Goal: Task Accomplishment & Management: Use online tool/utility

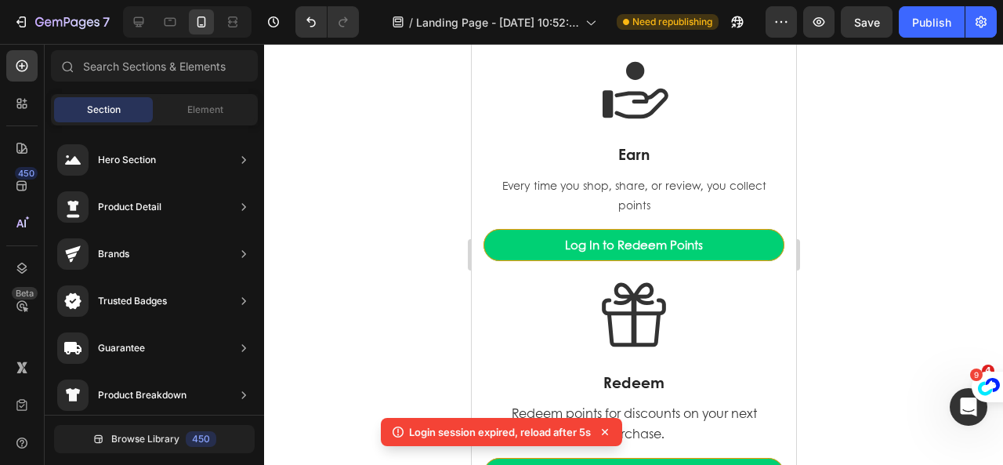
scroll to position [78, 0]
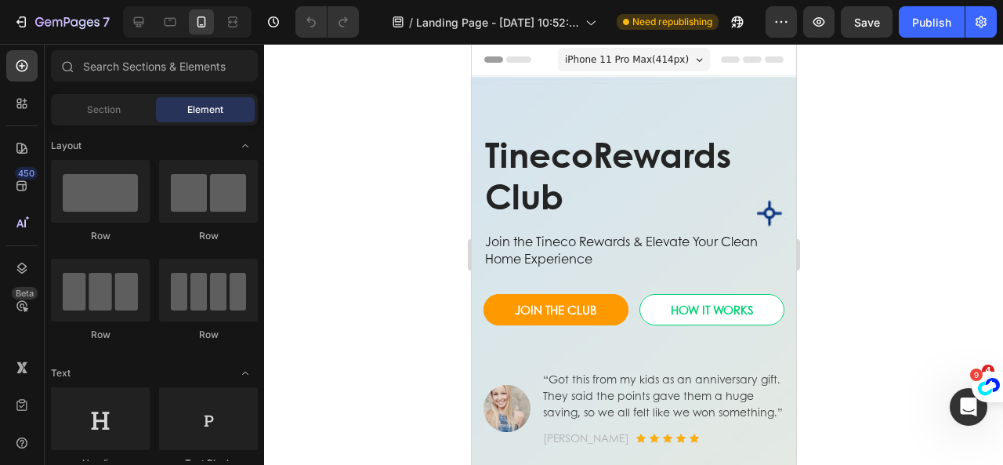
click at [363, 288] on div at bounding box center [633, 254] width 739 height 421
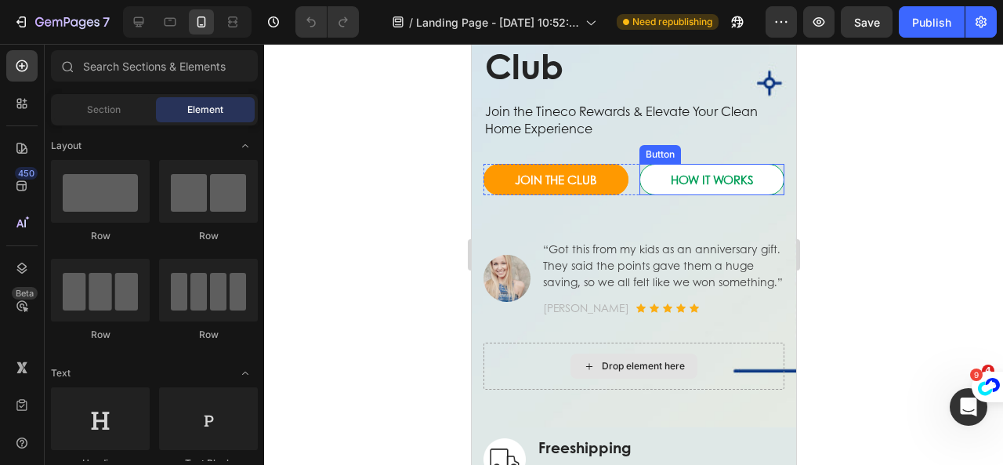
scroll to position [235, 0]
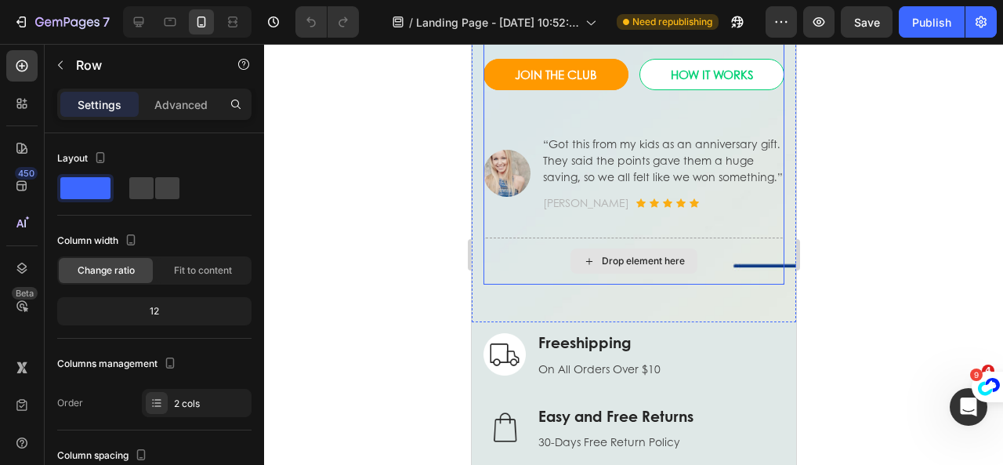
click at [724, 284] on div "Drop element here" at bounding box center [633, 260] width 301 height 47
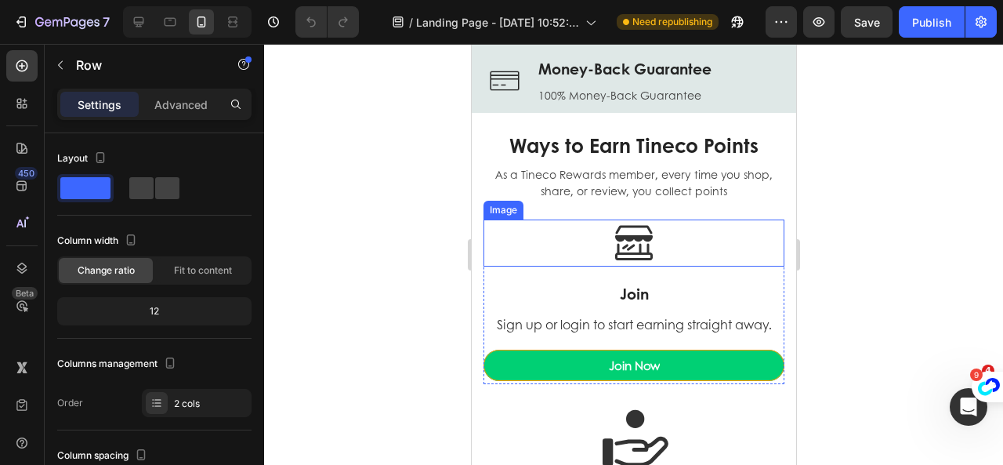
scroll to position [705, 0]
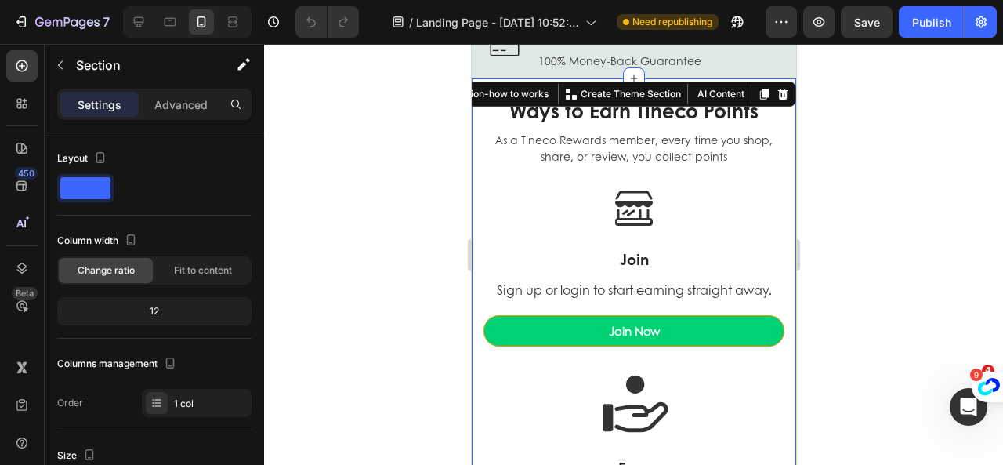
click at [778, 247] on div "Ways to Earn Tineco Points Heading As a Tineco Rewards member, every time you s…" at bounding box center [633, 415] width 324 height 674
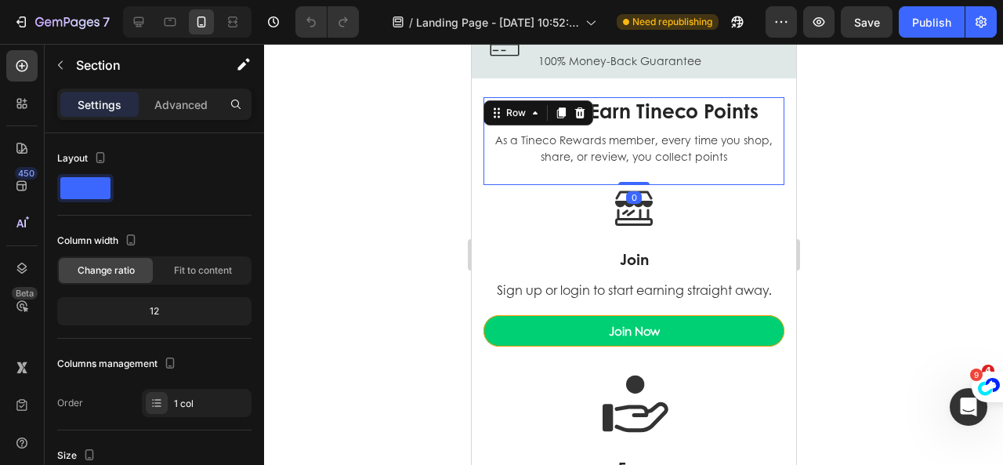
click at [766, 175] on div "Ways to Earn Tineco Points Heading As a Tineco Rewards member, every time you s…" at bounding box center [633, 141] width 301 height 88
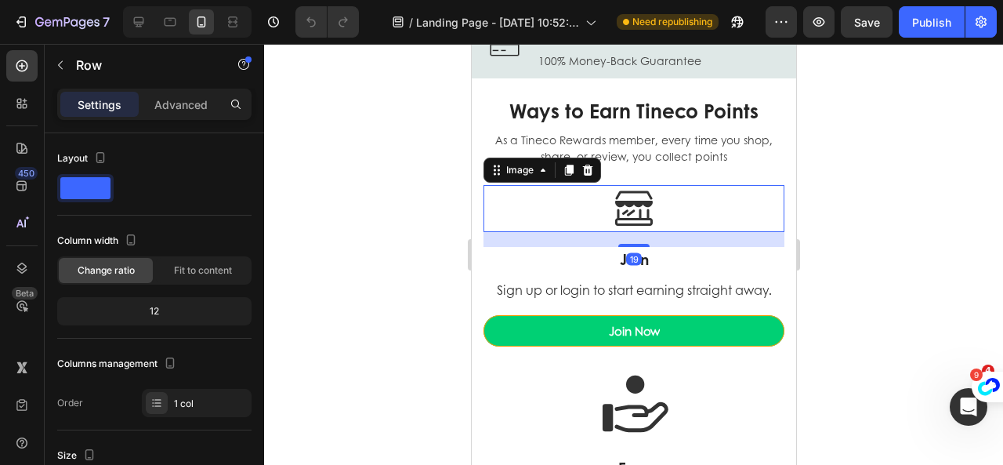
click at [754, 208] on div at bounding box center [633, 208] width 301 height 47
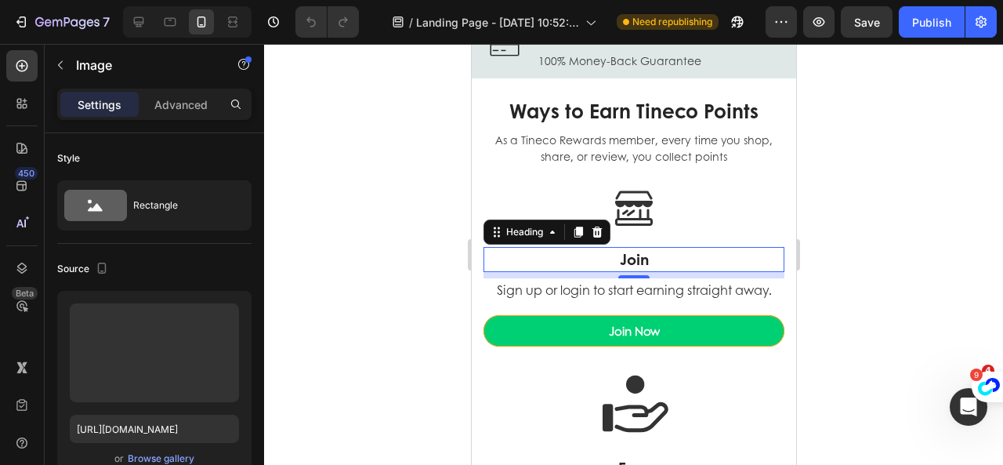
click at [763, 272] on div "Join Heading 0" at bounding box center [633, 260] width 301 height 26
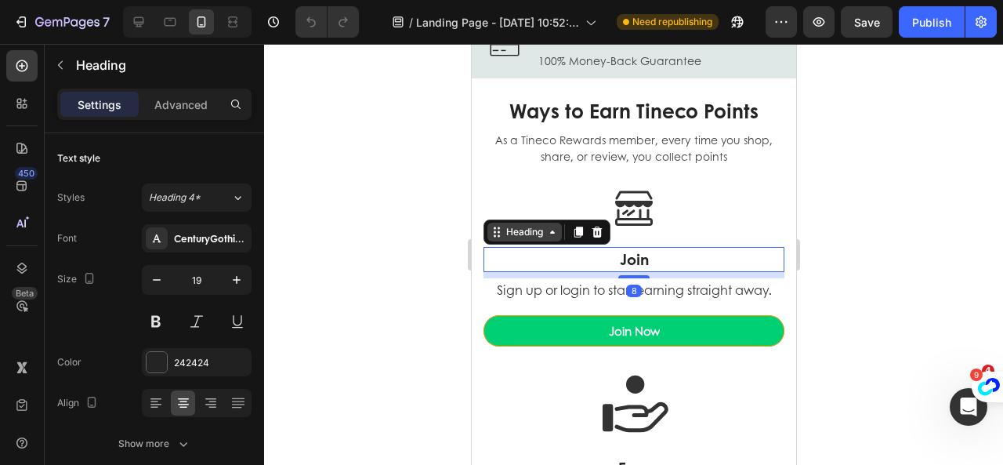
click at [545, 234] on icon at bounding box center [551, 232] width 13 height 13
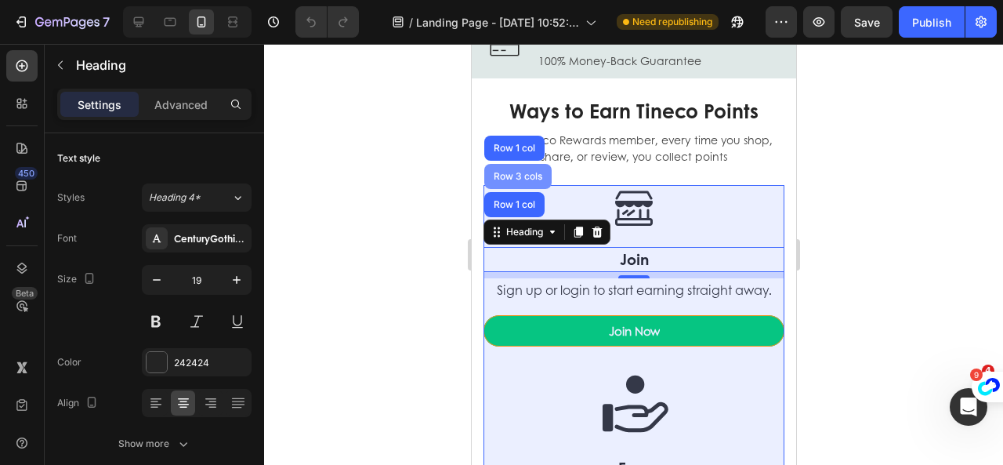
click at [523, 168] on div "Row 3 cols" at bounding box center [516, 176] width 67 height 25
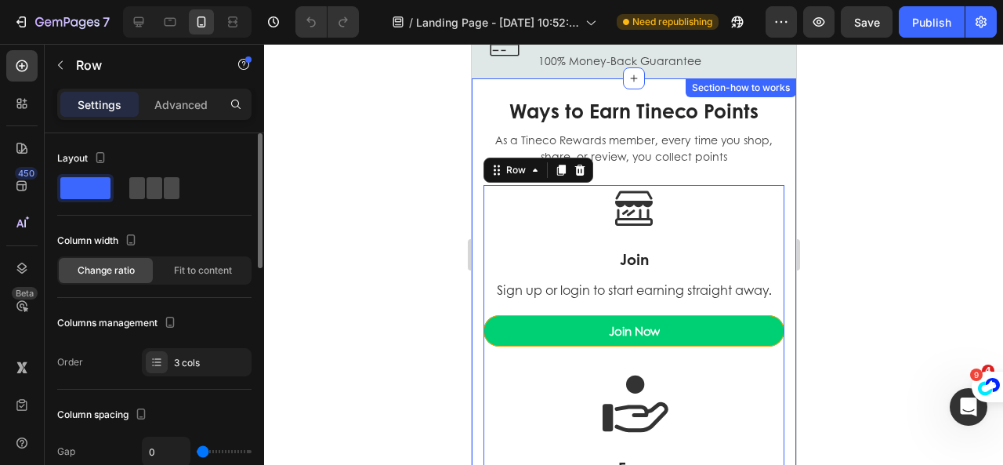
click at [155, 193] on span at bounding box center [154, 188] width 16 height 22
type input "16"
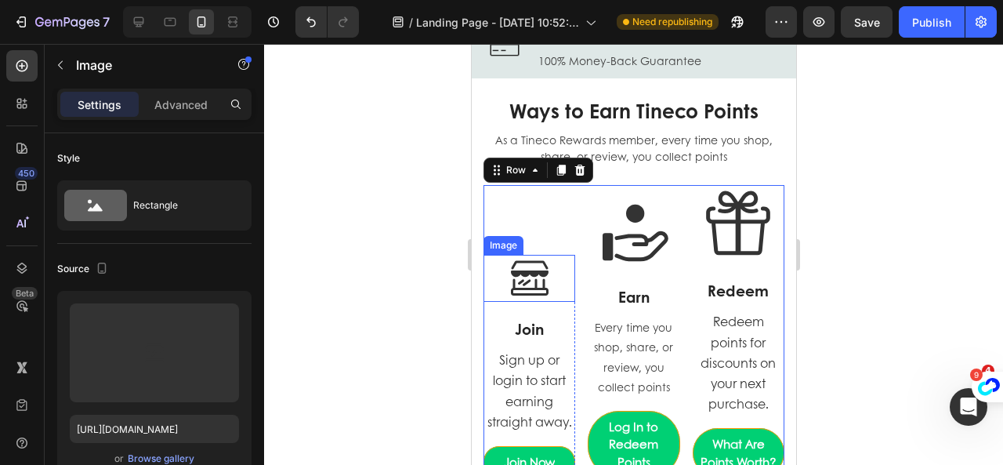
click at [528, 283] on img at bounding box center [528, 278] width 47 height 47
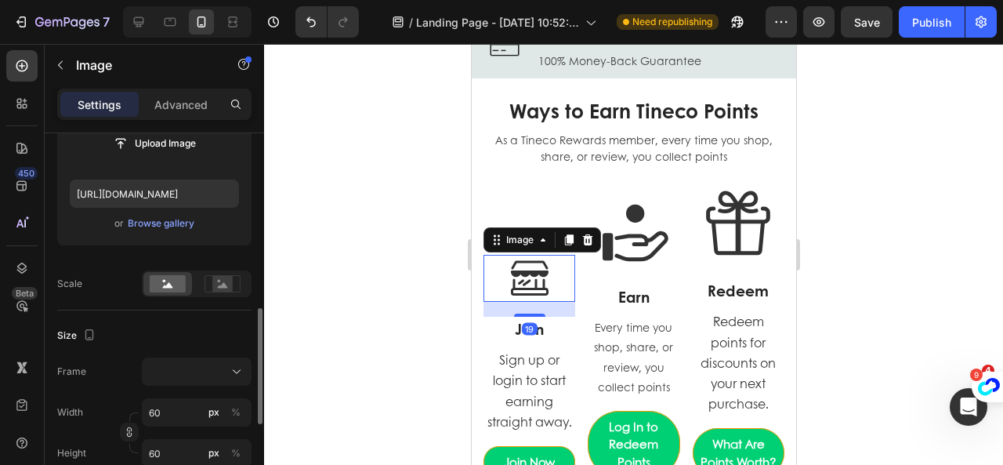
scroll to position [313, 0]
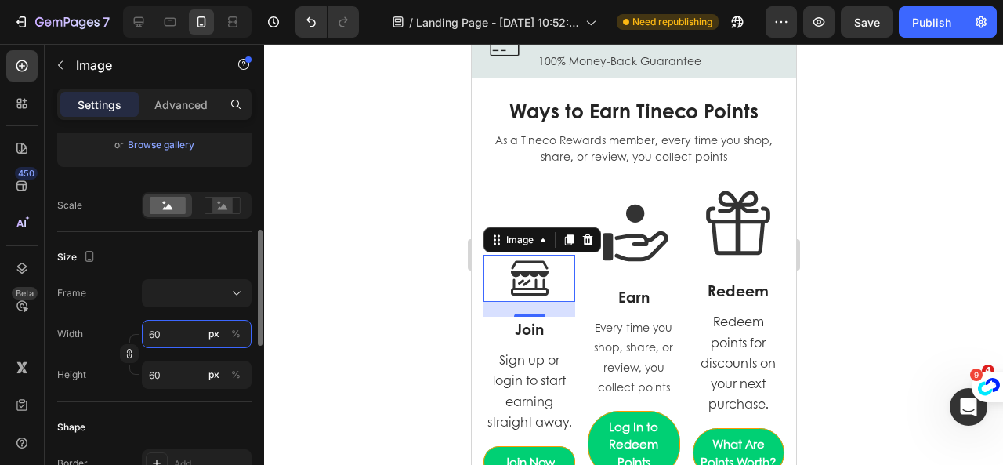
click at [191, 331] on input "60" at bounding box center [197, 334] width 110 height 28
type input "3"
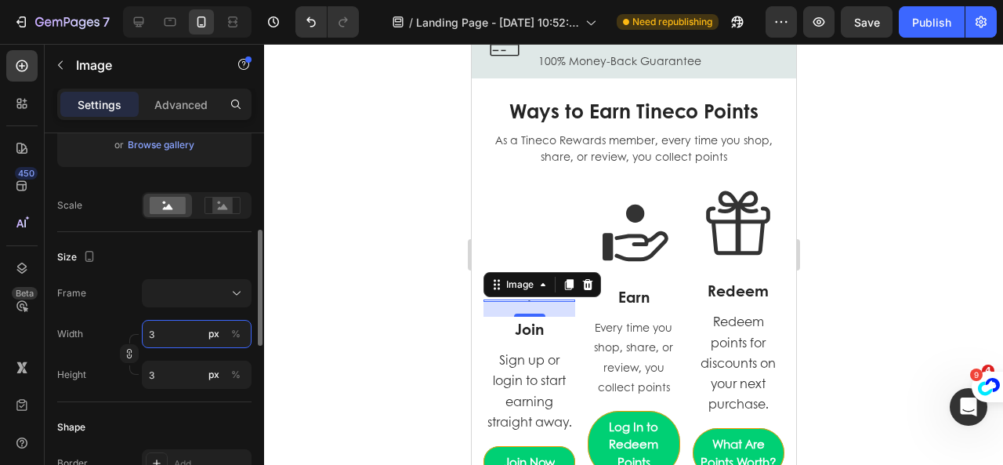
type input "30"
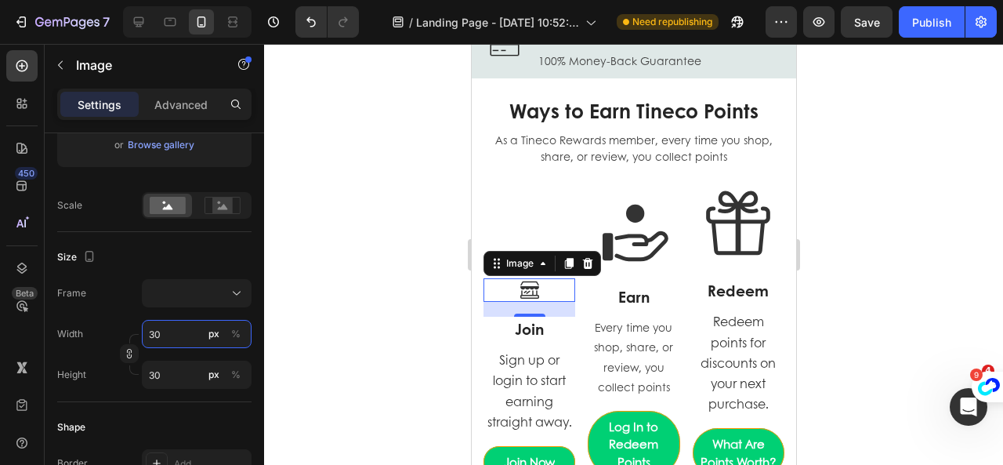
type input "30"
drag, startPoint x: 537, startPoint y: 301, endPoint x: 515, endPoint y: 320, distance: 28.9
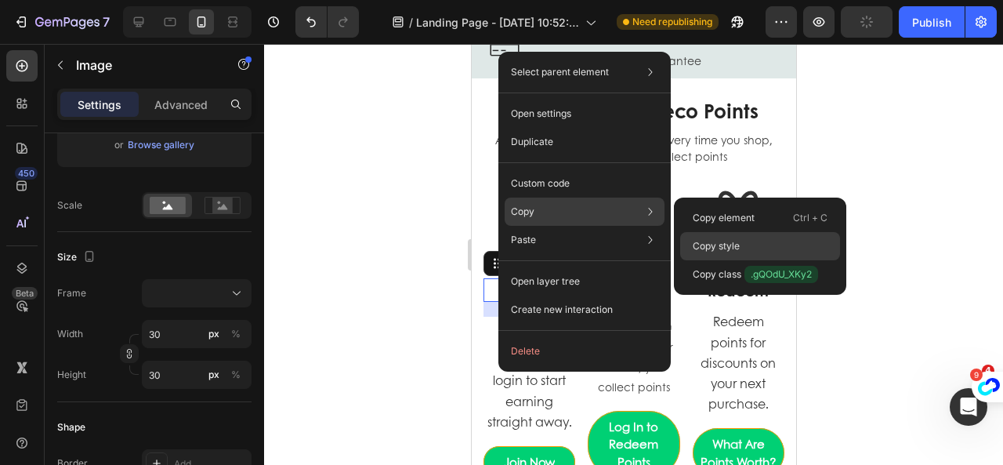
click at [725, 250] on p "Copy style" at bounding box center [716, 246] width 47 height 14
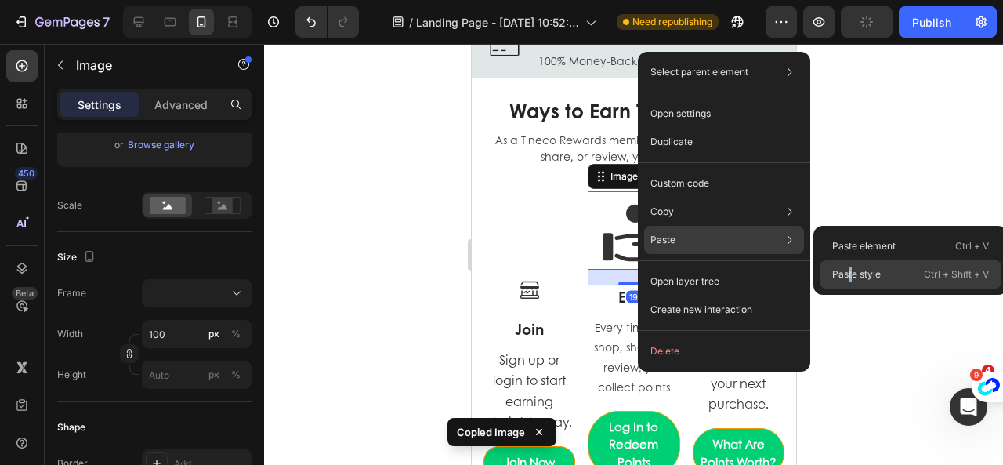
click at [849, 273] on p "Paste style" at bounding box center [856, 274] width 49 height 14
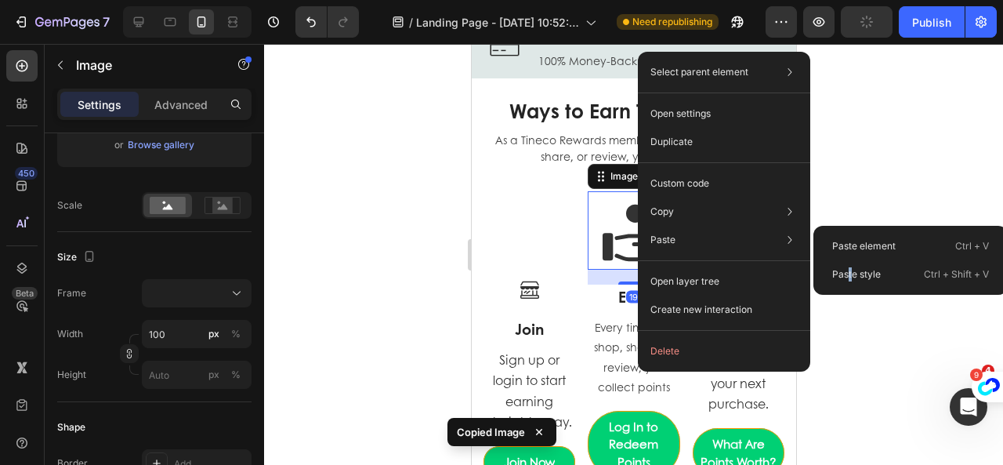
type input "30"
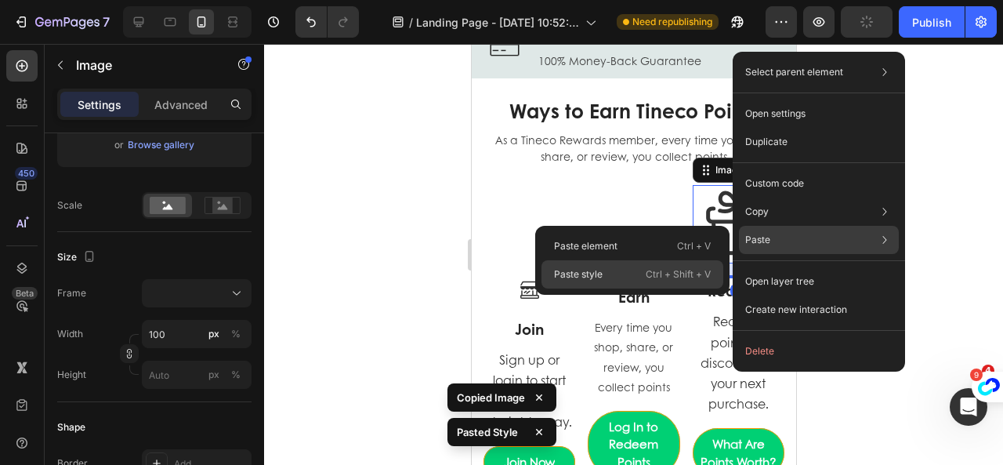
click at [641, 272] on div "Paste style Ctrl + Shift + V" at bounding box center [632, 274] width 182 height 28
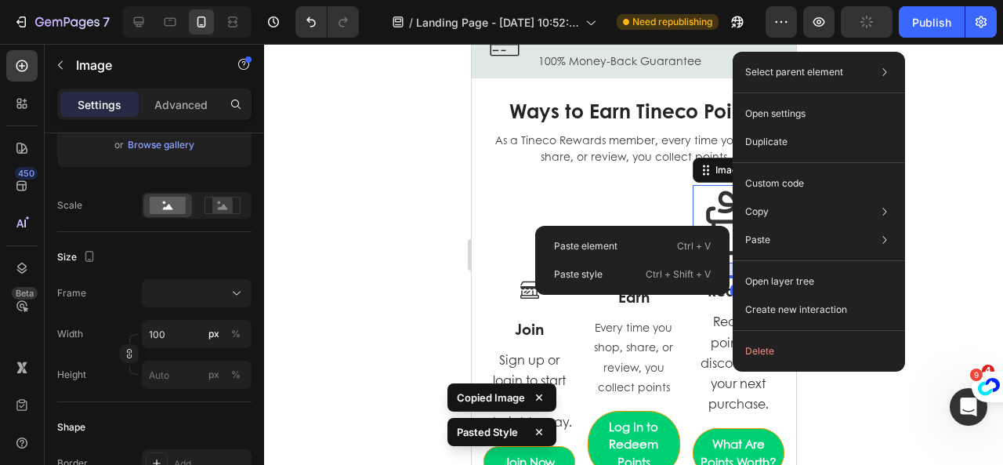
type input "30"
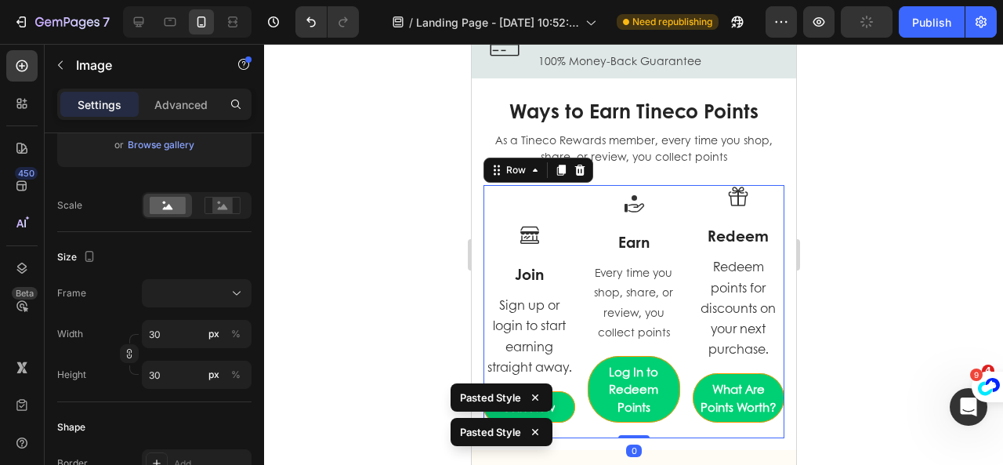
click at [663, 186] on div "Image Earn Heading Every time you shop, share, or review, you collect points Te…" at bounding box center [633, 312] width 92 height 254
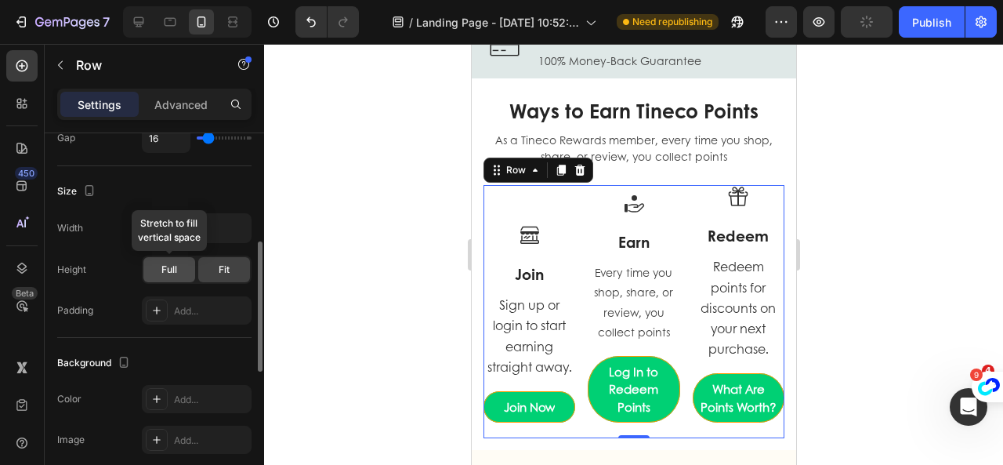
click at [165, 273] on span "Full" at bounding box center [169, 269] width 16 height 14
click at [222, 277] on div "Fit" at bounding box center [224, 269] width 52 height 25
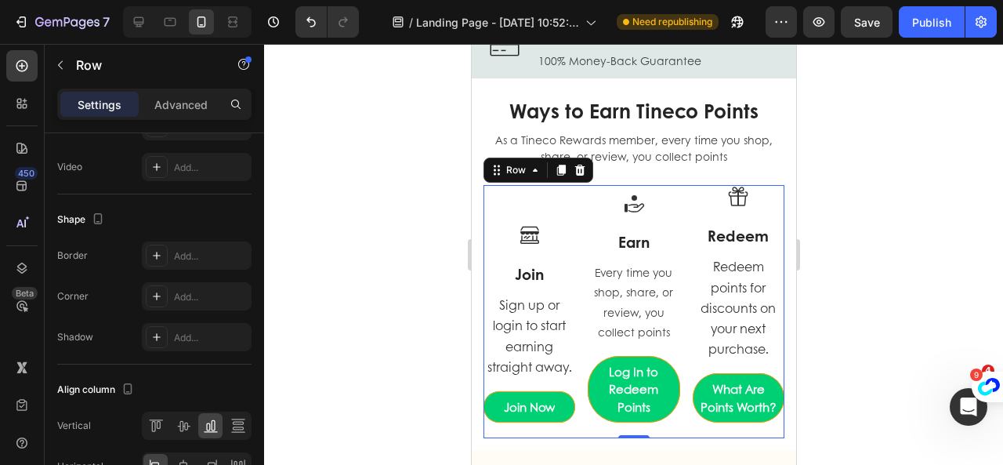
scroll to position [714, 0]
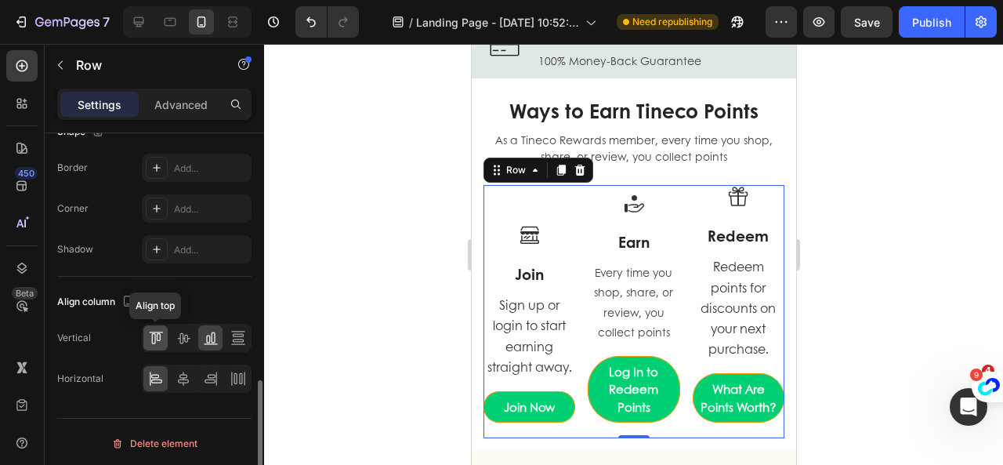
click at [155, 333] on icon at bounding box center [156, 338] width 16 height 16
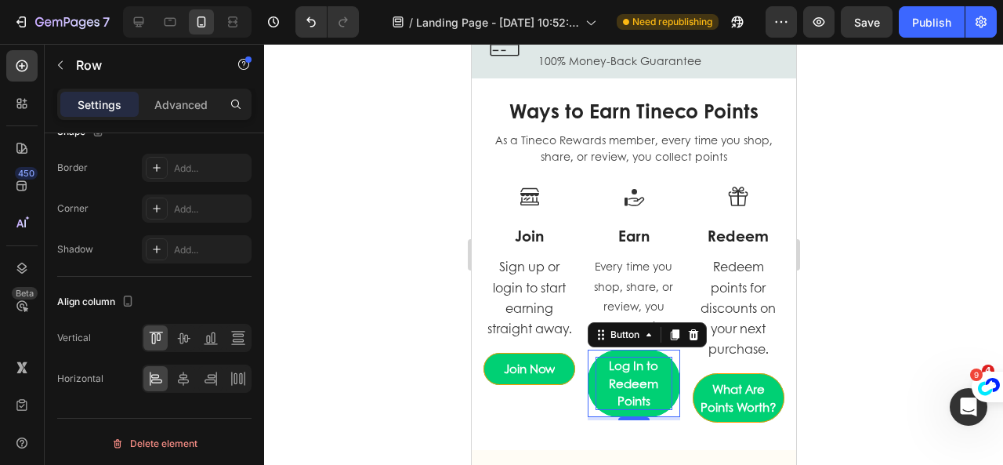
click at [627, 399] on p "Log In to Redeem Points" at bounding box center [633, 382] width 76 height 53
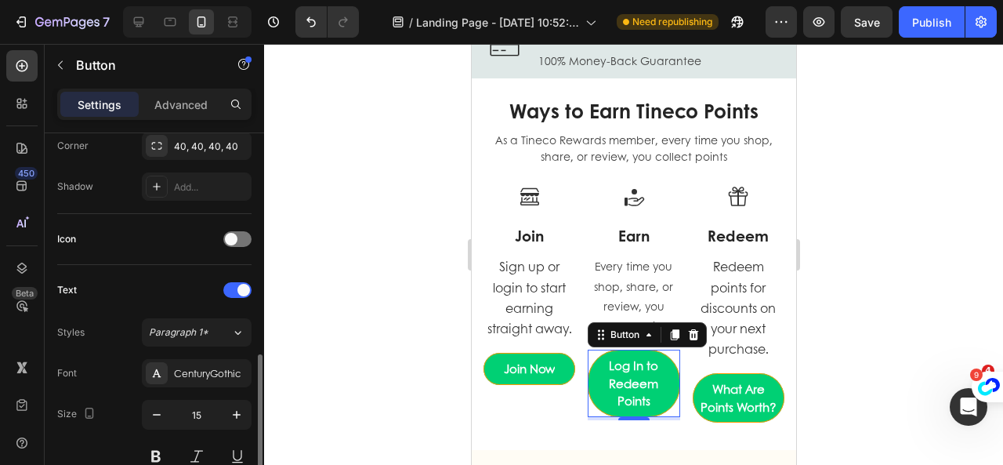
scroll to position [548, 0]
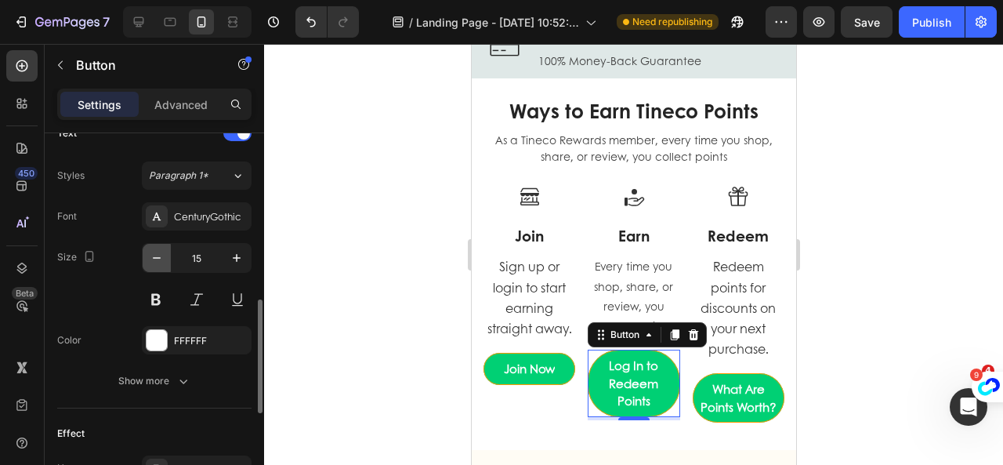
click at [149, 258] on icon "button" at bounding box center [157, 258] width 16 height 16
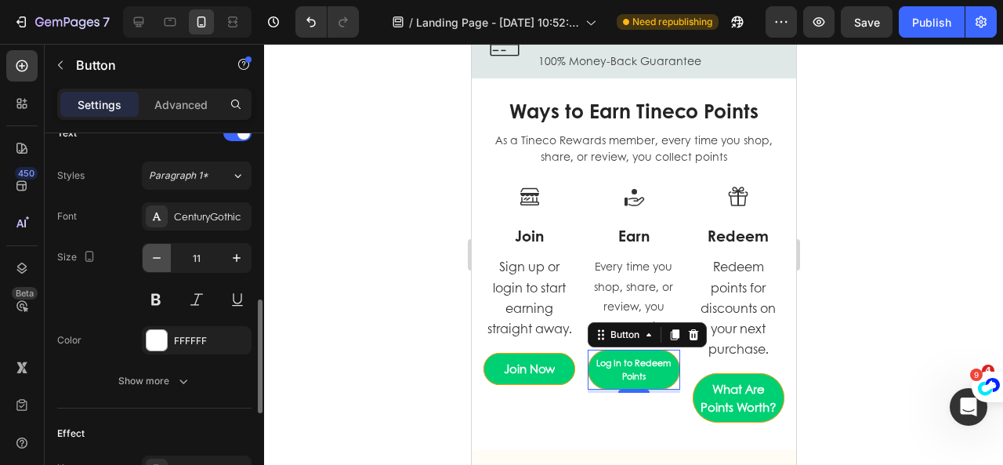
click at [149, 258] on icon "button" at bounding box center [157, 258] width 16 height 16
type input "9"
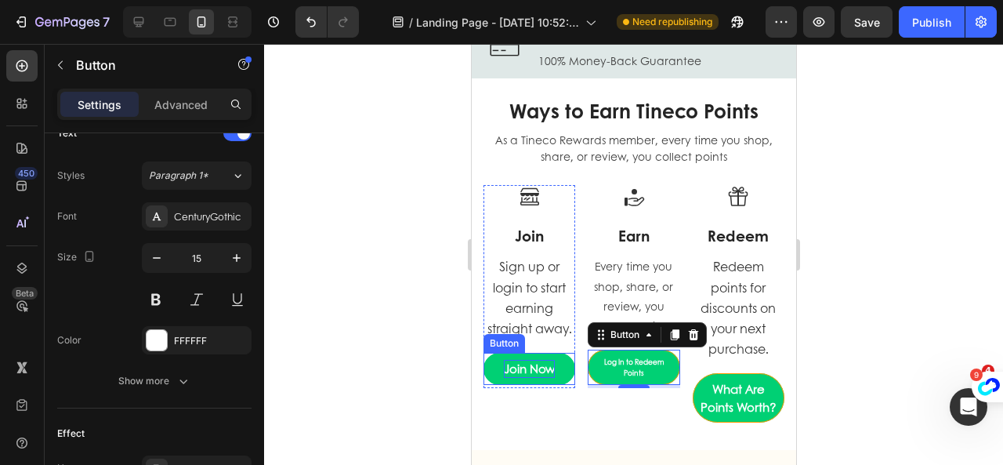
click at [522, 369] on p "Join Now" at bounding box center [528, 369] width 51 height 18
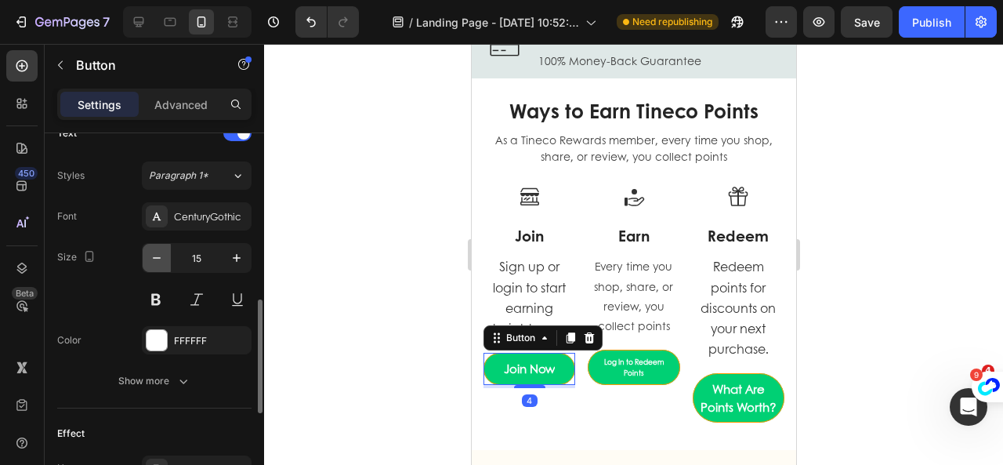
click at [167, 255] on button "button" at bounding box center [157, 258] width 28 height 28
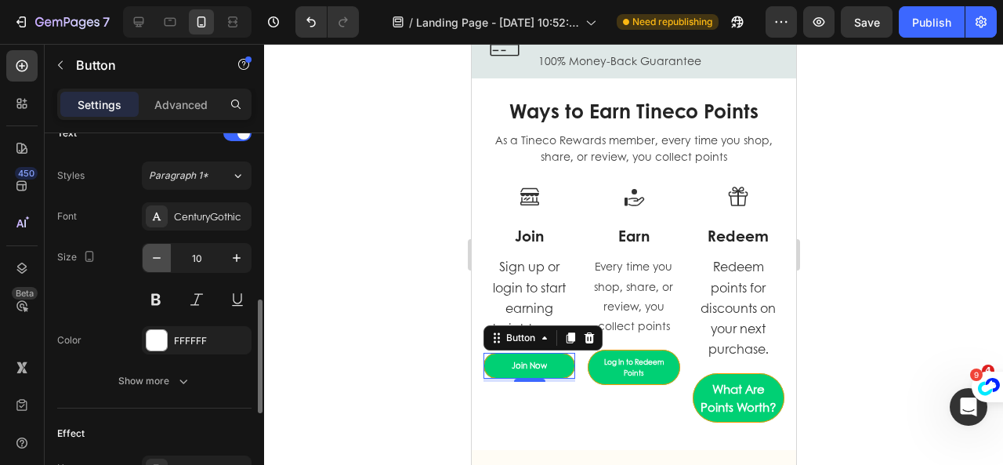
click at [167, 255] on button "button" at bounding box center [157, 258] width 28 height 28
type input "9"
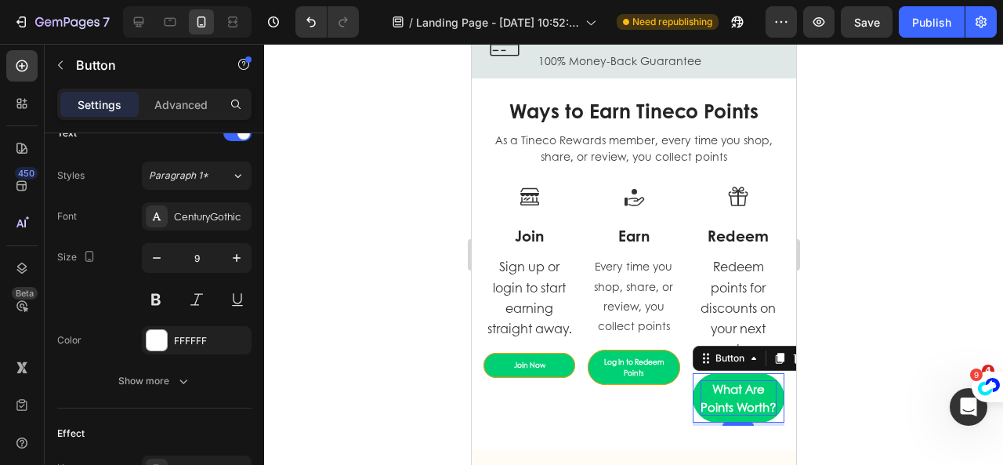
click at [727, 415] on p "What Are Points Worth?" at bounding box center [738, 397] width 76 height 35
click at [165, 255] on button "button" at bounding box center [157, 258] width 28 height 28
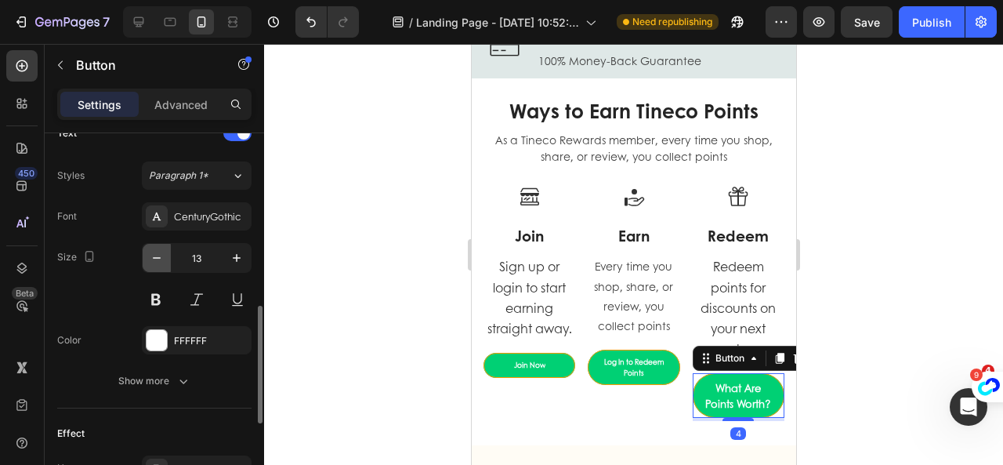
click at [165, 255] on button "button" at bounding box center [157, 258] width 28 height 28
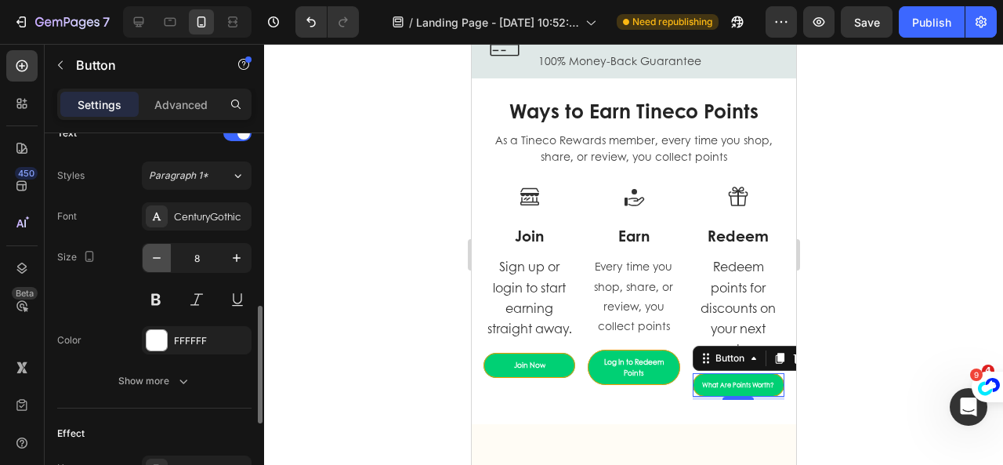
click at [165, 255] on button "button" at bounding box center [157, 258] width 28 height 28
type input "7"
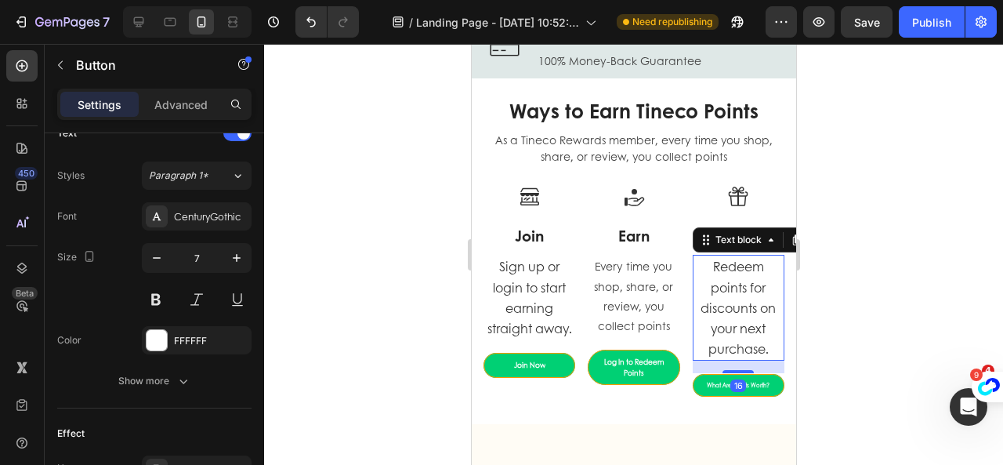
click at [746, 320] on span "Redeem points for discounts on your next purchase." at bounding box center [737, 307] width 75 height 100
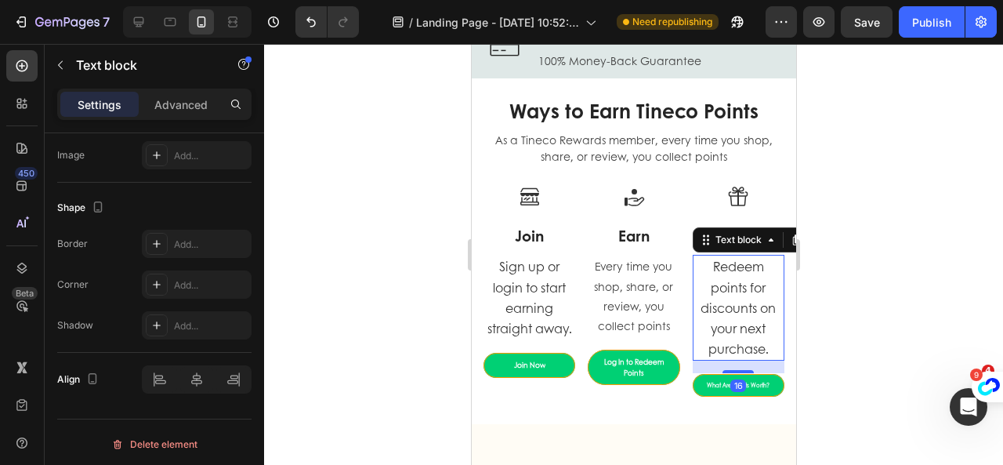
scroll to position [0, 0]
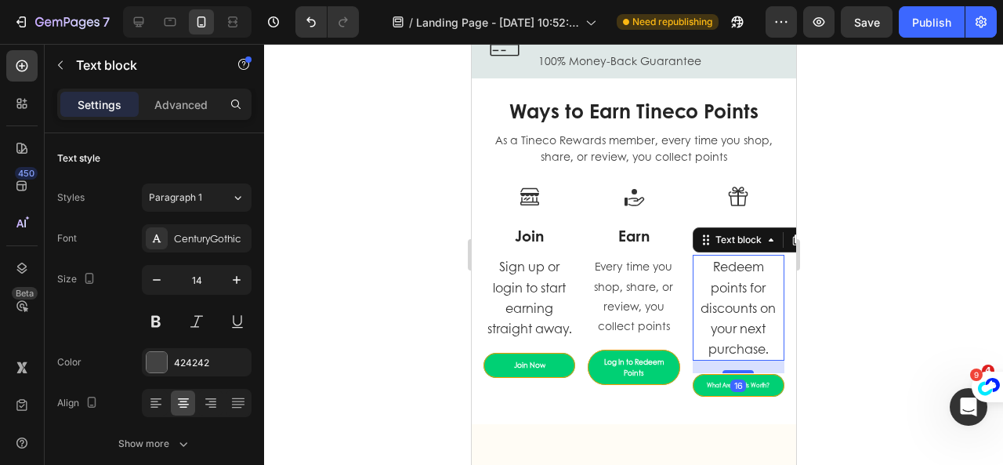
click at [494, 296] on p "Sign up or login to start earning straight away." at bounding box center [528, 297] width 89 height 82
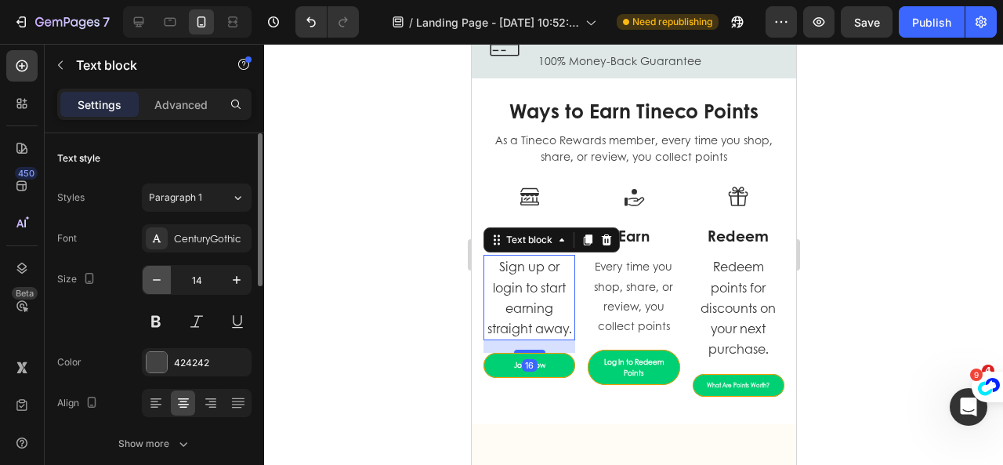
click at [160, 287] on button "button" at bounding box center [157, 280] width 28 height 28
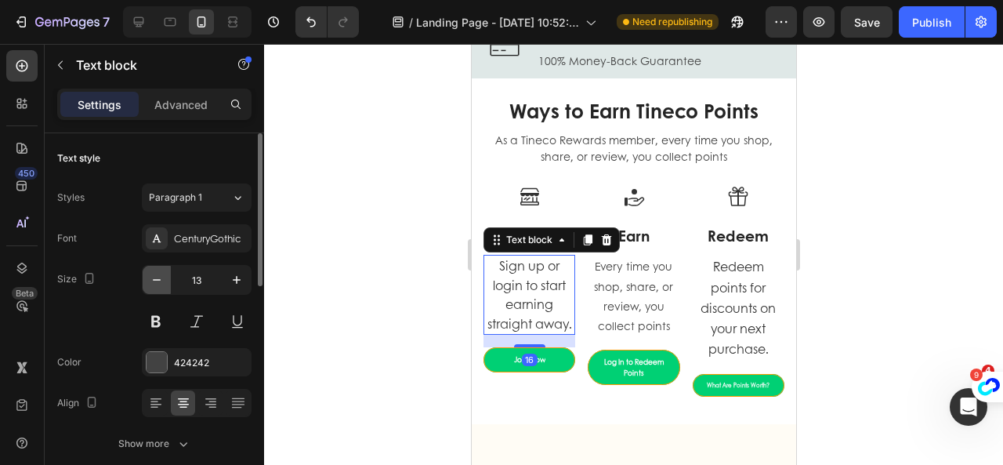
click at [160, 287] on button "button" at bounding box center [157, 280] width 28 height 28
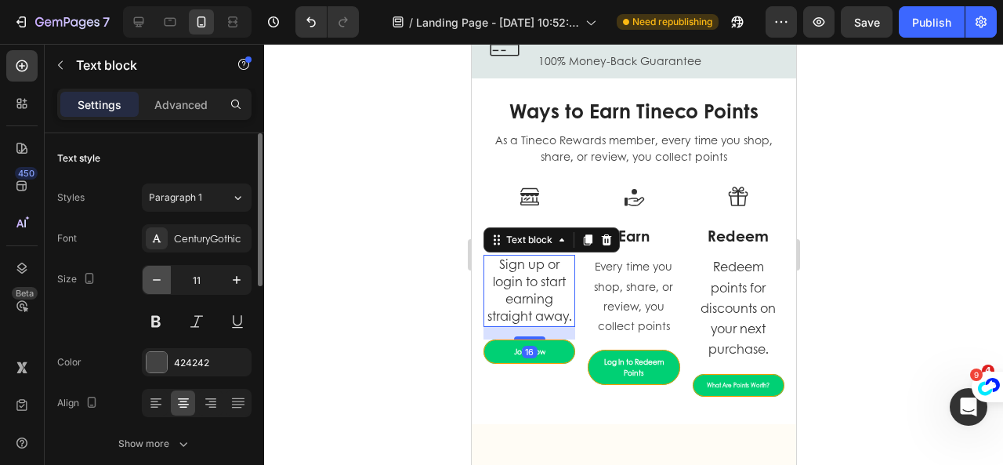
click at [160, 287] on button "button" at bounding box center [157, 280] width 28 height 28
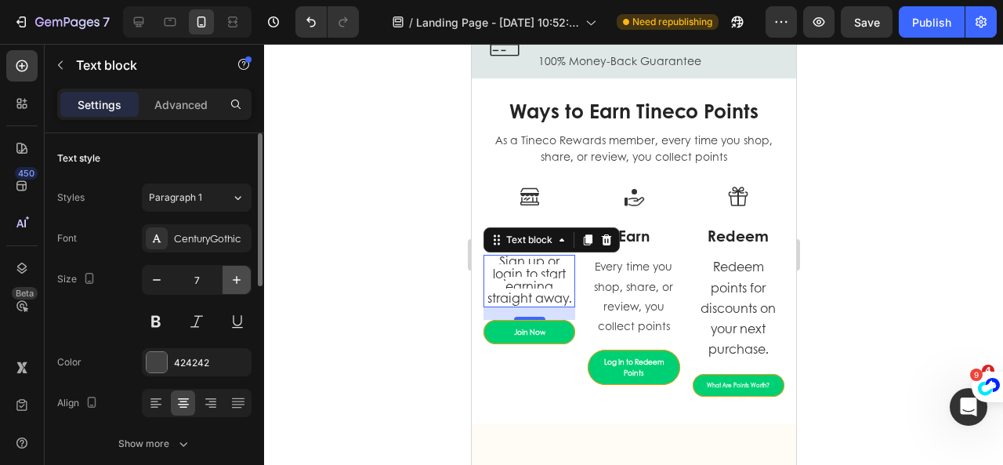
click at [239, 277] on icon "button" at bounding box center [237, 280] width 16 height 16
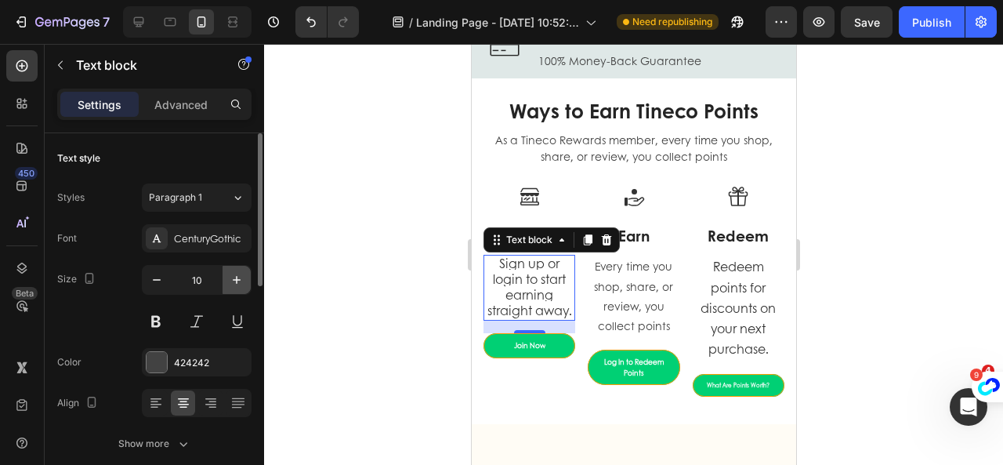
click at [239, 277] on icon "button" at bounding box center [237, 280] width 16 height 16
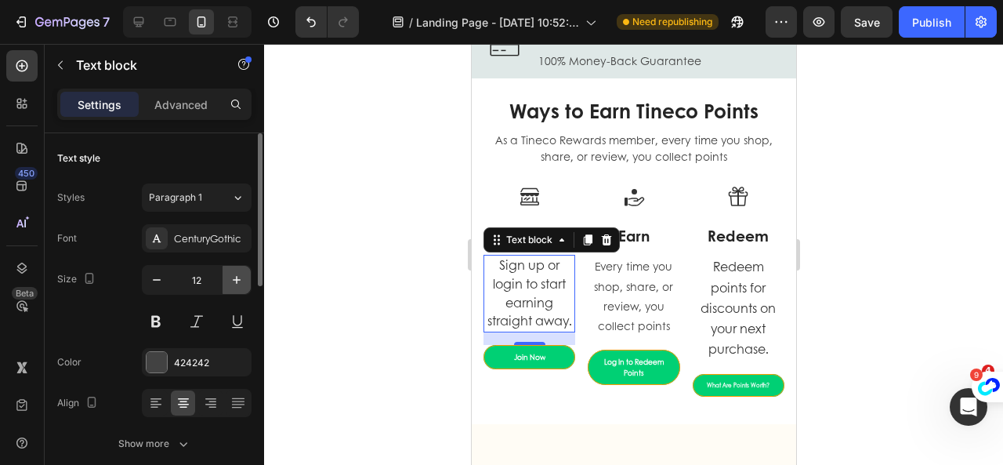
click at [239, 277] on icon "button" at bounding box center [237, 280] width 16 height 16
type input "13"
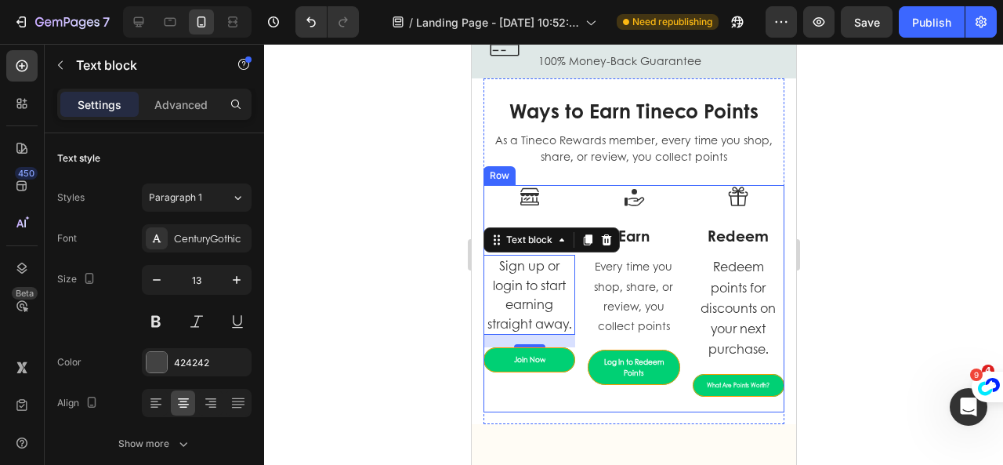
click at [569, 399] on div "Image Join Heading Sign up or login to start earning straight away. Text block …" at bounding box center [529, 298] width 92 height 227
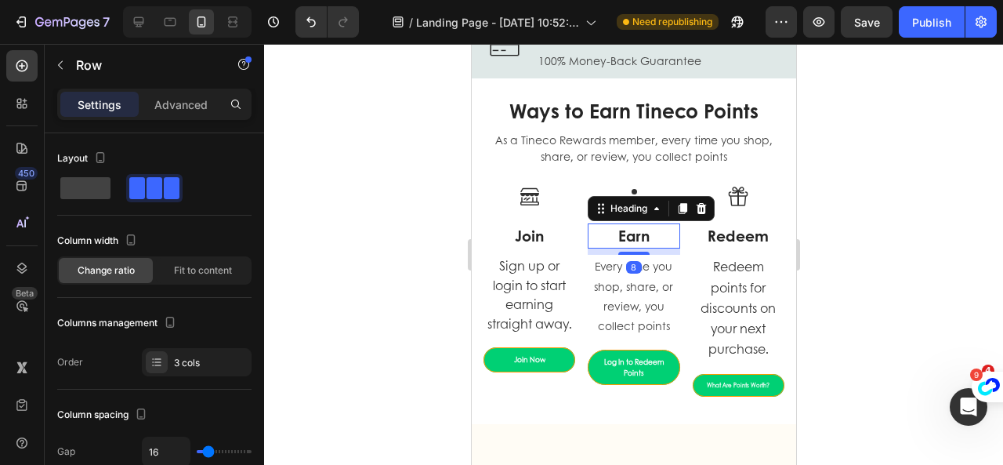
click at [668, 239] on h3 "Earn" at bounding box center [633, 236] width 92 height 26
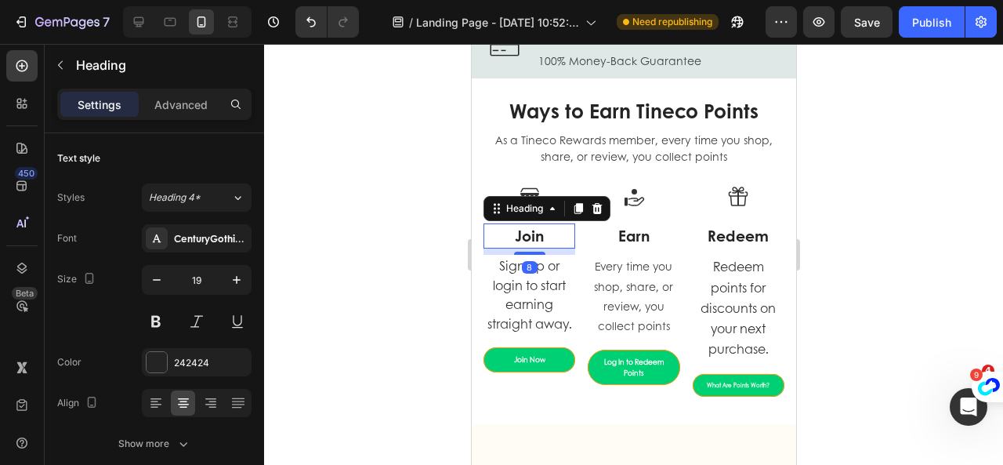
click at [533, 230] on strong "Join" at bounding box center [528, 235] width 29 height 21
click at [161, 282] on icon "button" at bounding box center [157, 280] width 16 height 16
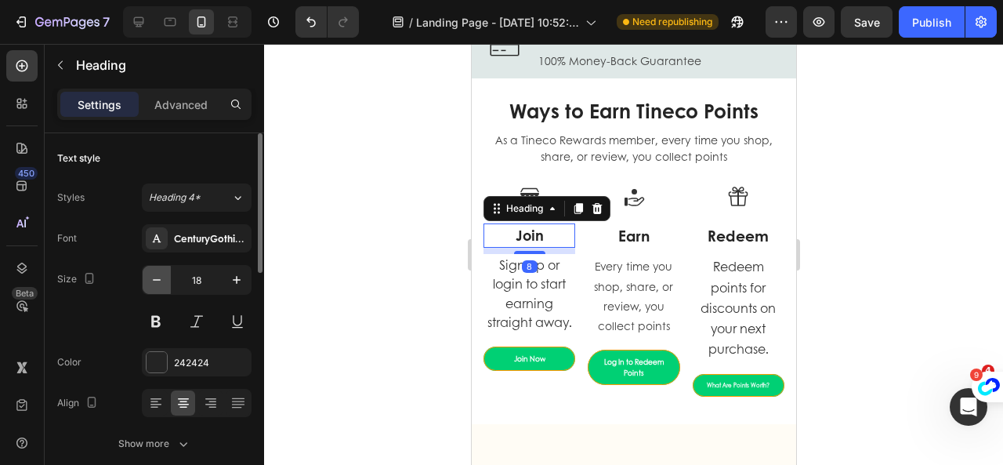
click at [161, 282] on icon "button" at bounding box center [157, 280] width 16 height 16
type input "16"
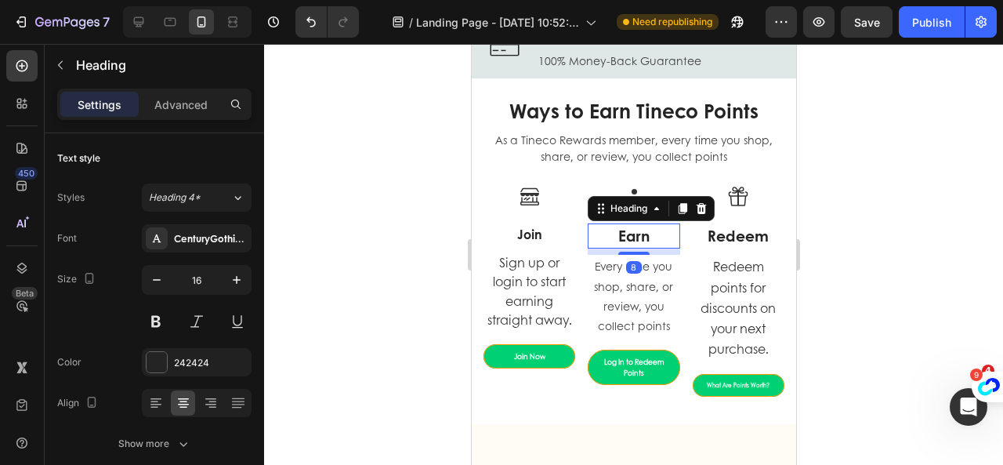
click at [627, 244] on strong "Earn" at bounding box center [632, 235] width 31 height 21
click at [157, 280] on icon "button" at bounding box center [157, 280] width 16 height 16
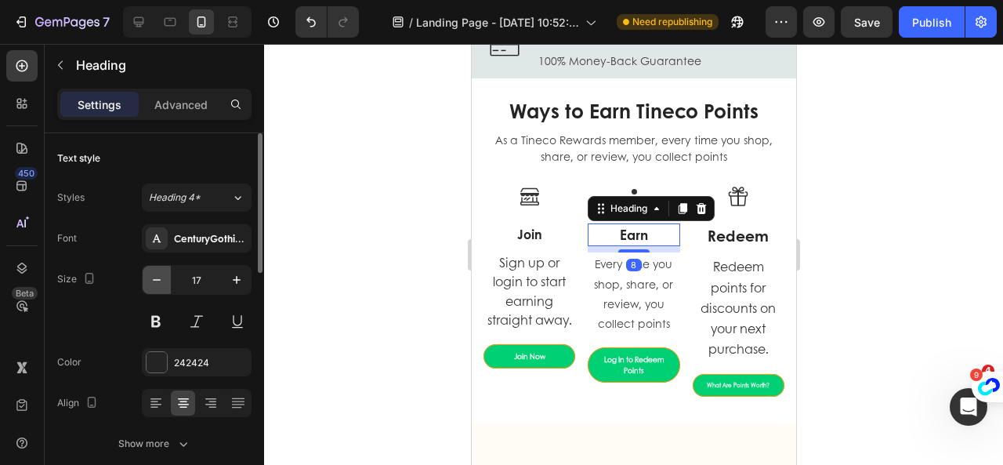
click at [157, 280] on icon "button" at bounding box center [157, 280] width 16 height 16
type input "16"
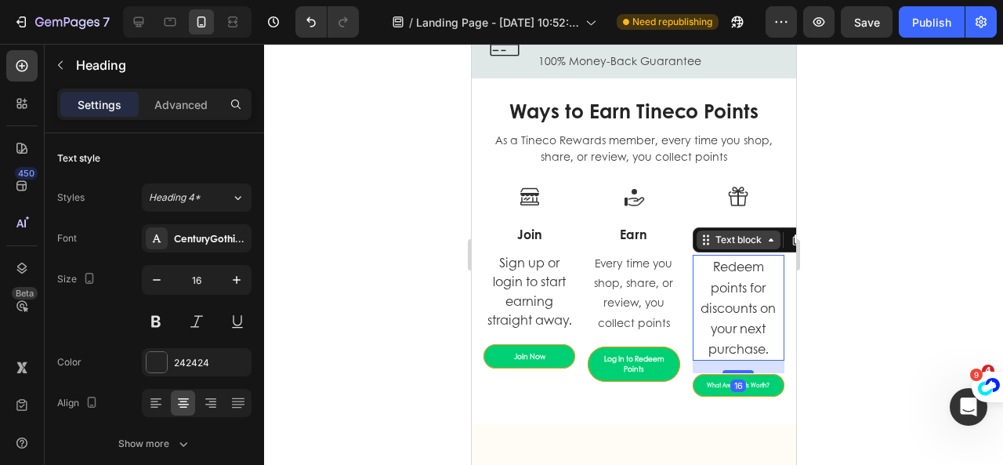
click at [721, 238] on div "Text block" at bounding box center [737, 240] width 52 height 14
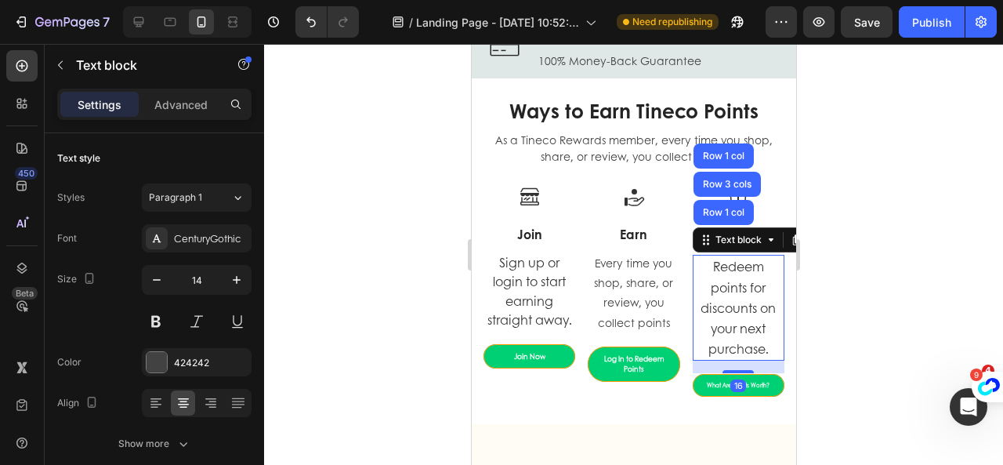
click at [805, 220] on div at bounding box center [633, 254] width 739 height 421
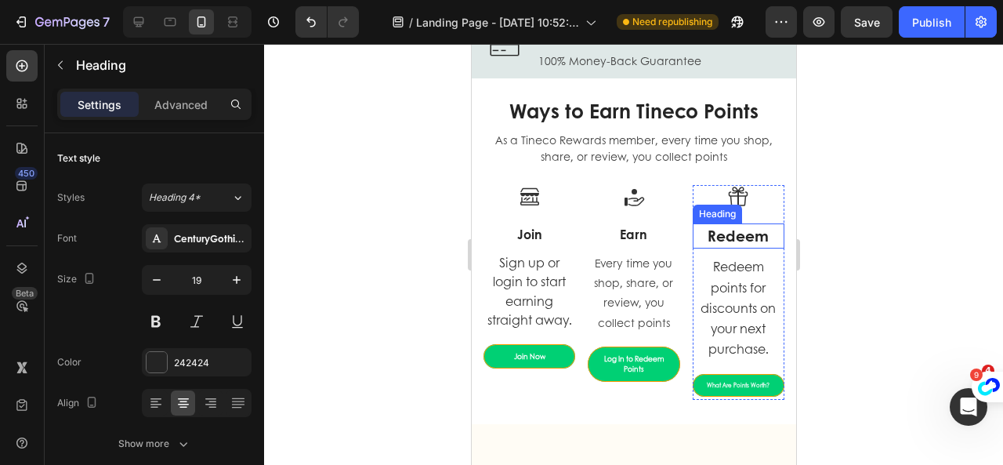
click at [741, 233] on strong "Redeem" at bounding box center [737, 235] width 61 height 21
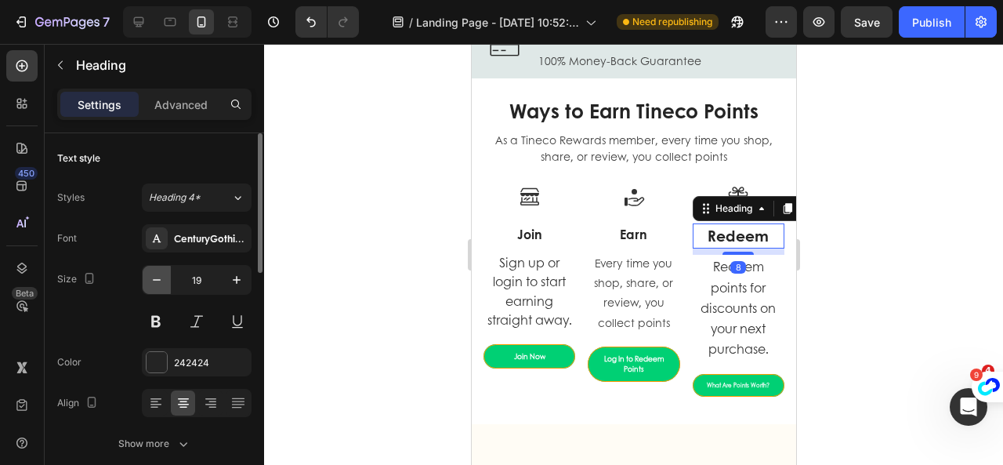
click at [154, 281] on icon "button" at bounding box center [157, 280] width 16 height 16
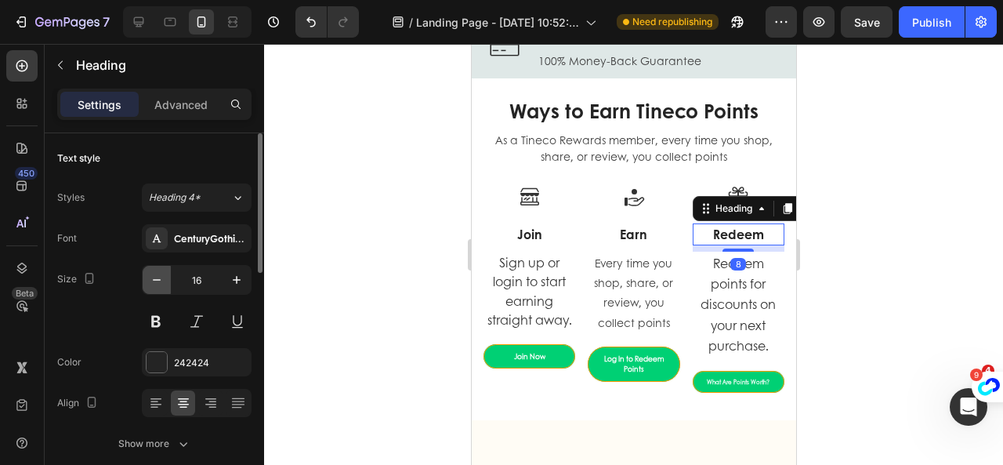
click at [154, 281] on icon "button" at bounding box center [157, 280] width 16 height 16
click at [238, 277] on icon "button" at bounding box center [237, 280] width 16 height 16
type input "16"
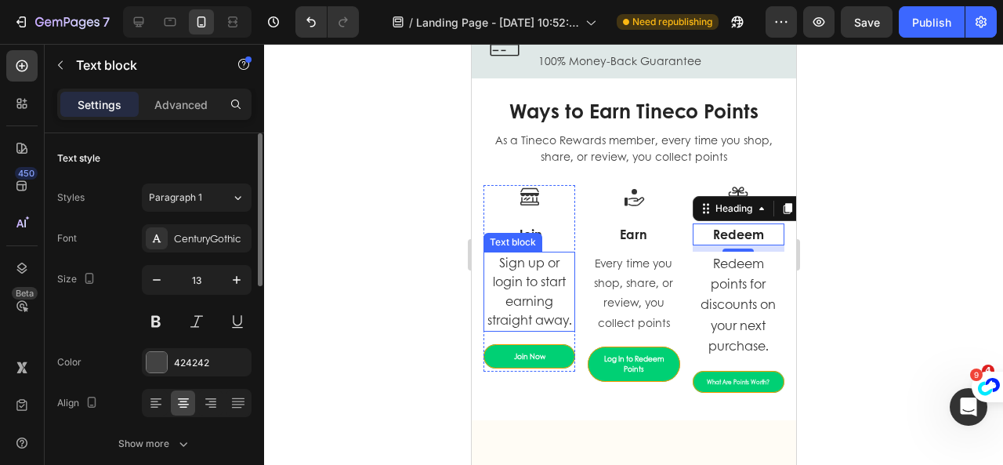
click at [536, 302] on span "Sign up or login to start earning straight away." at bounding box center [528, 290] width 85 height 75
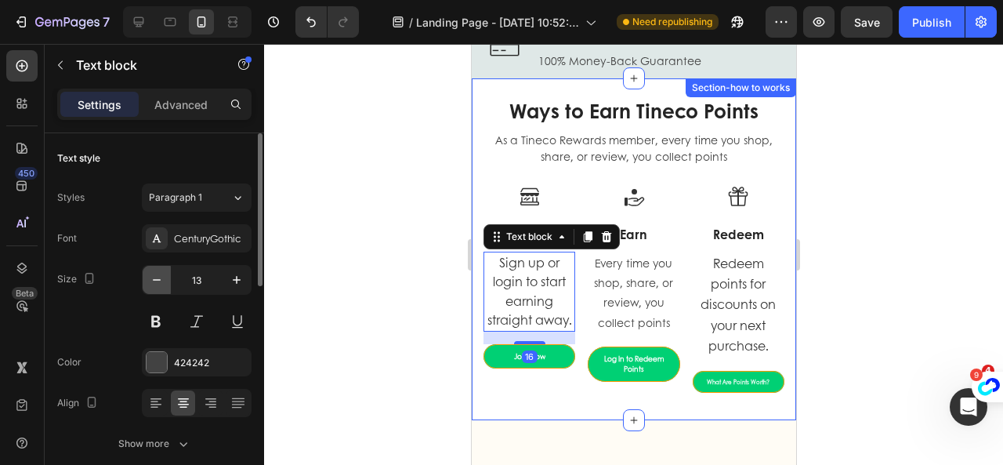
click at [160, 282] on icon "button" at bounding box center [157, 280] width 16 height 16
type input "12"
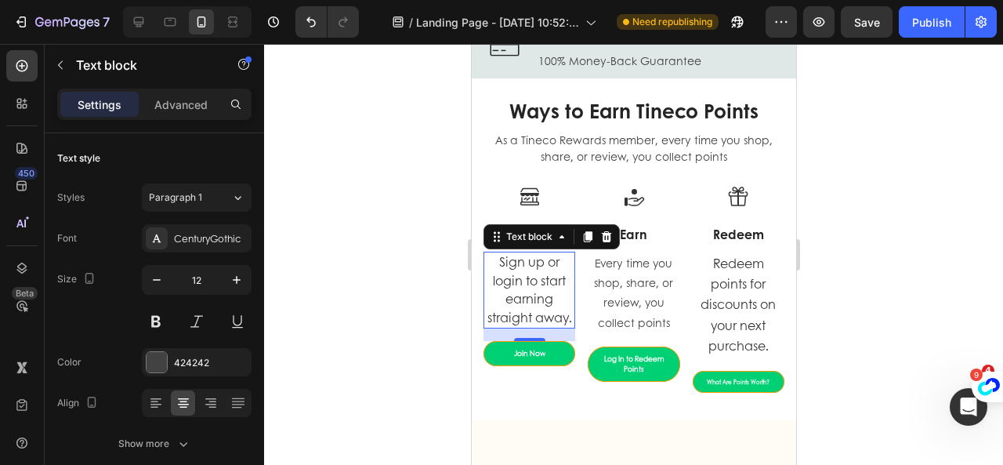
click at [533, 259] on span "Sign up or login to start earning straight away." at bounding box center [528, 289] width 85 height 74
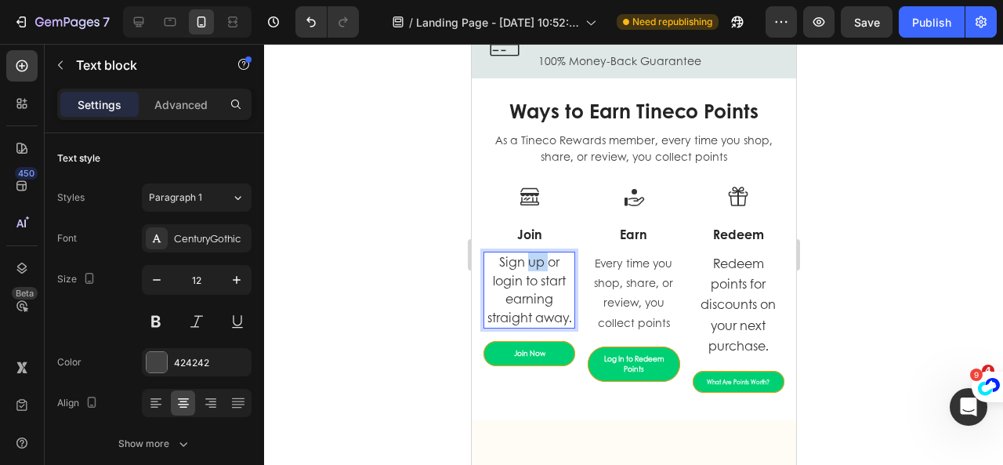
click at [533, 259] on span "Sign up or login to start earning straight away." at bounding box center [528, 289] width 85 height 74
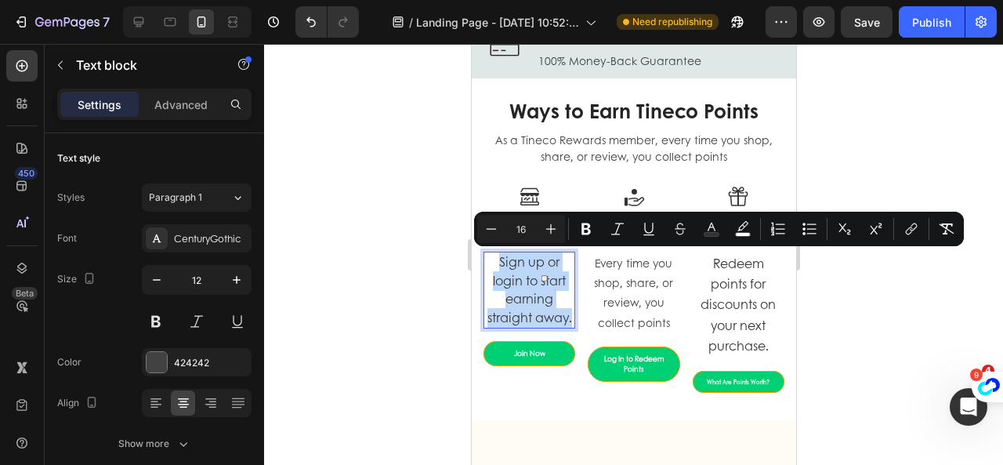
click at [533, 259] on span "Sign up or login to start earning straight away." at bounding box center [528, 289] width 85 height 74
click at [494, 234] on icon "Editor contextual toolbar" at bounding box center [491, 229] width 16 height 16
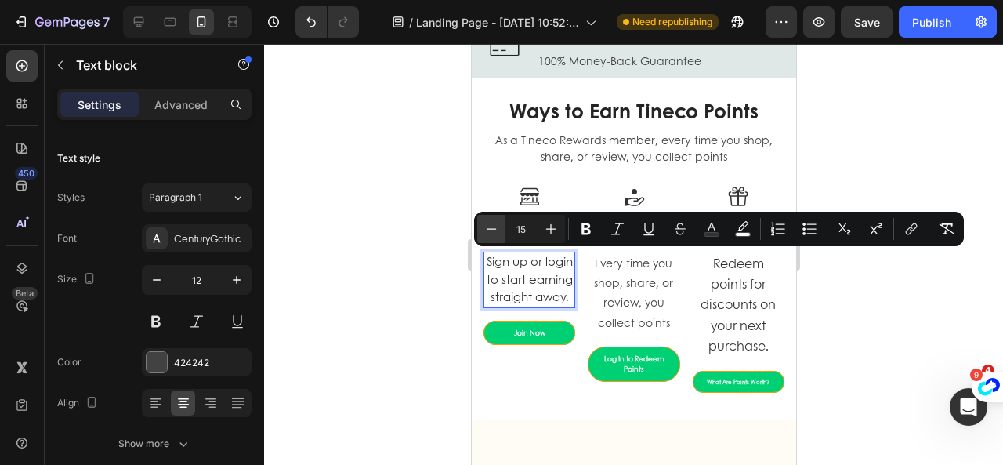
click at [494, 234] on icon "Editor contextual toolbar" at bounding box center [491, 229] width 16 height 16
type input "14"
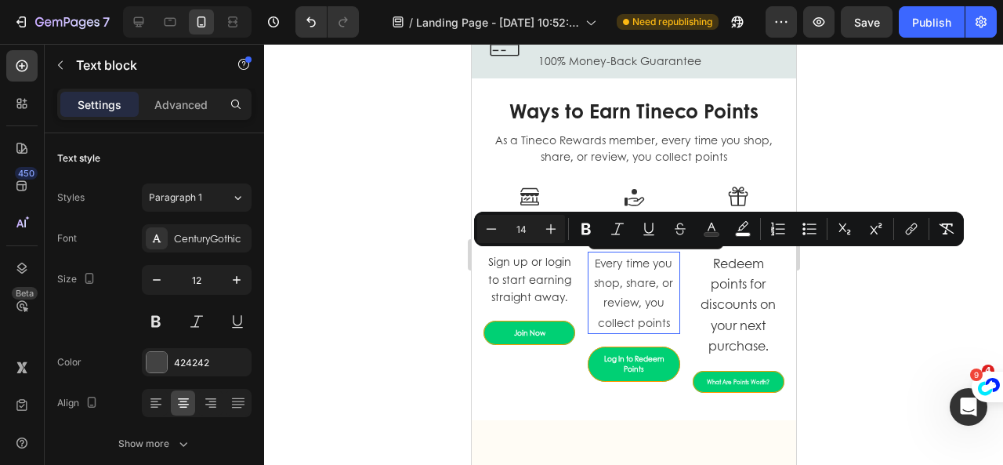
click at [618, 275] on p "Every time you shop, share, or review, you collect points" at bounding box center [632, 292] width 89 height 79
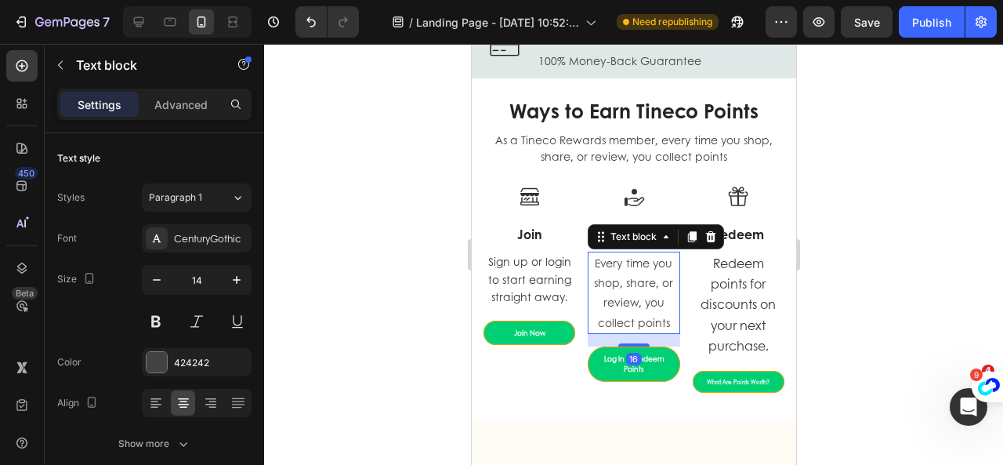
click at [618, 275] on p "Every time you shop, share, or review, you collect points" at bounding box center [632, 292] width 89 height 79
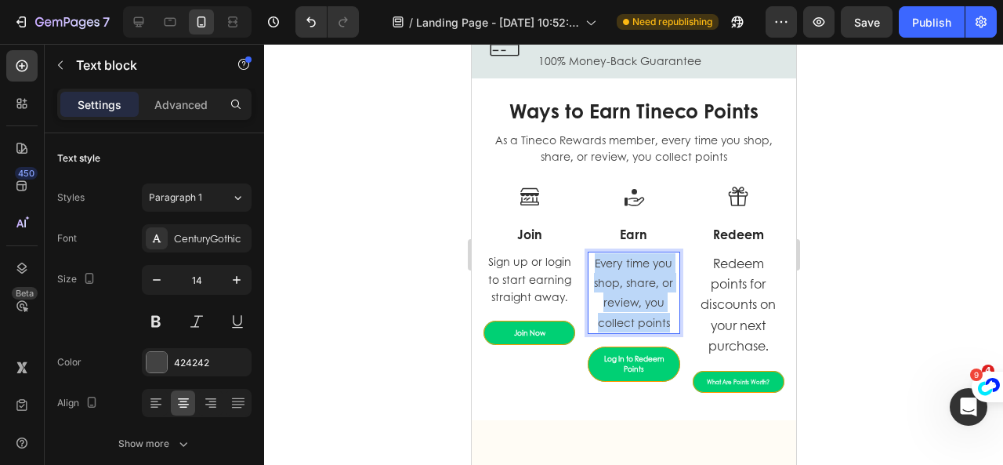
click at [618, 275] on p "Every time you shop, share, or review, you collect points" at bounding box center [632, 292] width 89 height 79
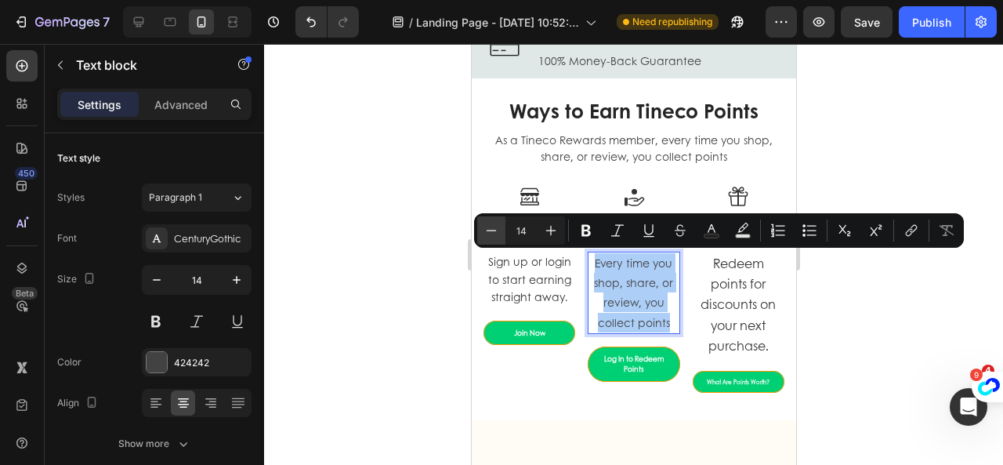
click at [491, 233] on icon "Editor contextual toolbar" at bounding box center [491, 230] width 16 height 16
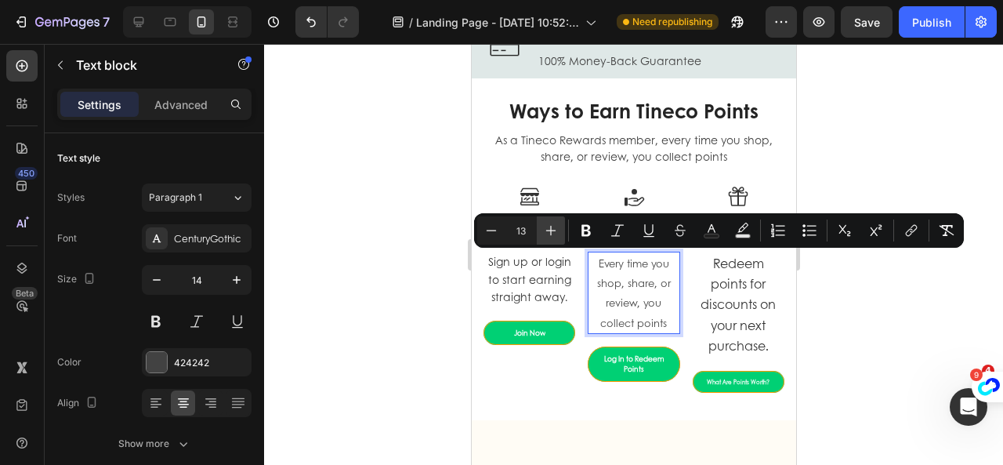
click at [549, 232] on icon "Editor contextual toolbar" at bounding box center [551, 230] width 16 height 16
type input "14"
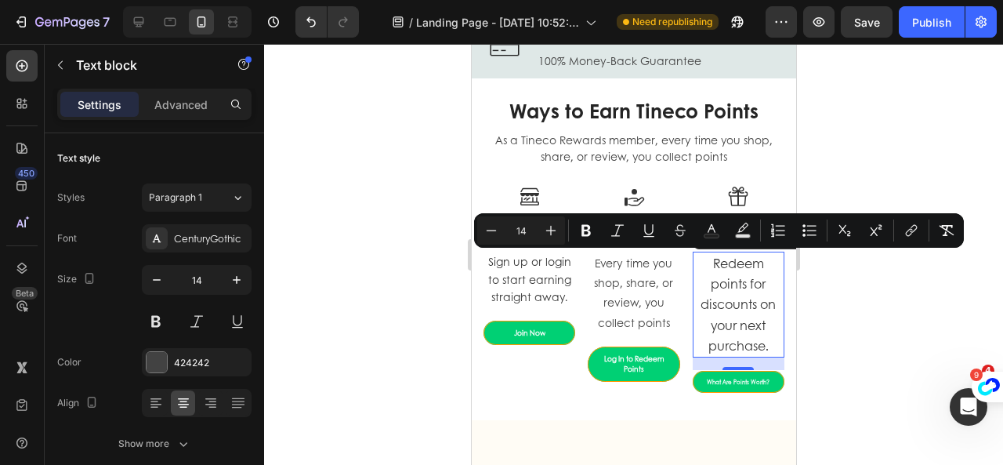
click at [705, 300] on span "Redeem points for discounts on your next purchase." at bounding box center [737, 304] width 75 height 100
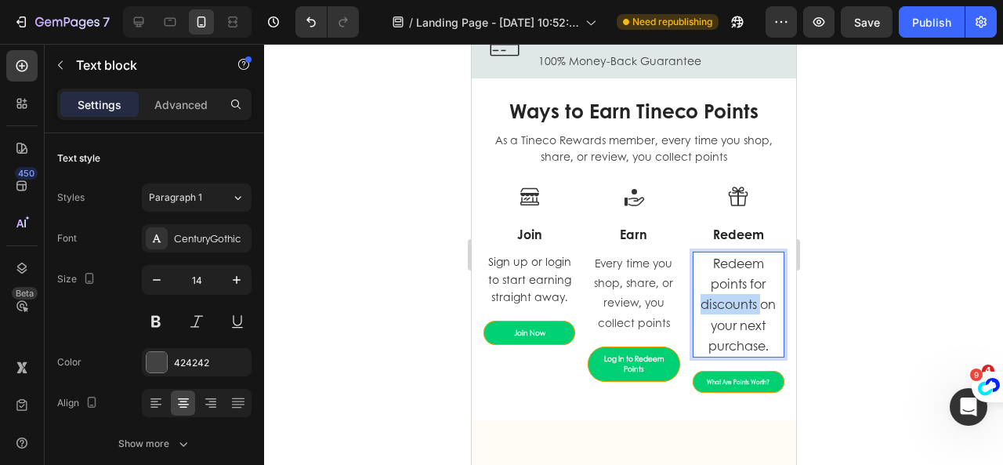
click at [705, 300] on span "Redeem points for discounts on your next purchase." at bounding box center [737, 304] width 75 height 100
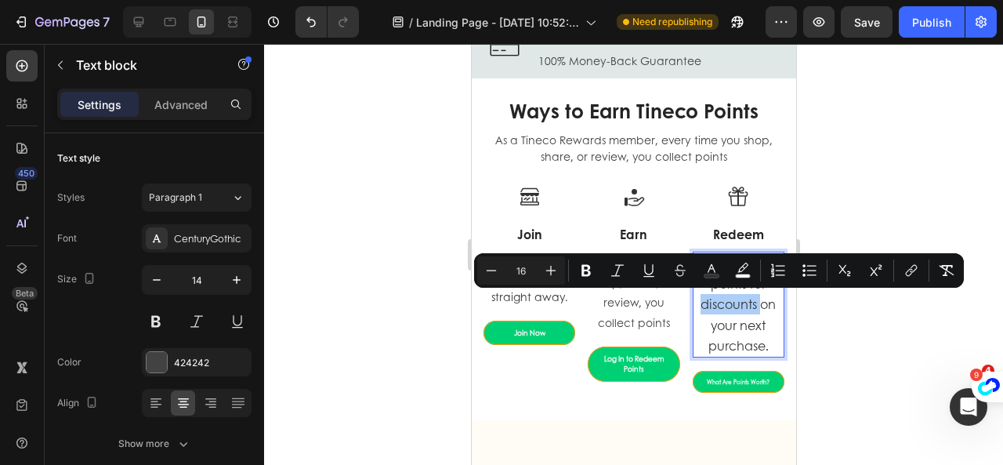
click at [834, 347] on div at bounding box center [633, 254] width 739 height 421
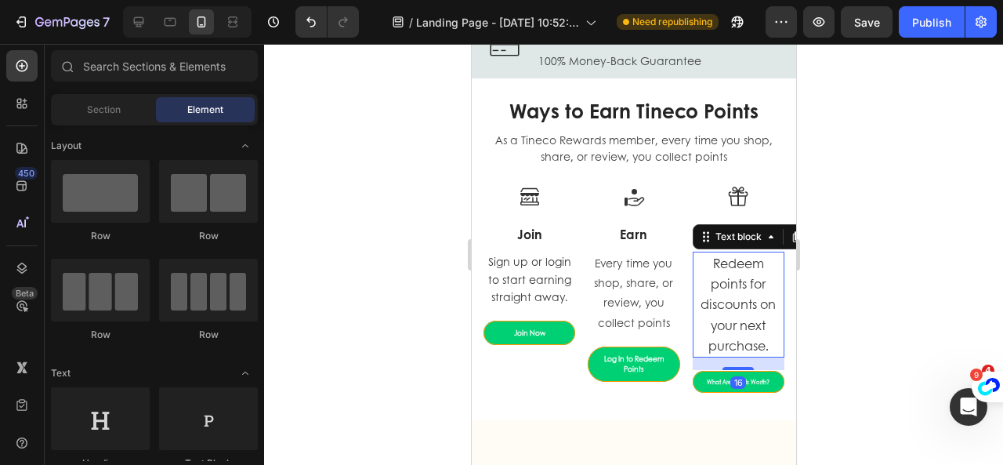
click at [747, 267] on span "Redeem points for discounts on your next purchase." at bounding box center [737, 304] width 75 height 100
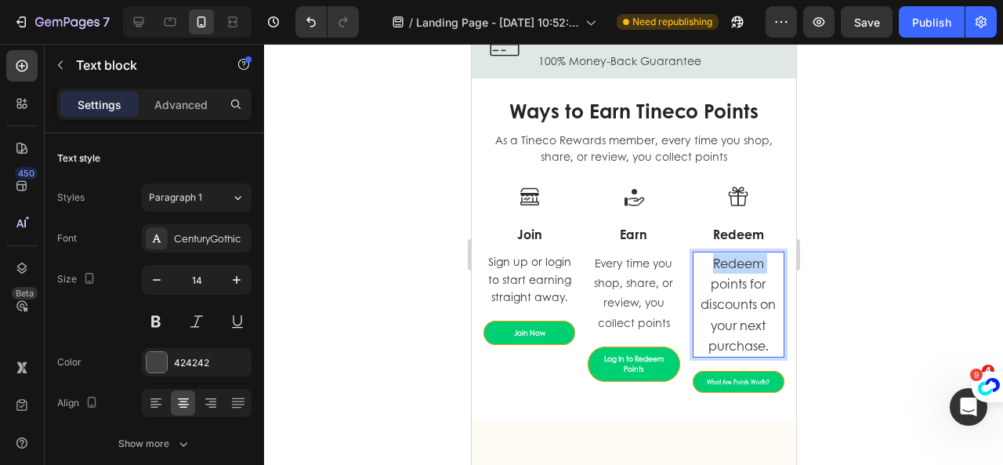
click at [723, 266] on span "Redeem points for discounts on your next purchase." at bounding box center [737, 304] width 75 height 100
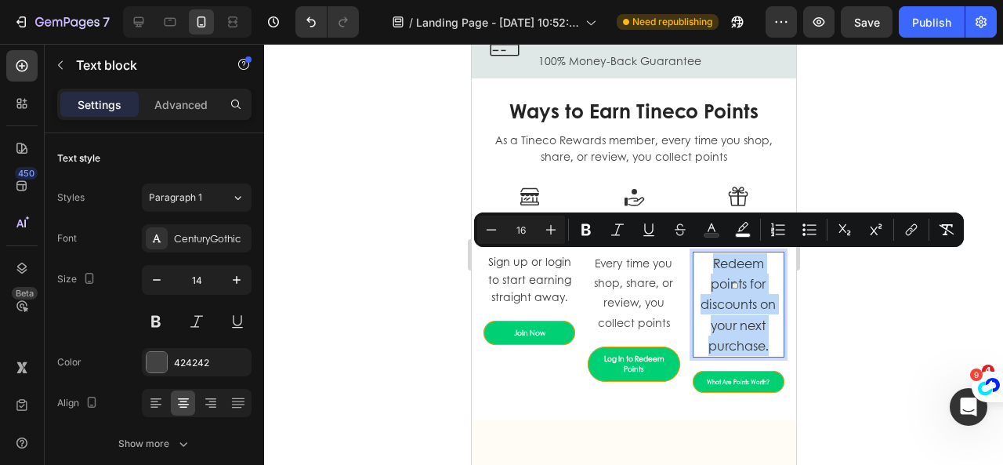
click at [723, 266] on span "Redeem points for discounts on your next purchase." at bounding box center [737, 304] width 75 height 100
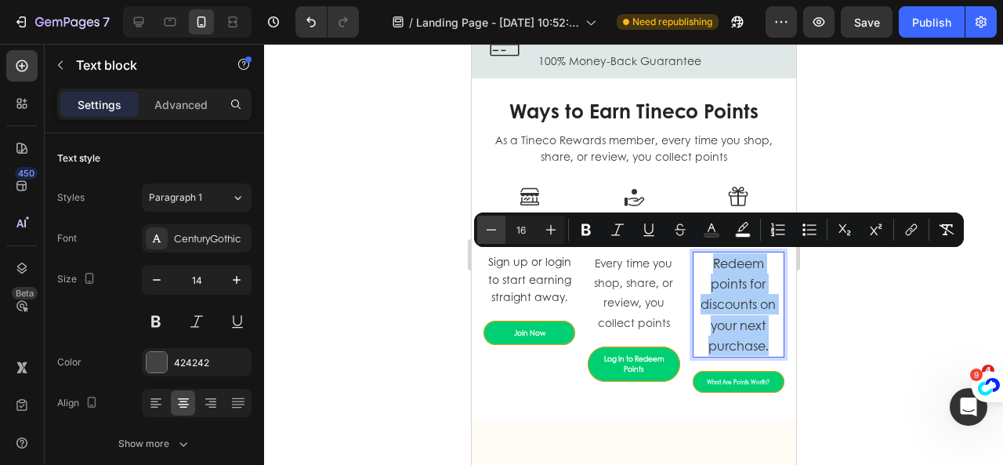
click at [490, 233] on icon "Editor contextual toolbar" at bounding box center [491, 230] width 16 height 16
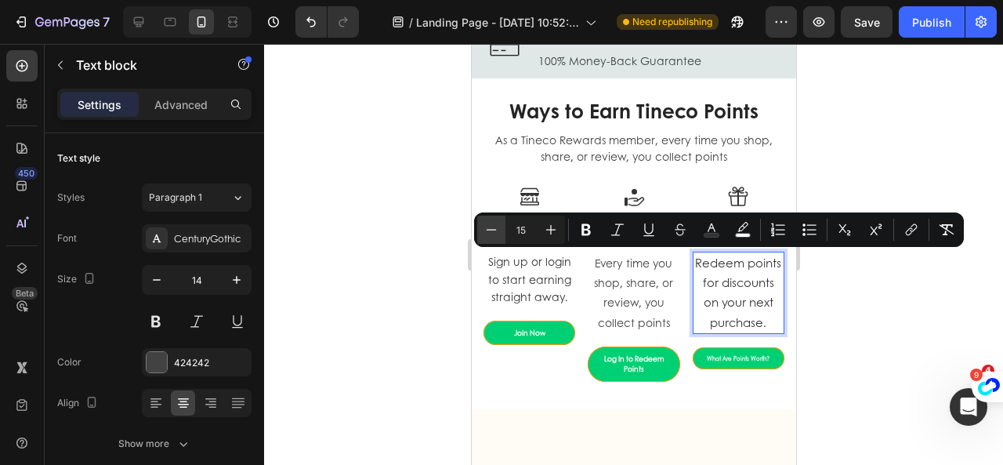
click at [490, 233] on icon "Editor contextual toolbar" at bounding box center [491, 230] width 16 height 16
type input "12"
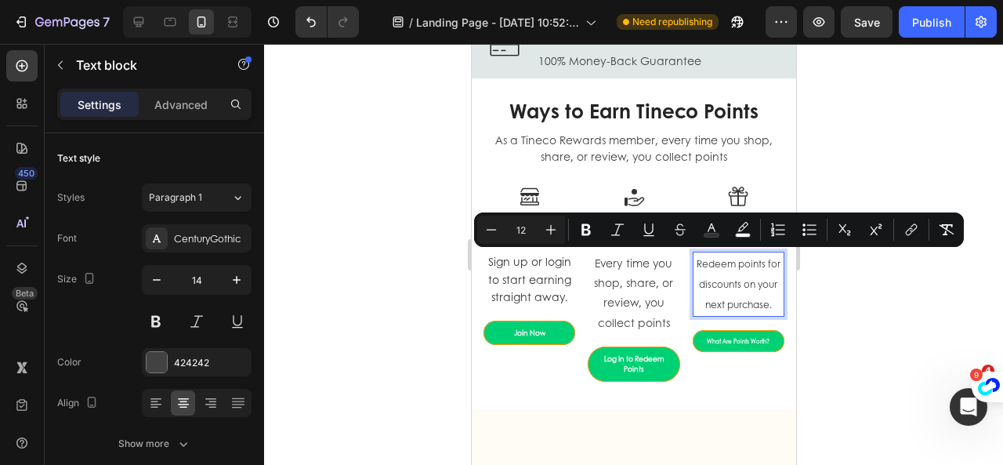
click at [811, 372] on div at bounding box center [633, 254] width 739 height 421
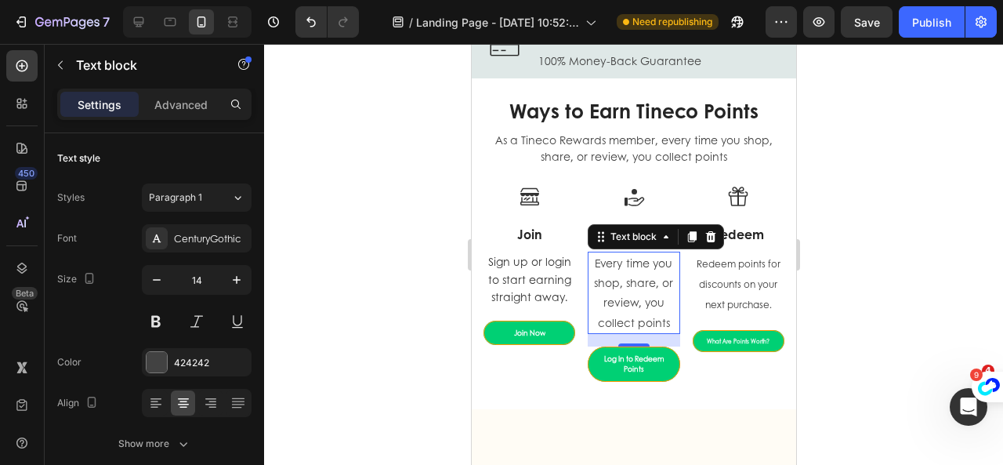
click at [824, 305] on div at bounding box center [633, 254] width 739 height 421
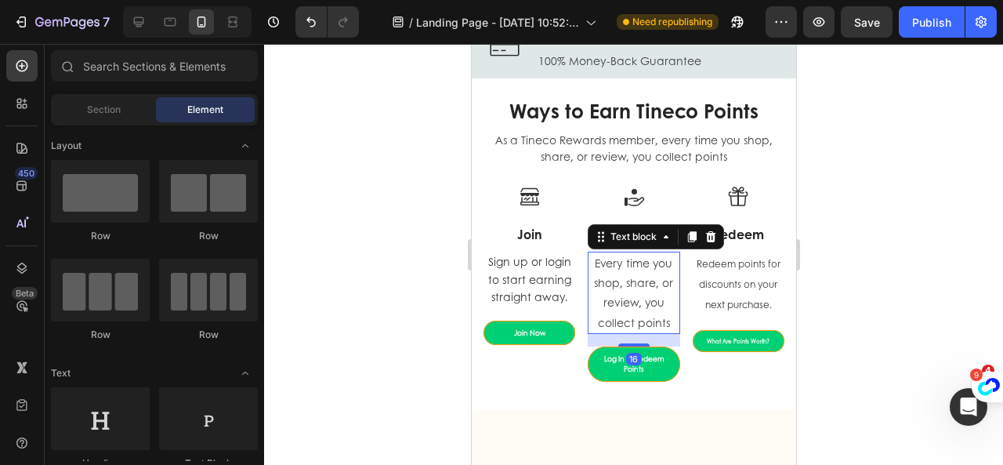
click at [647, 300] on span "Every time you shop, share, or review, you collect points" at bounding box center [632, 292] width 79 height 75
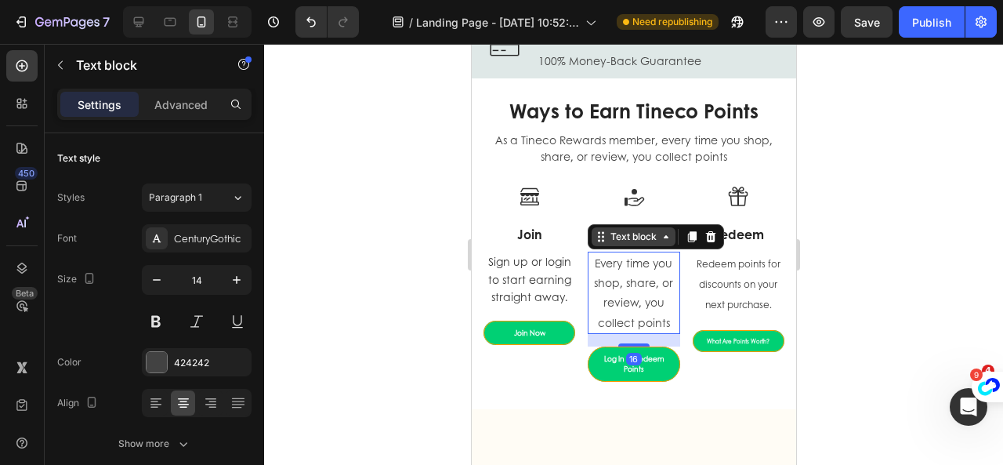
click at [609, 235] on div "Text block" at bounding box center [632, 237] width 52 height 14
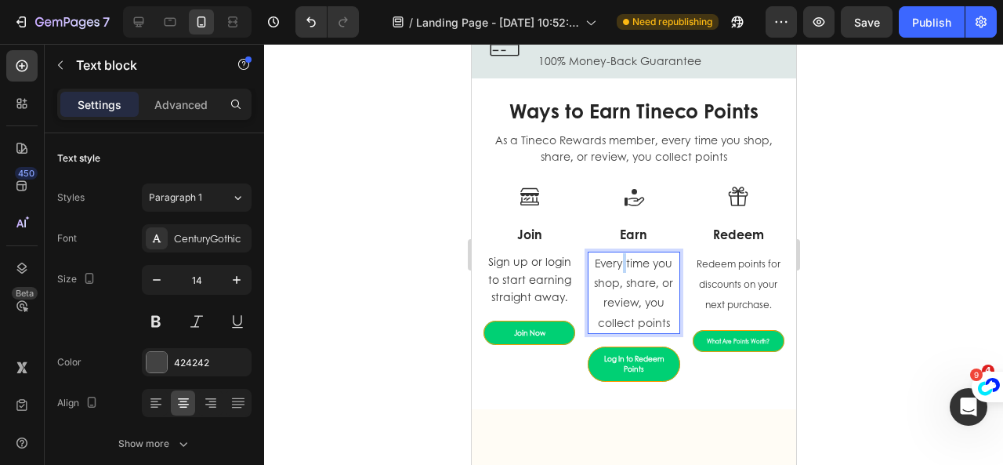
click at [617, 268] on span "Every time you shop, share, or review, you collect points" at bounding box center [632, 292] width 79 height 75
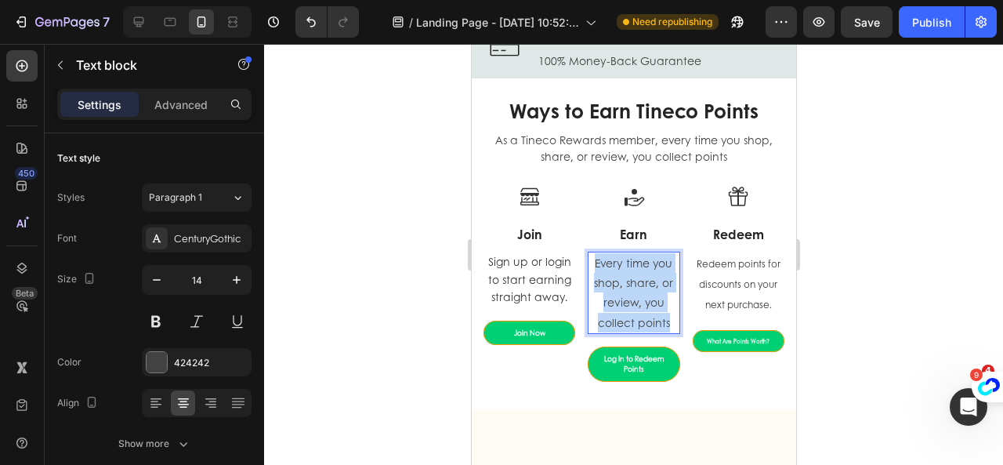
click at [617, 268] on span "Every time you shop, share, or review, you collect points" at bounding box center [632, 292] width 79 height 75
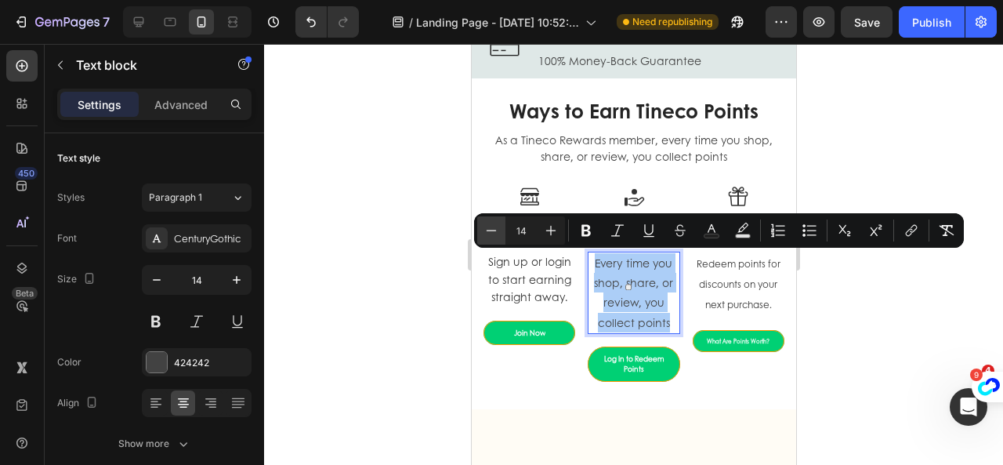
click at [494, 230] on icon "Editor contextual toolbar" at bounding box center [491, 230] width 16 height 16
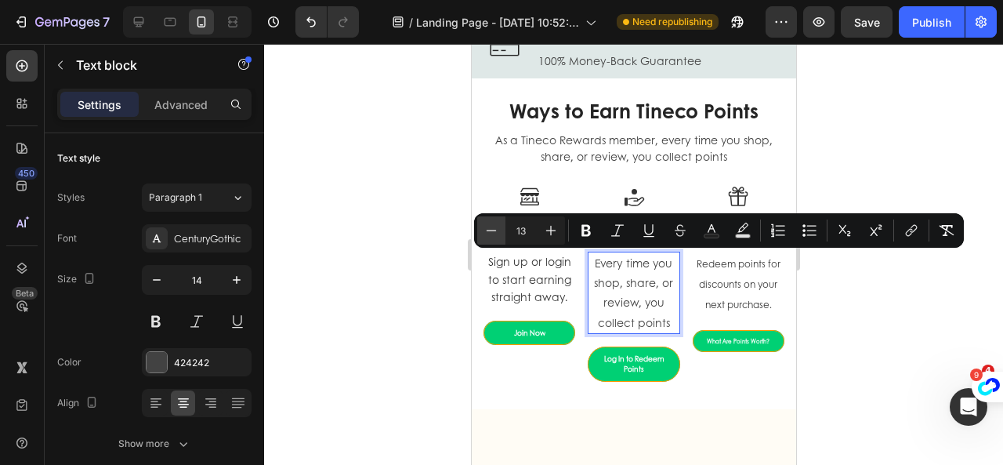
click at [494, 230] on icon "Editor contextual toolbar" at bounding box center [491, 230] width 10 height 1
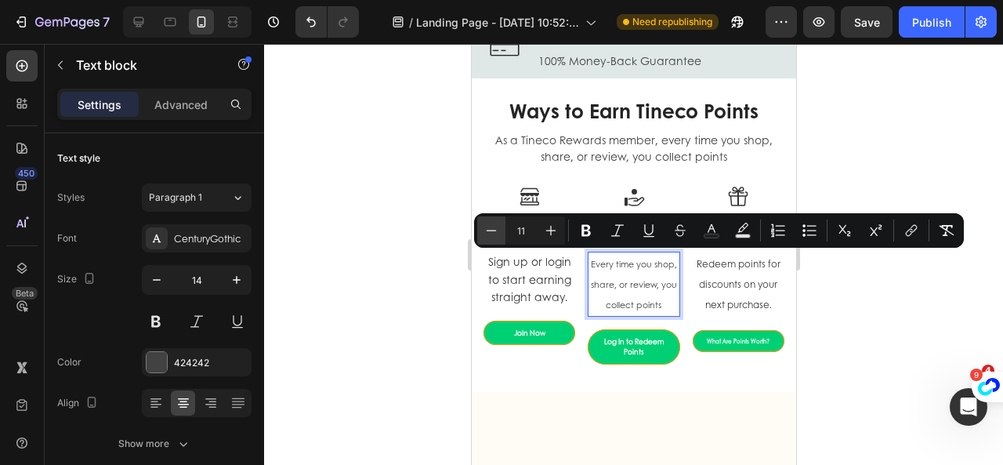
click at [494, 230] on icon "Editor contextual toolbar" at bounding box center [491, 230] width 10 height 1
type input "10"
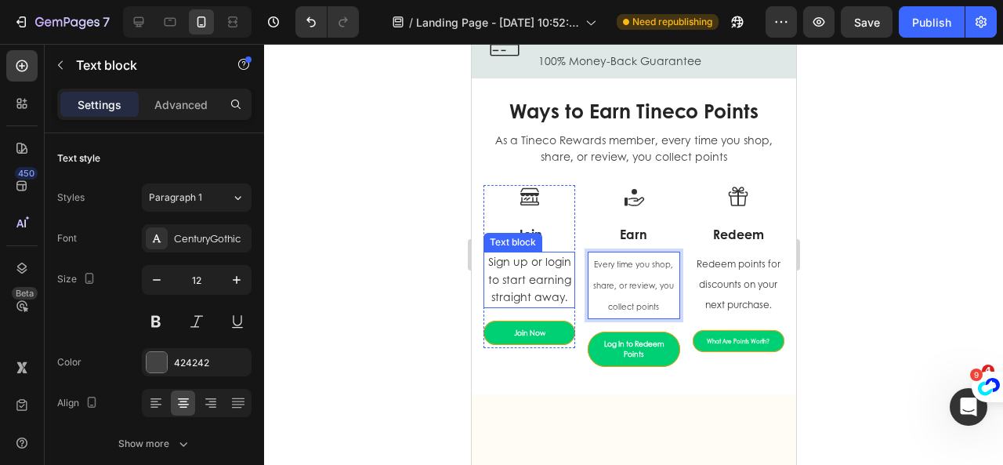
click at [533, 272] on span "Sign up or login to start earning straight away." at bounding box center [528, 278] width 83 height 51
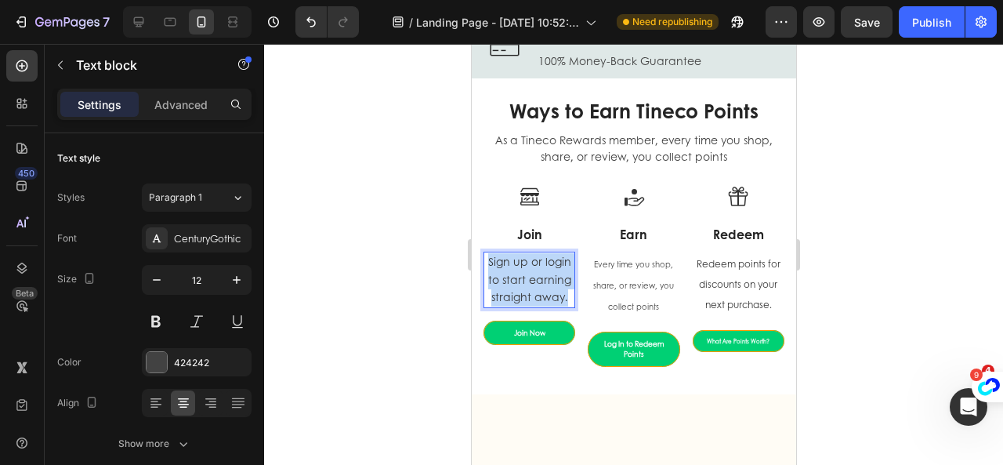
click at [533, 272] on span "Sign up or login to start earning straight away." at bounding box center [528, 278] width 83 height 51
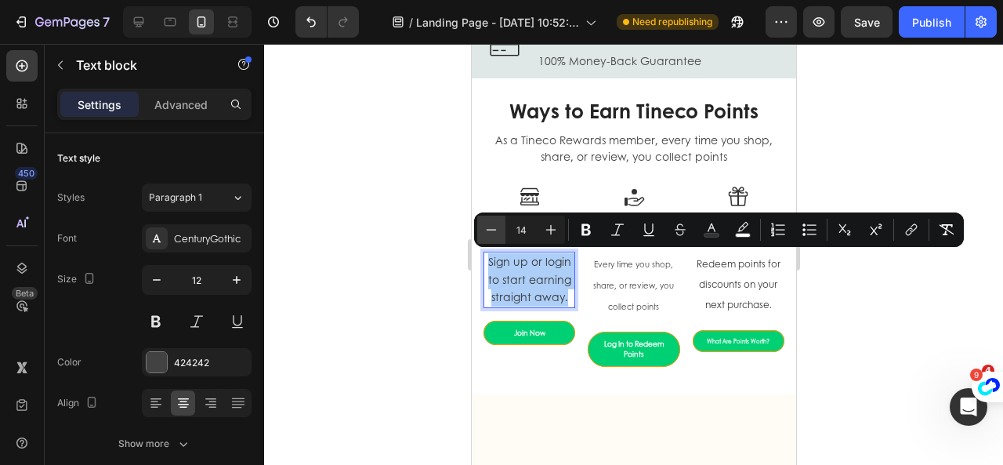
click at [485, 230] on icon "Editor contextual toolbar" at bounding box center [491, 230] width 16 height 16
click at [483, 231] on button "Minus" at bounding box center [491, 229] width 28 height 28
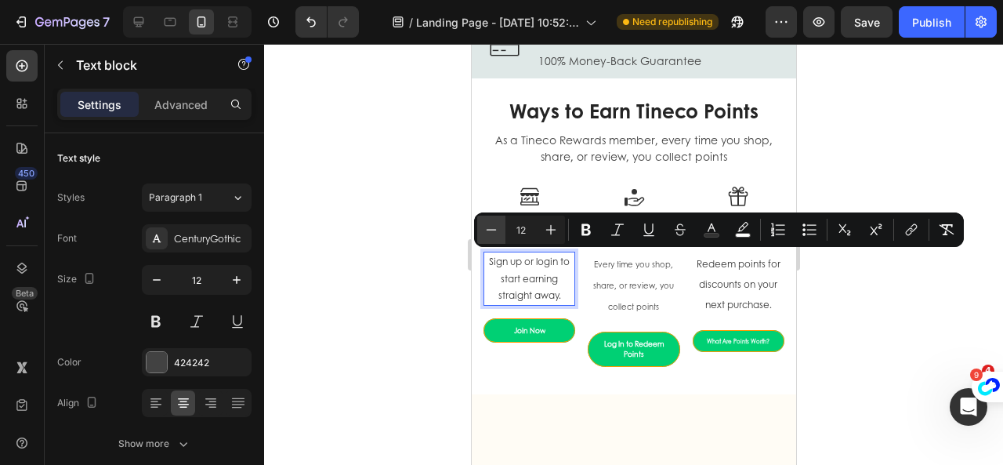
click at [483, 231] on button "Minus" at bounding box center [491, 229] width 28 height 28
type input "10"
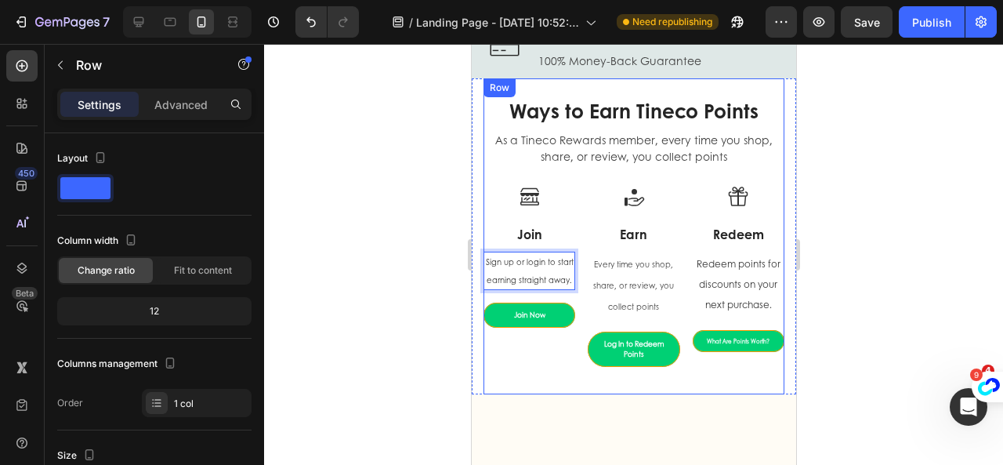
click at [561, 386] on div "Ways to Earn Tineco Points Heading As a Tineco Rewards member, every time you s…" at bounding box center [633, 236] width 301 height 316
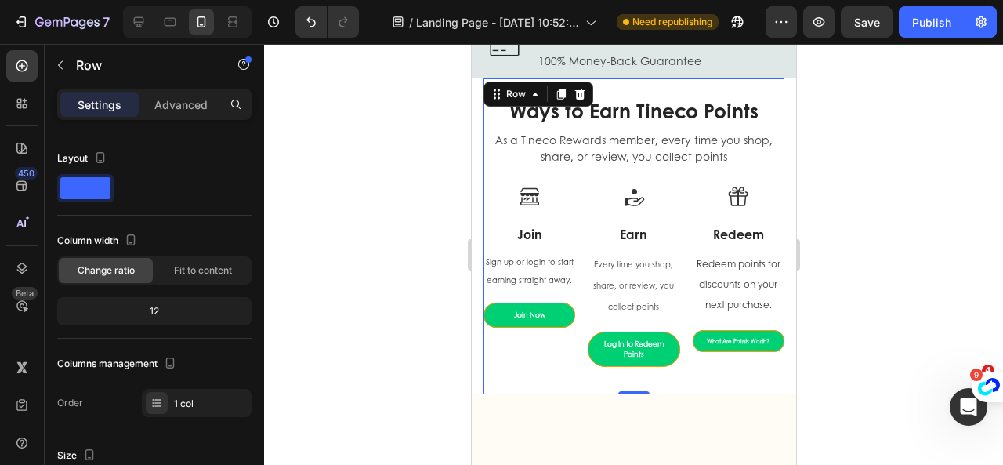
click at [858, 378] on div at bounding box center [633, 254] width 739 height 421
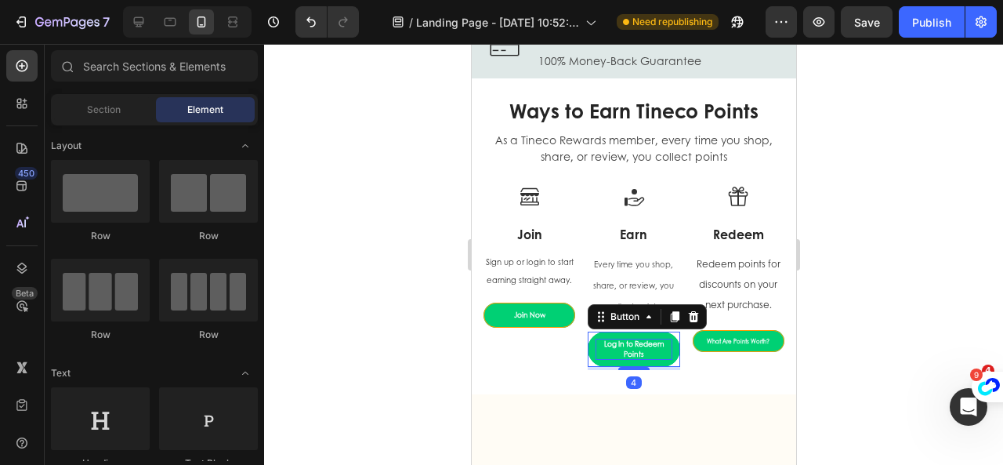
click at [660, 358] on p "Log In to Redeem Points" at bounding box center [633, 348] width 76 height 21
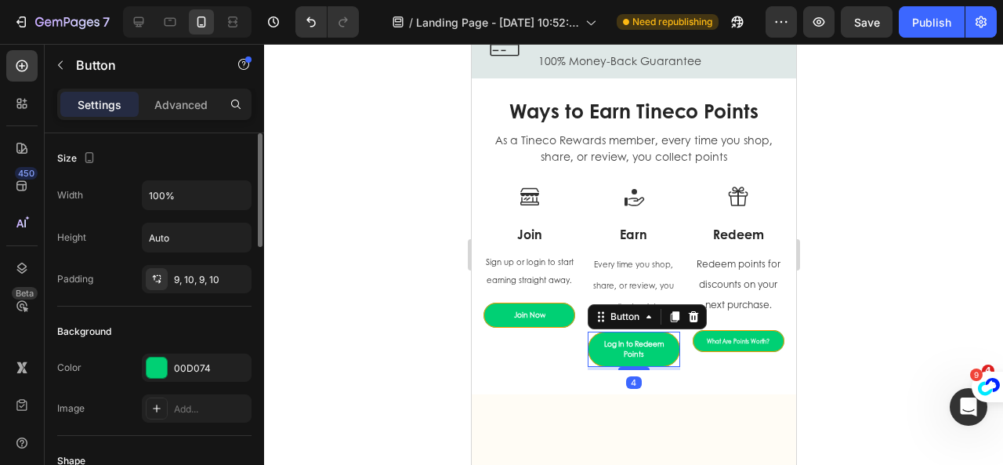
scroll to position [157, 0]
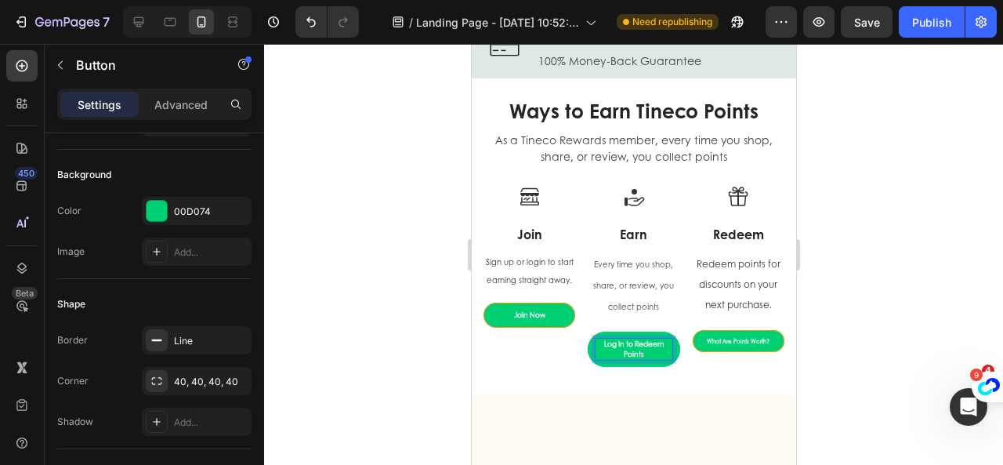
click at [646, 356] on p "Log In to Redeem Points" at bounding box center [633, 348] width 76 height 21
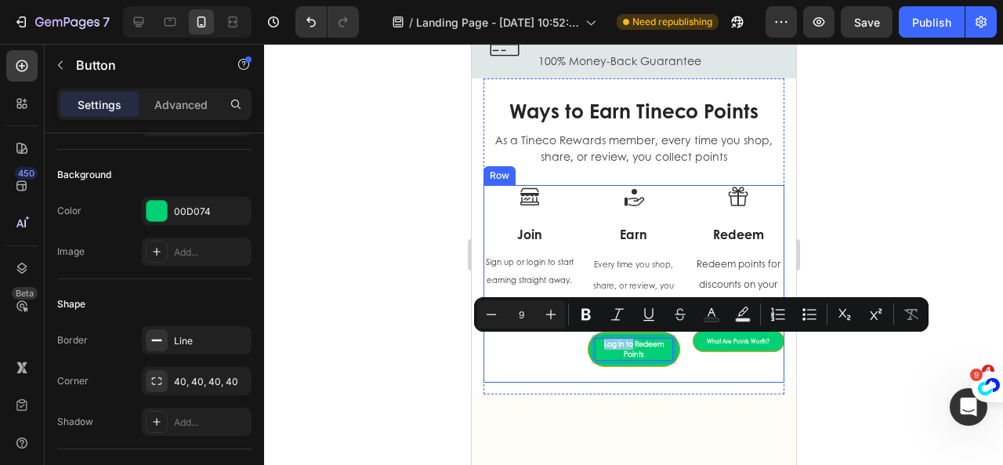
drag, startPoint x: 626, startPoint y: 342, endPoint x: 573, endPoint y: 337, distance: 52.8
click at [573, 337] on div "Image Join Heading Sign up or login to start earning straight away. Text block …" at bounding box center [633, 283] width 301 height 197
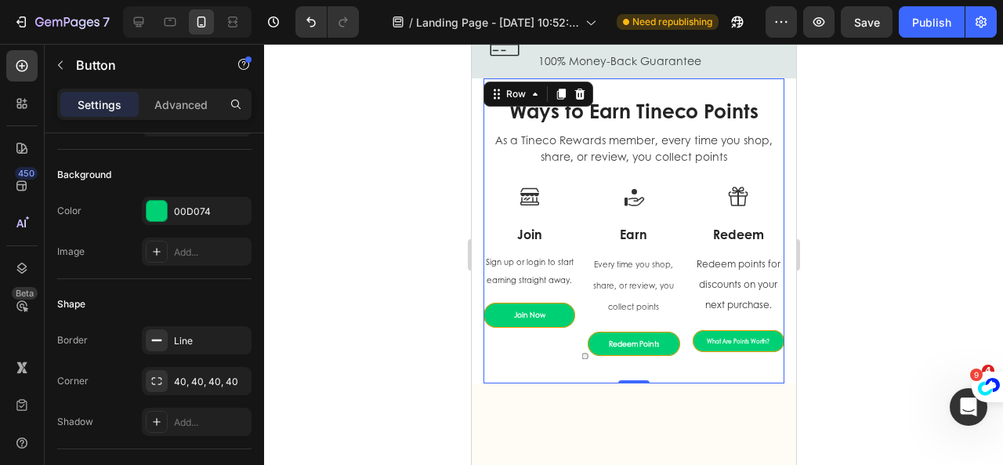
click at [628, 378] on div "Ways to Earn Tineco Points Heading As a Tineco Rewards member, every time you s…" at bounding box center [633, 230] width 301 height 305
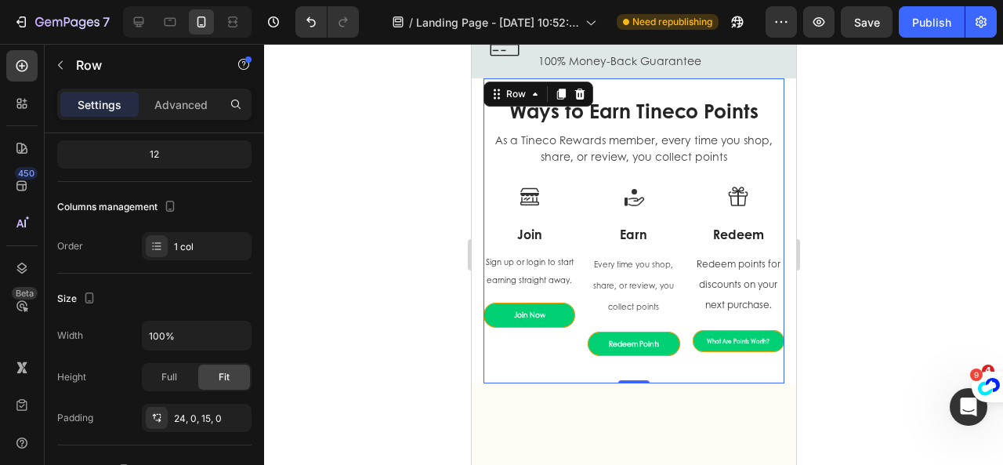
scroll to position [0, 0]
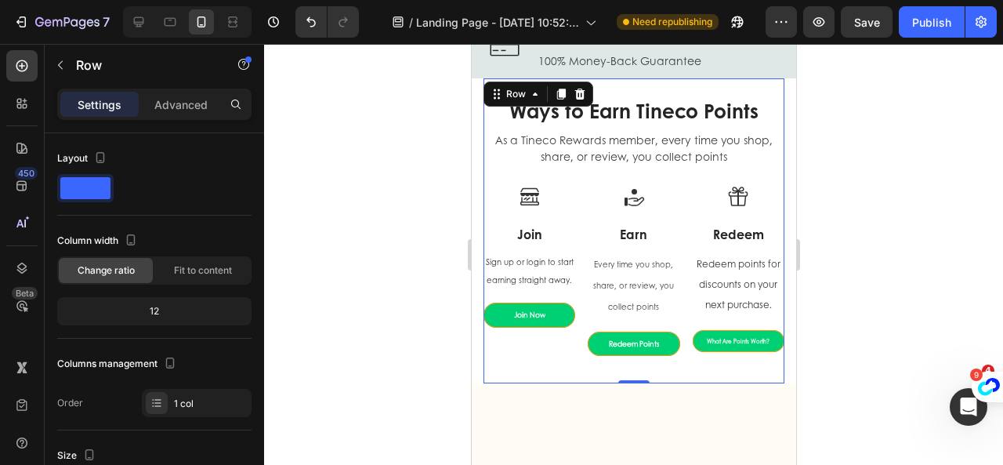
click at [884, 315] on div at bounding box center [633, 254] width 739 height 421
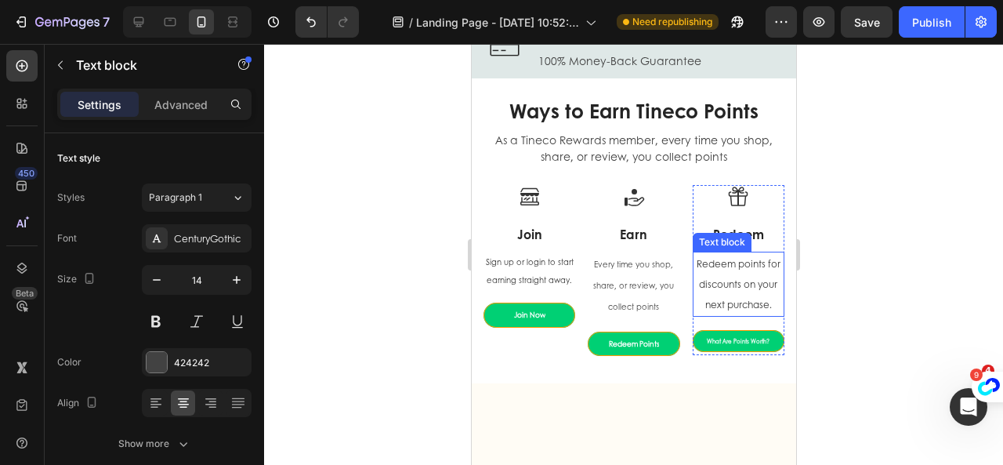
click at [750, 302] on span "Redeem points for discounts on your next purchase." at bounding box center [738, 284] width 84 height 54
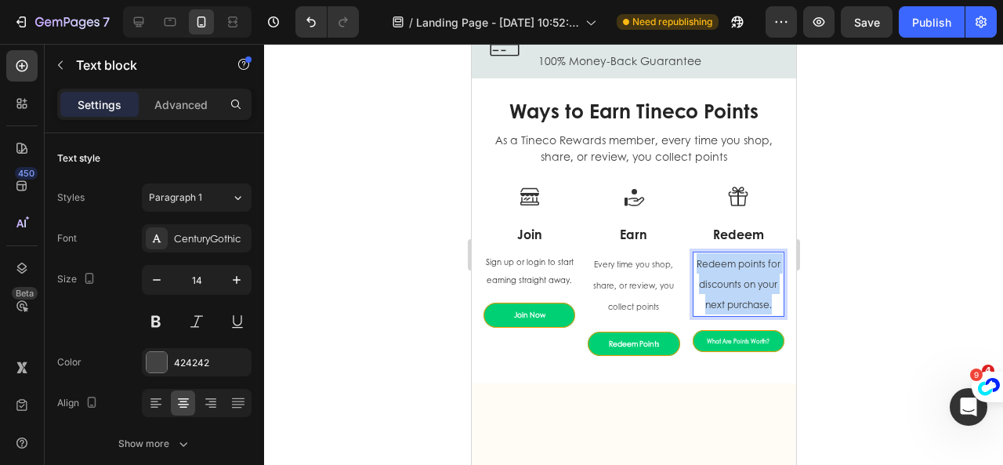
click at [750, 302] on span "Redeem points for discounts on your next purchase." at bounding box center [738, 284] width 84 height 54
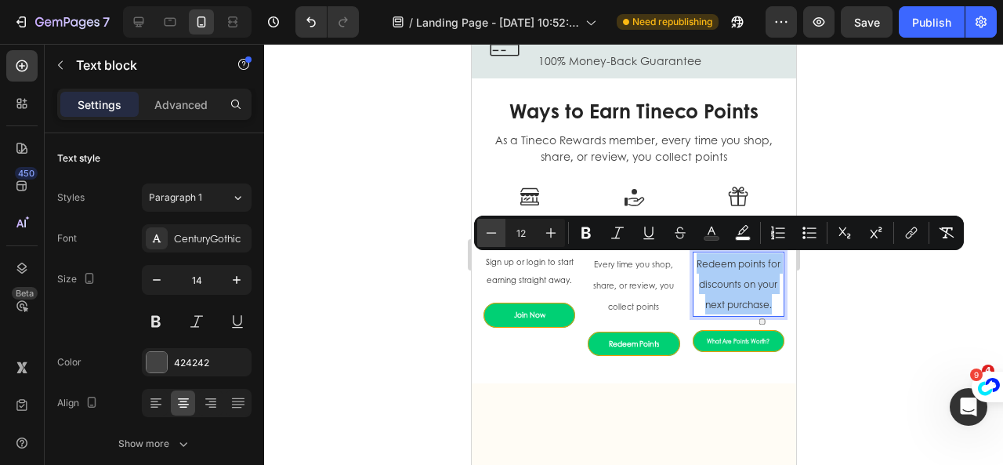
click at [487, 234] on icon "Editor contextual toolbar" at bounding box center [491, 233] width 16 height 16
type input "10"
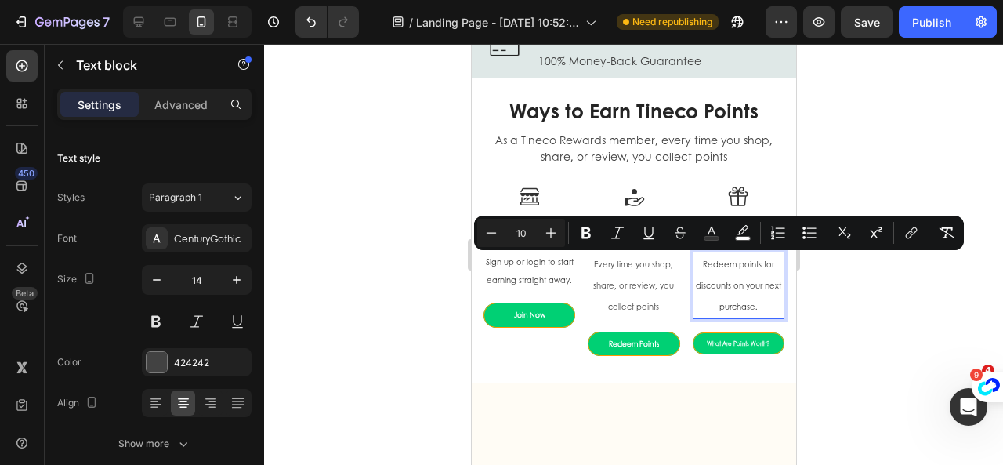
click at [816, 314] on div at bounding box center [633, 254] width 739 height 421
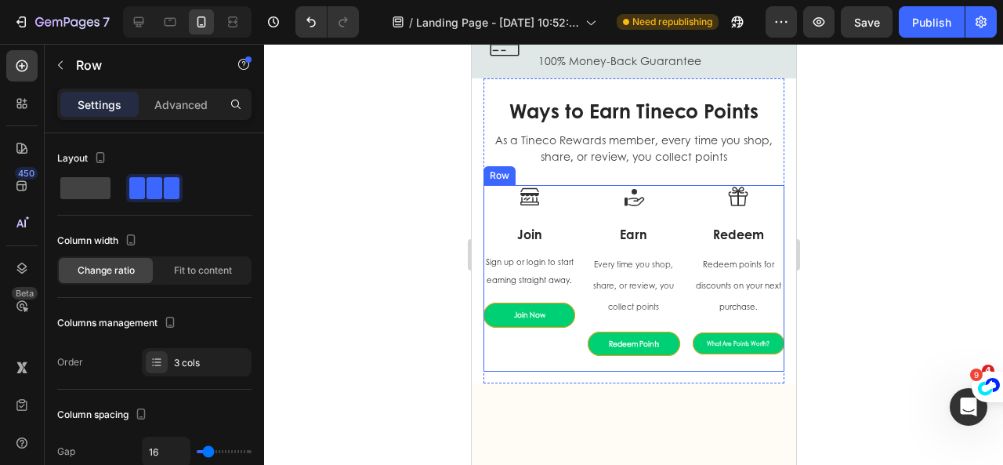
click at [675, 358] on div "Image Join Heading Sign up or login to start earning straight away. Text block …" at bounding box center [633, 278] width 301 height 186
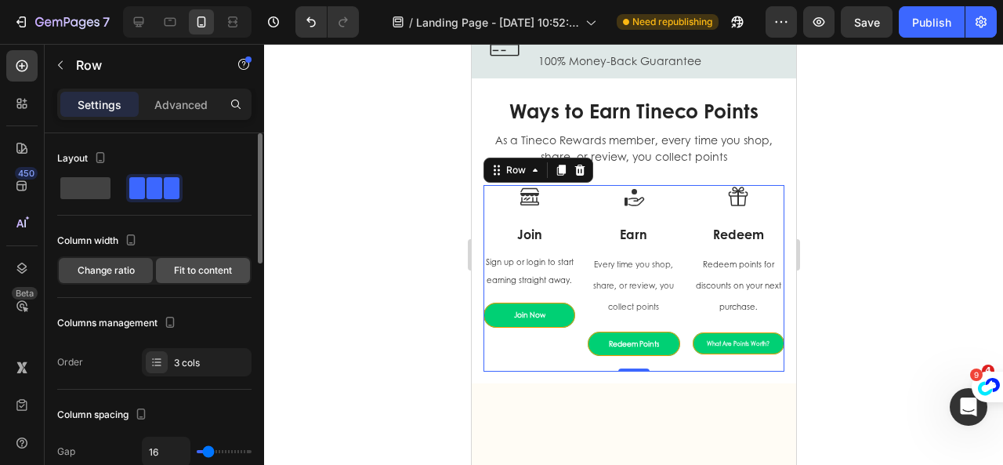
click at [204, 277] on div "Fit to content" at bounding box center [203, 270] width 94 height 25
click at [109, 269] on span "Change ratio" at bounding box center [106, 270] width 57 height 14
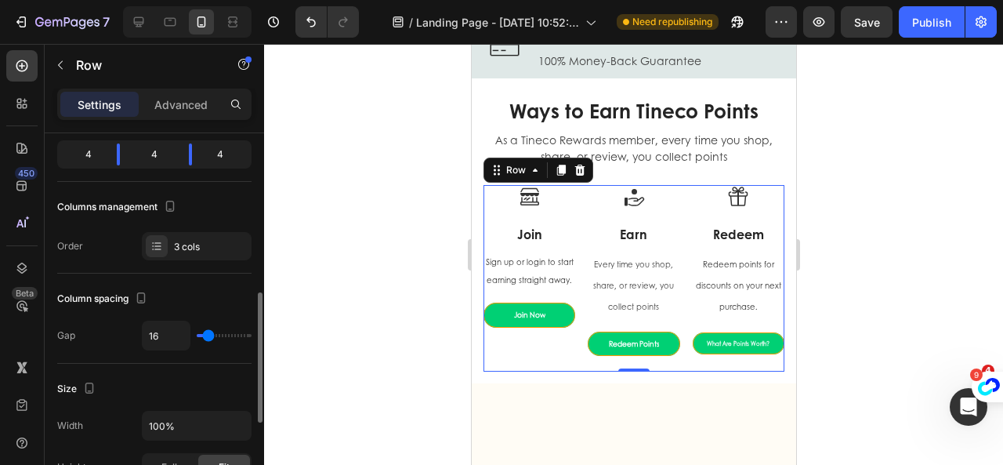
scroll to position [235, 0]
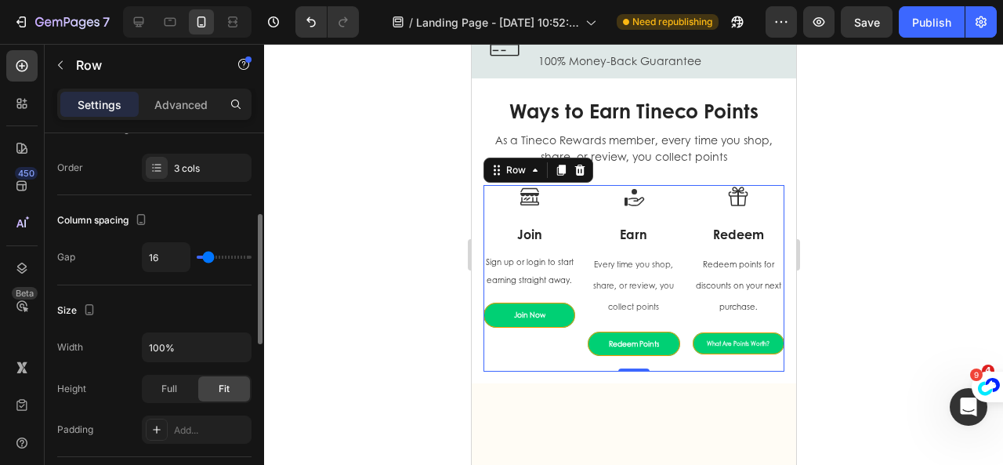
type input "8"
type input "5"
type input "8"
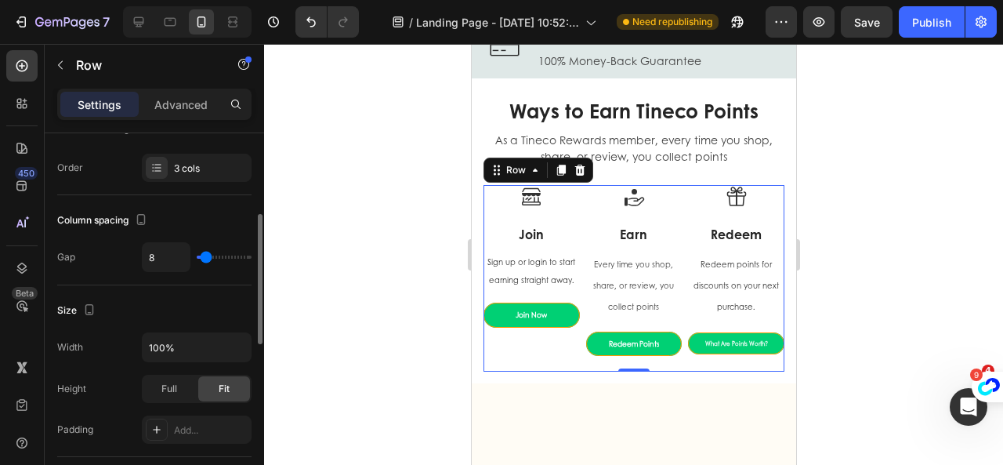
type input "8"
click at [205, 255] on input "range" at bounding box center [224, 256] width 55 height 3
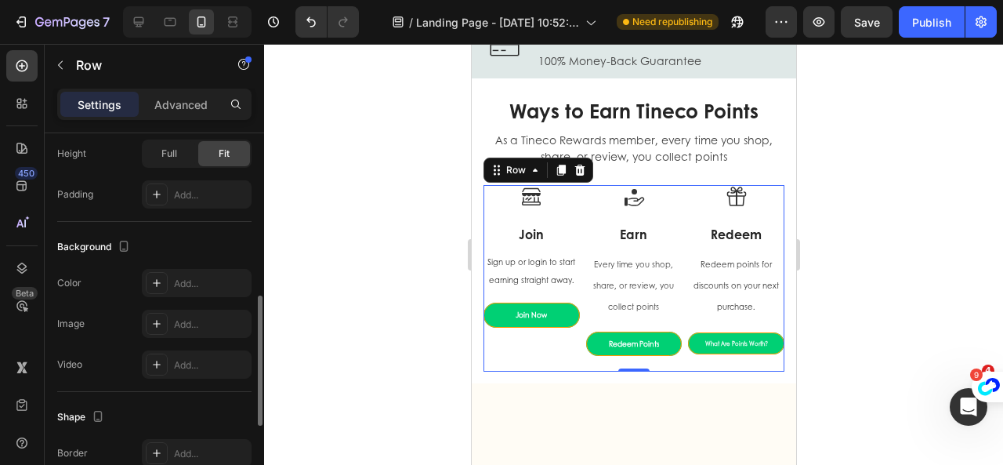
scroll to position [705, 0]
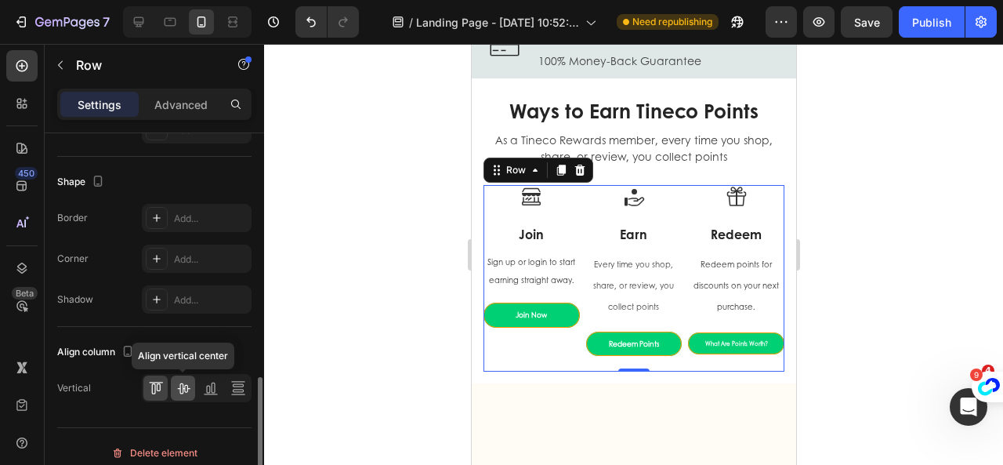
click at [186, 387] on icon at bounding box center [183, 388] width 16 height 16
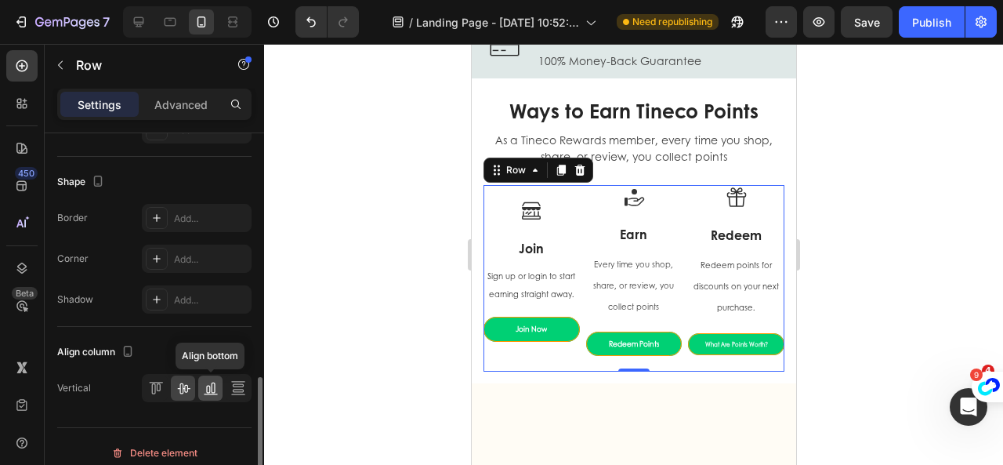
click at [212, 387] on icon at bounding box center [213, 387] width 4 height 11
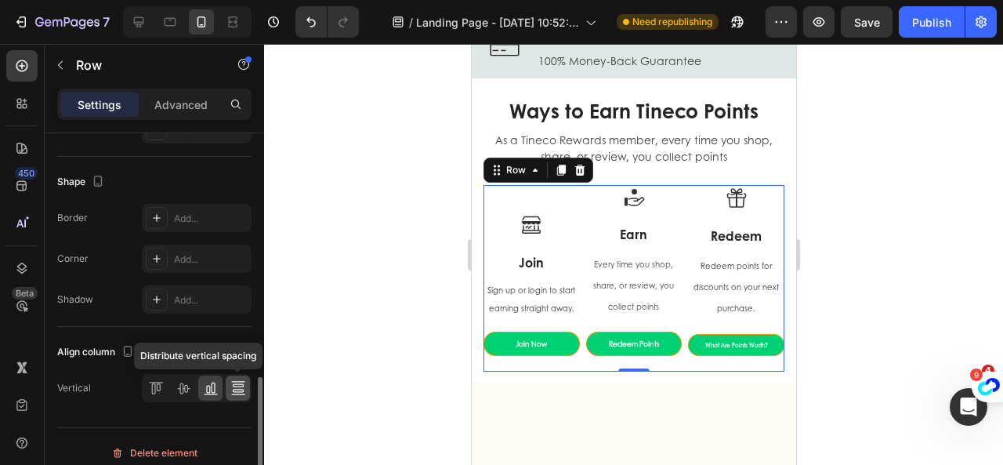
click at [237, 389] on icon at bounding box center [237, 390] width 11 height 3
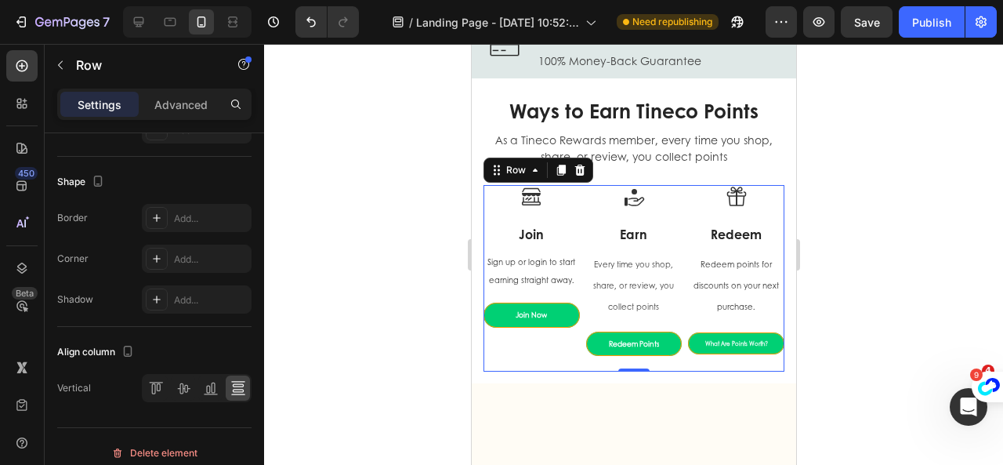
click at [834, 310] on div at bounding box center [633, 254] width 739 height 421
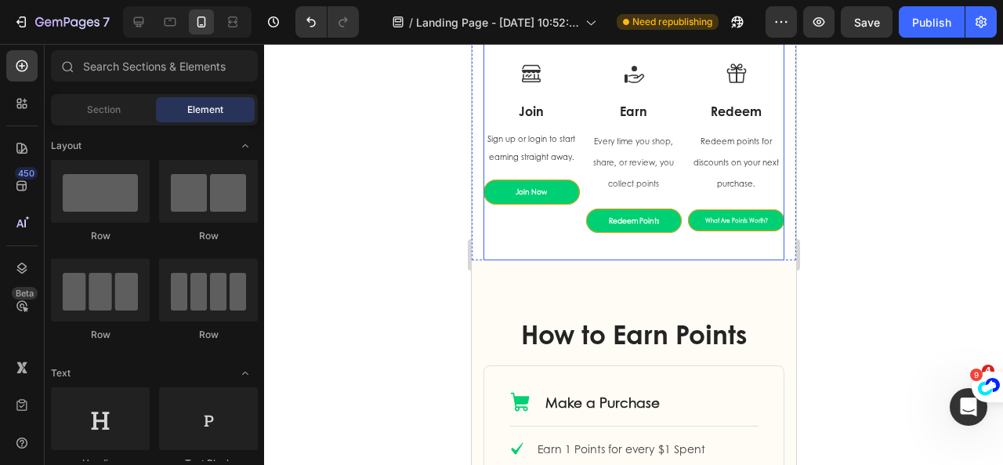
scroll to position [862, 0]
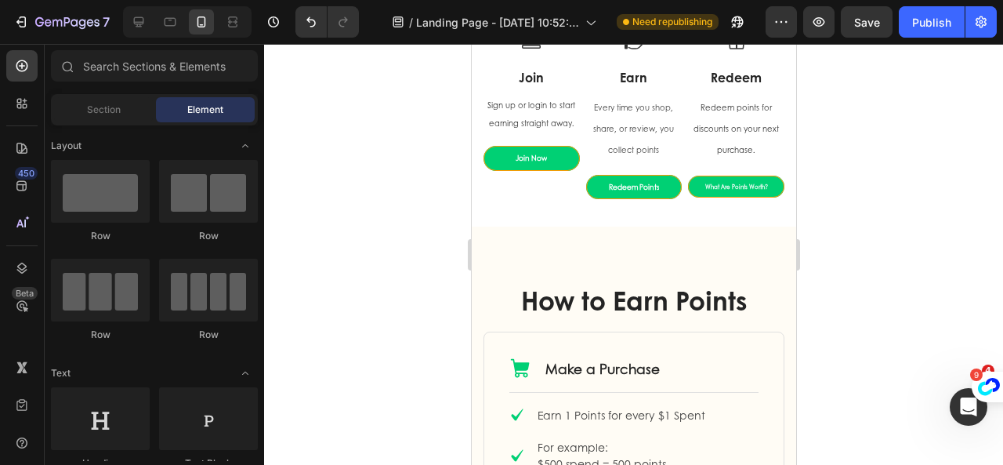
click at [826, 317] on div at bounding box center [633, 254] width 739 height 421
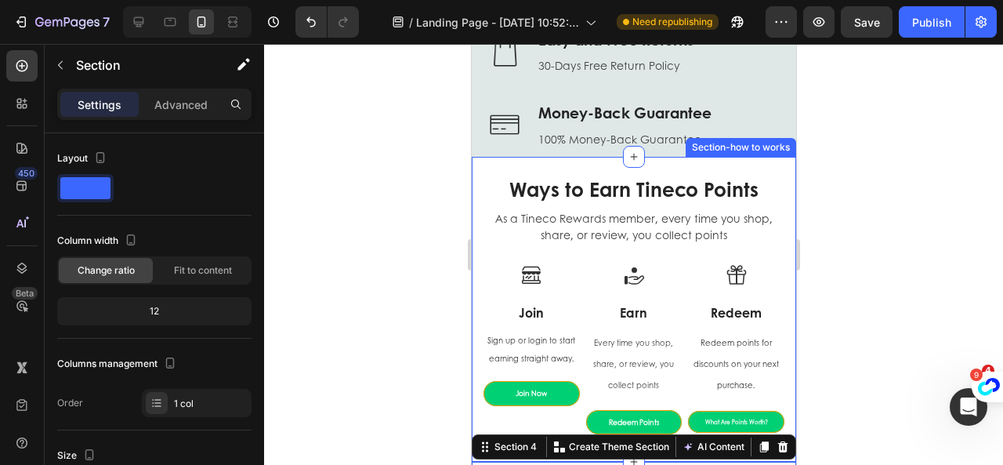
scroll to position [537, 0]
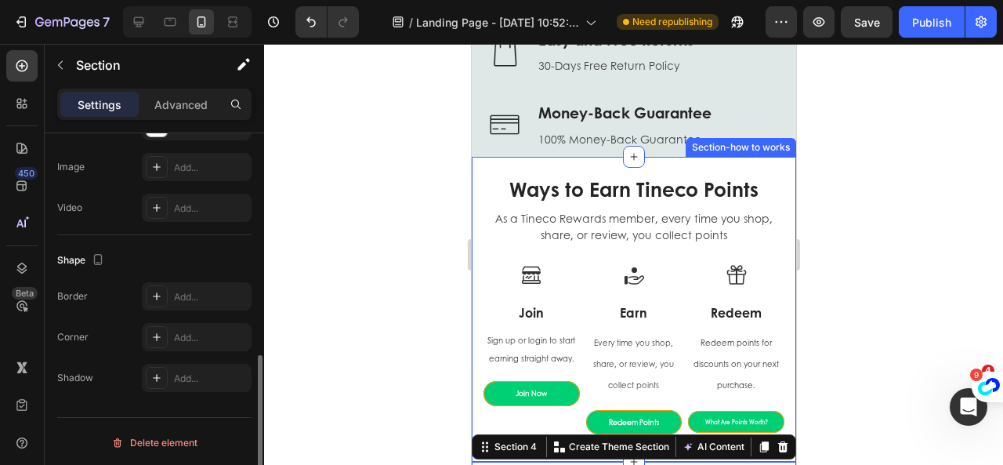
click at [778, 175] on div "Ways to Earn Tineco Points Heading As a Tineco Rewards member, every time you s…" at bounding box center [633, 309] width 324 height 305
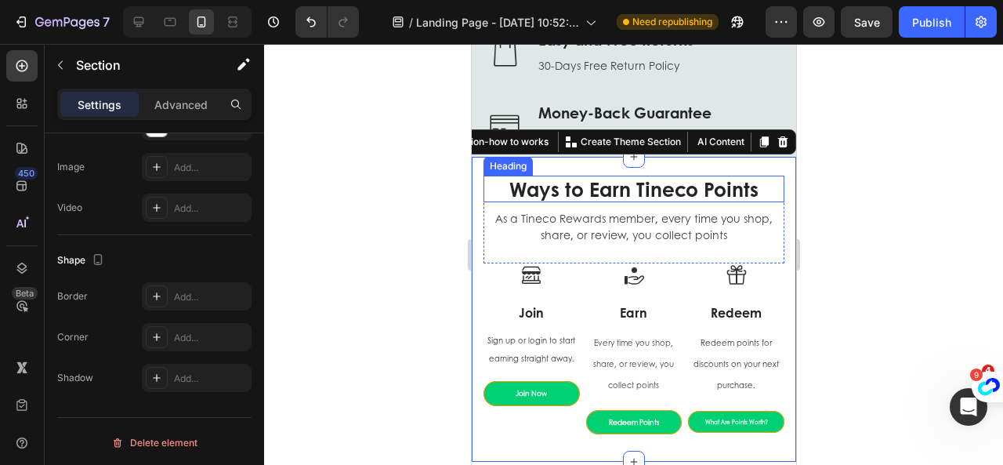
click at [492, 190] on h2 "Ways to Earn Tineco Points" at bounding box center [633, 188] width 301 height 27
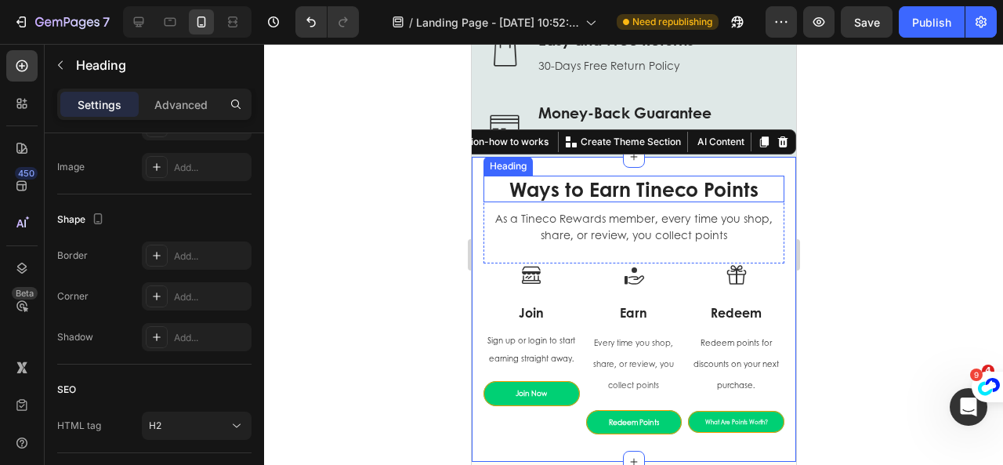
scroll to position [0, 0]
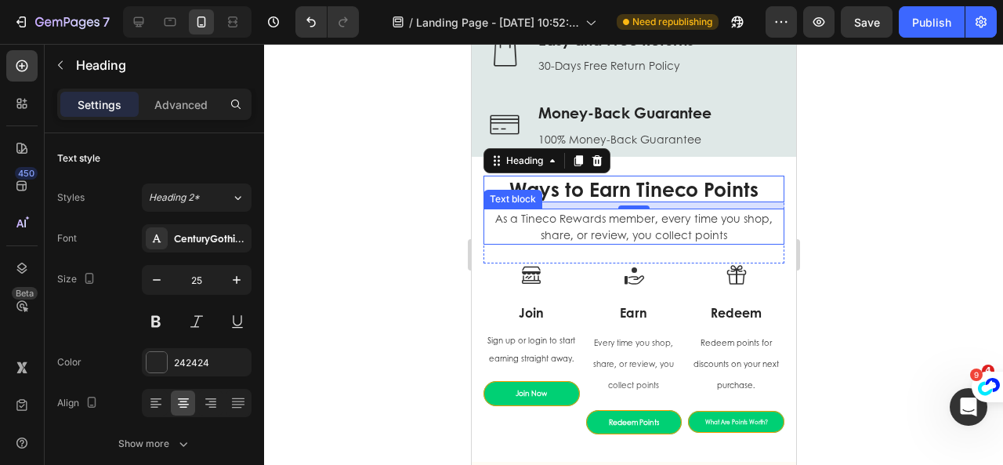
click at [770, 230] on div "As a Tineco Rewards member, every time you shop, share, or review, you collect …" at bounding box center [633, 226] width 301 height 36
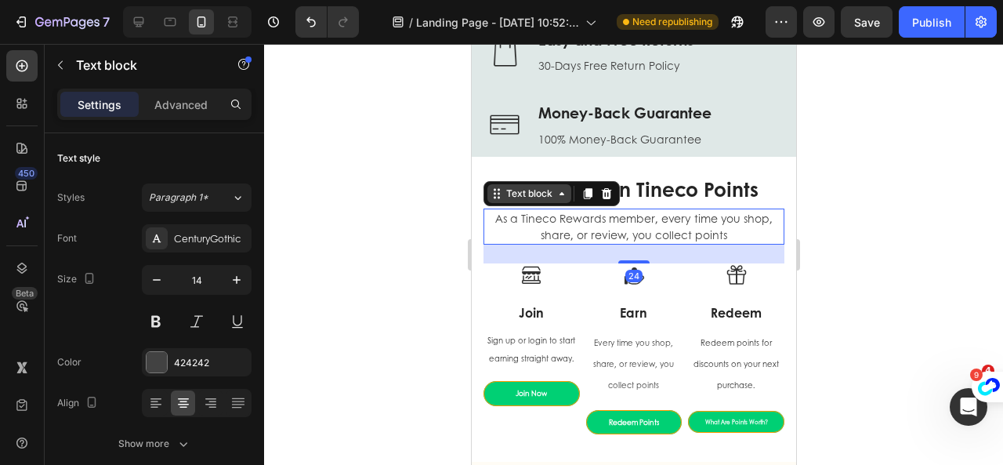
click at [543, 196] on div "Text block" at bounding box center [528, 193] width 52 height 14
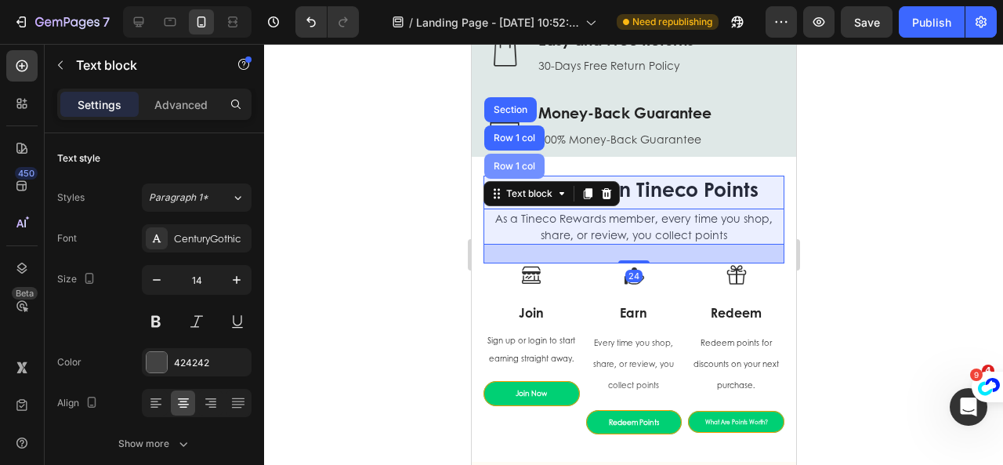
click at [512, 169] on div "Row 1 col" at bounding box center [514, 165] width 48 height 9
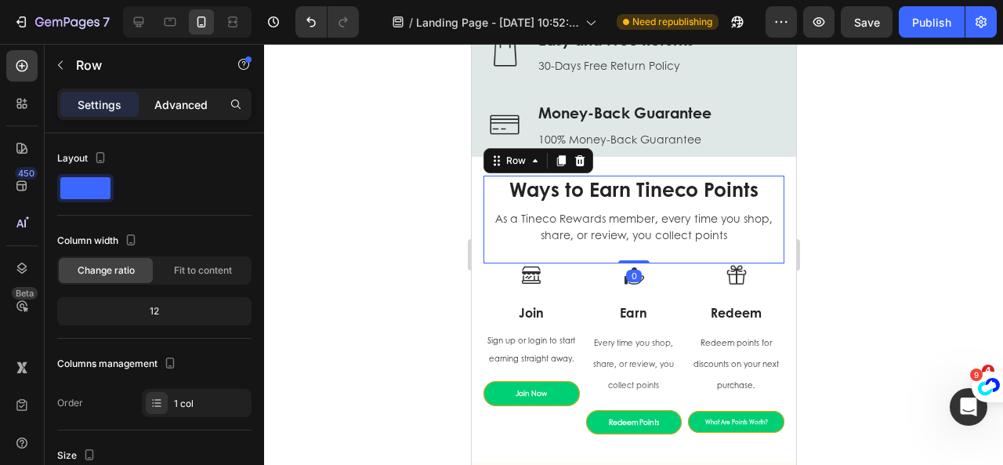
click at [178, 104] on p "Advanced" at bounding box center [180, 104] width 53 height 16
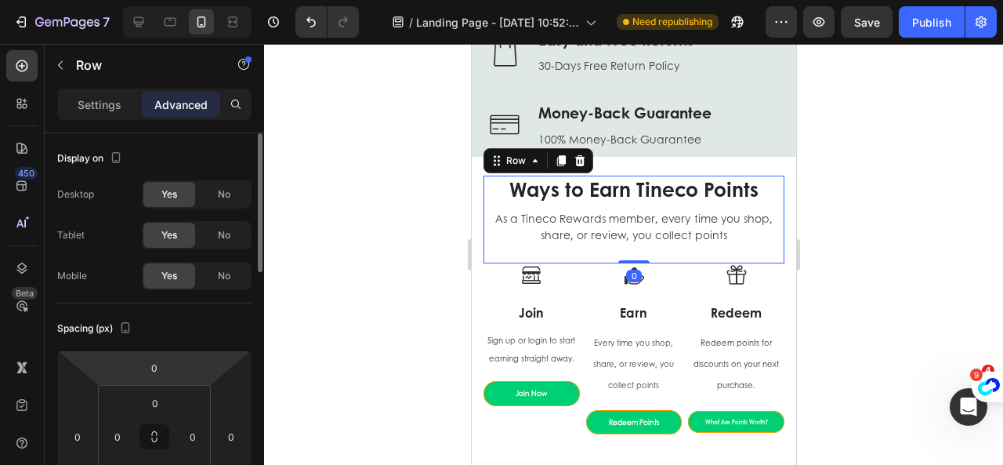
click at [174, 0] on html "7 Version history / Landing Page - [DATE] 10:52:40 Need republishing Preview Sa…" at bounding box center [501, 0] width 1003 height 0
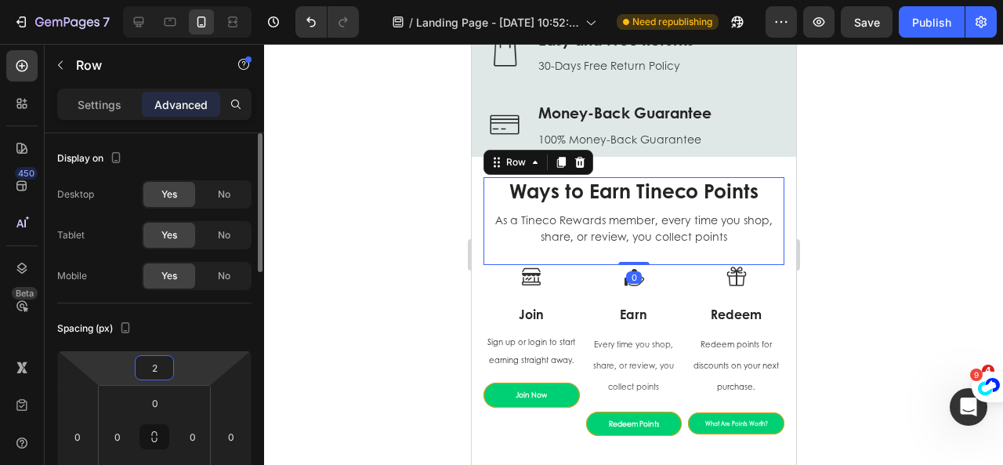
type input "20"
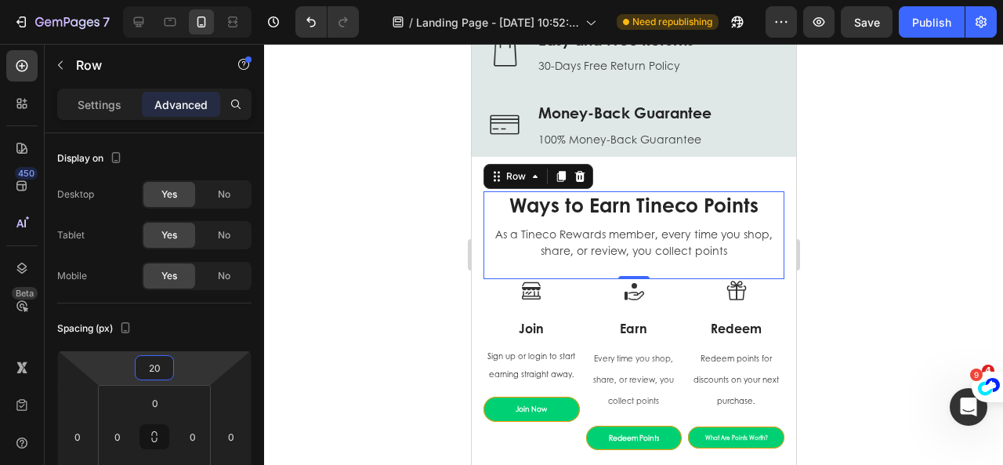
click at [855, 325] on div at bounding box center [633, 254] width 739 height 421
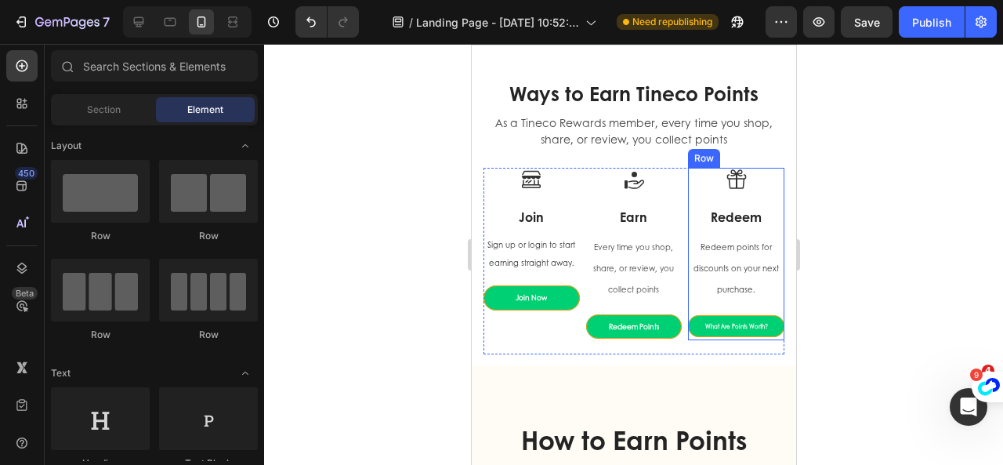
scroll to position [627, 0]
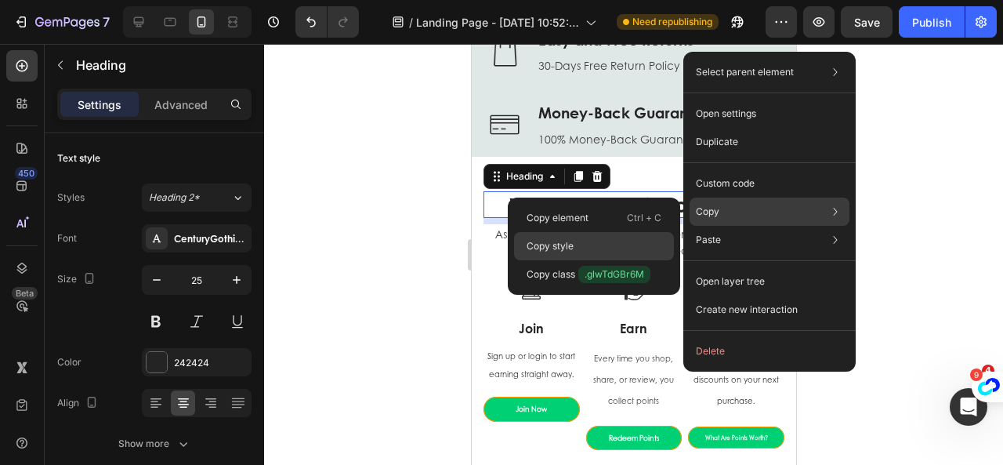
click at [608, 245] on div "Copy style" at bounding box center [594, 246] width 160 height 28
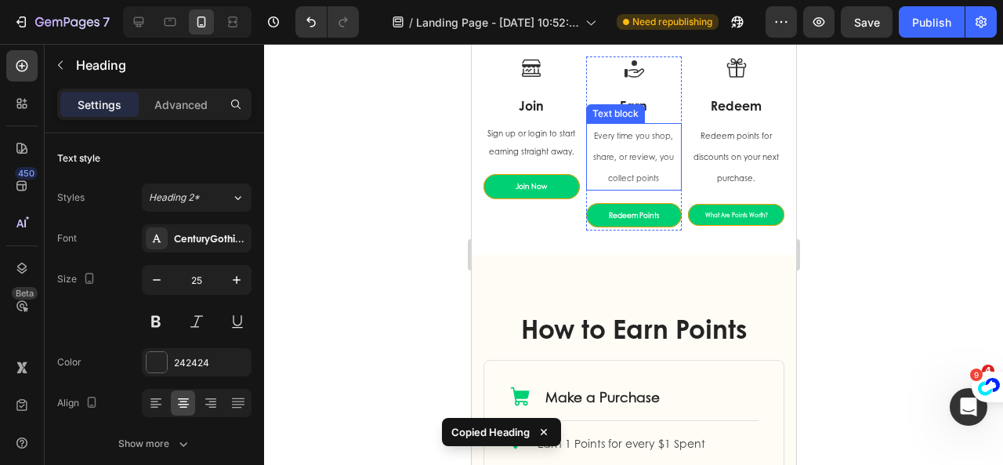
scroll to position [862, 0]
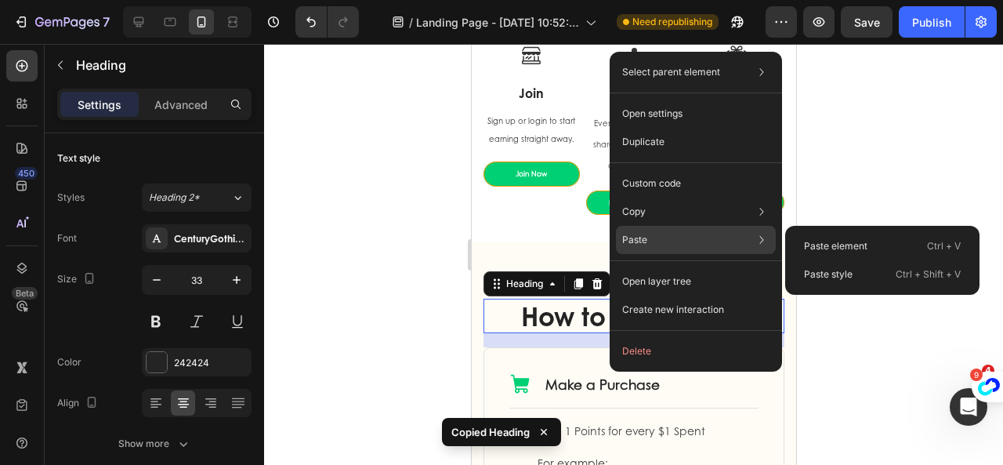
click at [645, 241] on p "Paste" at bounding box center [634, 240] width 25 height 14
click at [843, 277] on p "Paste style" at bounding box center [828, 274] width 49 height 14
type input "25"
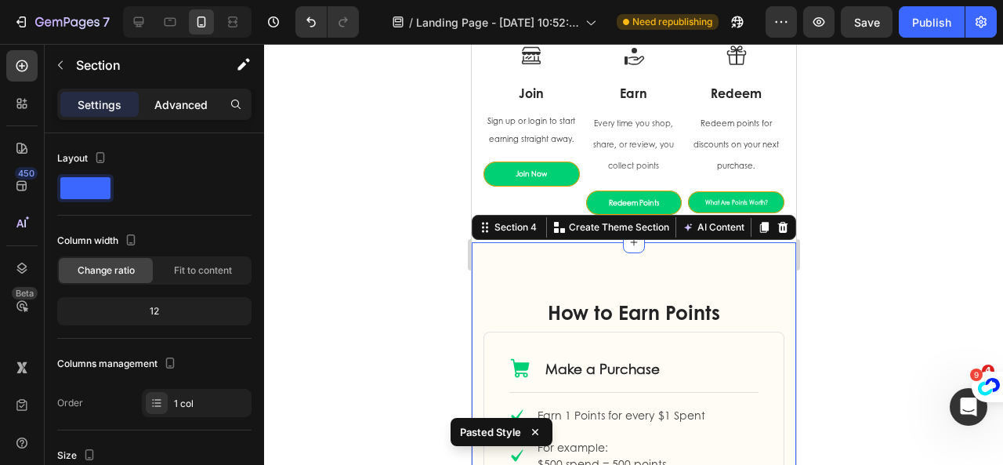
click at [194, 103] on p "Advanced" at bounding box center [180, 104] width 53 height 16
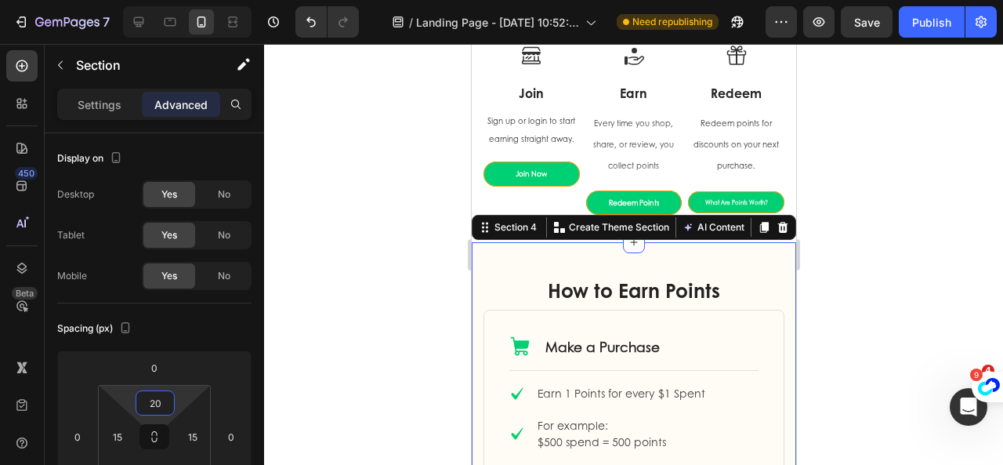
type input "20"
click at [852, 266] on div at bounding box center [633, 254] width 739 height 421
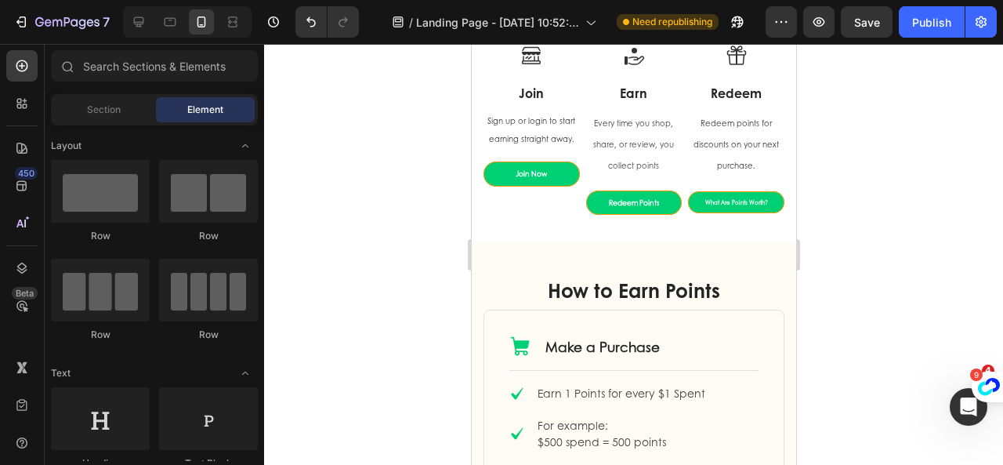
click at [885, 215] on div at bounding box center [633, 254] width 739 height 421
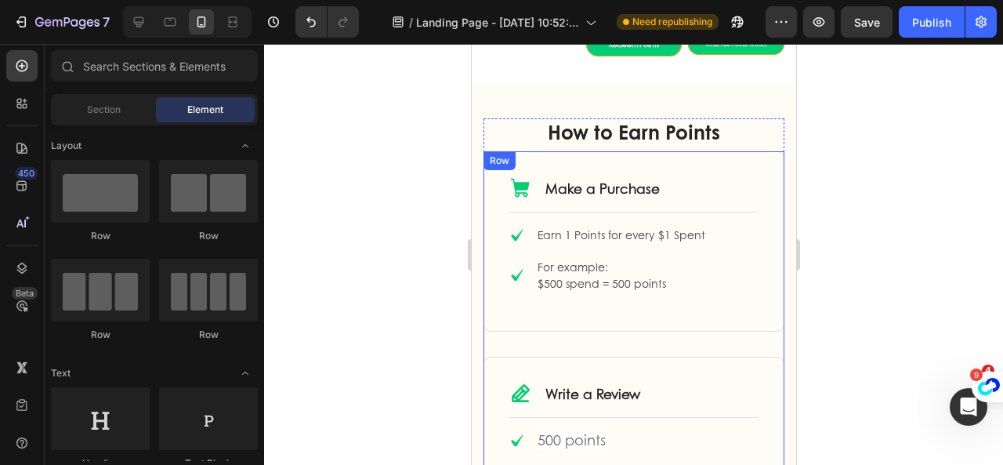
scroll to position [1018, 0]
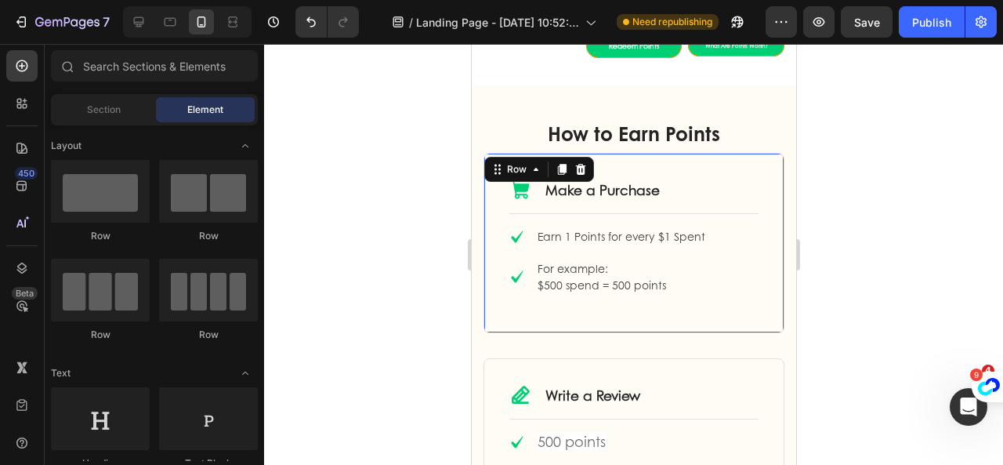
click at [762, 206] on div "Icon Make a Purchase Text Block Row Title Line Icon Earn 1 Points for every $1 …" at bounding box center [633, 243] width 301 height 180
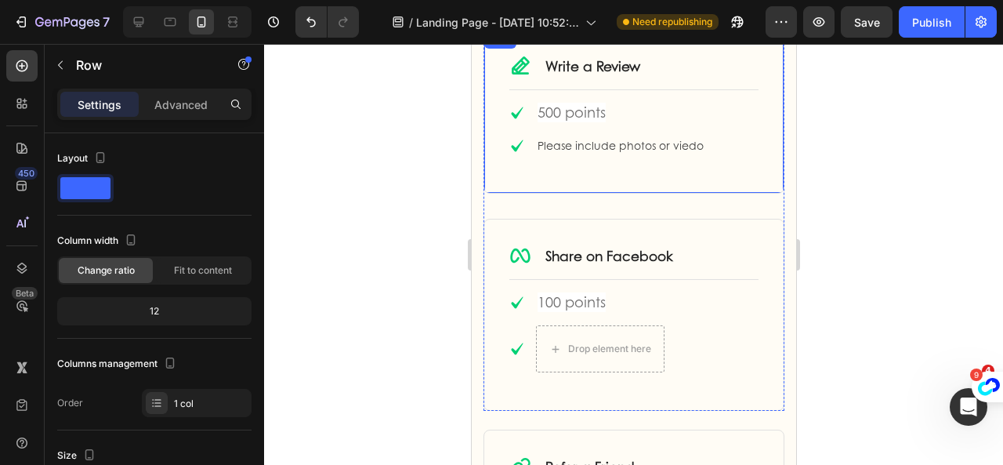
scroll to position [1332, 0]
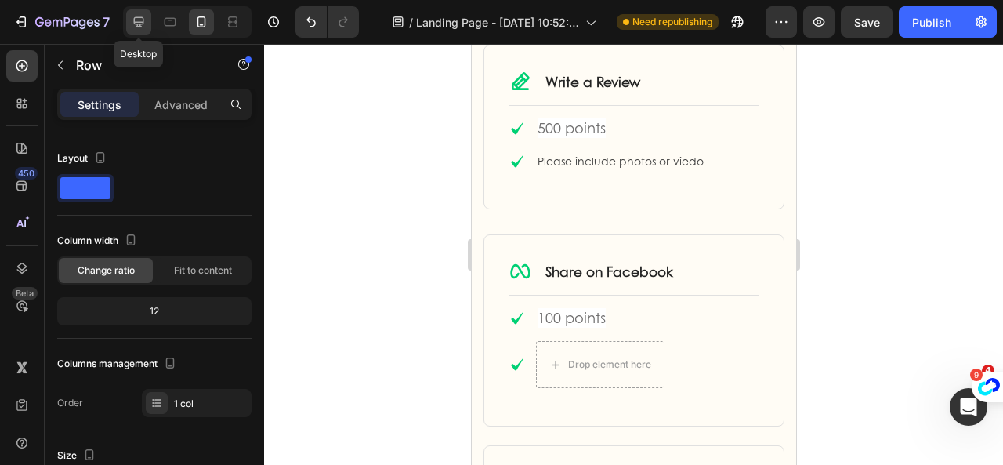
click at [131, 20] on icon at bounding box center [139, 22] width 16 height 16
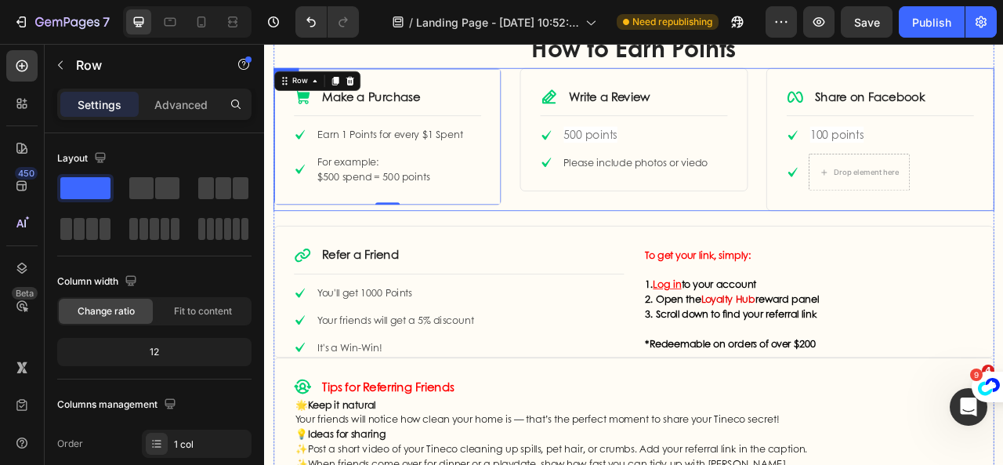
scroll to position [1084, 0]
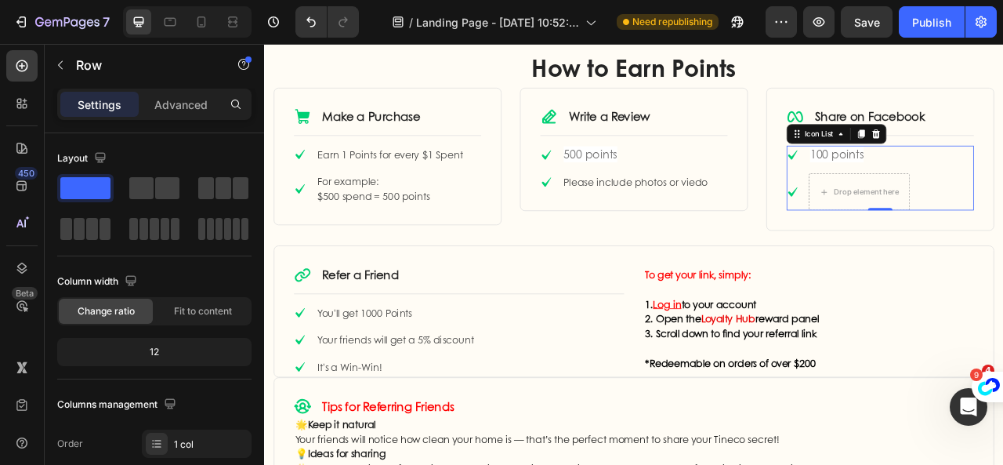
click at [938, 237] on li "Icon Drop element here" at bounding box center [1006, 231] width 157 height 47
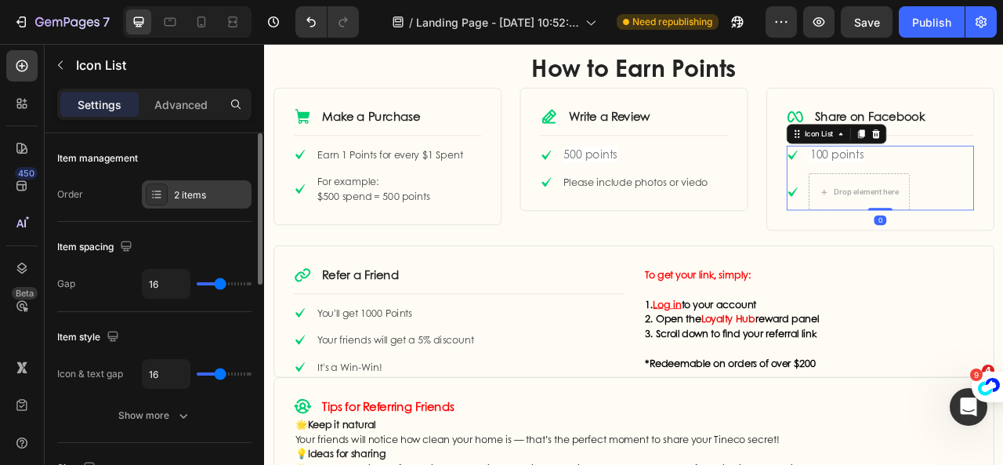
click at [167, 189] on div at bounding box center [157, 194] width 22 height 22
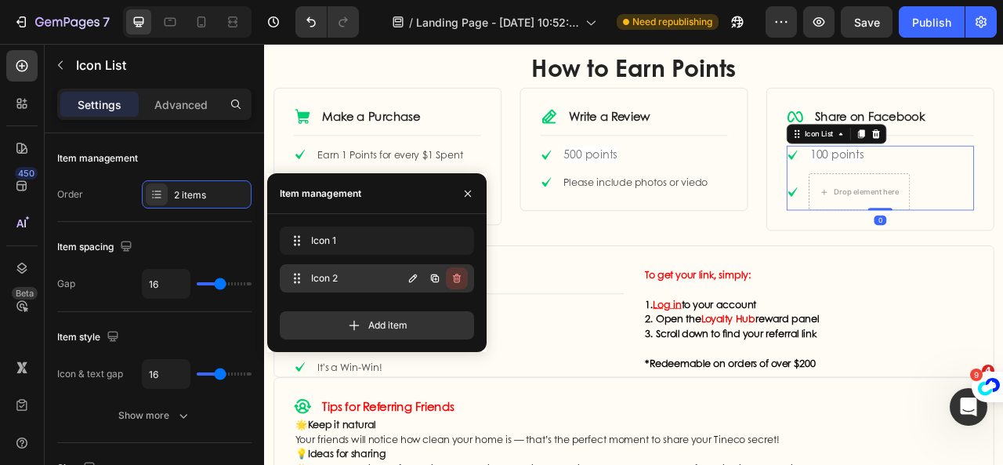
click at [453, 280] on icon "button" at bounding box center [456, 278] width 13 height 13
click at [442, 273] on div "Delete" at bounding box center [446, 278] width 29 height 14
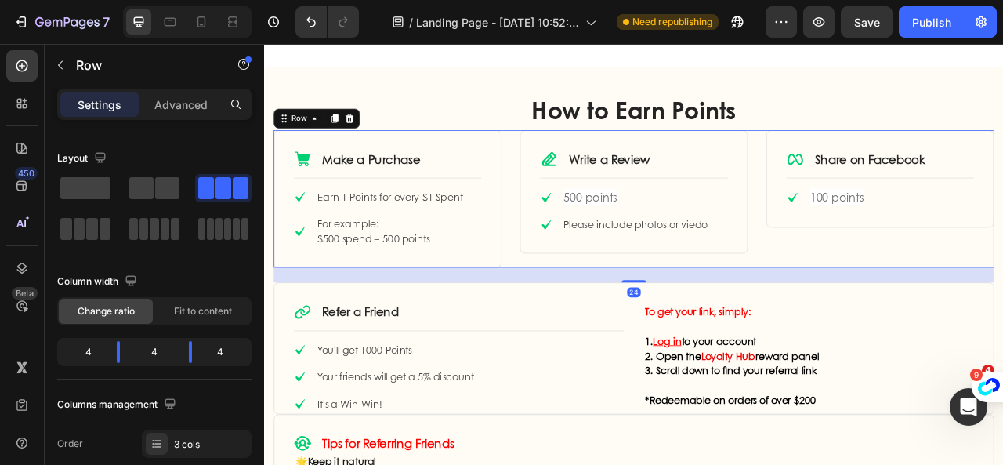
scroll to position [1006, 0]
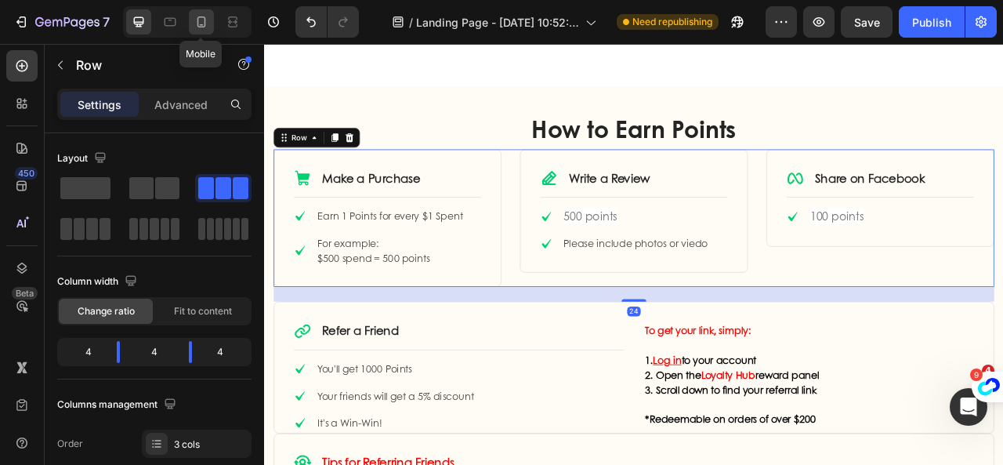
click at [207, 29] on icon at bounding box center [201, 22] width 16 height 16
type input "0"
type input "100%"
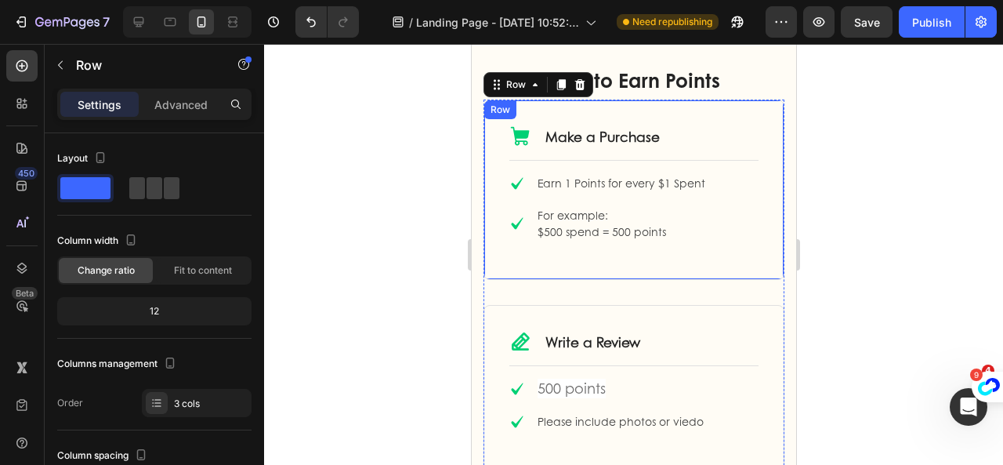
scroll to position [1072, 0]
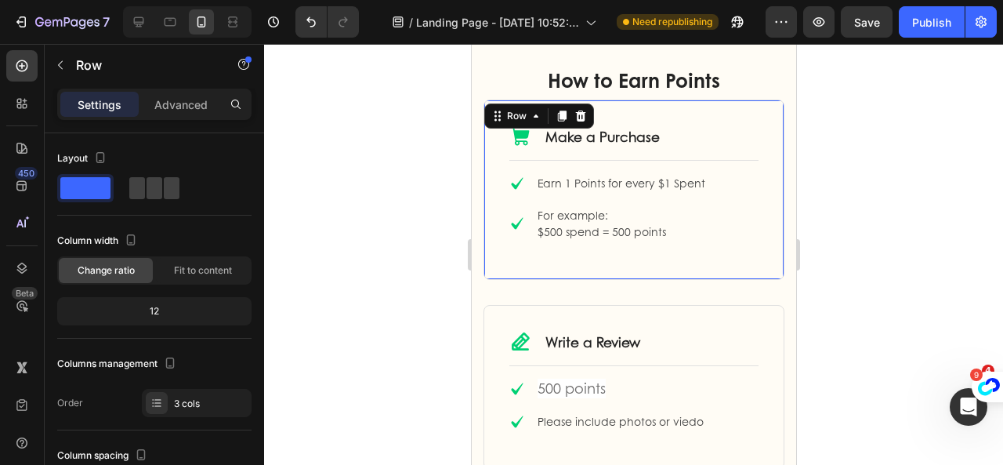
click at [693, 256] on div "Icon Make a Purchase Text Block Row Title Line Icon Earn 1 Points for every $1 …" at bounding box center [633, 189] width 301 height 180
click at [177, 115] on div "Advanced" at bounding box center [181, 104] width 78 height 25
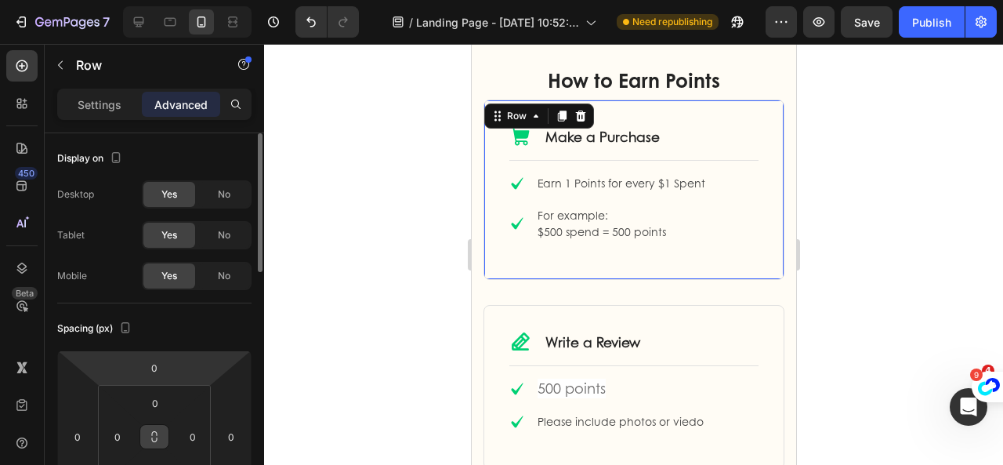
scroll to position [235, 0]
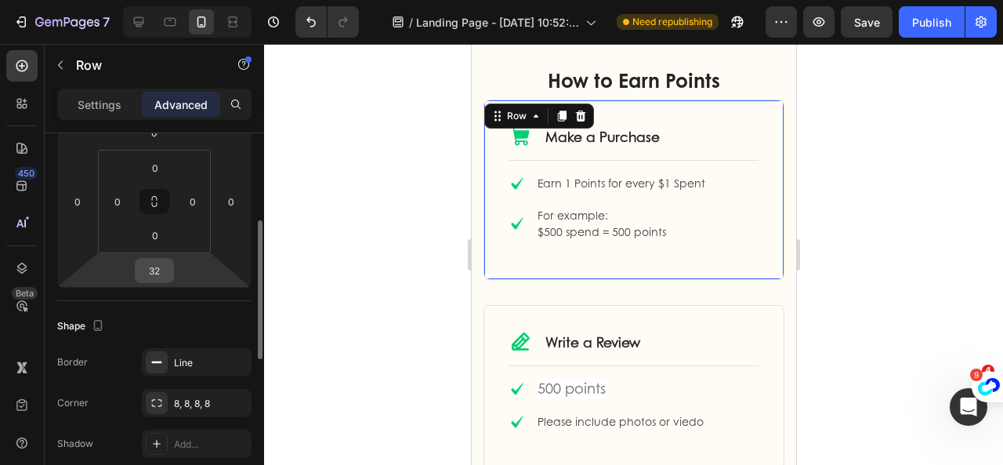
click at [154, 270] on input "32" at bounding box center [154, 271] width 31 height 24
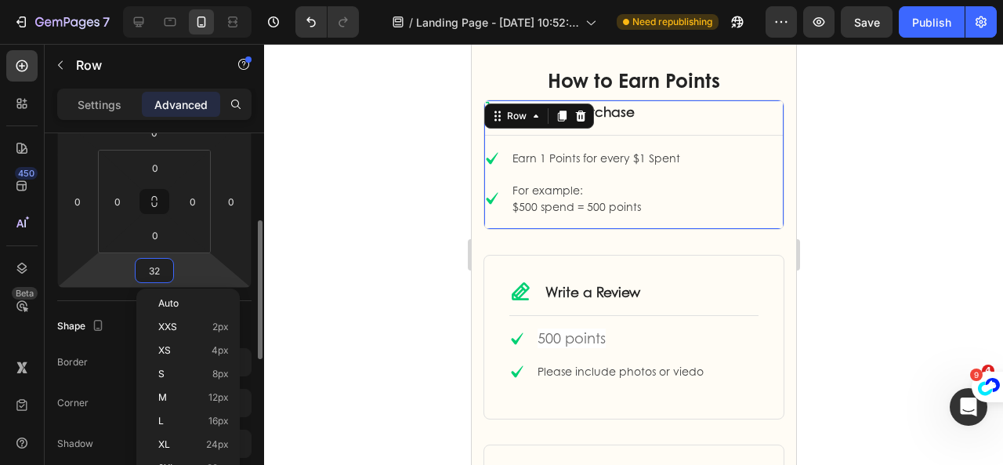
type input "0"
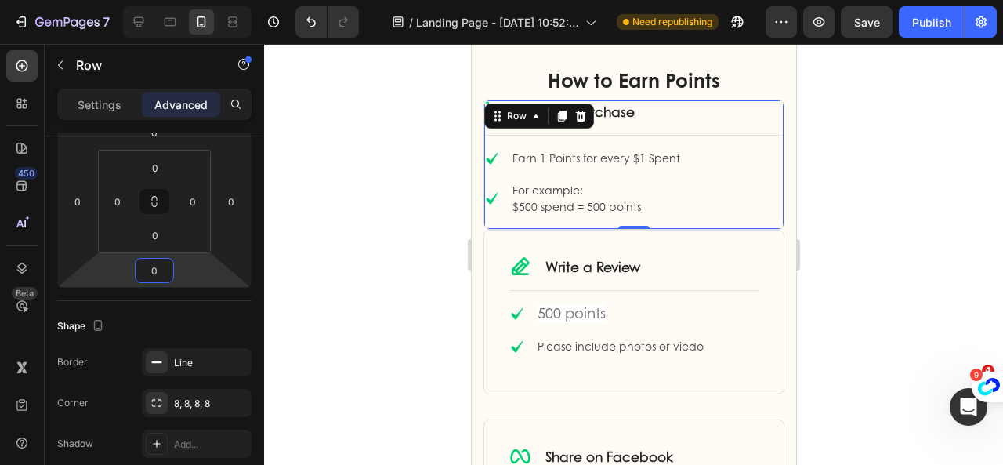
click at [868, 280] on div at bounding box center [633, 254] width 739 height 421
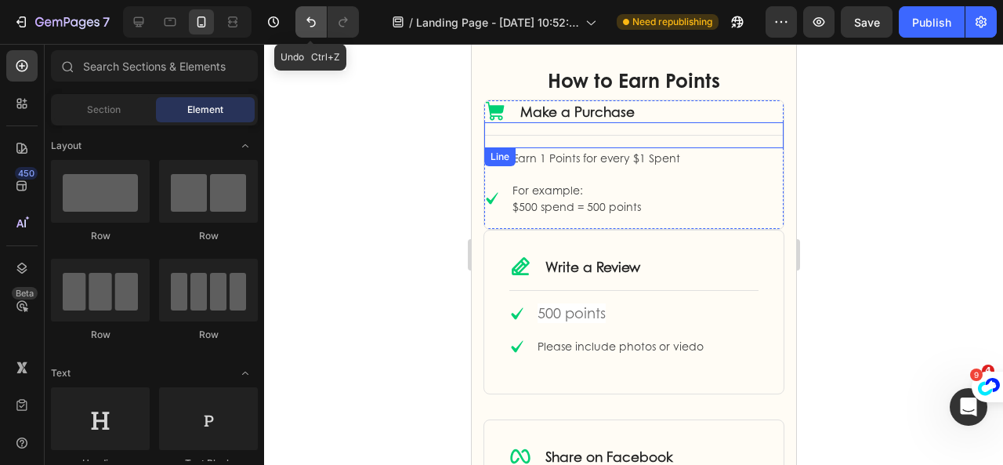
click at [313, 21] on icon "Undo/Redo" at bounding box center [311, 22] width 16 height 16
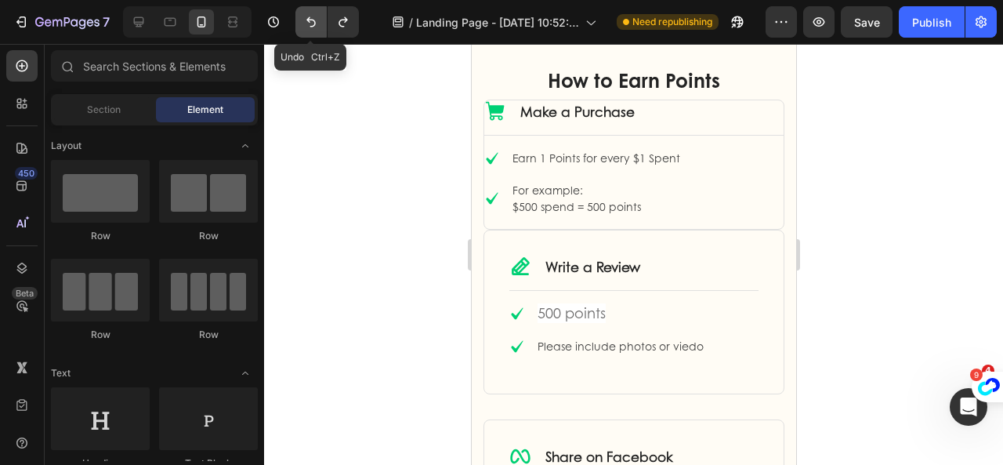
click at [303, 23] on icon "Undo/Redo" at bounding box center [311, 22] width 16 height 16
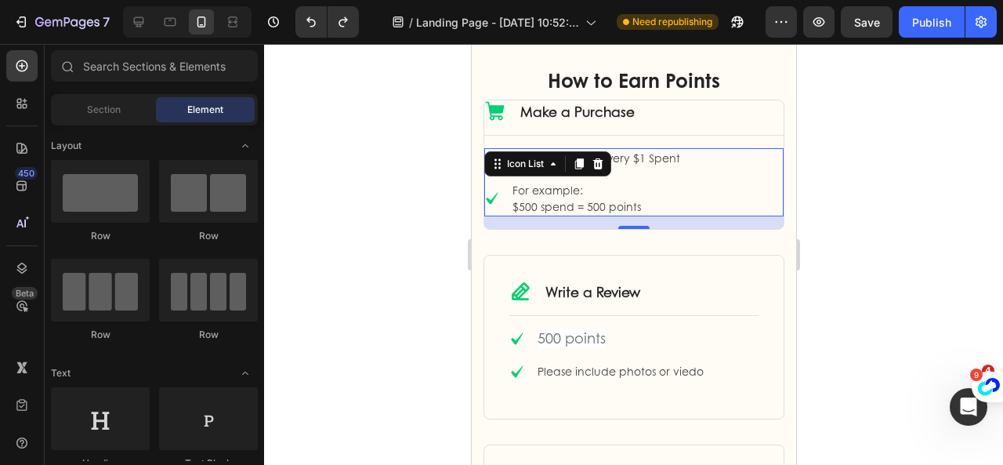
click at [497, 211] on li "Icon For example: $500 spend = 500 points Text block" at bounding box center [581, 198] width 197 height 36
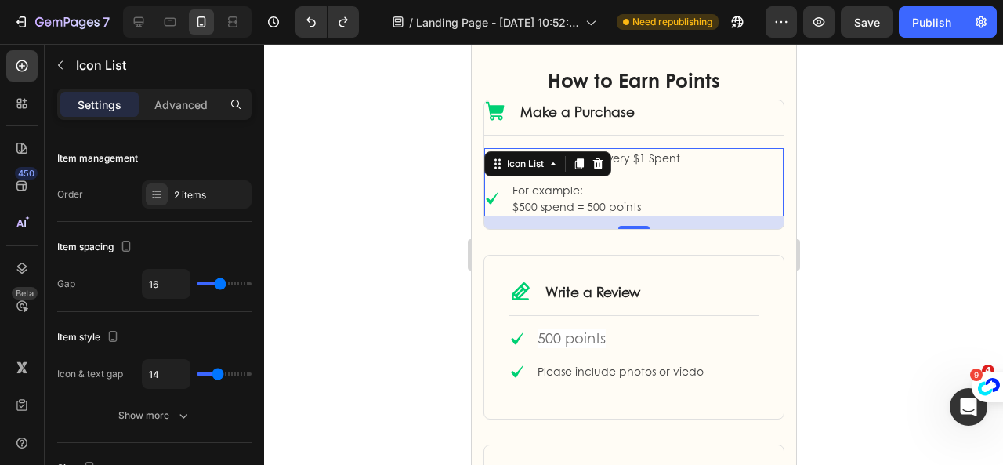
click at [497, 219] on div "16" at bounding box center [632, 222] width 299 height 13
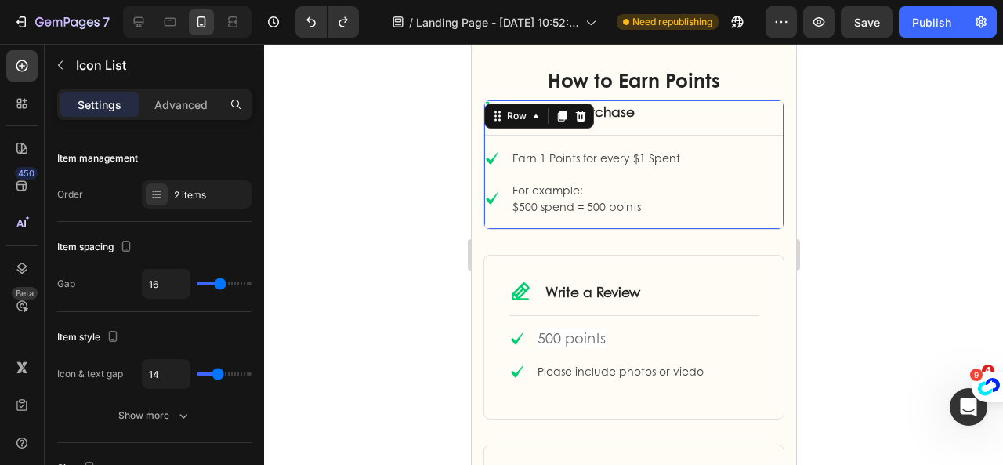
click at [622, 228] on div "Icon Make a Purchase Text Block Row Title Line Icon Earn 1 Points for every $1 …" at bounding box center [633, 164] width 301 height 130
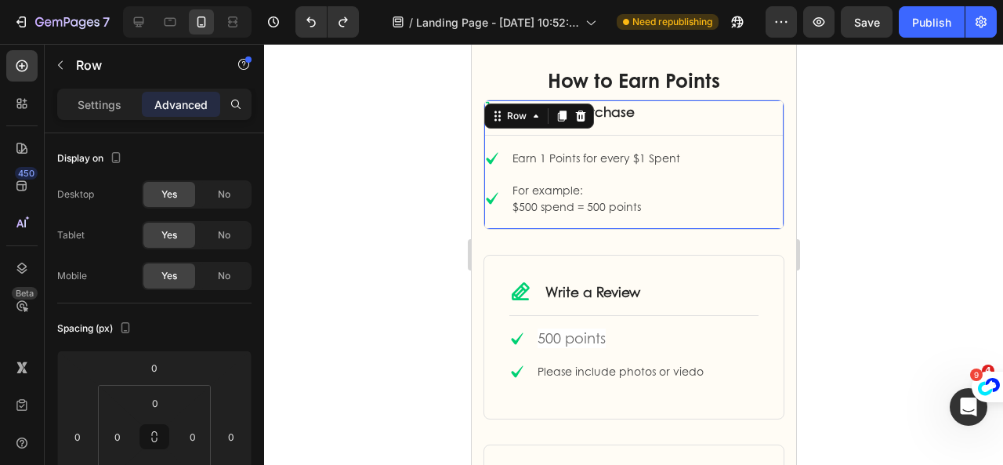
click at [620, 221] on div "Icon Make a Purchase Text Block Row Title Line Icon Earn 1 Points for every $1 …" at bounding box center [632, 164] width 299 height 128
click at [637, 231] on div "Icon Make a Purchase Text Block Row Title Line Icon Earn 1 Points for every $1 …" at bounding box center [633, 176] width 301 height 155
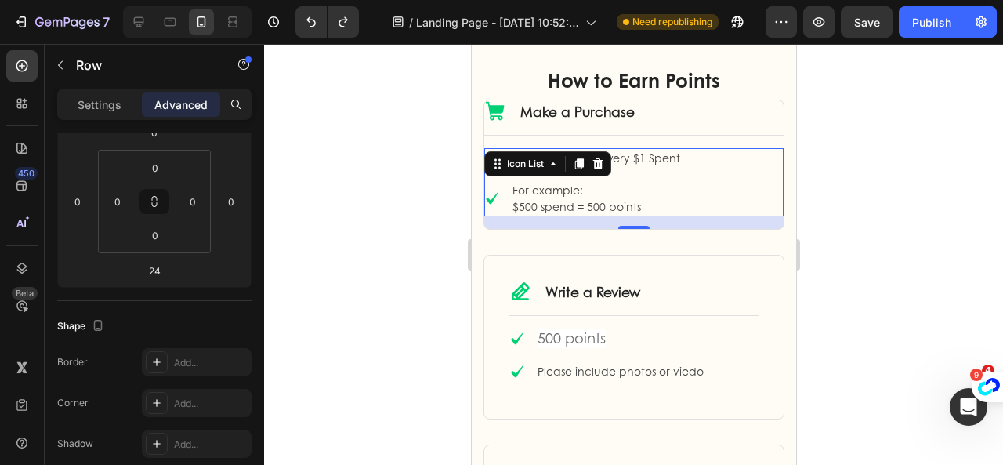
click at [746, 214] on div "Icon Earn 1 Points for every $1 Spent Text block Icon For example: $500 spend =…" at bounding box center [632, 182] width 299 height 68
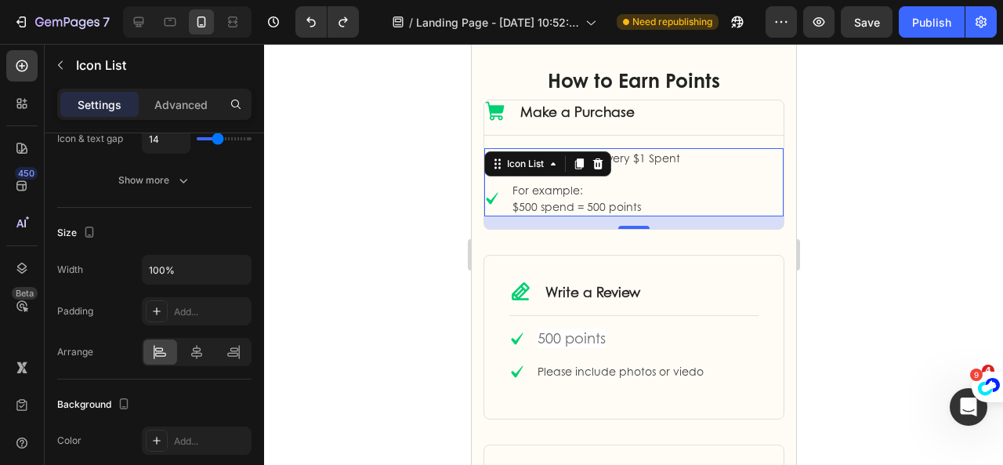
scroll to position [0, 0]
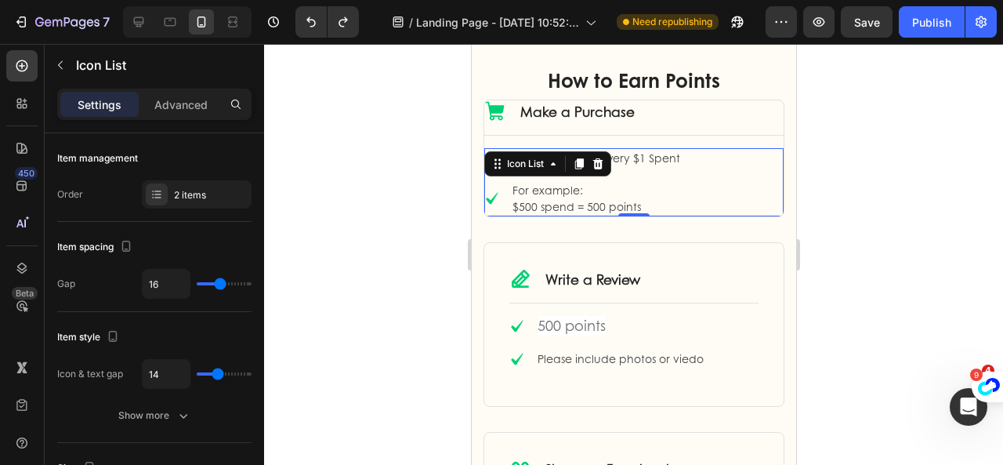
drag, startPoint x: 626, startPoint y: 225, endPoint x: 631, endPoint y: 206, distance: 19.6
click at [631, 206] on div "Icon Earn 1 Points for every $1 Spent Text block Icon For example: $500 spend =…" at bounding box center [632, 182] width 299 height 68
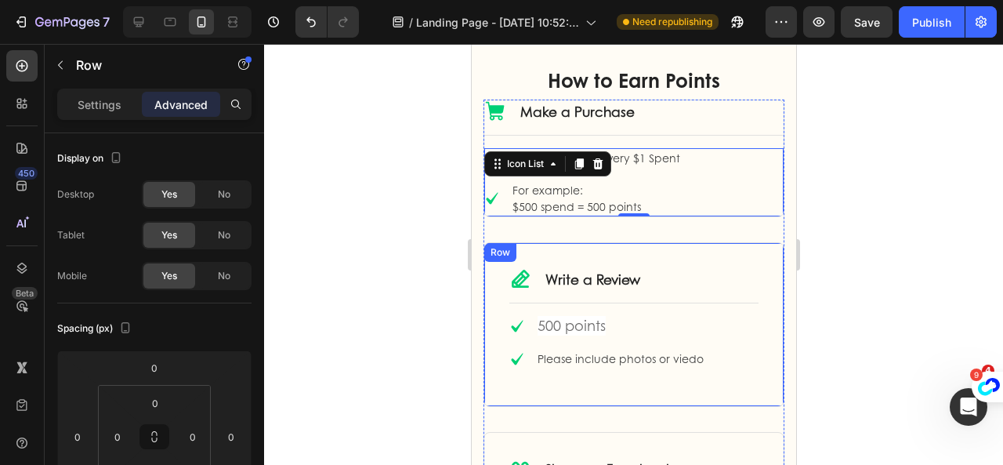
click at [631, 407] on div "Icon Write a Review Text Block Row Title Line Icon 500 points Text block Icon P…" at bounding box center [633, 337] width 301 height 190
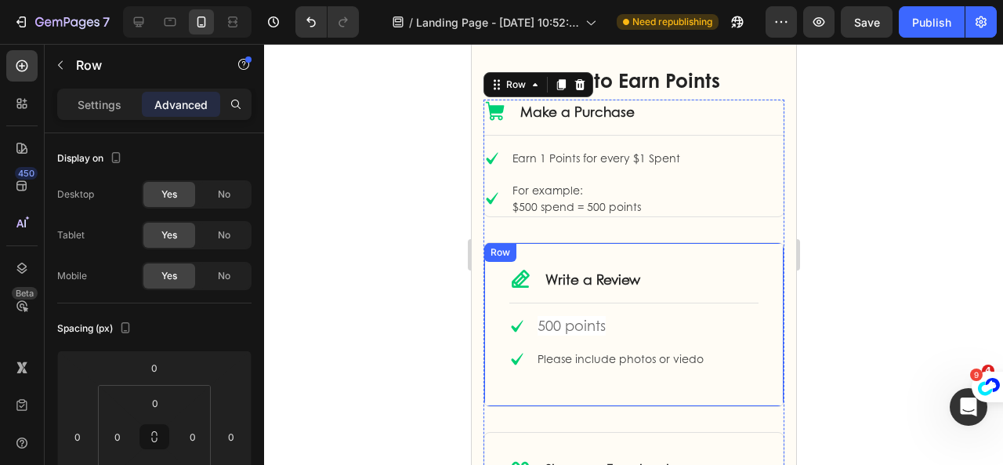
click at [631, 392] on div "Icon Write a Review Text Block Row Title Line Icon 500 points Text block Icon P…" at bounding box center [633, 324] width 301 height 165
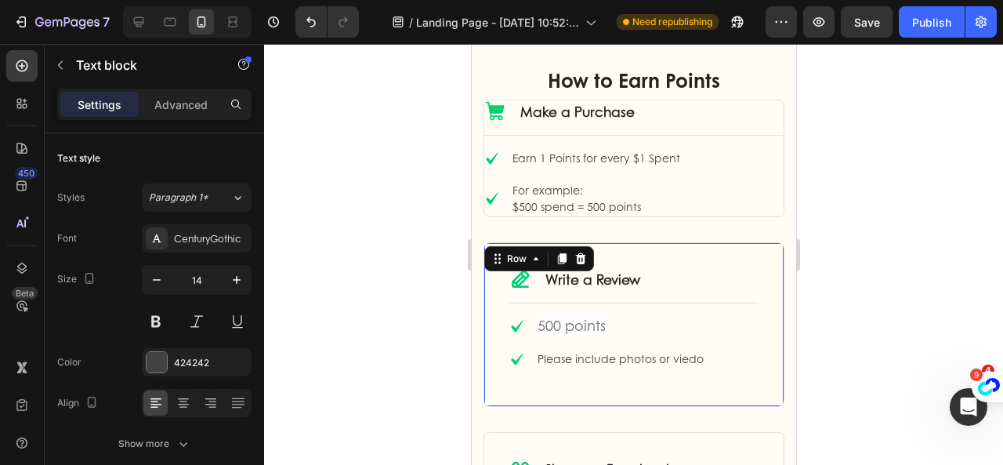
click at [625, 363] on div "Please include photos or viedo Text block" at bounding box center [619, 359] width 169 height 20
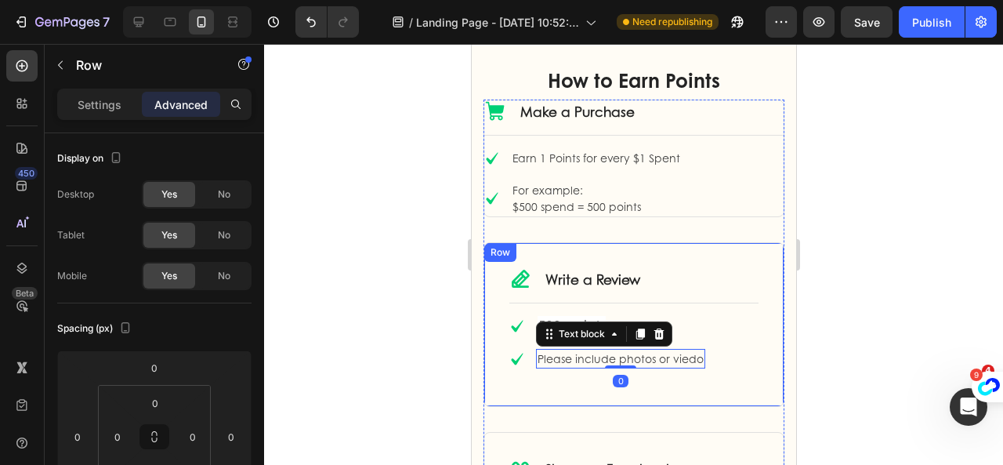
click at [595, 385] on div "Icon Write a Review Text Block Row Title Line Icon 500 points Text block Icon P…" at bounding box center [633, 324] width 301 height 165
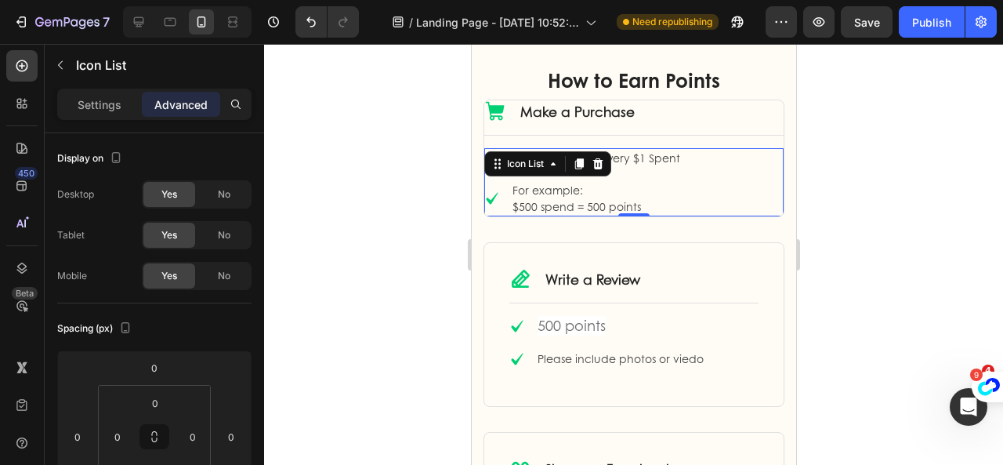
click at [708, 186] on div "Icon Earn 1 Points for every $1 Spent Text block Icon For example: $500 spend =…" at bounding box center [632, 182] width 299 height 68
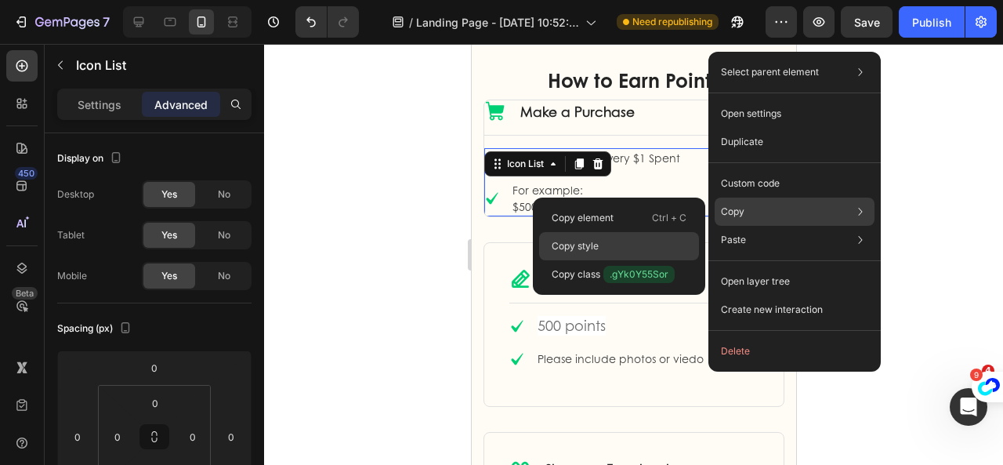
click at [577, 243] on p "Copy style" at bounding box center [575, 246] width 47 height 14
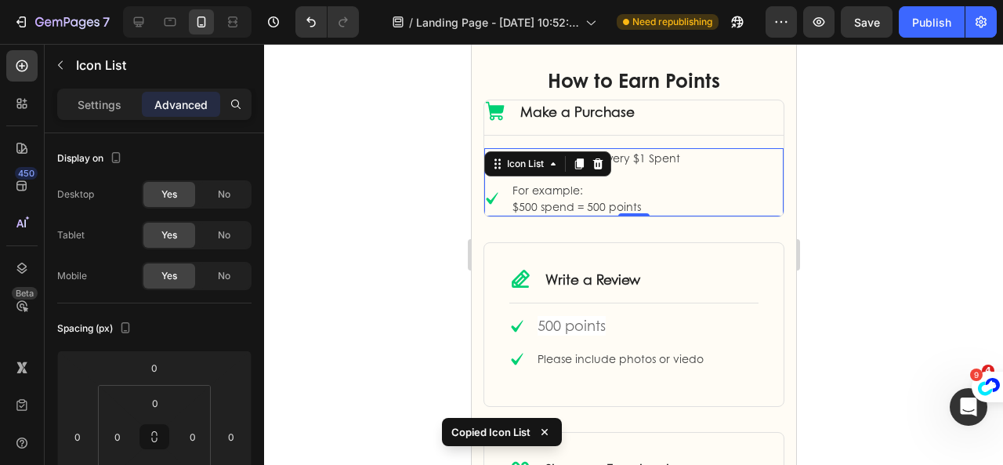
click at [846, 291] on div at bounding box center [633, 254] width 739 height 421
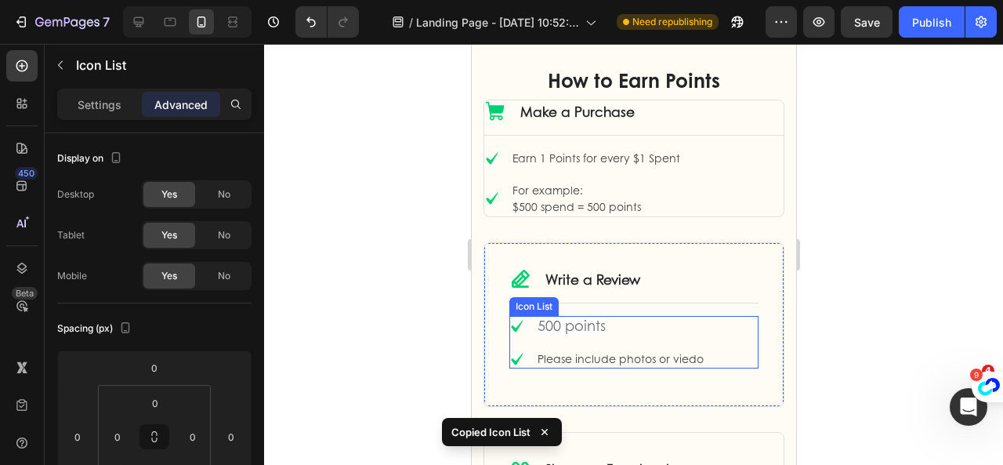
click at [736, 361] on div "Icon 500 points Text block Icon Please include photos or viedo Text block" at bounding box center [632, 342] width 249 height 52
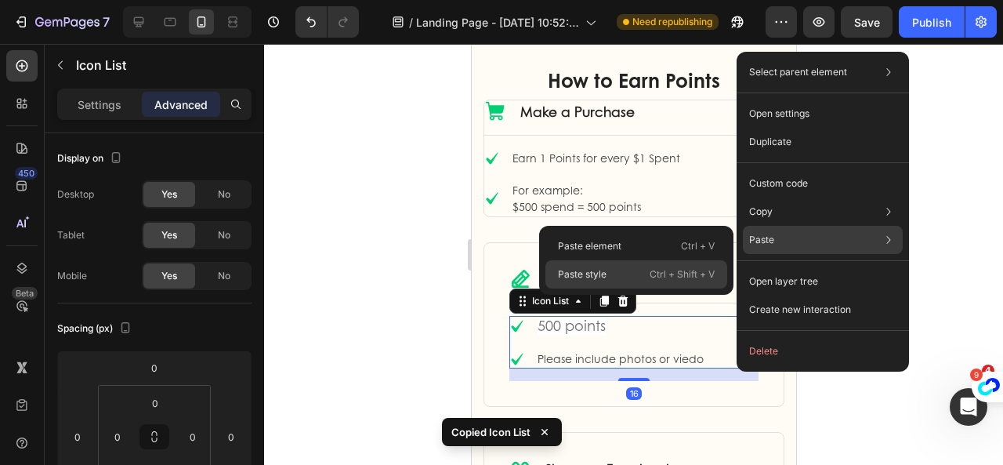
click at [661, 277] on p "Ctrl + Shift + V" at bounding box center [681, 274] width 65 height 16
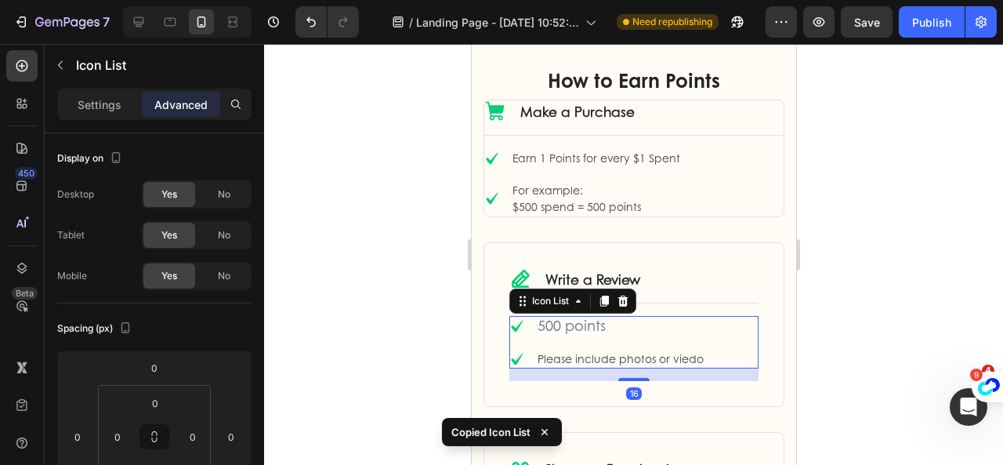
type input "0"
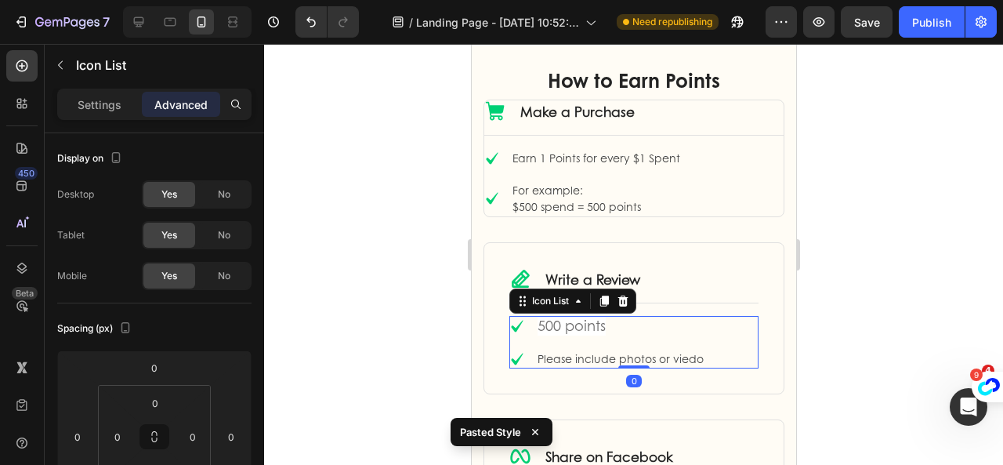
click at [853, 343] on div at bounding box center [633, 254] width 739 height 421
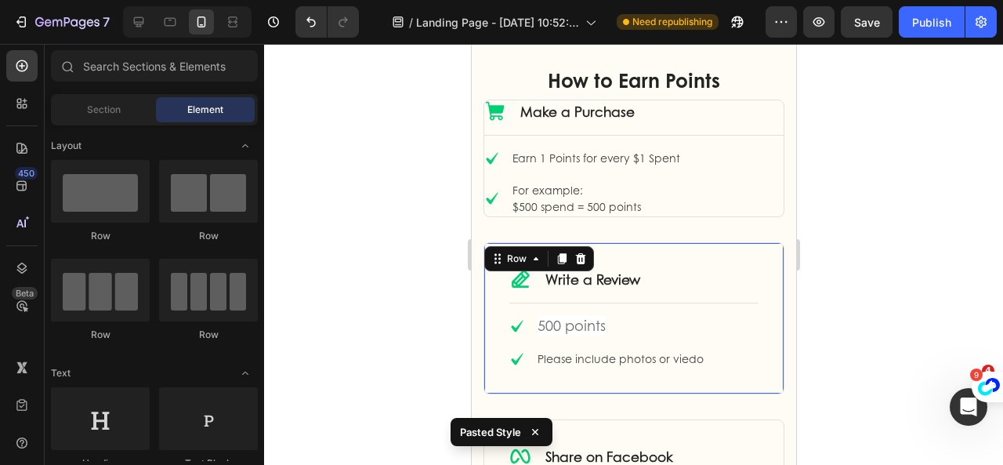
click at [746, 376] on div "Icon Write a Review Text Block Row Title Line Icon 500 points Text block Icon P…" at bounding box center [633, 318] width 301 height 152
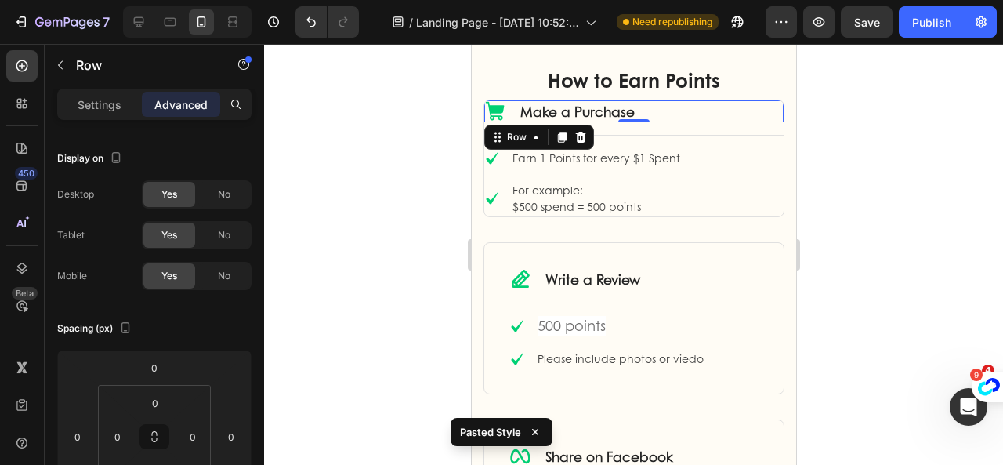
click at [770, 109] on div "Icon Make a Purchase Text Block Row 0" at bounding box center [632, 111] width 299 height 22
click at [768, 107] on div "Icon Make a Purchase Text Block Row 0" at bounding box center [632, 111] width 299 height 22
click at [833, 214] on div at bounding box center [633, 254] width 739 height 421
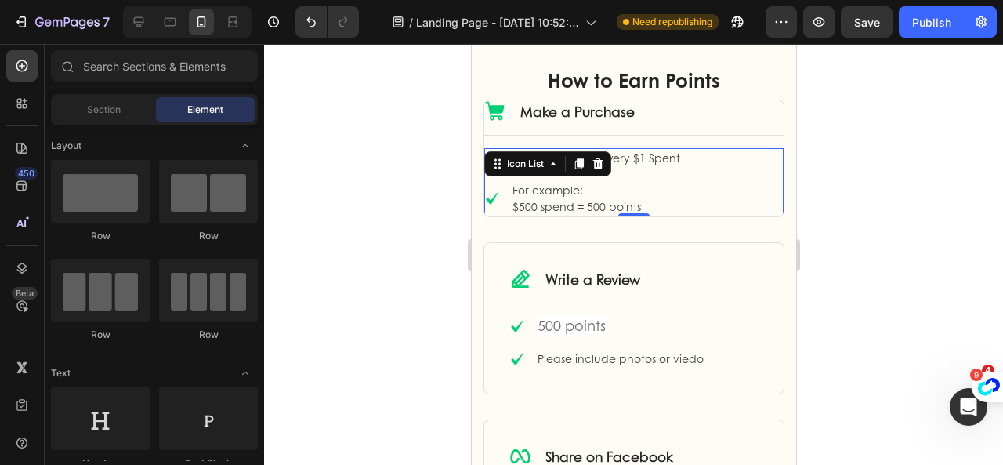
click at [765, 207] on div "Icon Earn 1 Points for every $1 Spent Text block Icon For example: $500 spend =…" at bounding box center [632, 182] width 299 height 68
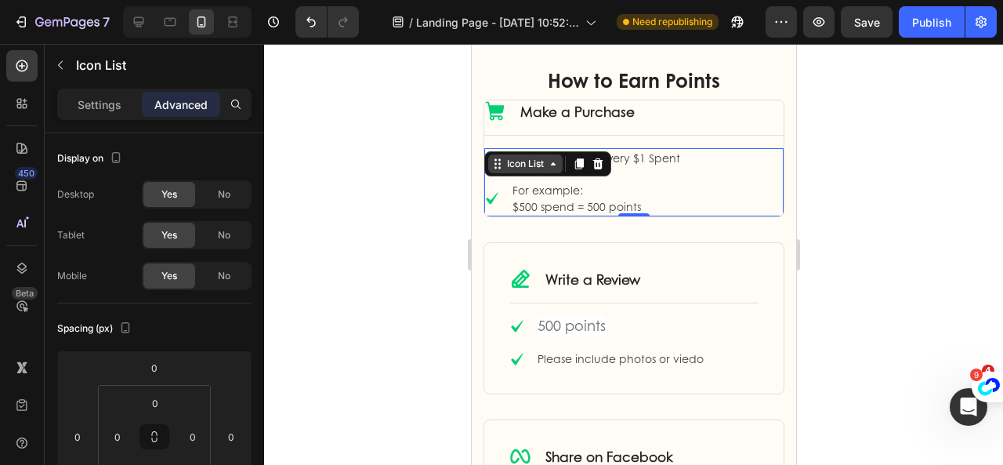
click at [542, 164] on div "Icon List" at bounding box center [524, 164] width 43 height 14
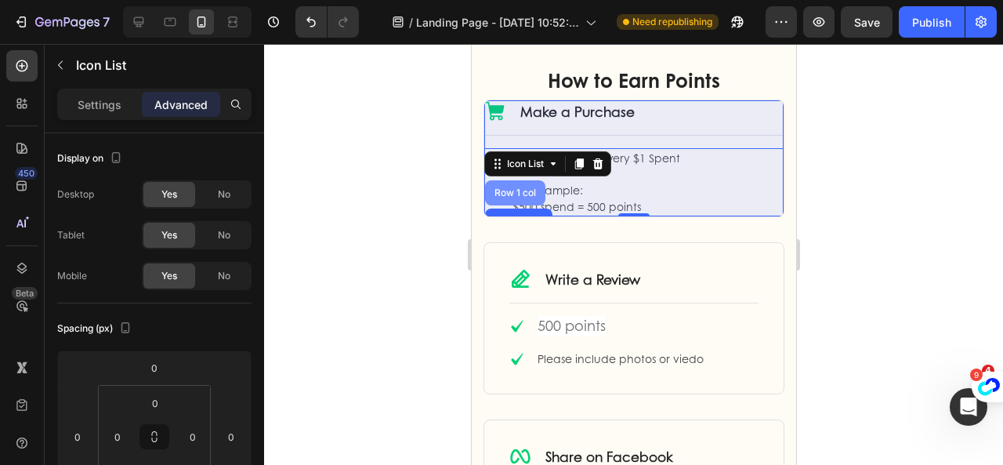
click at [509, 190] on div "Row 1 col" at bounding box center [514, 192] width 48 height 9
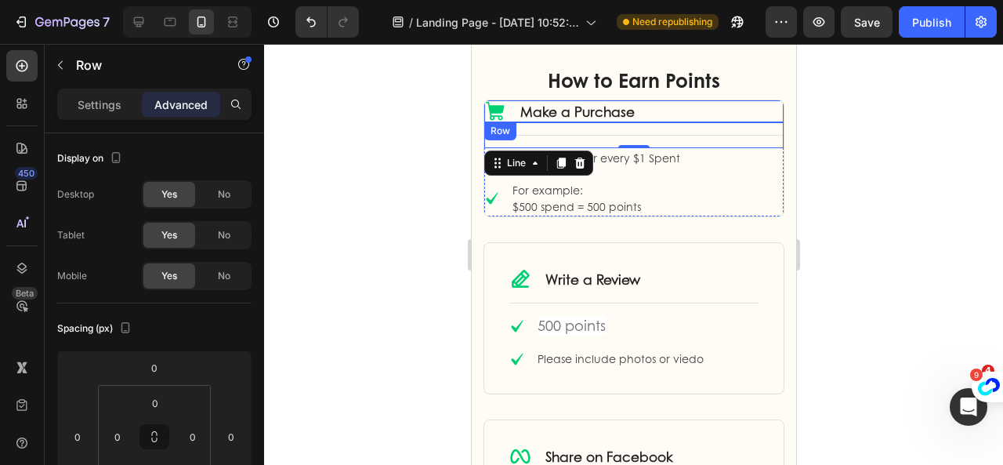
click at [643, 107] on div "Icon Make a Purchase Text Block Row" at bounding box center [632, 111] width 299 height 22
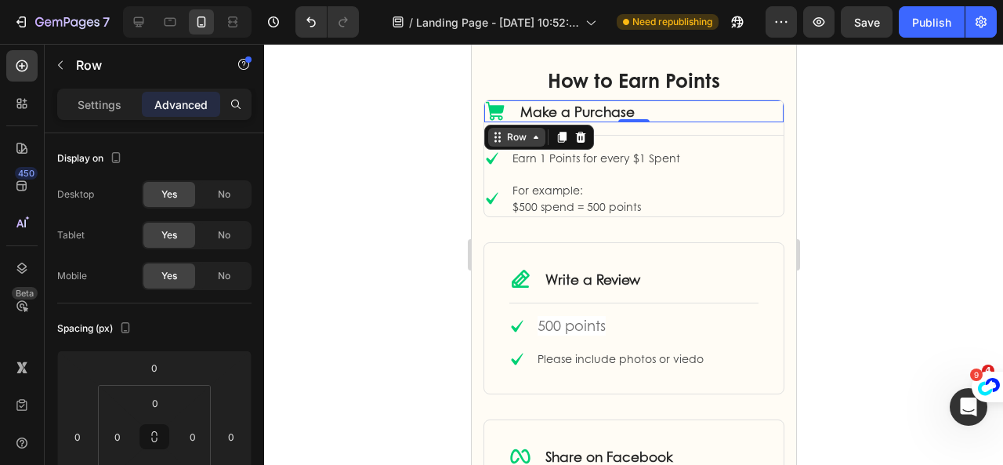
click at [524, 135] on div "Row" at bounding box center [516, 137] width 26 height 14
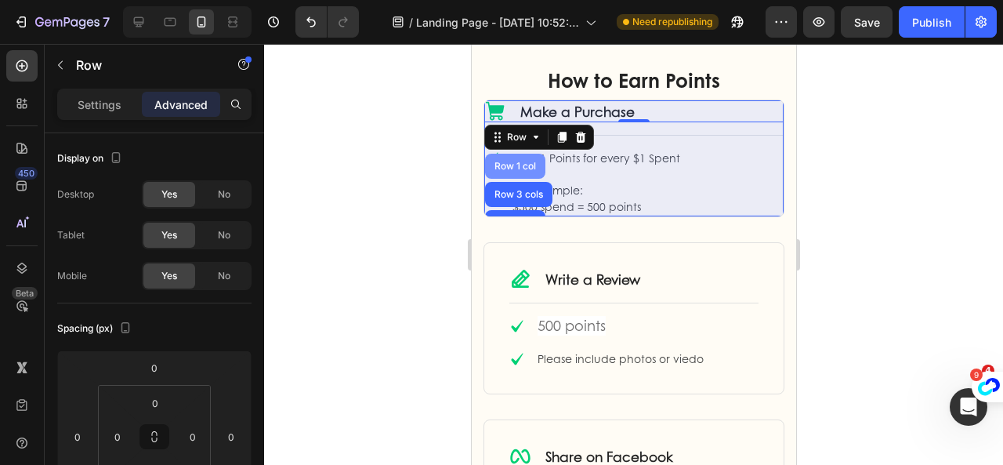
click at [513, 165] on div "Row 1 col" at bounding box center [514, 165] width 48 height 9
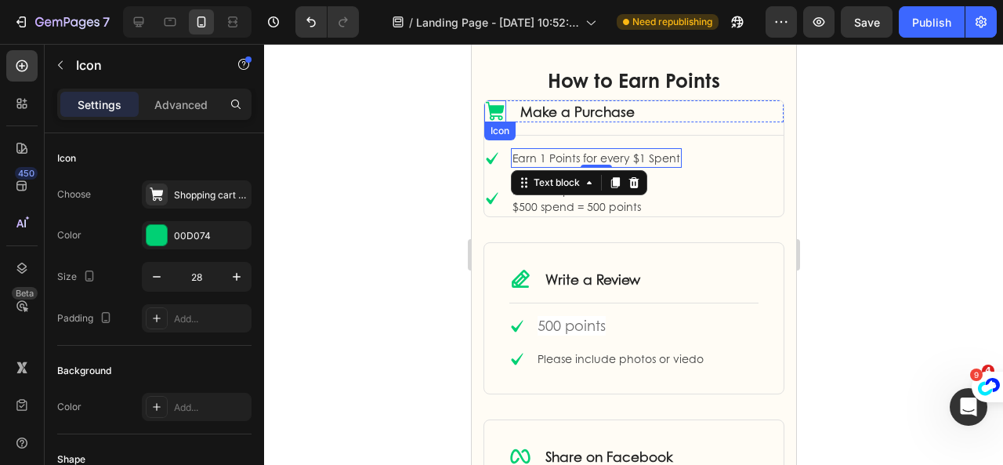
click at [494, 110] on icon at bounding box center [494, 111] width 19 height 19
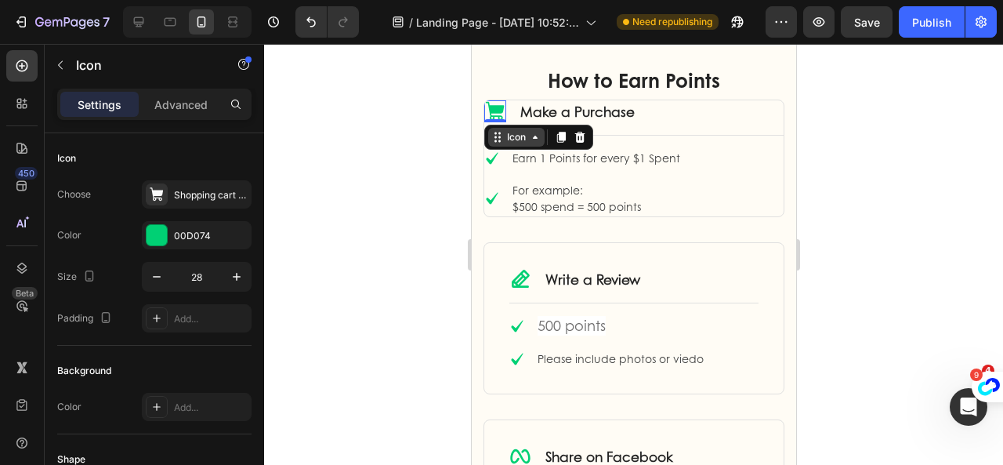
click at [505, 133] on div "Icon" at bounding box center [515, 137] width 56 height 19
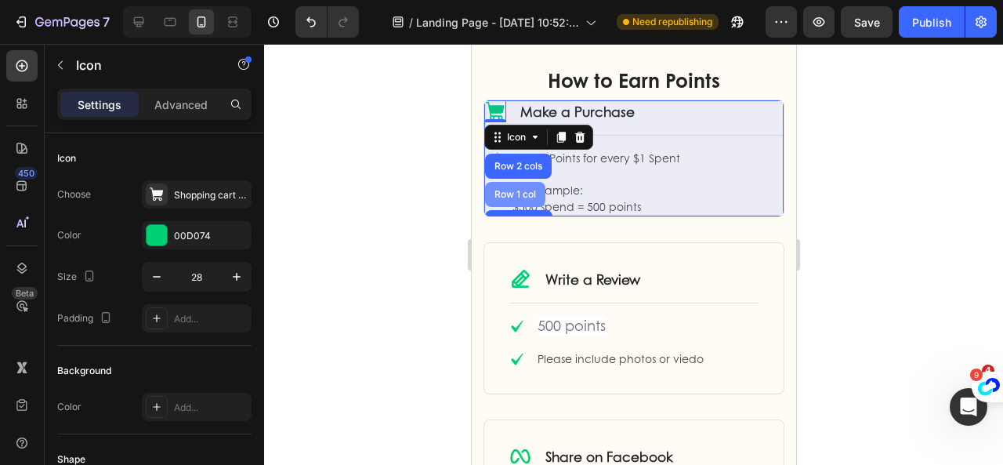
click at [508, 186] on div "Row 1 col" at bounding box center [514, 194] width 60 height 25
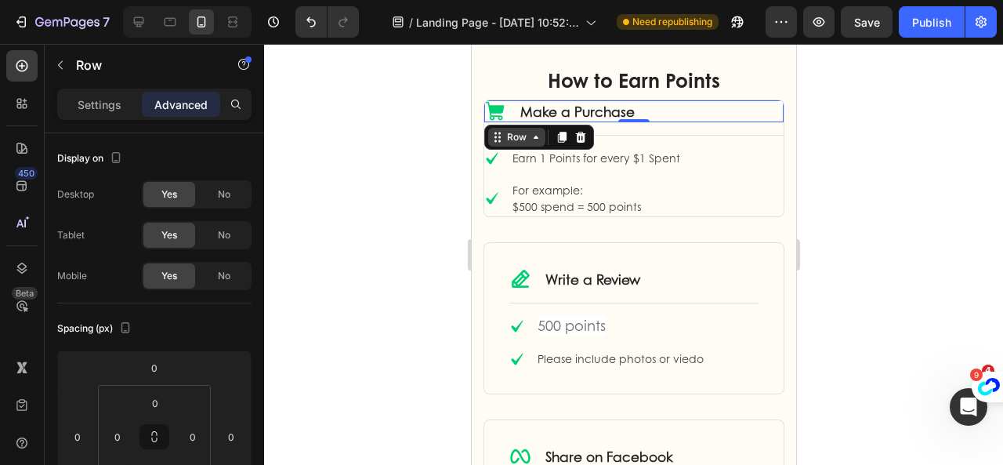
click at [519, 139] on div "Row" at bounding box center [516, 137] width 26 height 14
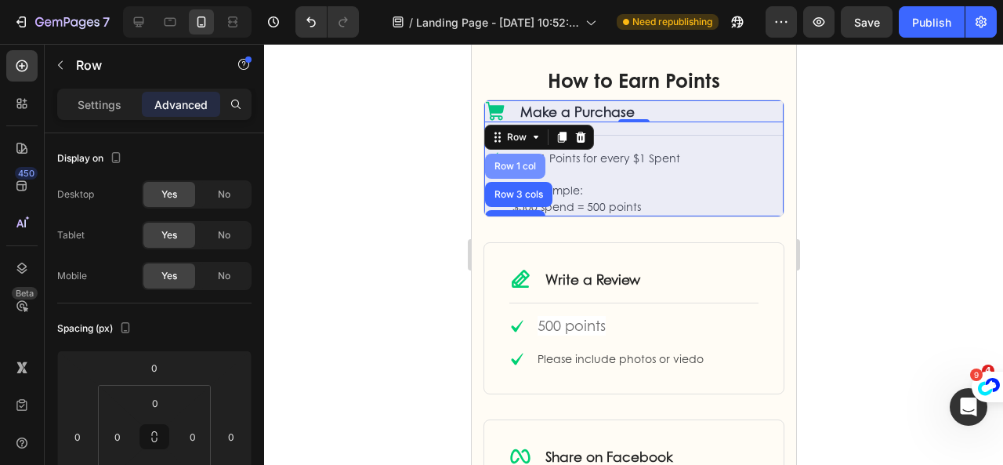
click at [520, 169] on div "Row 1 col" at bounding box center [514, 165] width 48 height 9
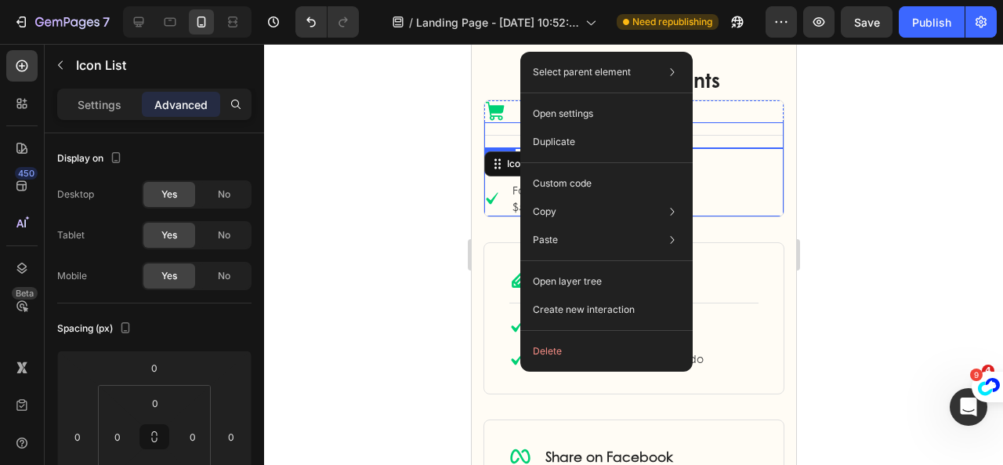
click at [515, 125] on div "Title Line" at bounding box center [632, 135] width 299 height 26
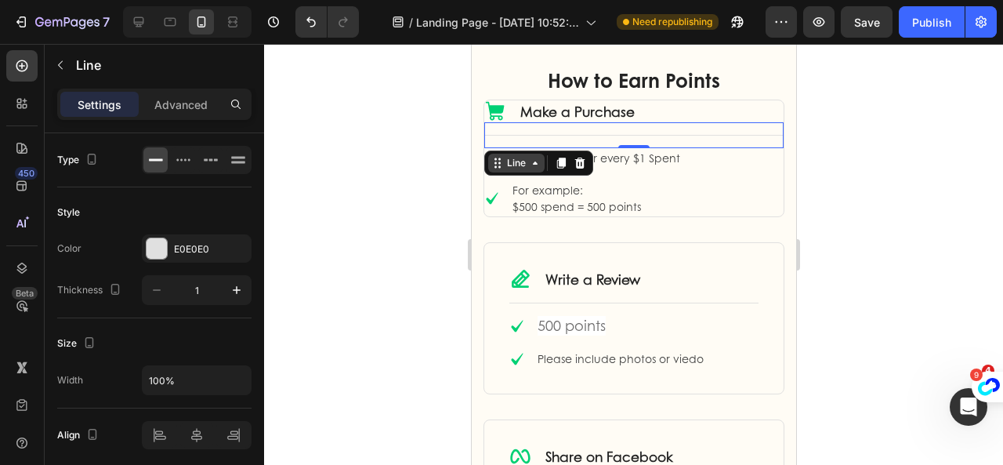
click at [506, 165] on div "Line" at bounding box center [515, 163] width 25 height 14
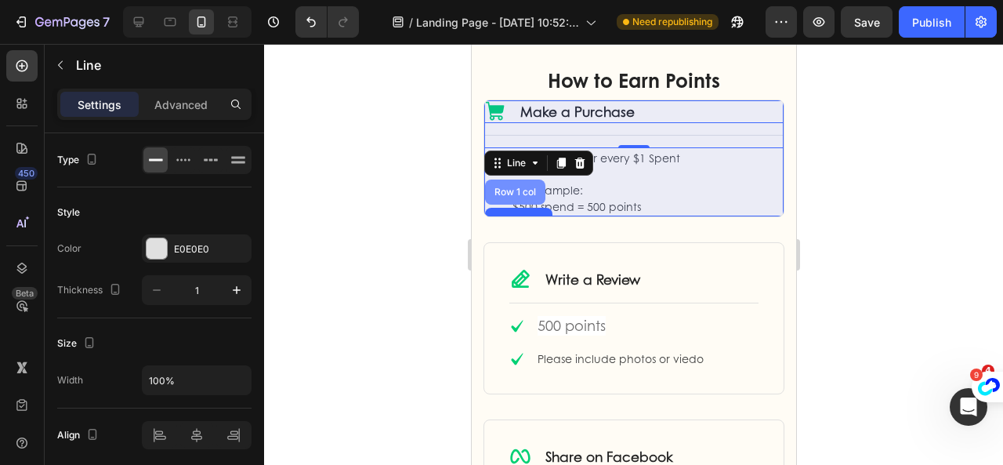
click at [511, 187] on div "Row 1 col" at bounding box center [514, 191] width 48 height 9
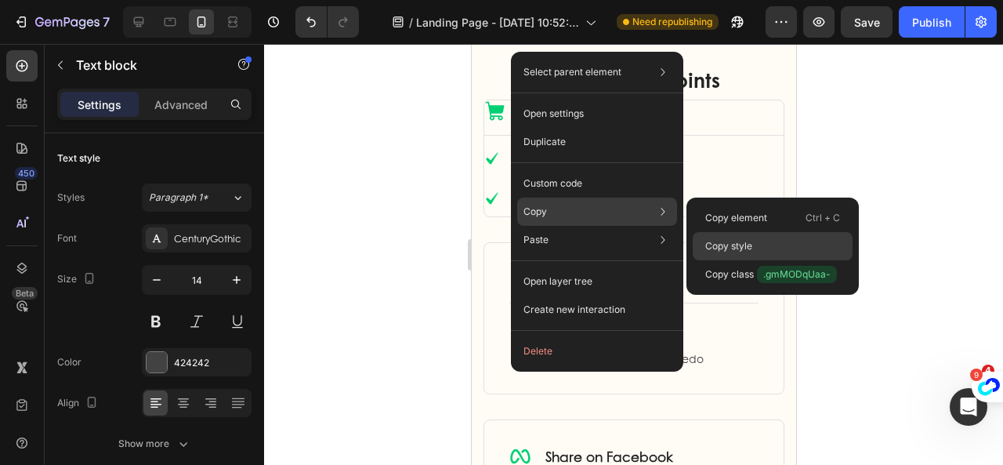
click at [722, 247] on p "Copy style" at bounding box center [728, 246] width 47 height 14
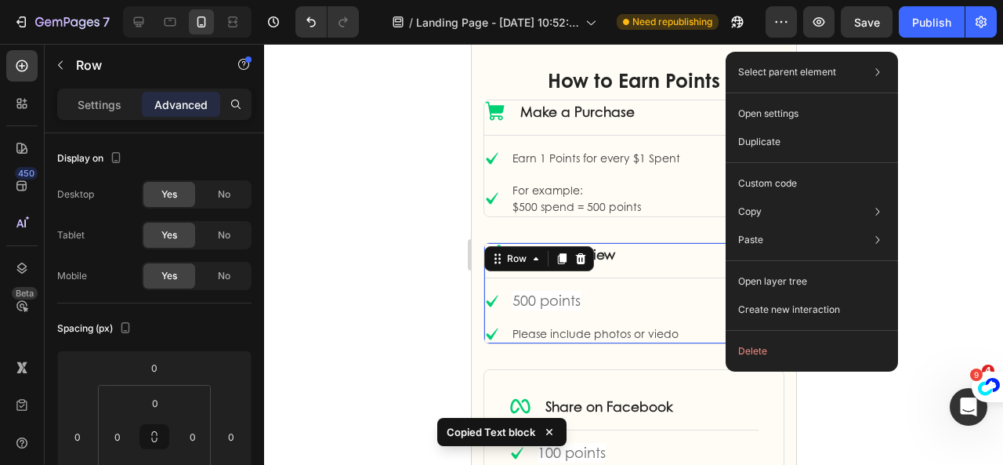
click at [931, 295] on div at bounding box center [633, 254] width 739 height 421
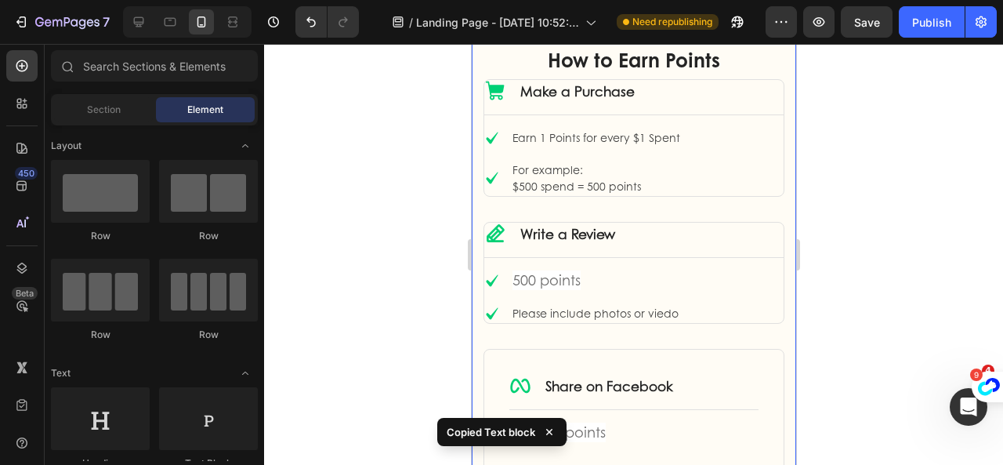
scroll to position [1150, 0]
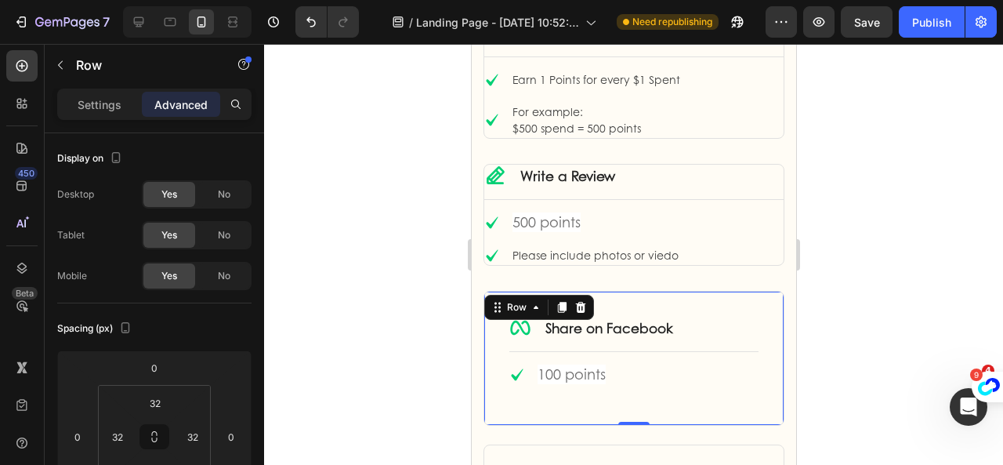
click at [746, 300] on div "Icon Share on Facebook Text Block Row Title Line Icon 100 points Text block Ico…" at bounding box center [633, 358] width 301 height 135
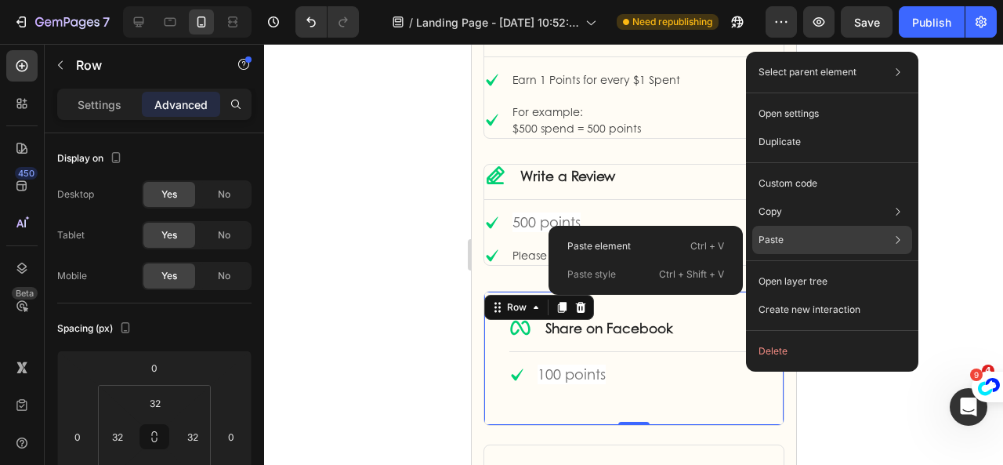
click at [685, 273] on p "Ctrl + Shift + V" at bounding box center [691, 274] width 65 height 16
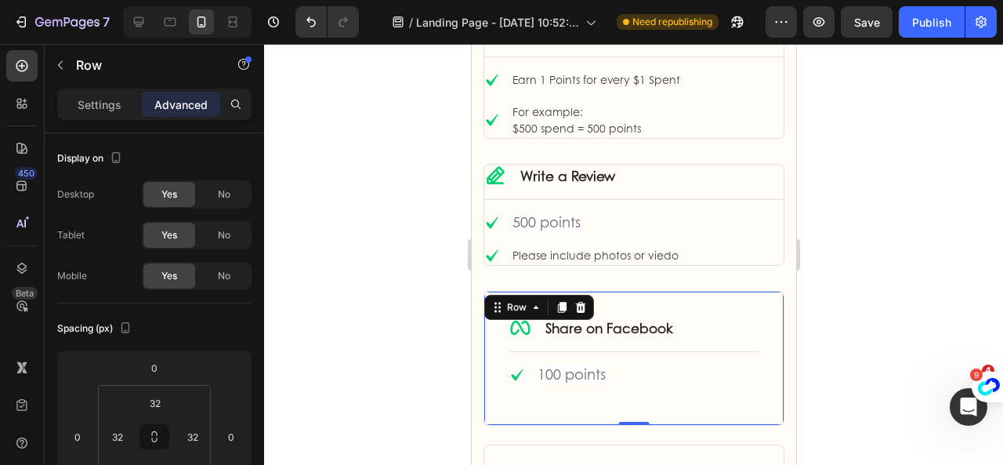
click at [876, 264] on div at bounding box center [633, 254] width 739 height 421
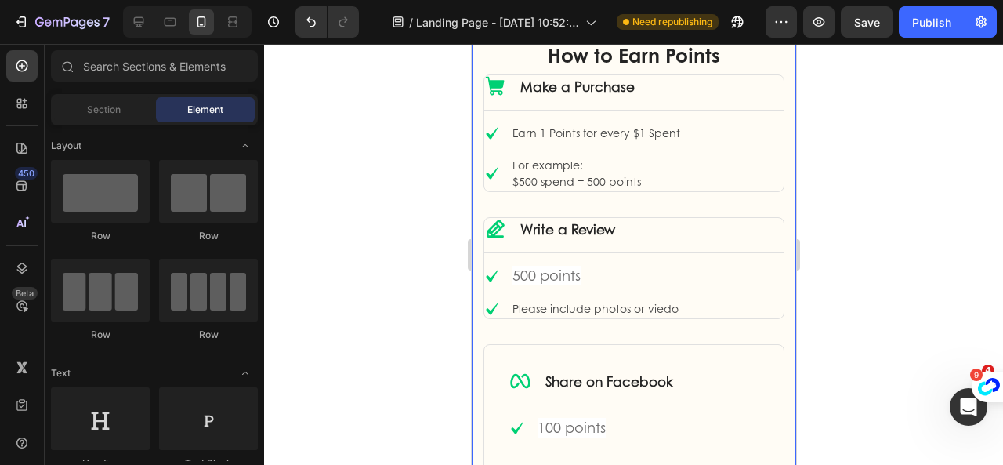
scroll to position [1072, 0]
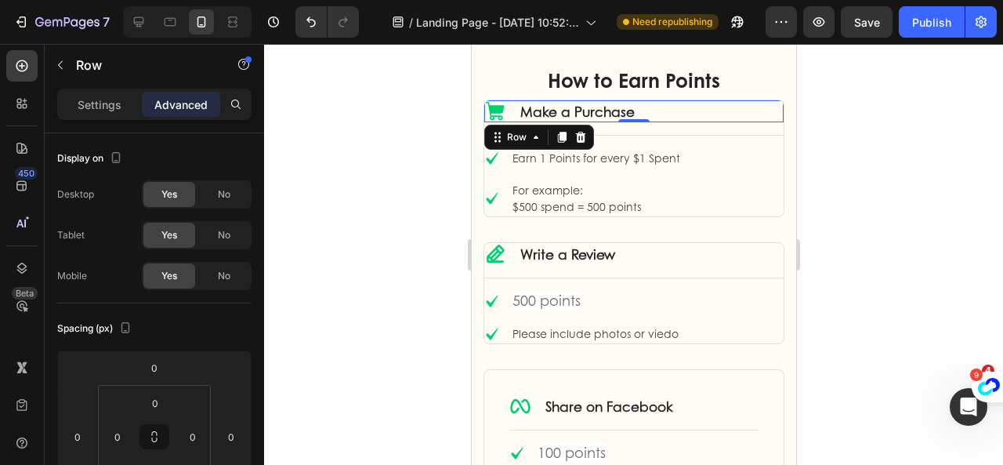
click at [743, 107] on div "Icon Make a Purchase Text Block Row 0" at bounding box center [632, 111] width 299 height 22
click at [530, 142] on icon at bounding box center [535, 137] width 13 height 13
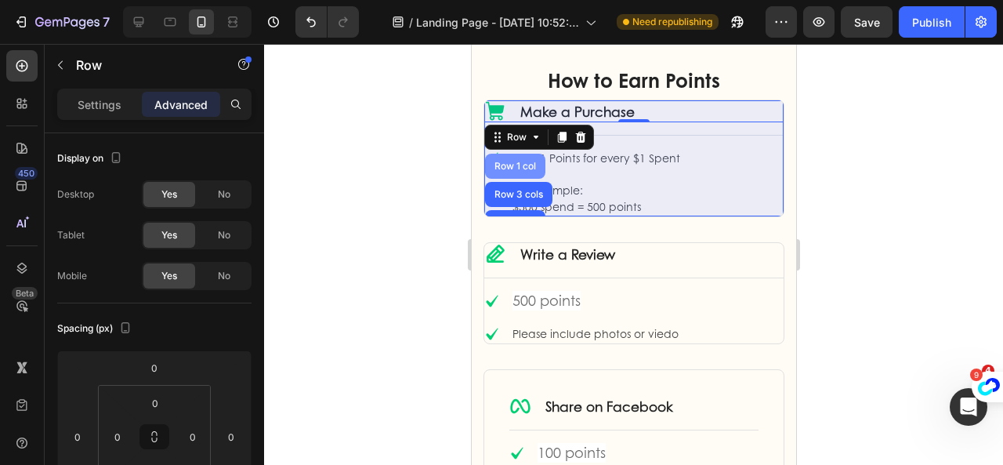
click at [519, 165] on div "Row 1 col" at bounding box center [514, 165] width 48 height 9
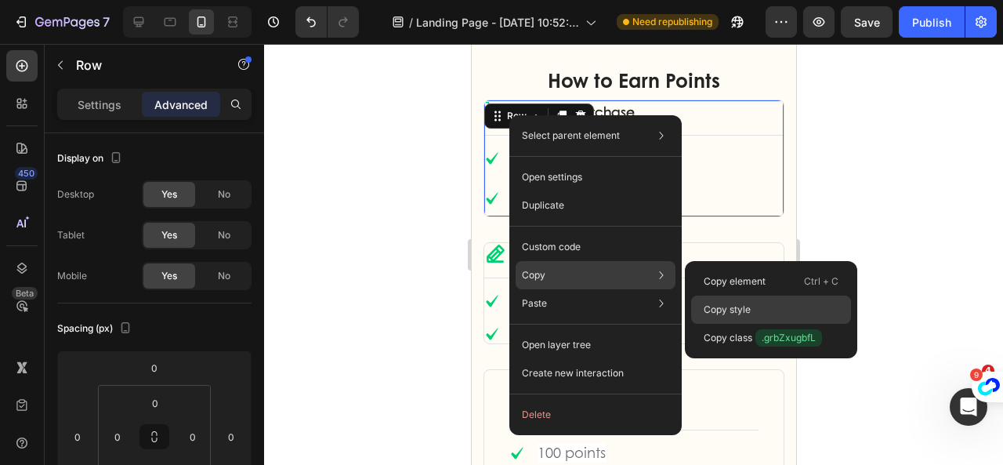
drag, startPoint x: 720, startPoint y: 306, endPoint x: 256, endPoint y: 263, distance: 465.8
click at [720, 306] on p "Copy style" at bounding box center [726, 309] width 47 height 14
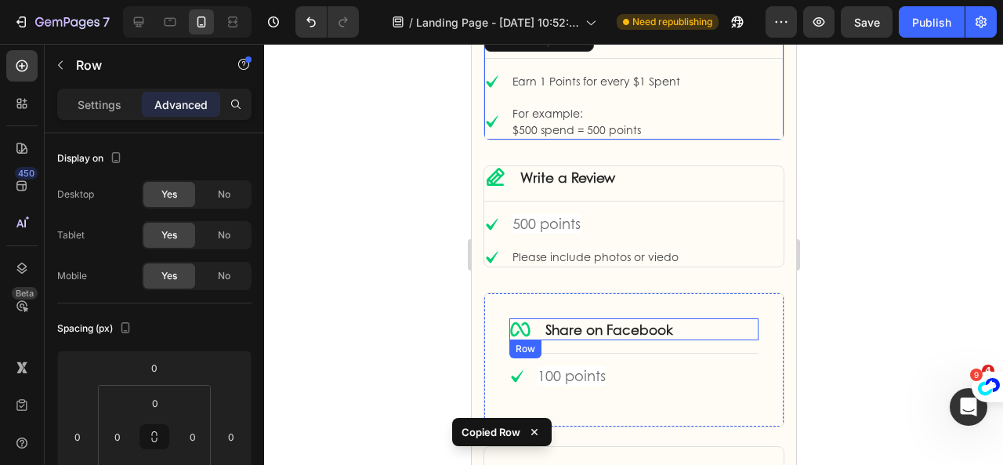
scroll to position [1150, 0]
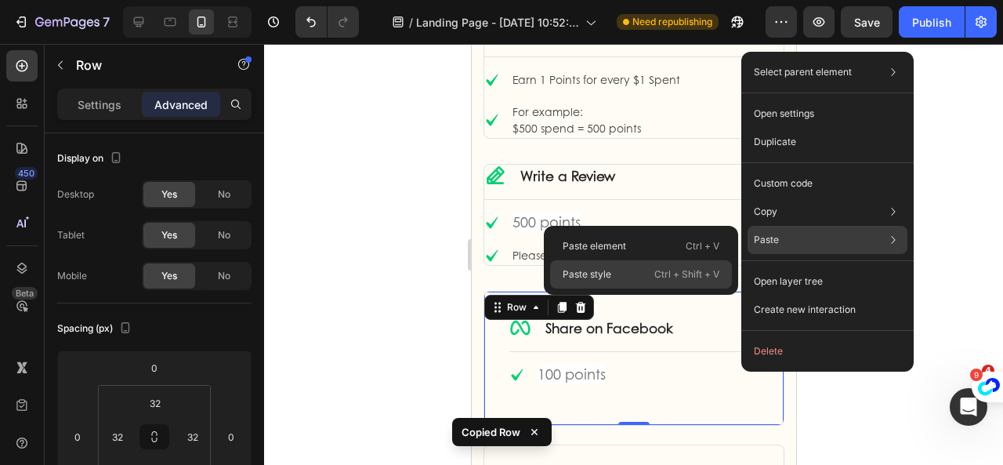
click at [635, 278] on div "Paste style Ctrl + Shift + V" at bounding box center [641, 274] width 182 height 28
type input "32"
type input "0"
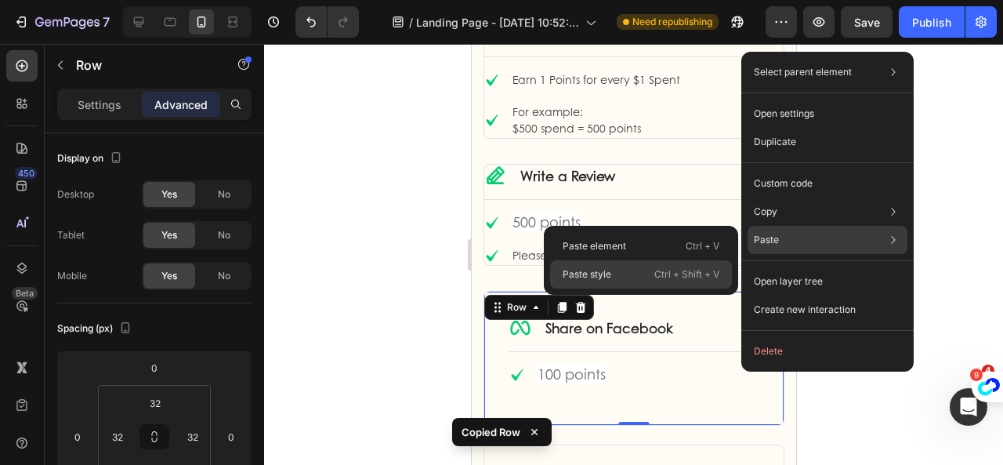
type input "0"
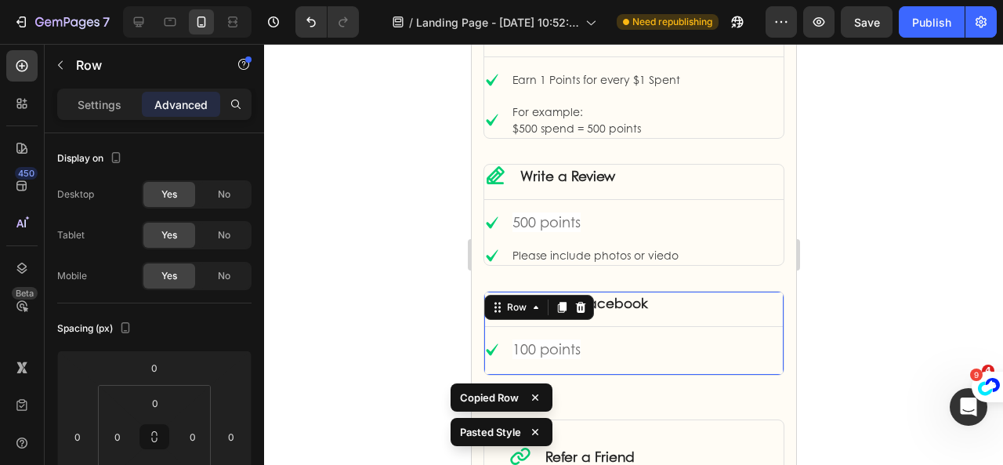
click at [848, 279] on div at bounding box center [633, 254] width 739 height 421
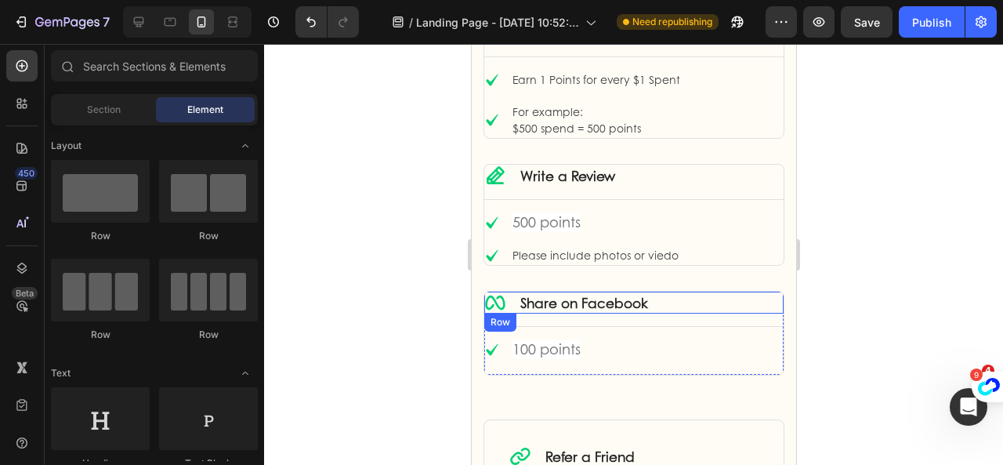
scroll to position [1228, 0]
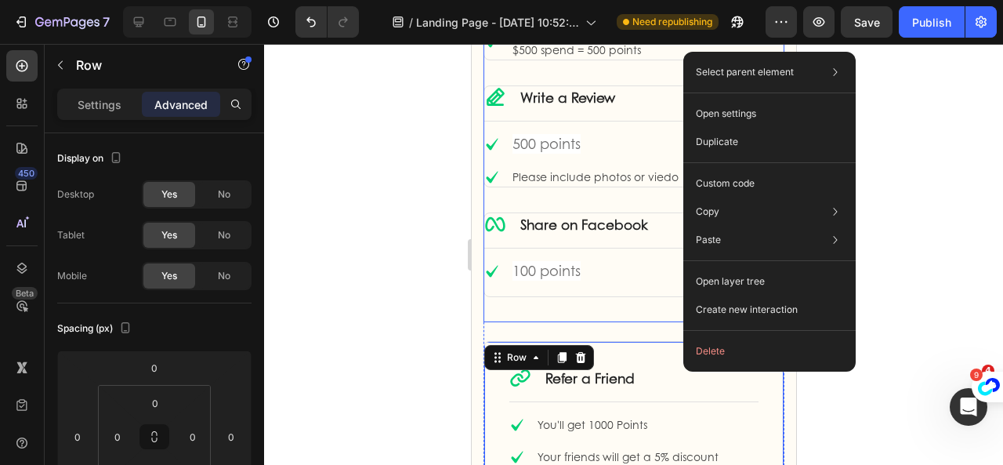
click at [616, 299] on div "Icon Share on Facebook Text Block Row Title Line Icon 100 points Text block Ico…" at bounding box center [633, 267] width 301 height 110
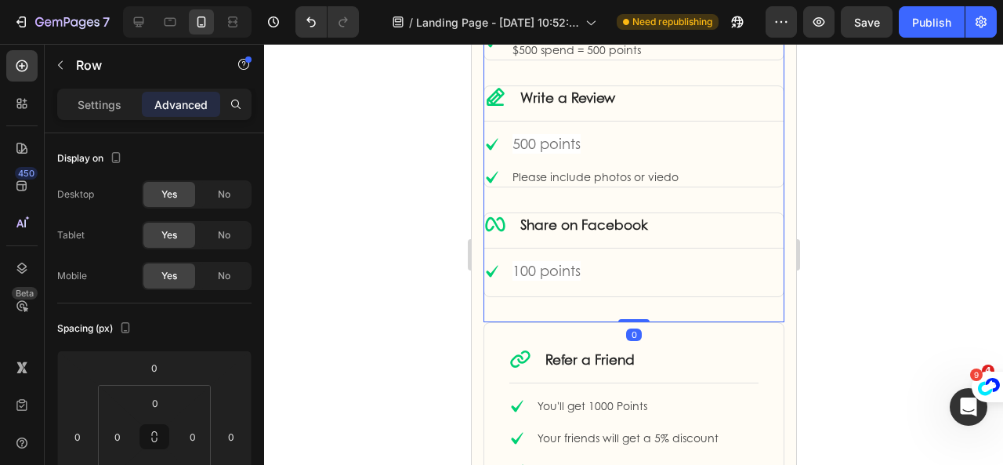
drag, startPoint x: 629, startPoint y: 335, endPoint x: 639, endPoint y: 306, distance: 30.0
click at [639, 306] on div "Icon Make a Purchase Text Block Row Title Line Icon Earn 1 Points for every $1 …" at bounding box center [633, 132] width 301 height 379
type input "0"
click at [816, 282] on div at bounding box center [633, 254] width 739 height 421
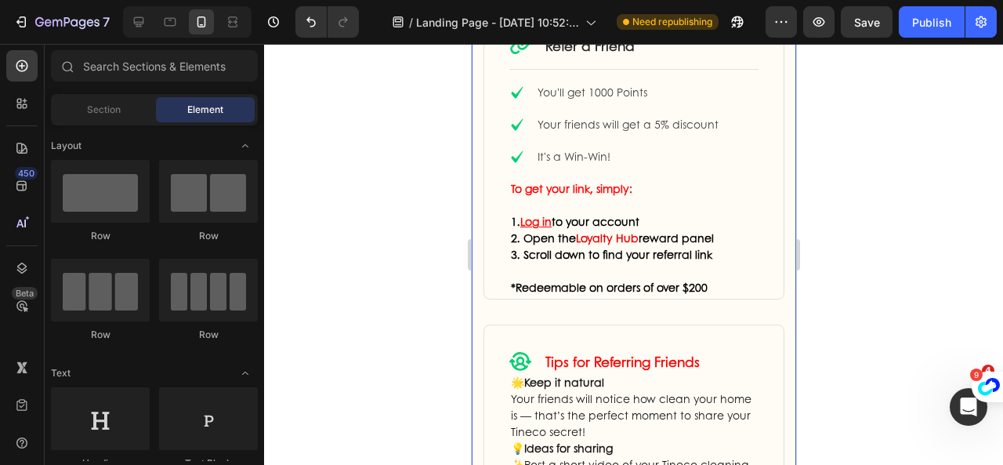
scroll to position [1620, 0]
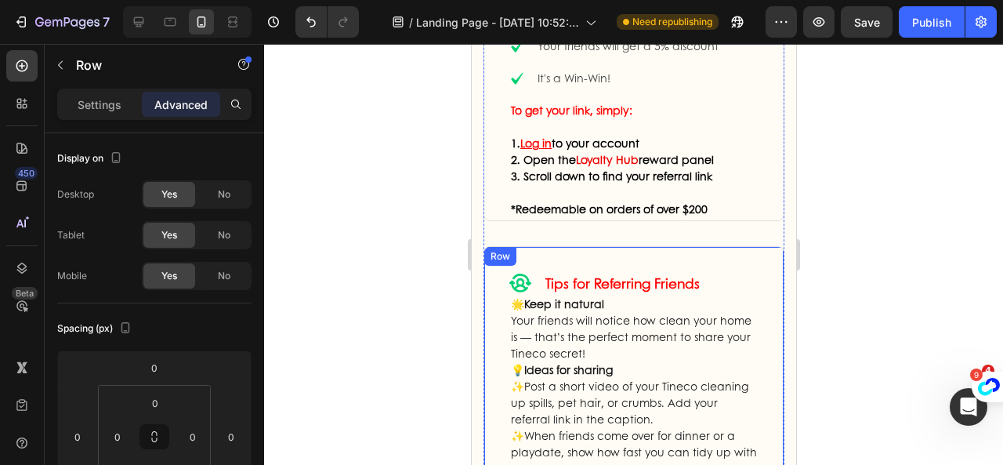
click at [771, 258] on div "Icon Tips for Referring Friends Text Block Row 🌟 Keep it natural Your friends w…" at bounding box center [633, 462] width 301 height 432
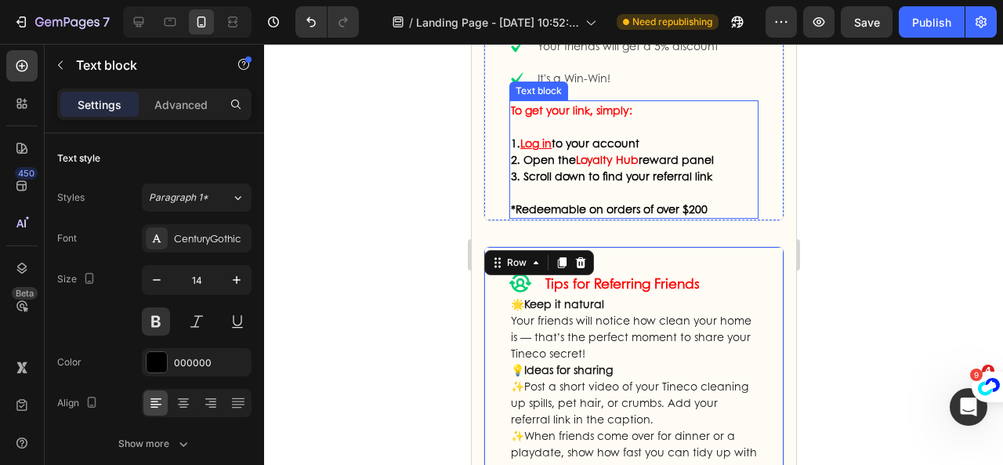
click at [662, 210] on p "*Redeemable on orders of over $200" at bounding box center [633, 209] width 246 height 16
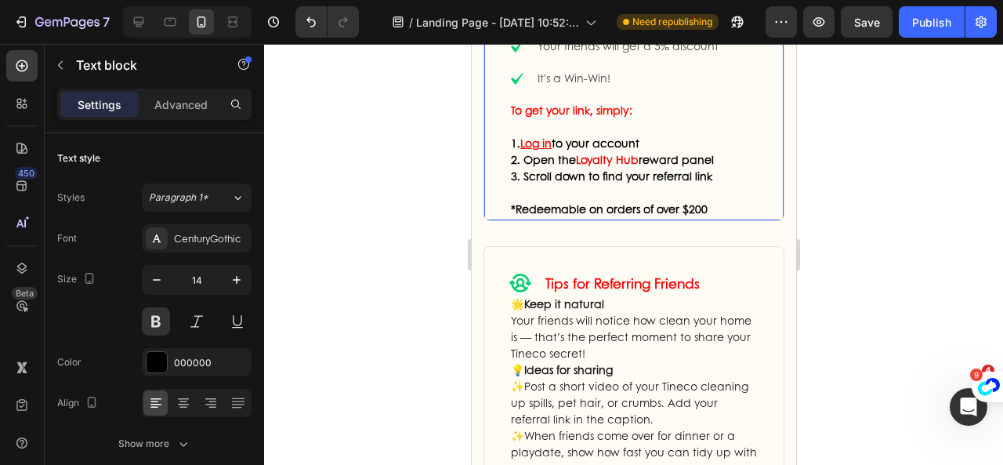
click at [492, 198] on div "Icon Refer a Friend Text Block Row Title Line Icon You'll get 1000 Points Text …" at bounding box center [633, 75] width 301 height 291
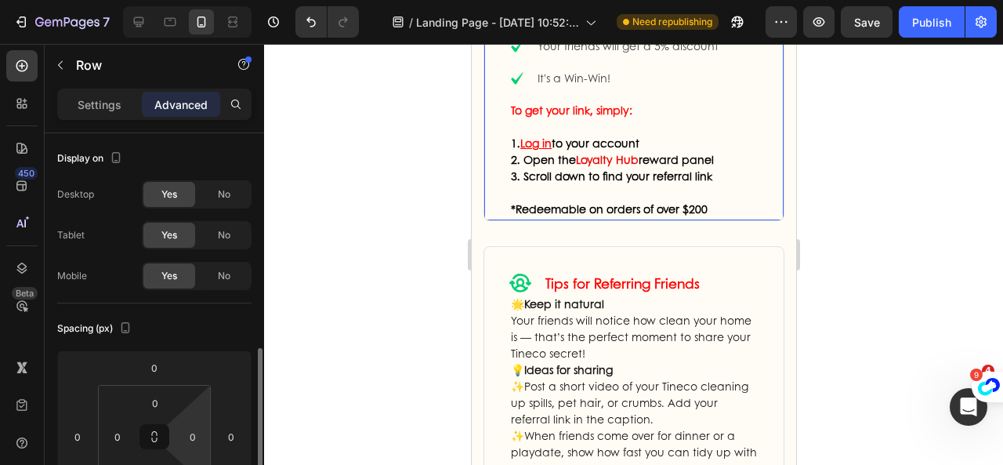
scroll to position [235, 0]
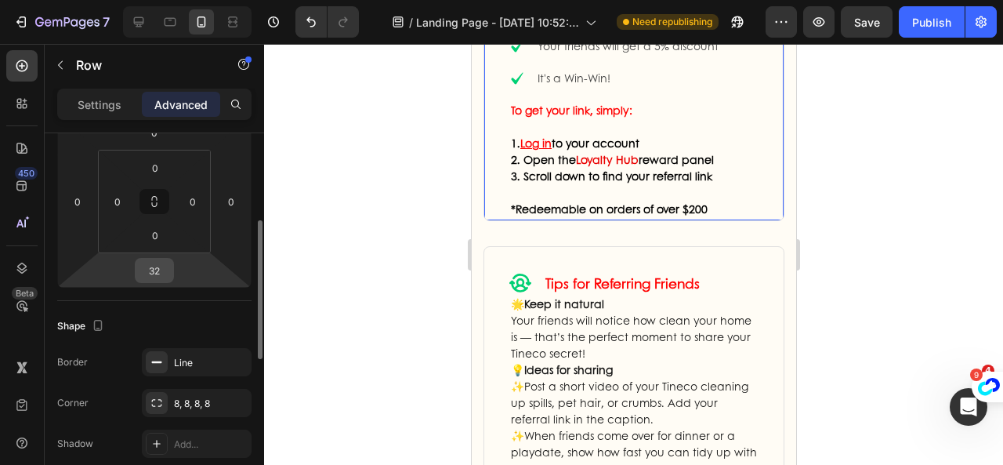
click at [161, 263] on input "32" at bounding box center [154, 271] width 31 height 24
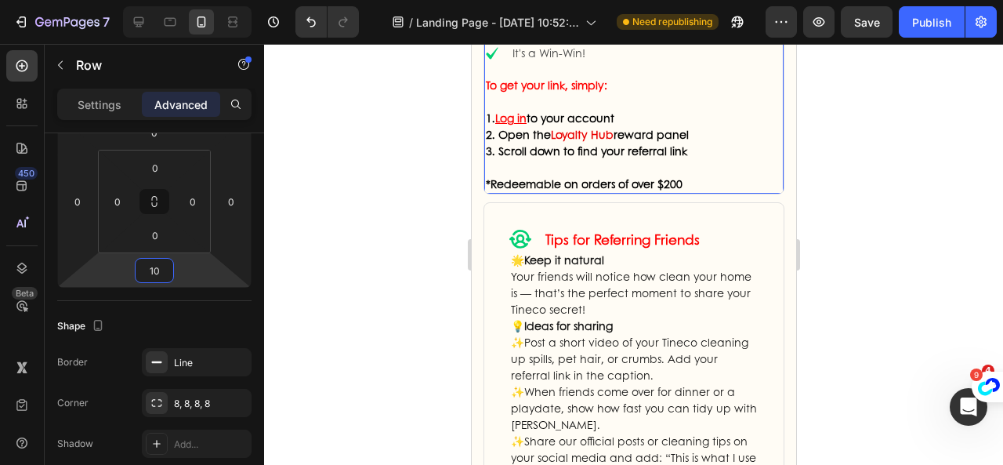
type input "10"
click at [860, 226] on div at bounding box center [633, 254] width 739 height 421
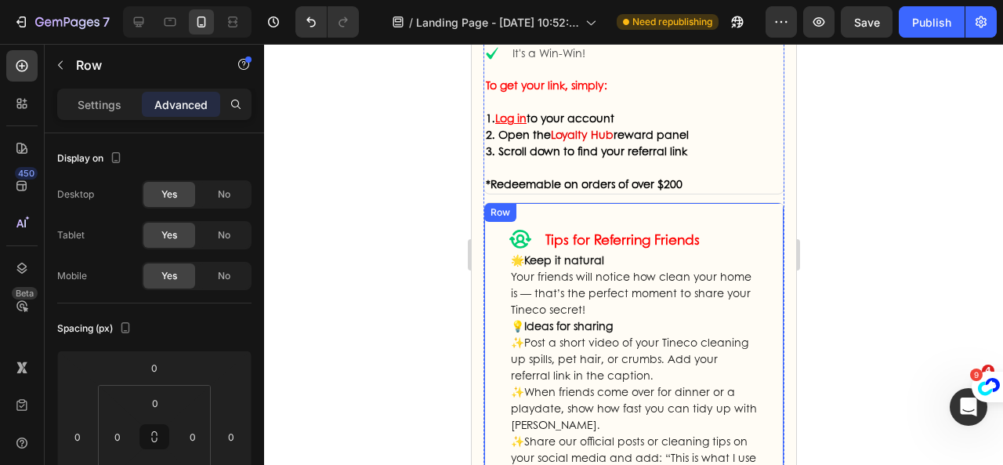
click at [741, 217] on div "Icon Tips for Referring Friends Text Block Row 🌟 Keep it natural Your friends w…" at bounding box center [633, 418] width 301 height 432
click at [852, 266] on div at bounding box center [633, 254] width 739 height 421
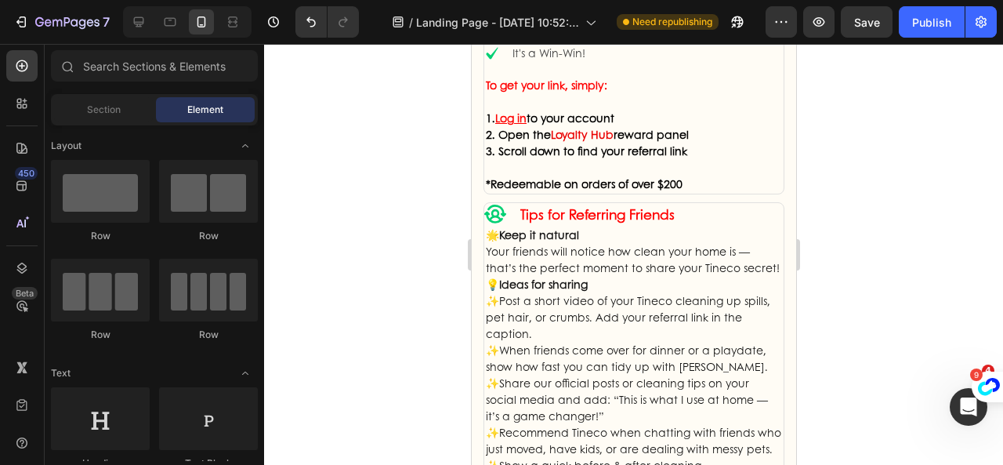
click at [868, 241] on div at bounding box center [633, 254] width 739 height 421
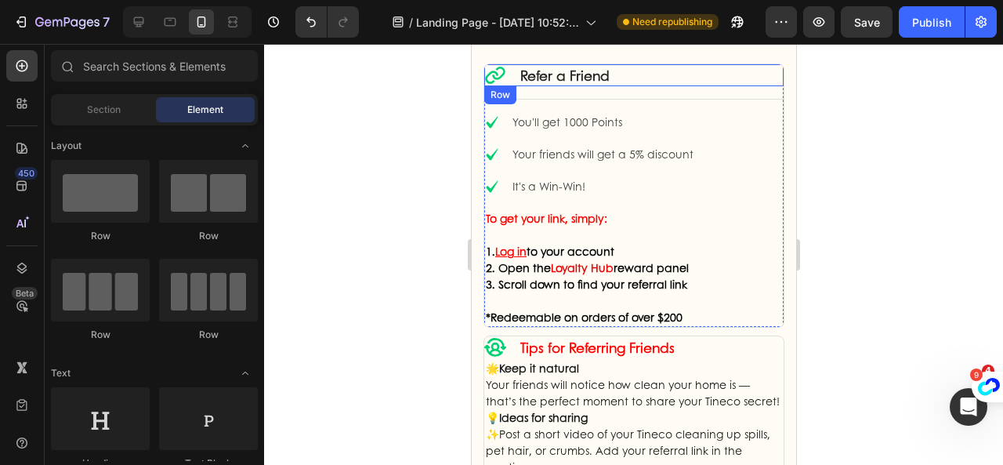
scroll to position [1565, 0]
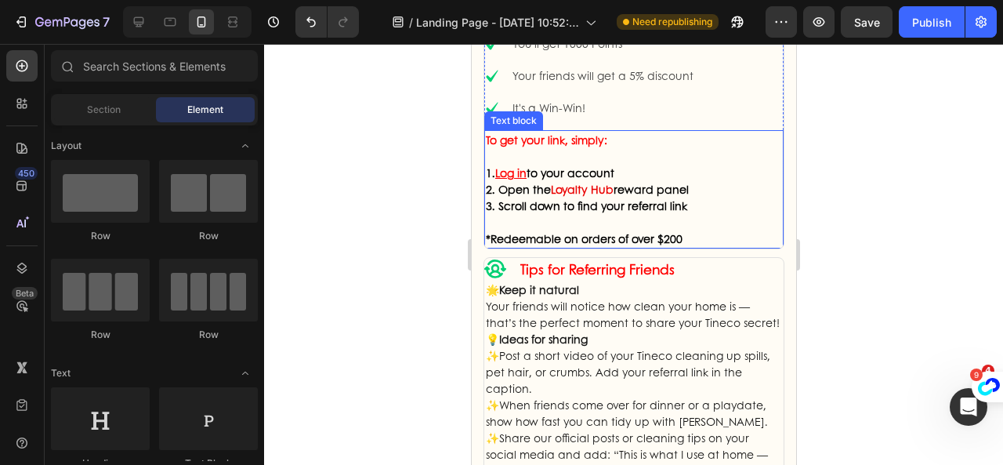
click at [597, 184] on span "Loyalty Hub" at bounding box center [581, 189] width 63 height 16
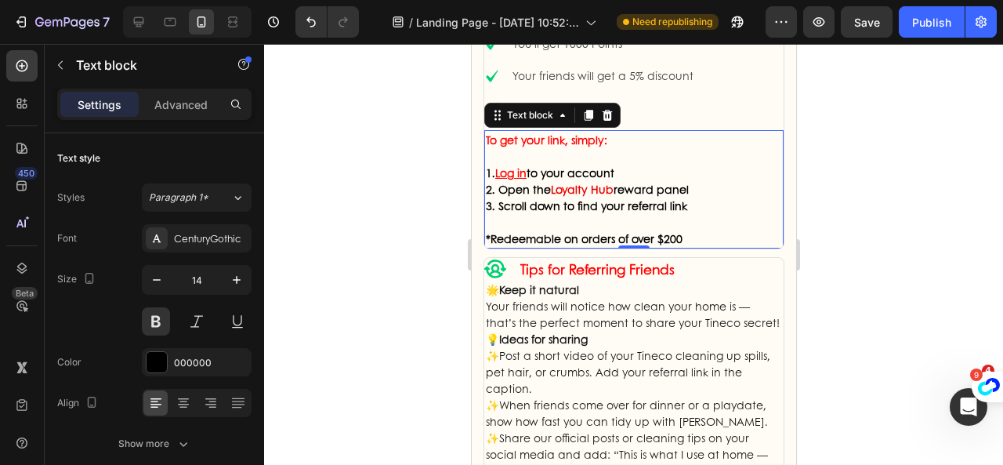
click at [599, 189] on span "Loyalty Hub" at bounding box center [581, 189] width 63 height 16
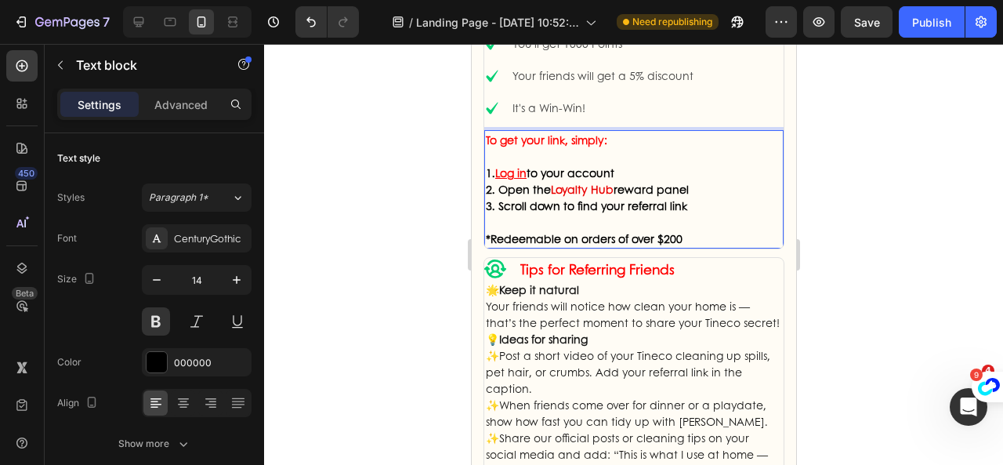
click at [613, 189] on p "2. Open the Loyalty Hub reward panel" at bounding box center [633, 189] width 296 height 16
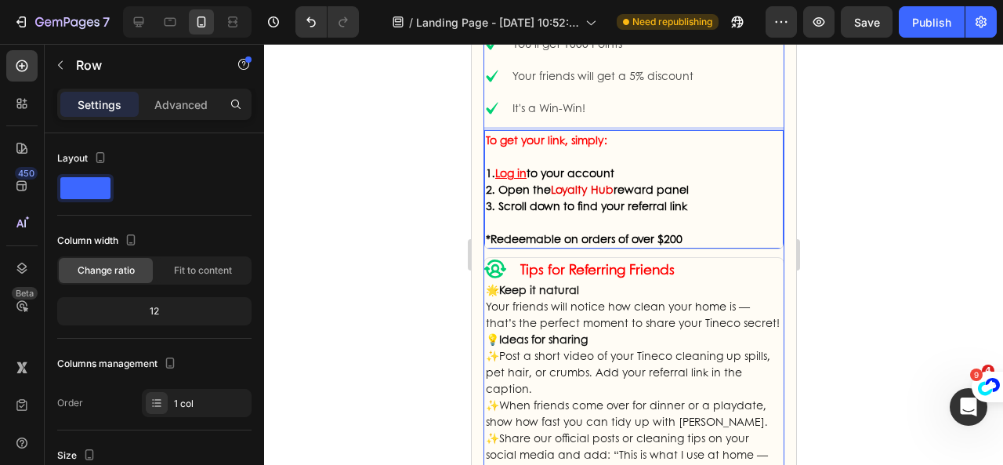
click at [602, 248] on div "Icon Refer a Friend Text Block Row Title Line Icon You'll get 1000 Points Text …" at bounding box center [633, 303] width 301 height 636
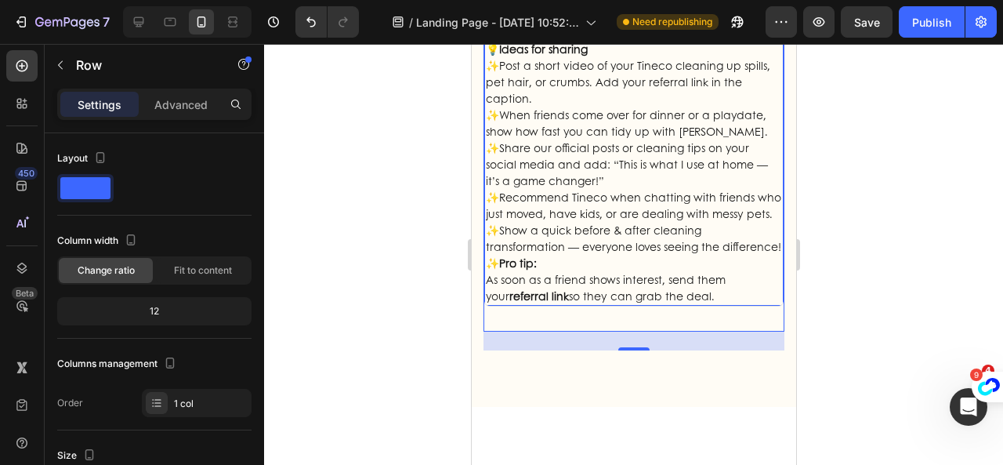
scroll to position [1879, 0]
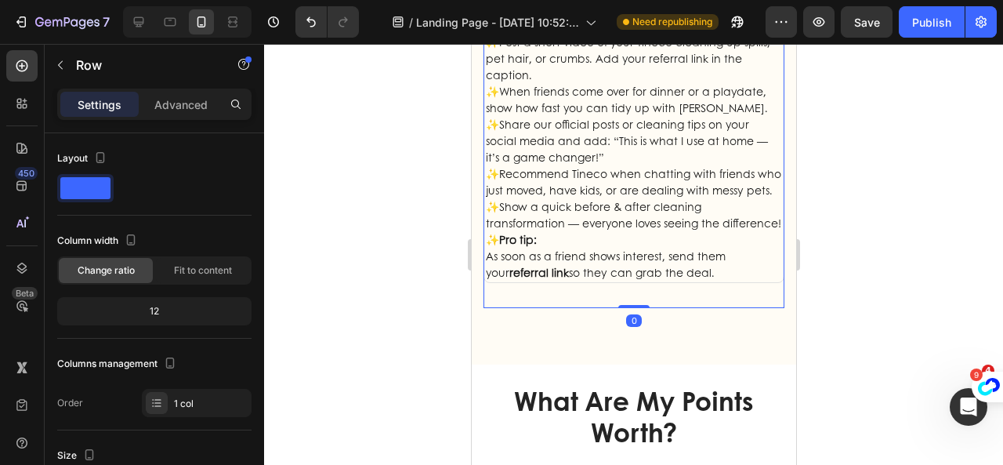
drag, startPoint x: 629, startPoint y: 369, endPoint x: 646, endPoint y: 349, distance: 26.7
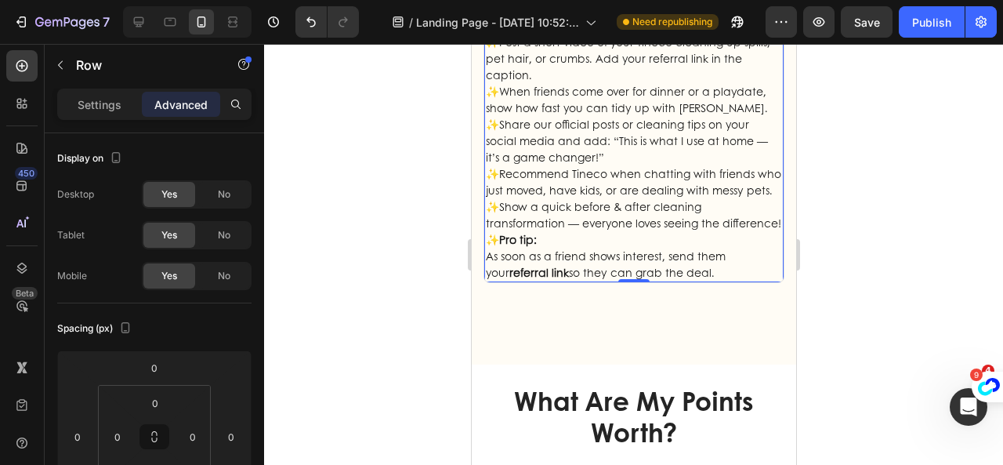
click at [607, 280] on p "✨ Pro tip: As soon as a friend shows interest, send them your referral link so …" at bounding box center [633, 255] width 296 height 49
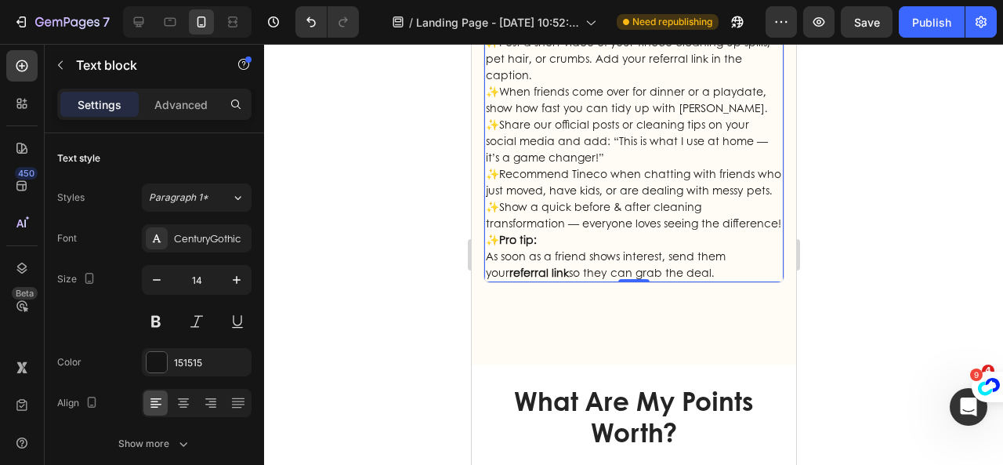
click at [607, 280] on p "✨ Pro tip: As soon as a friend shows interest, send them your referral link so …" at bounding box center [633, 255] width 296 height 49
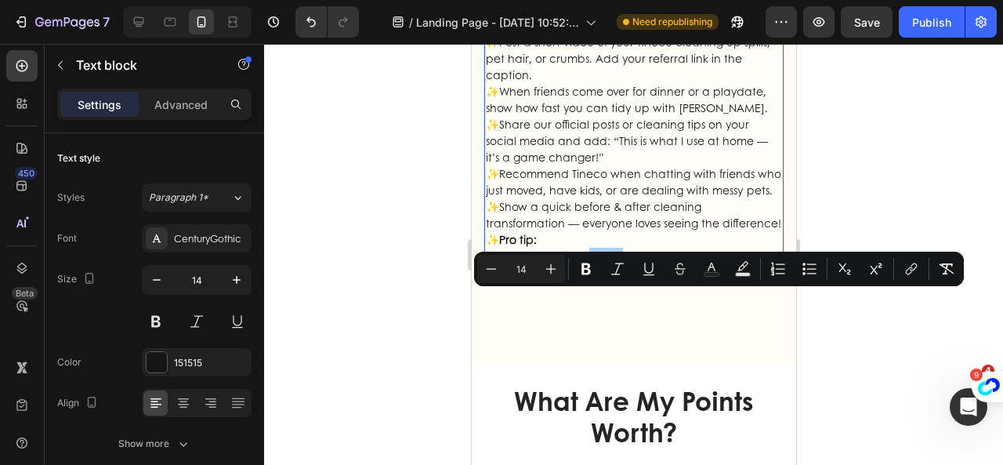
click at [833, 353] on div at bounding box center [633, 254] width 739 height 421
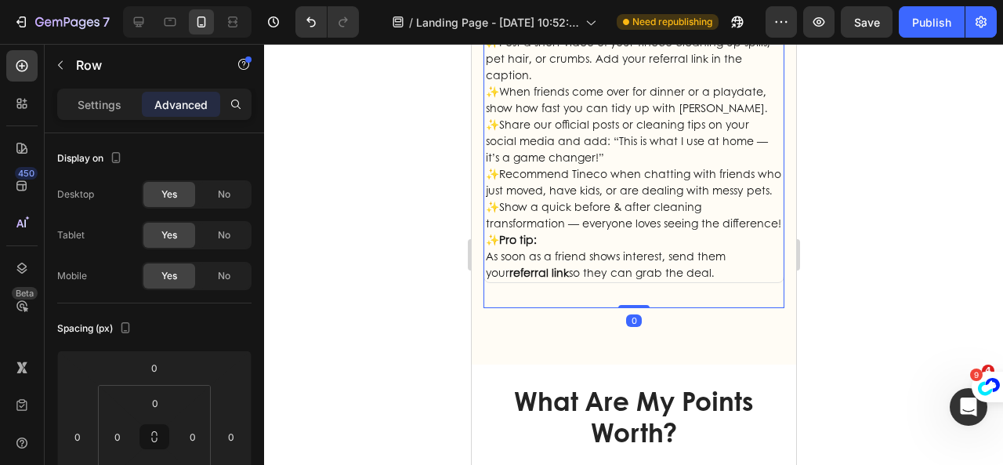
drag, startPoint x: 631, startPoint y: 349, endPoint x: 631, endPoint y: 335, distance: 14.9
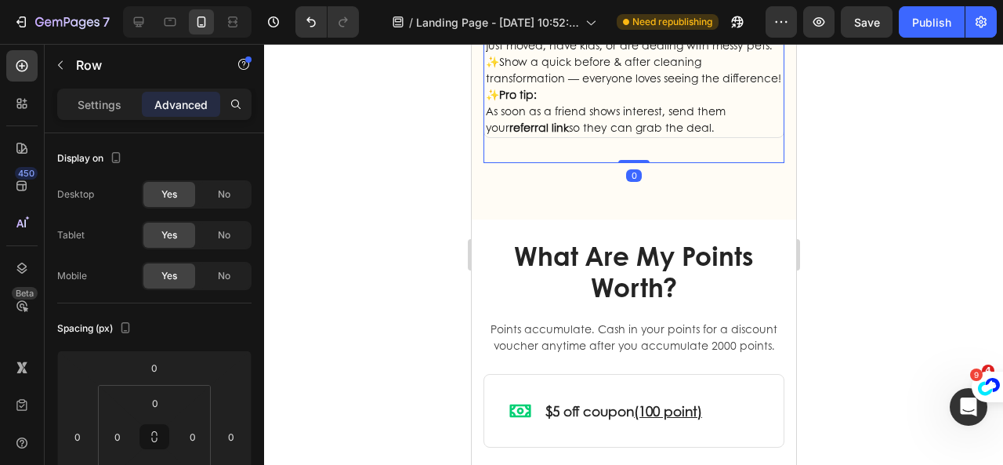
scroll to position [2035, 0]
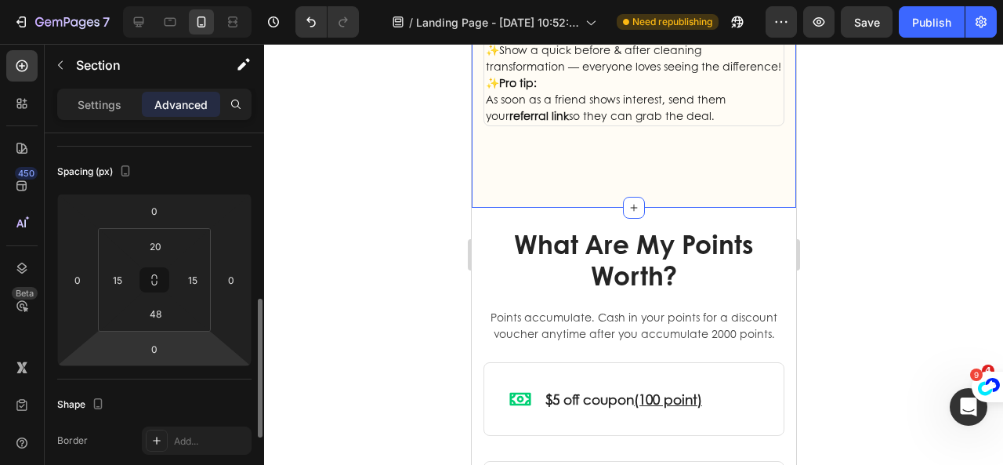
scroll to position [235, 0]
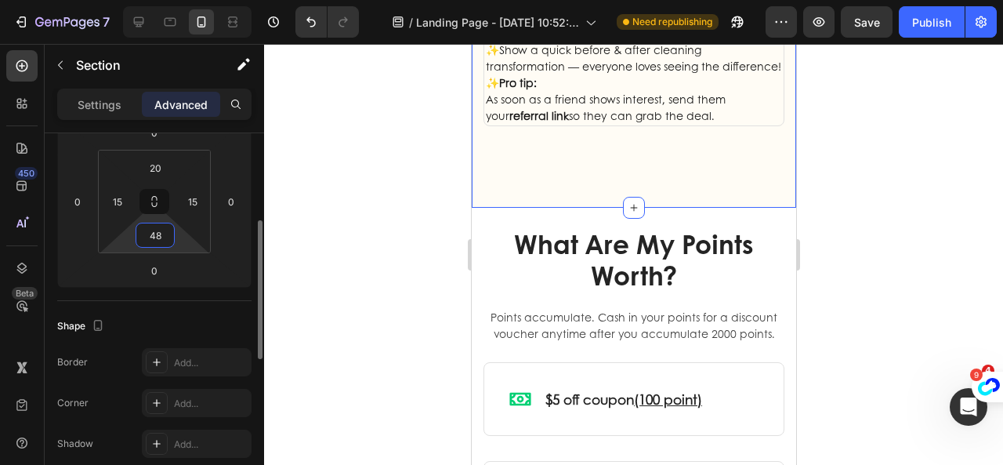
type input "0"
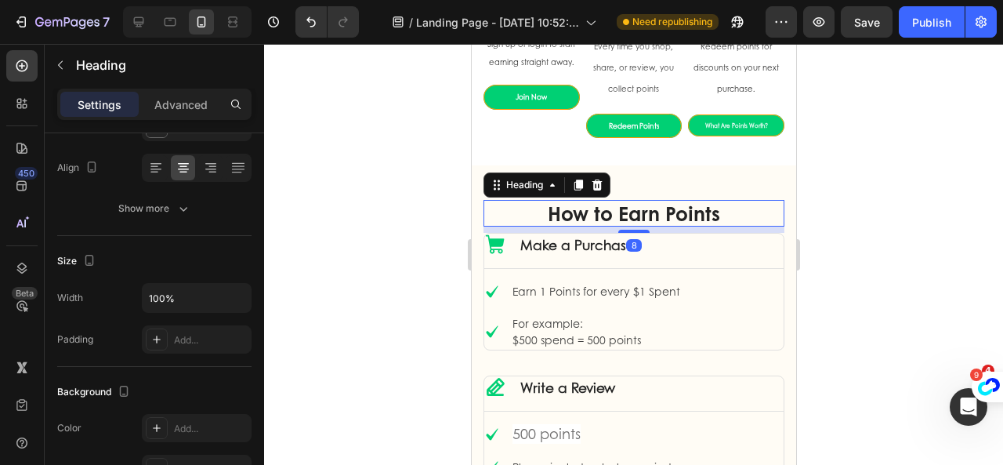
scroll to position [0, 0]
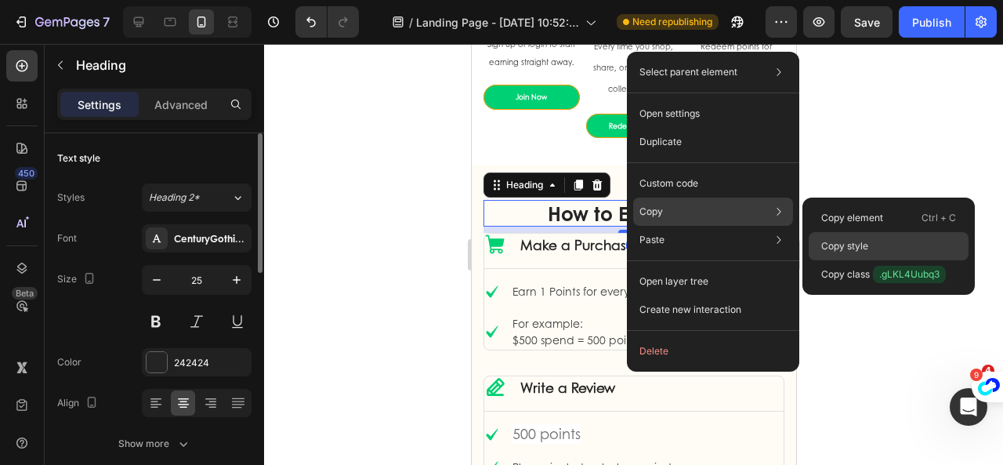
click at [851, 242] on p "Copy style" at bounding box center [844, 246] width 47 height 14
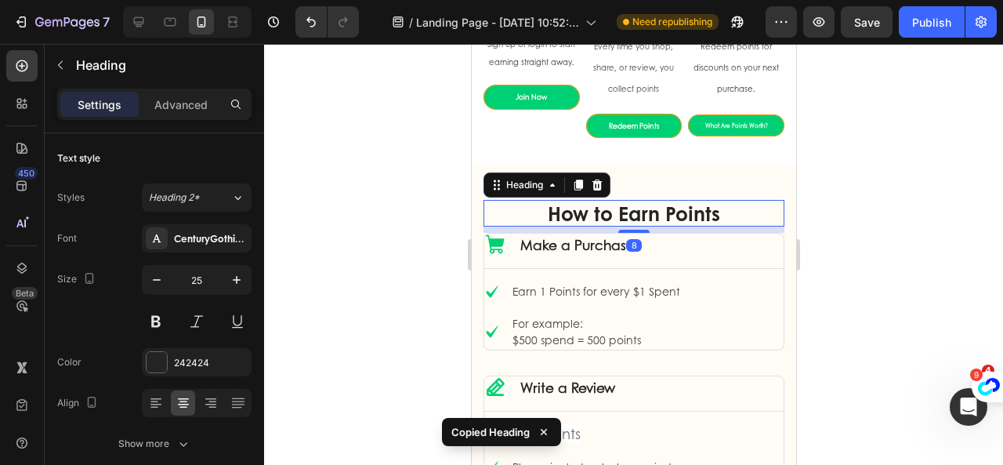
click at [899, 189] on div at bounding box center [633, 254] width 739 height 421
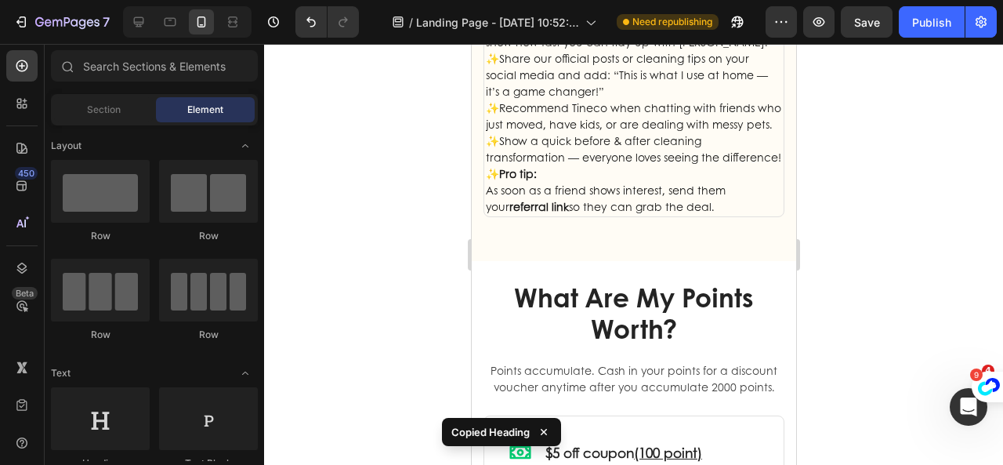
scroll to position [2035, 0]
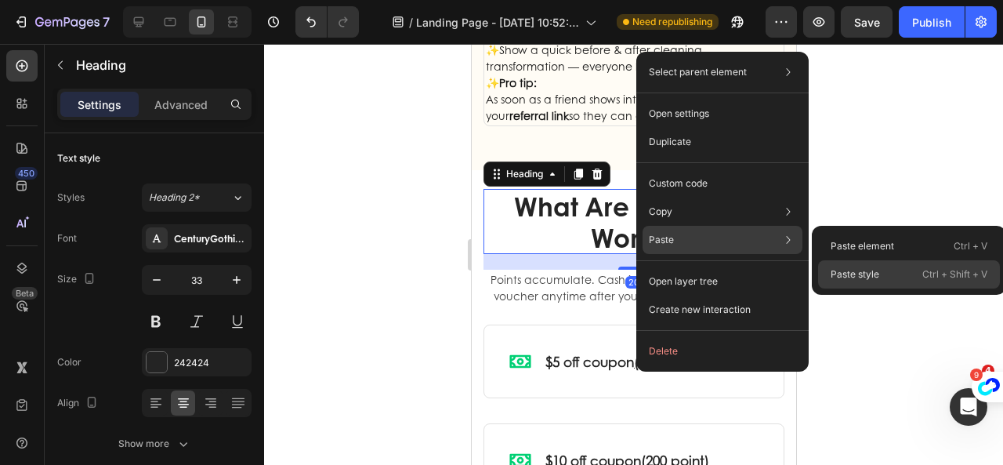
click at [832, 270] on p "Paste style" at bounding box center [854, 274] width 49 height 14
type input "25"
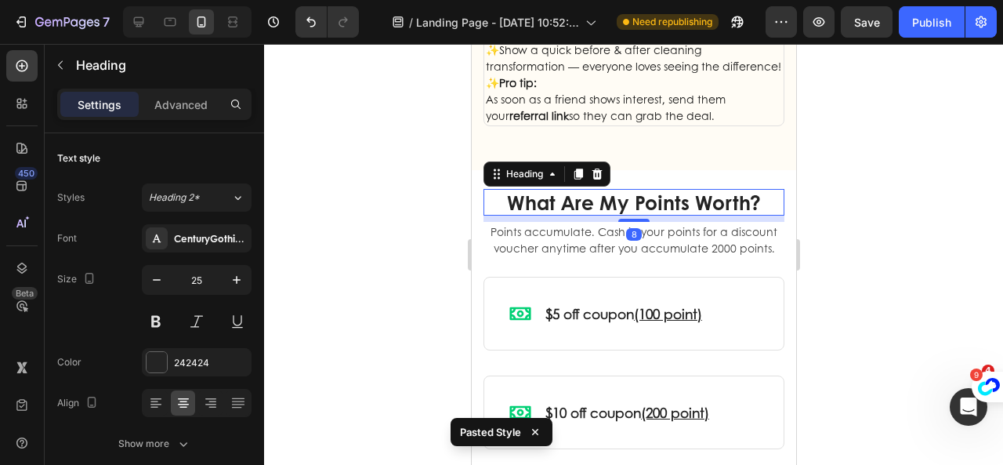
click at [859, 233] on div at bounding box center [633, 254] width 739 height 421
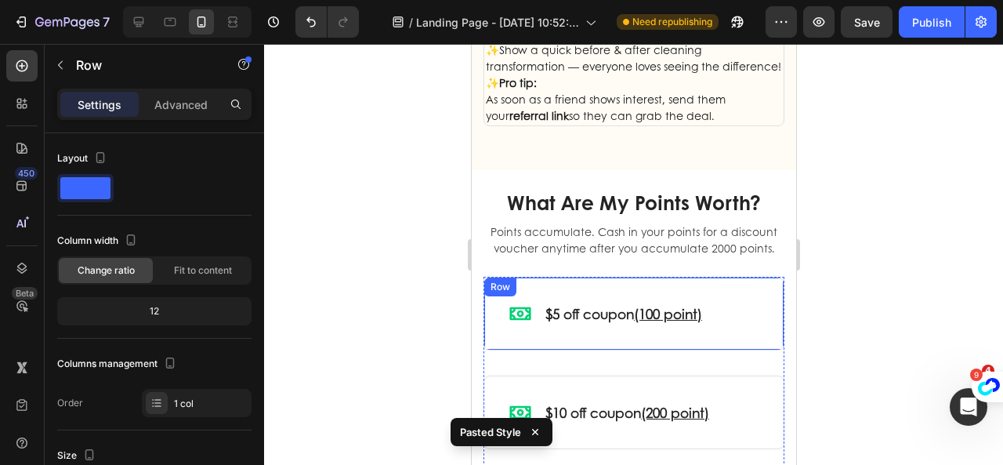
click at [749, 321] on div "Icon $5 off coupon (100 point) Text Block Row Row" at bounding box center [633, 314] width 301 height 74
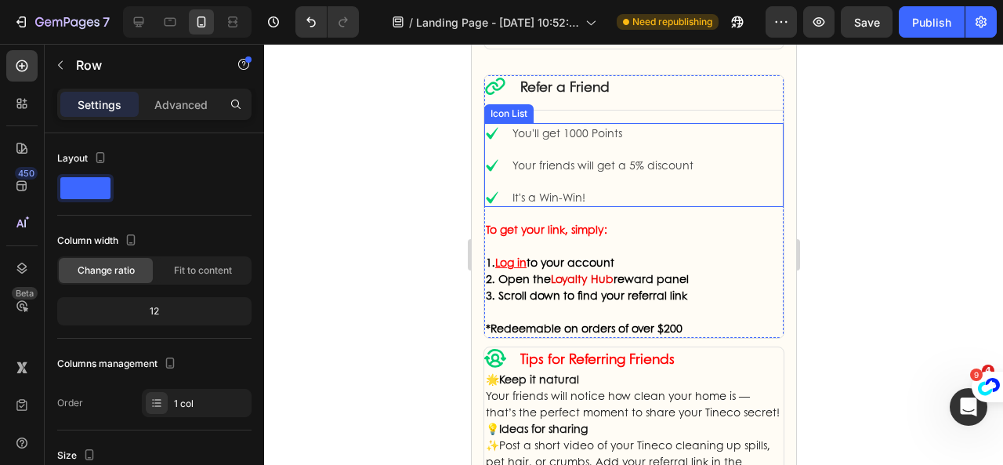
scroll to position [1409, 0]
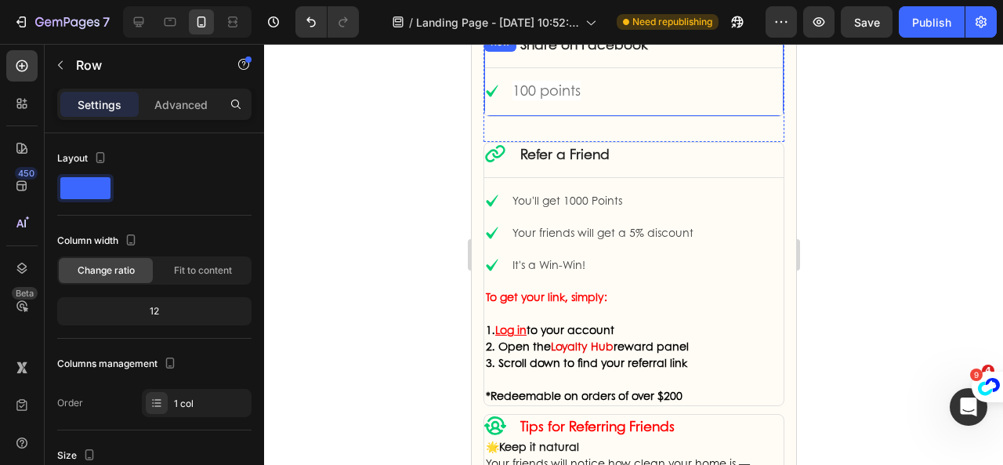
click at [725, 110] on div "Icon Share on Facebook Text Block Row Title Line Icon 100 points Text block Ico…" at bounding box center [632, 74] width 299 height 83
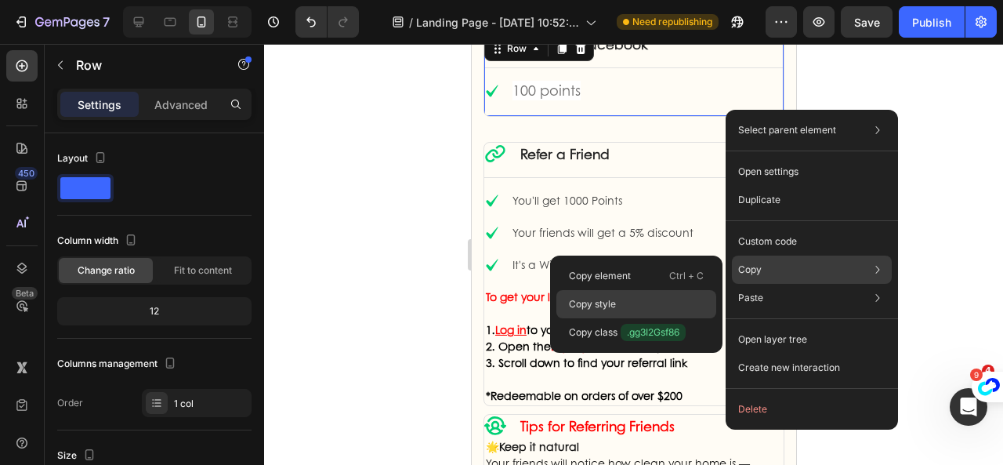
click at [662, 306] on div "Copy style" at bounding box center [636, 304] width 160 height 28
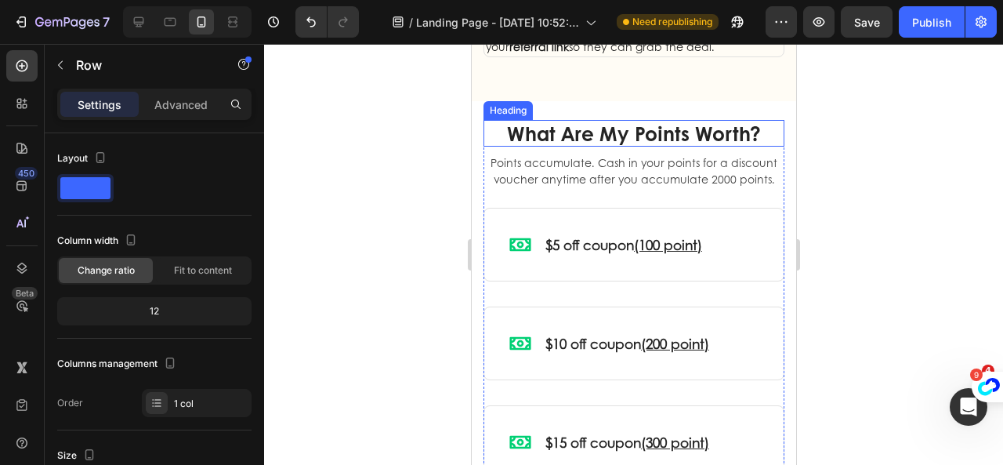
scroll to position [2270, 0]
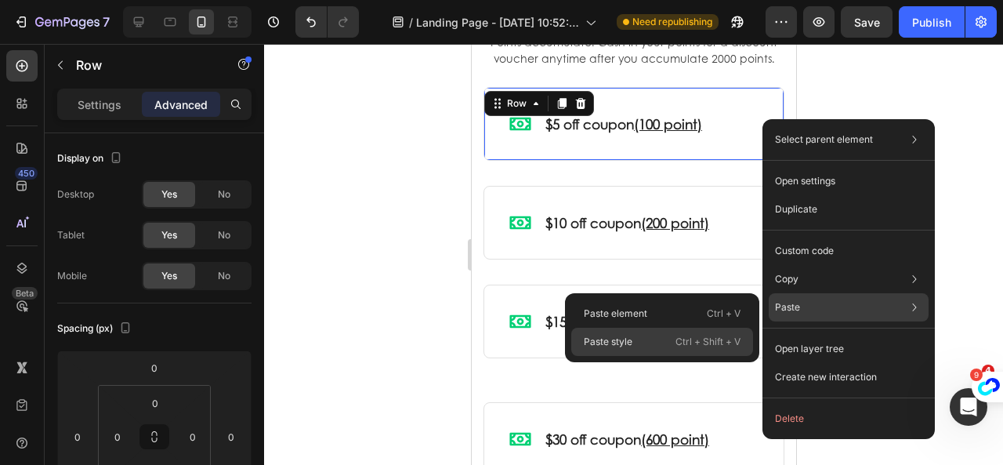
click at [696, 341] on p "Ctrl + Shift + V" at bounding box center [707, 342] width 65 height 16
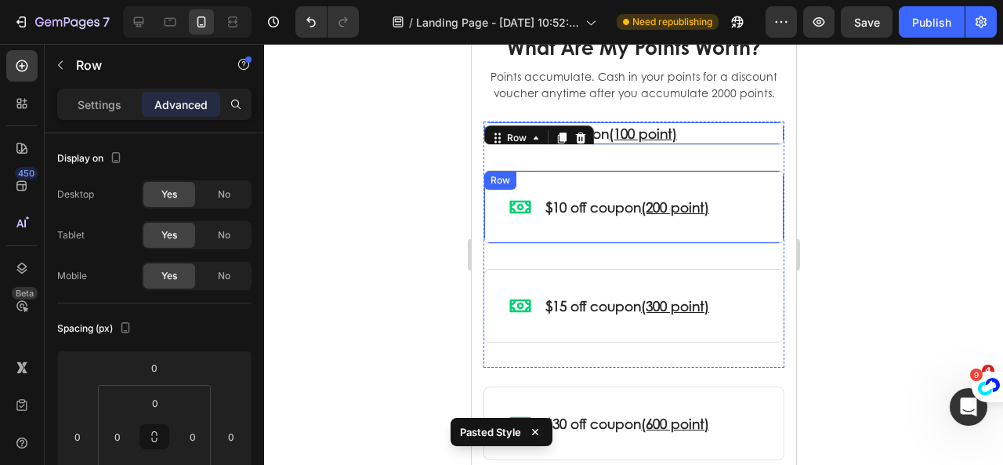
scroll to position [2114, 0]
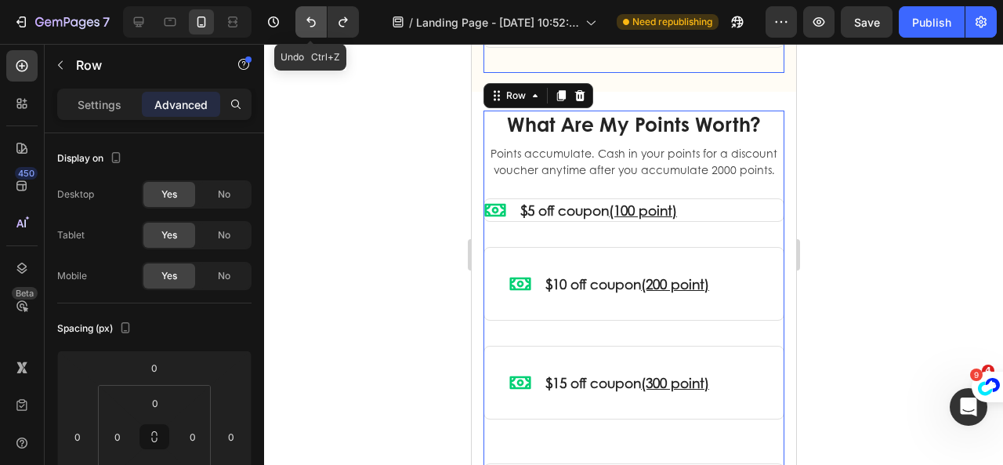
click at [317, 21] on icon "Undo/Redo" at bounding box center [311, 22] width 16 height 16
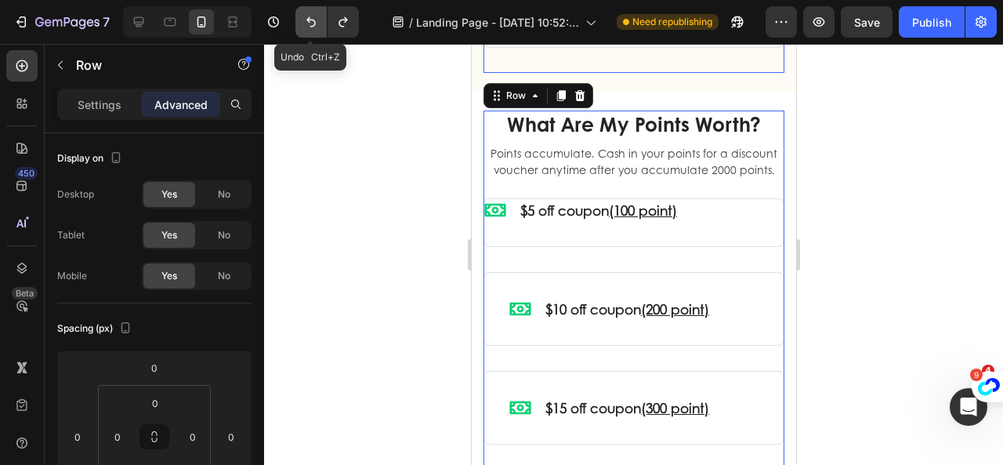
click at [317, 21] on icon "Undo/Redo" at bounding box center [311, 22] width 16 height 16
click at [316, 22] on icon "Undo/Redo" at bounding box center [311, 22] width 16 height 16
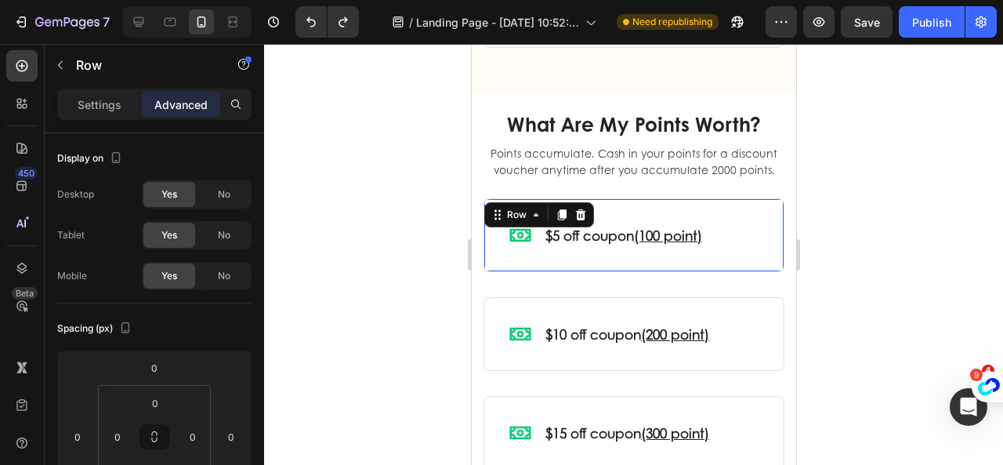
click at [547, 251] on div "Icon $5 off coupon (100 point) Text Block Row Row 32" at bounding box center [633, 235] width 301 height 74
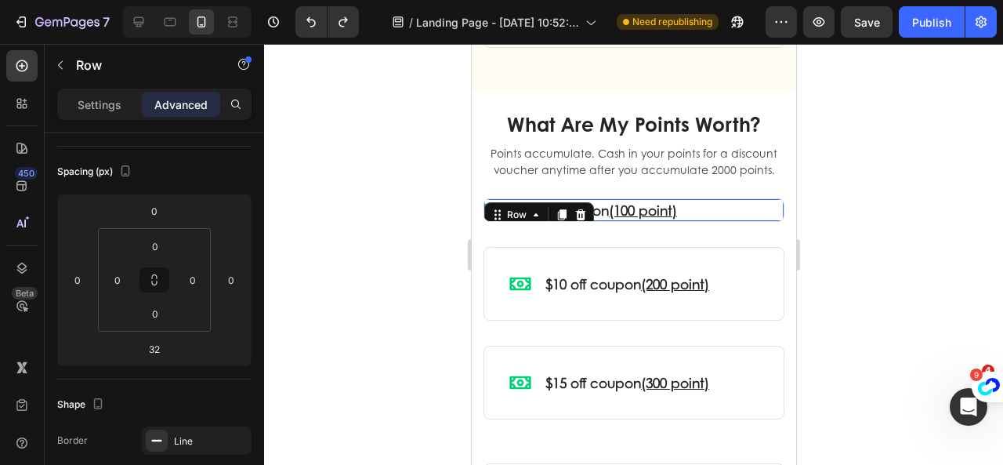
click at [704, 311] on div "Icon $5 off coupon (100 point) Text Block Row Row 32 Icon $10 off coupon (200 p…" at bounding box center [633, 321] width 301 height 246
click at [318, 20] on icon "Undo/Redo" at bounding box center [311, 22] width 16 height 16
click at [312, 19] on icon "Undo/Redo" at bounding box center [311, 22] width 16 height 16
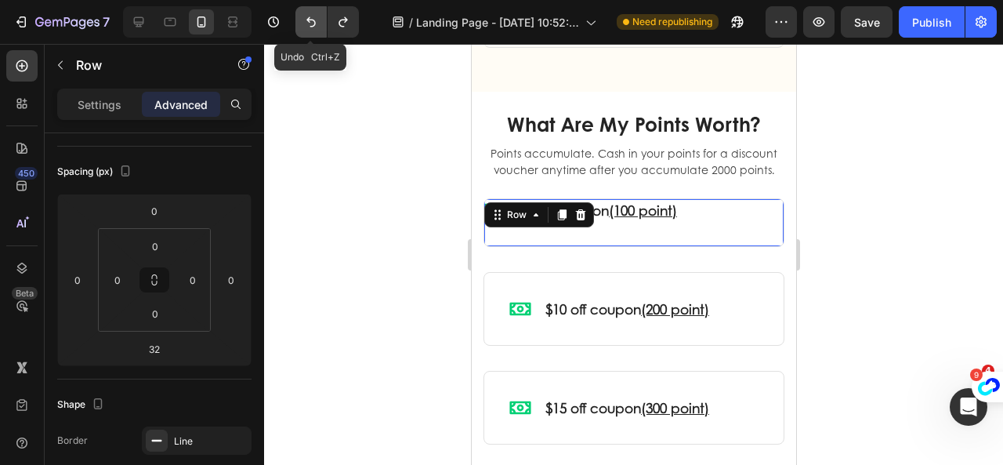
click at [312, 19] on icon "Undo/Redo" at bounding box center [311, 22] width 16 height 16
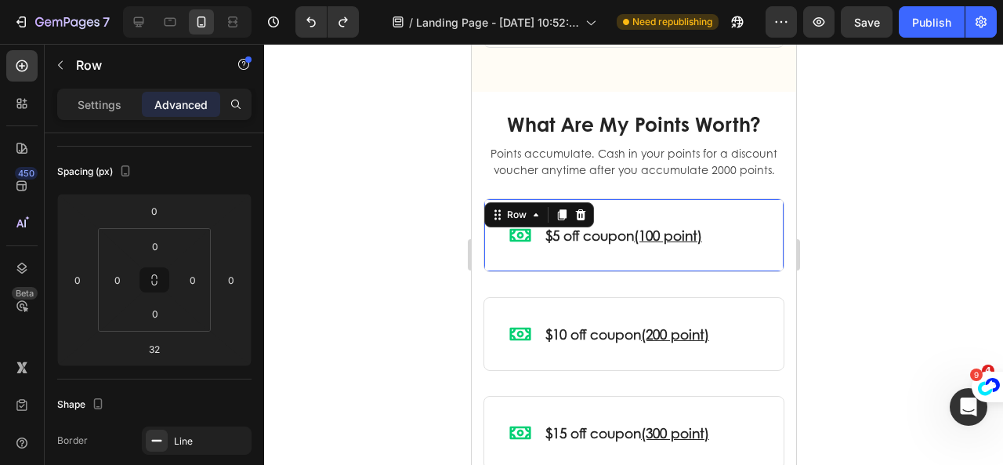
click at [759, 266] on div "Icon $5 off coupon (100 point) Text Block Row Row 32" at bounding box center [633, 235] width 301 height 74
click at [827, 284] on div at bounding box center [633, 254] width 739 height 421
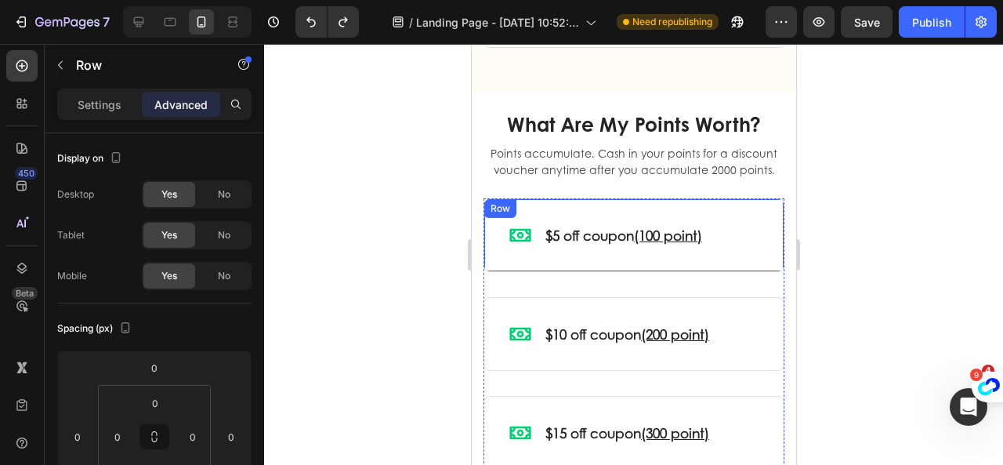
click at [763, 272] on div "Icon $5 off coupon (100 point) Text Block Row Row" at bounding box center [633, 235] width 301 height 74
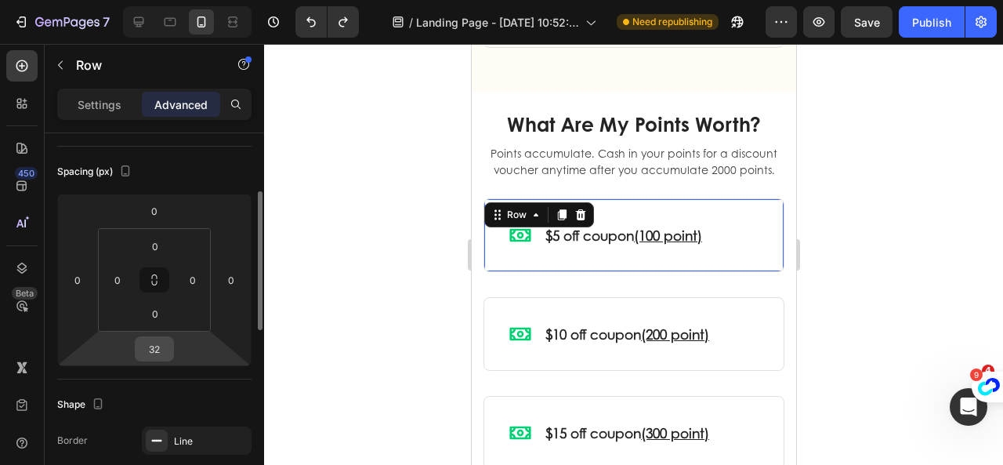
click at [163, 350] on input "32" at bounding box center [154, 349] width 31 height 24
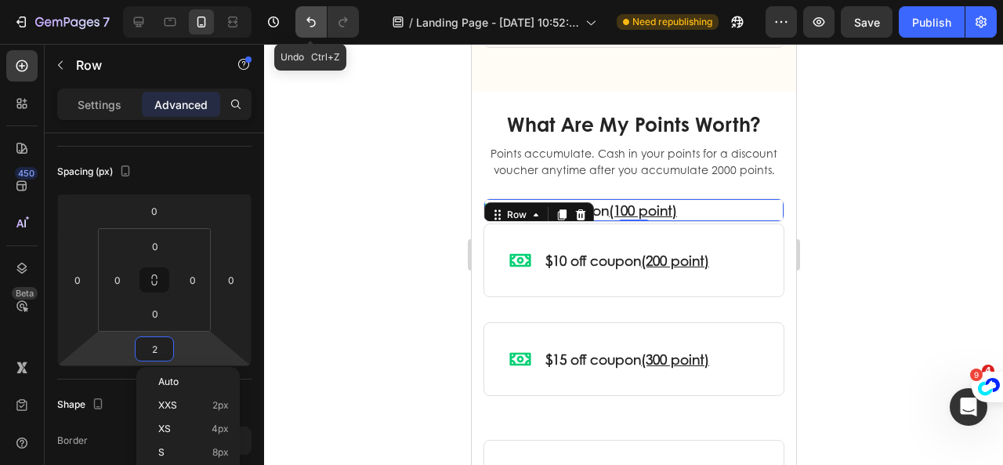
click at [313, 24] on icon "Undo/Redo" at bounding box center [311, 22] width 16 height 16
type input "32"
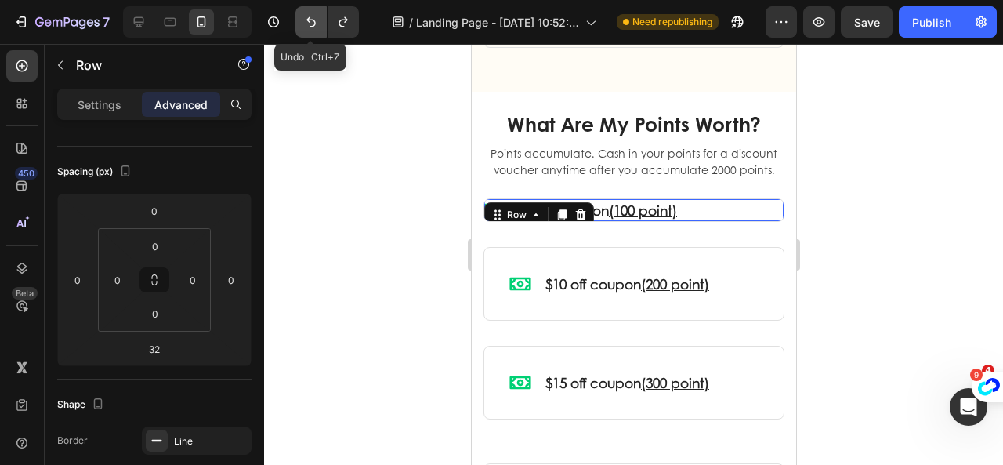
click at [303, 18] on icon "Undo/Redo" at bounding box center [311, 22] width 16 height 16
click at [309, 20] on icon "Undo/Redo" at bounding box center [311, 22] width 16 height 16
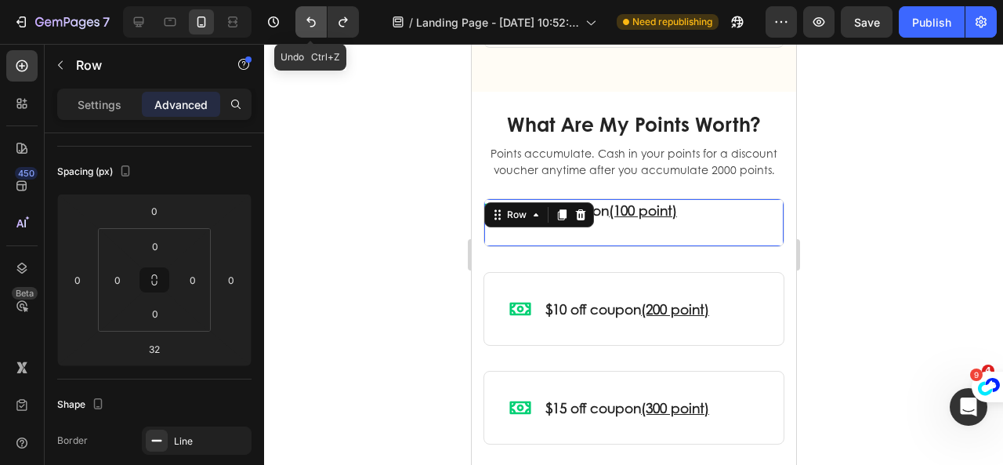
click at [309, 20] on icon "Undo/Redo" at bounding box center [311, 22] width 16 height 16
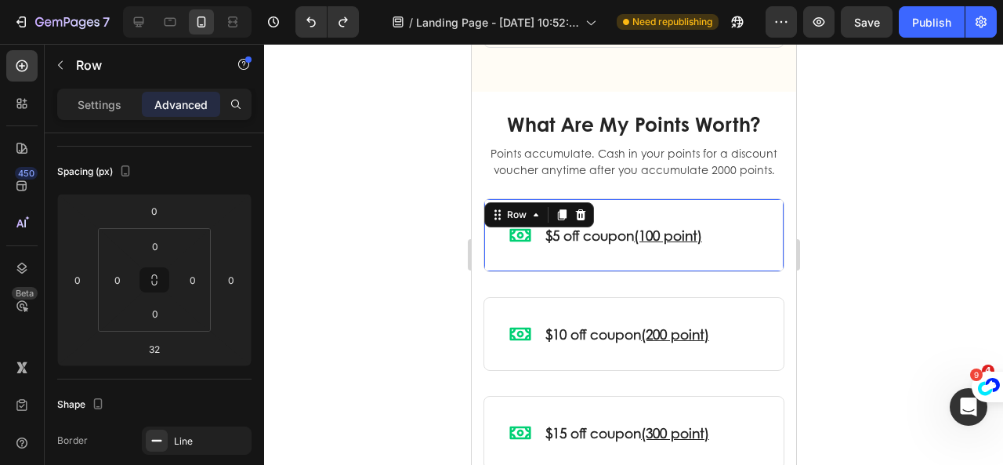
click at [843, 214] on div at bounding box center [633, 254] width 739 height 421
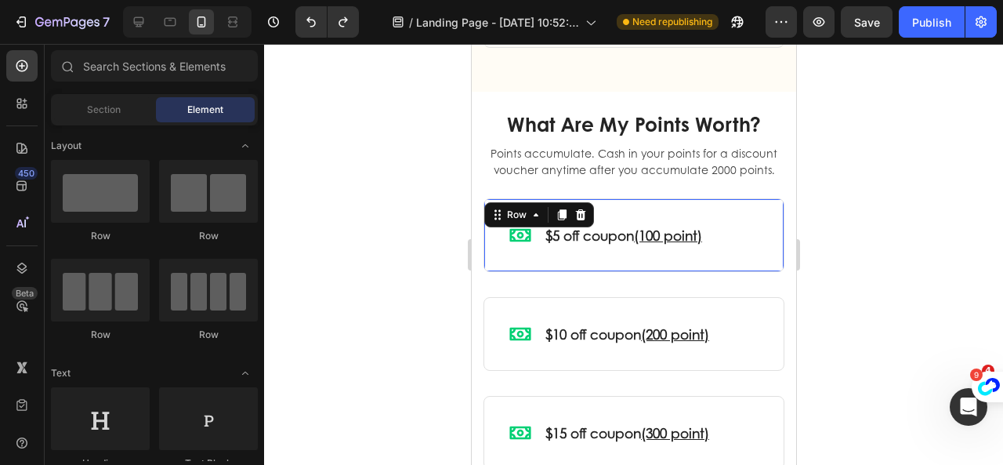
click at [754, 262] on div "Icon $5 off coupon (100 point) Text Block Row Row 0" at bounding box center [633, 235] width 301 height 74
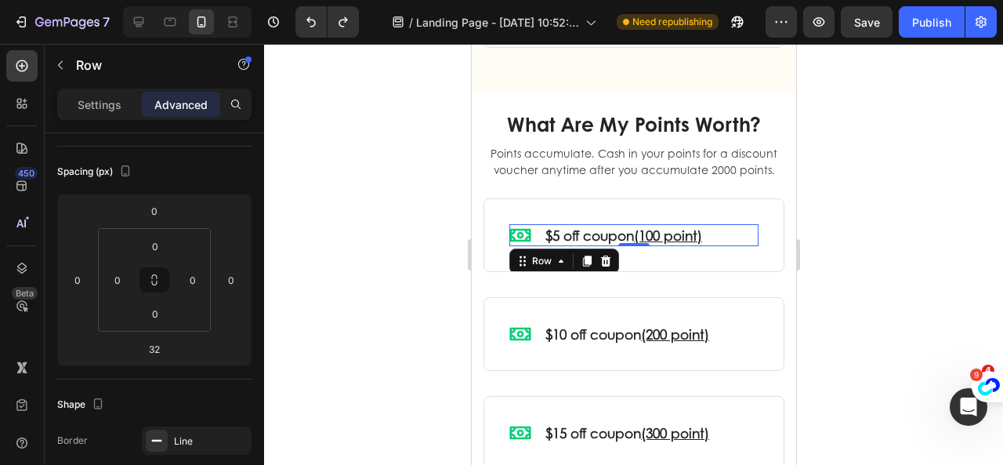
click at [724, 246] on div "Icon $5 off coupon (100 point) Text Block Row 0" at bounding box center [632, 235] width 249 height 22
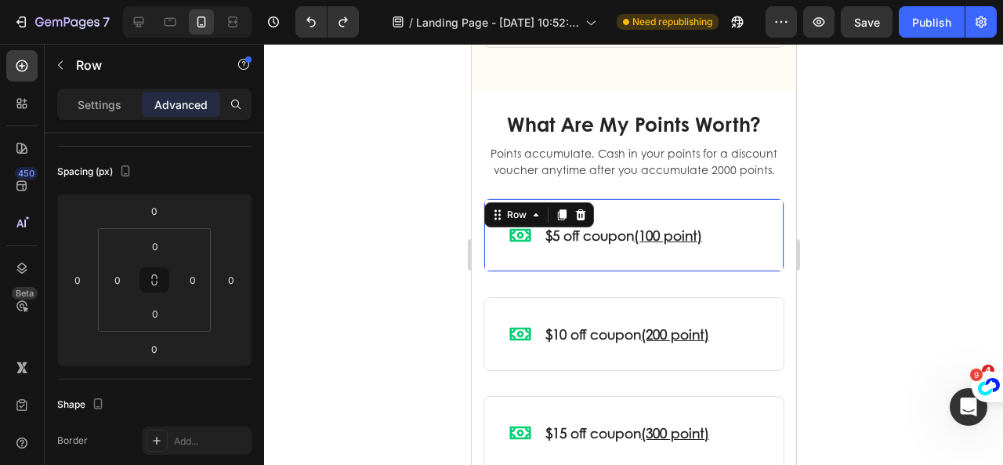
click at [696, 272] on div "Icon $5 off coupon (100 point) Text Block Row Row 0" at bounding box center [633, 235] width 301 height 74
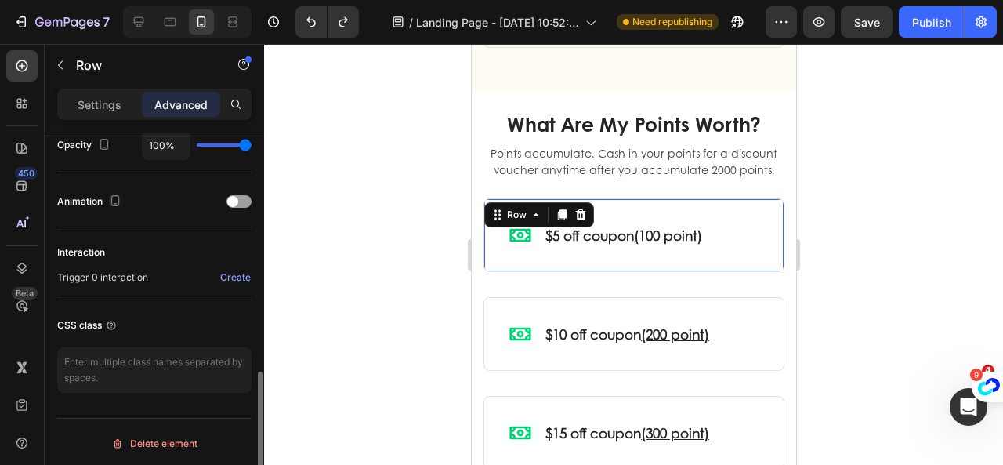
scroll to position [407, 0]
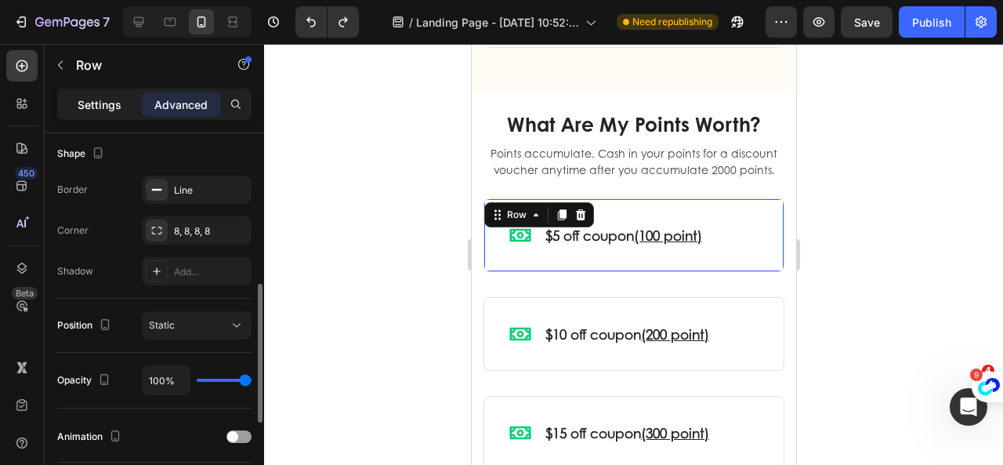
click at [86, 107] on p "Settings" at bounding box center [100, 104] width 44 height 16
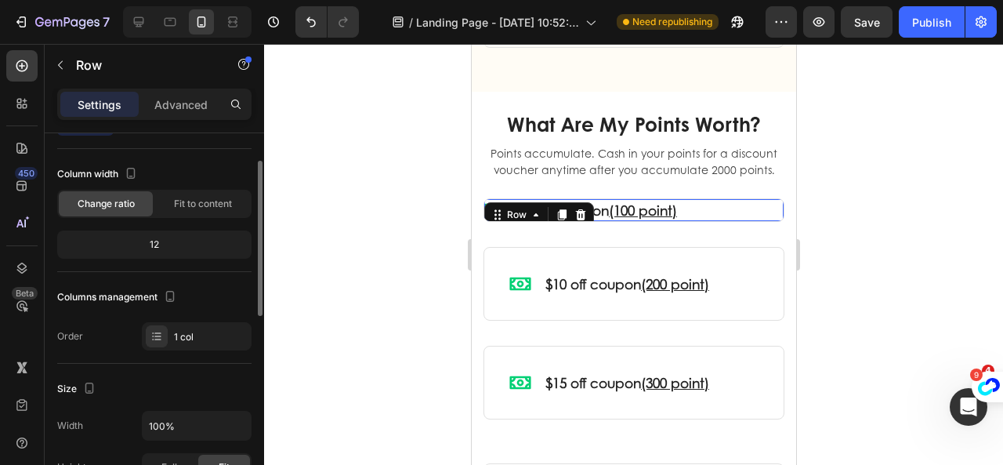
scroll to position [0, 0]
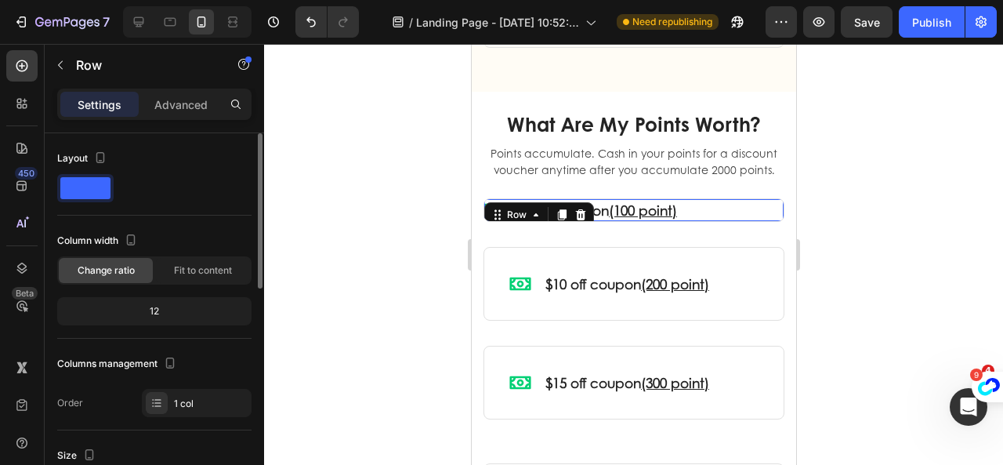
click at [170, 313] on div "12" at bounding box center [154, 311] width 188 height 22
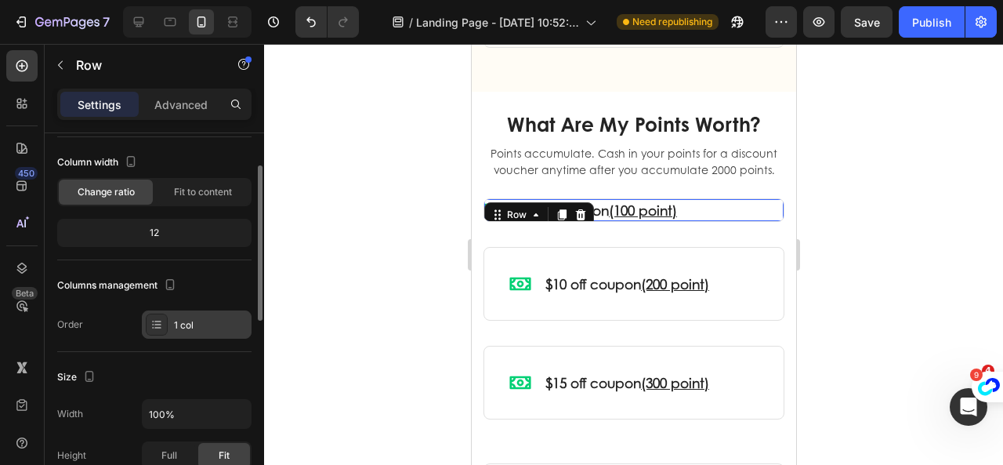
scroll to position [157, 0]
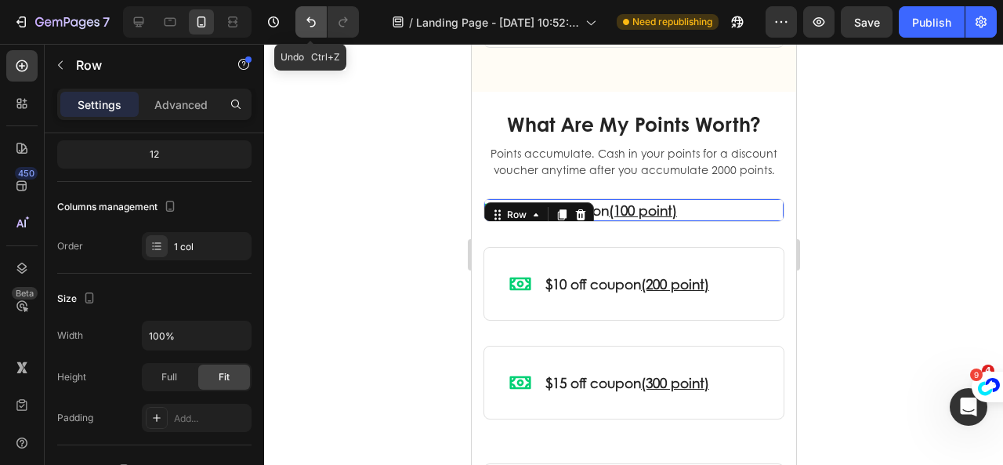
click at [317, 20] on icon "Undo/Redo" at bounding box center [311, 22] width 16 height 16
click at [313, 20] on icon "Undo/Redo" at bounding box center [310, 22] width 9 height 10
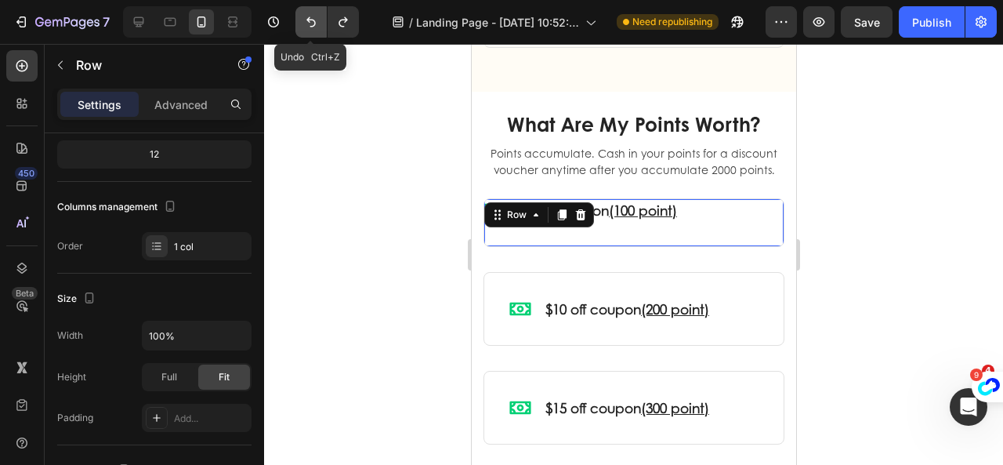
click at [313, 20] on icon "Undo/Redo" at bounding box center [310, 22] width 9 height 10
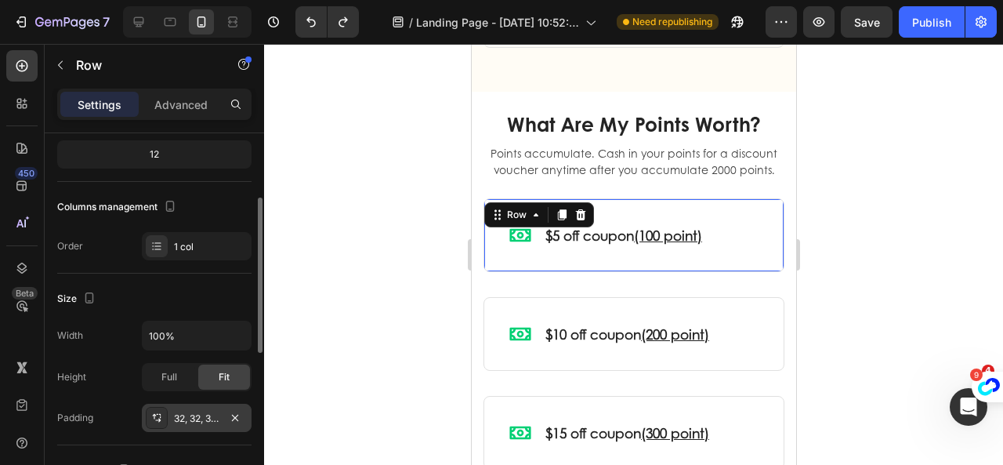
click at [152, 414] on icon at bounding box center [156, 417] width 13 height 13
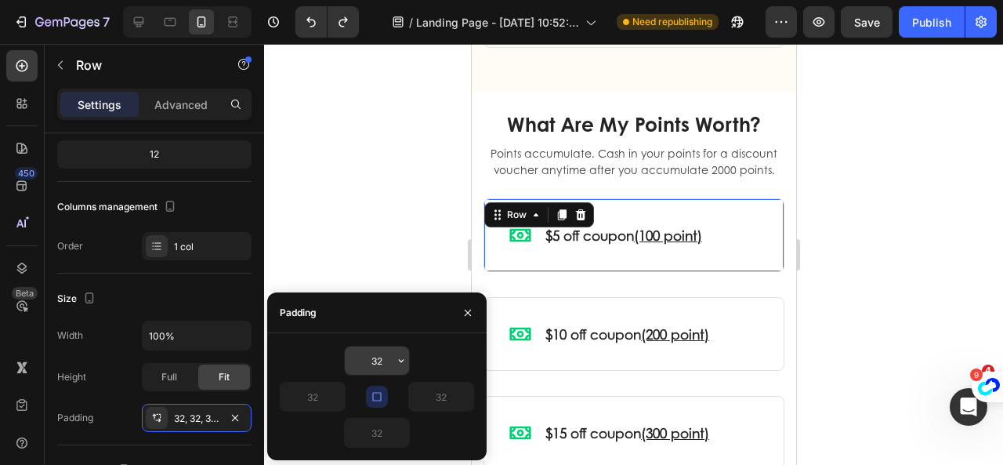
click at [381, 361] on input "32" at bounding box center [377, 360] width 64 height 28
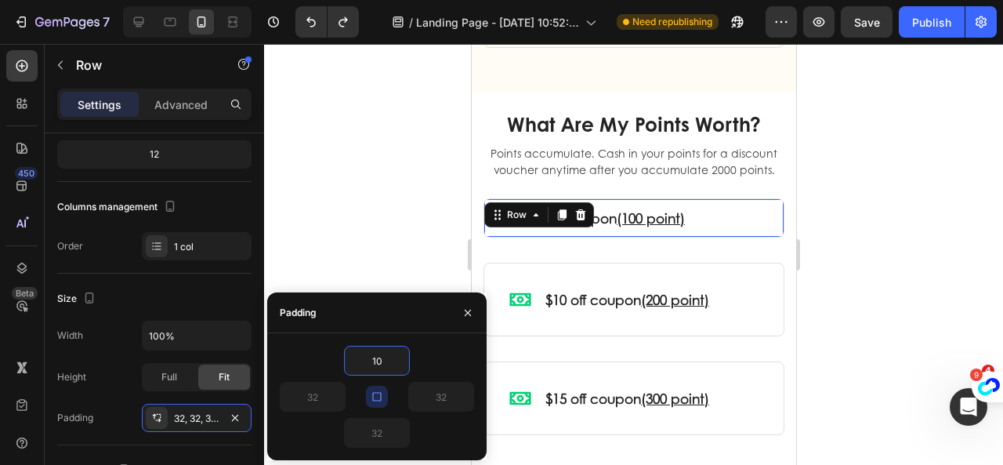
type input "10"
click at [851, 280] on div at bounding box center [633, 254] width 739 height 421
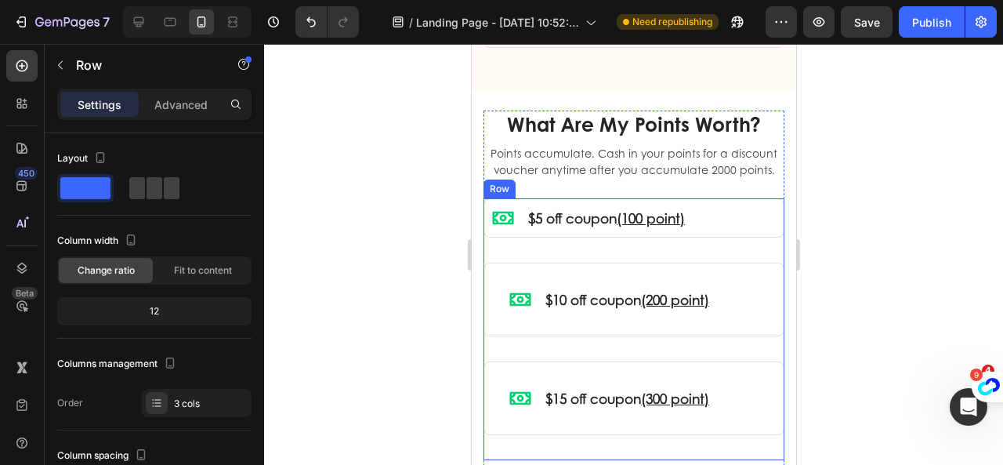
click at [744, 262] on div "Icon $5 off coupon (100 point) Text Block Row Row" at bounding box center [633, 230] width 301 height 64
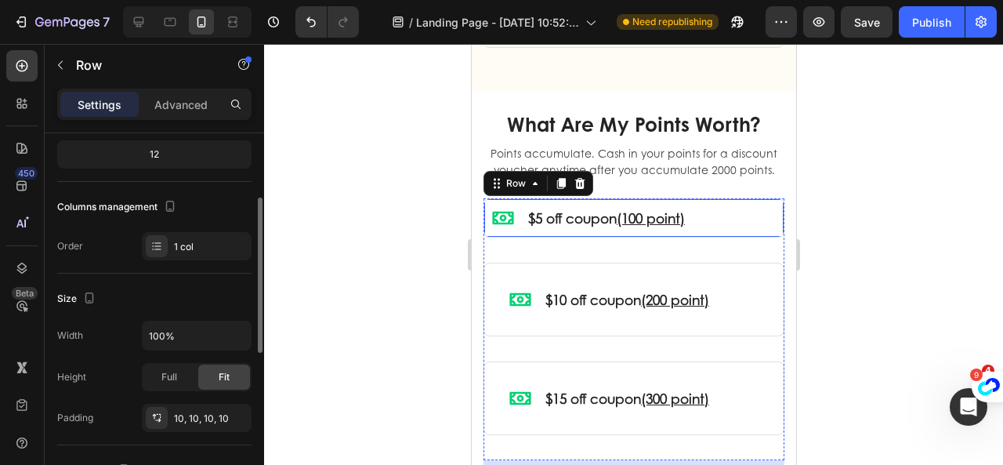
click at [738, 237] on div "Icon $5 off coupon (100 point) Text Block Row Row" at bounding box center [633, 217] width 301 height 39
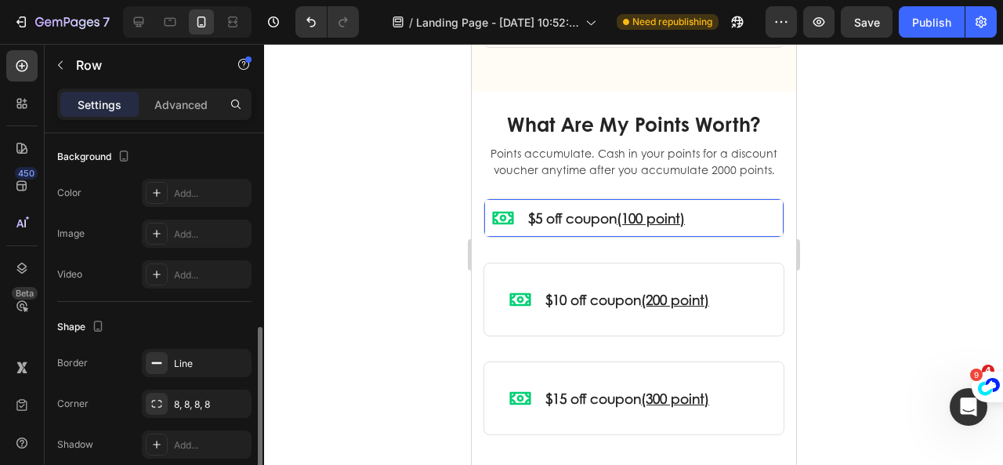
scroll to position [537, 0]
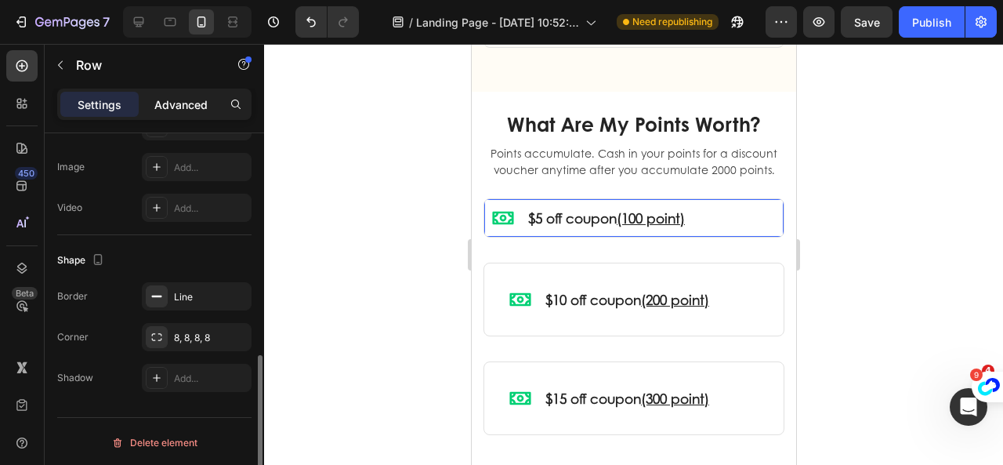
click at [177, 109] on p "Advanced" at bounding box center [180, 104] width 53 height 16
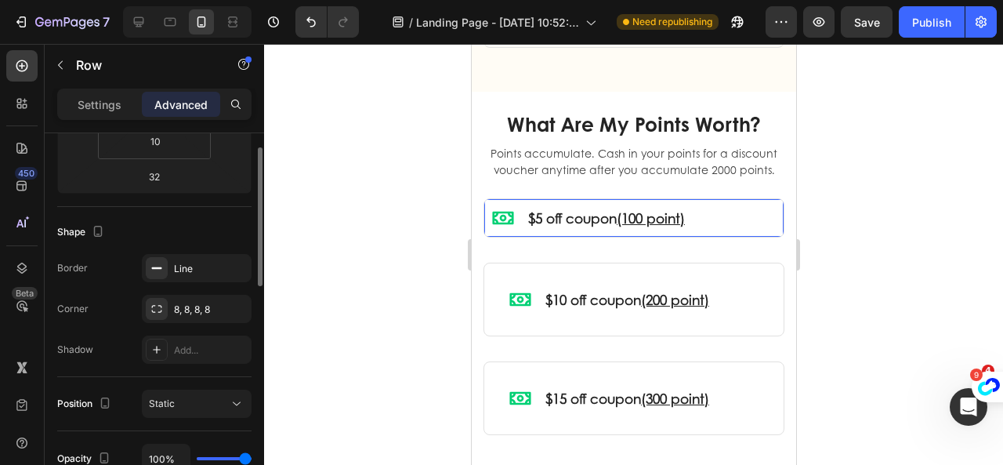
scroll to position [172, 0]
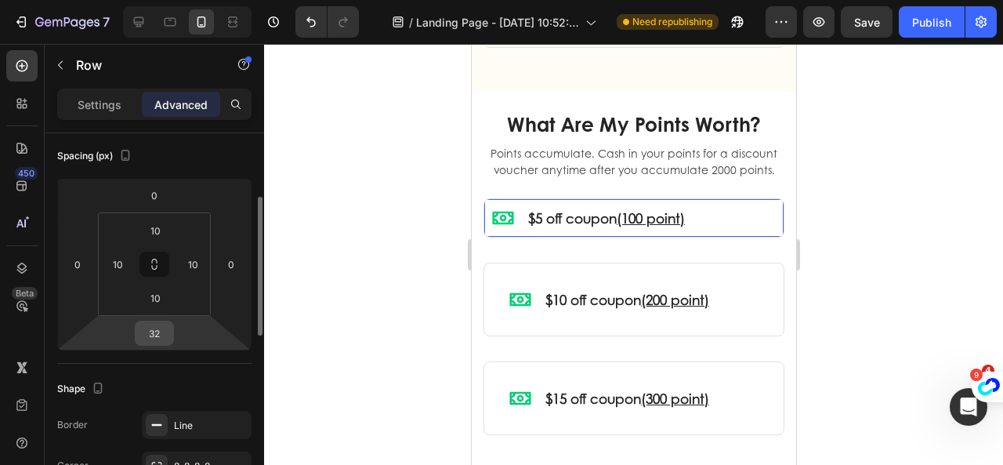
click at [161, 335] on input "32" at bounding box center [154, 333] width 31 height 24
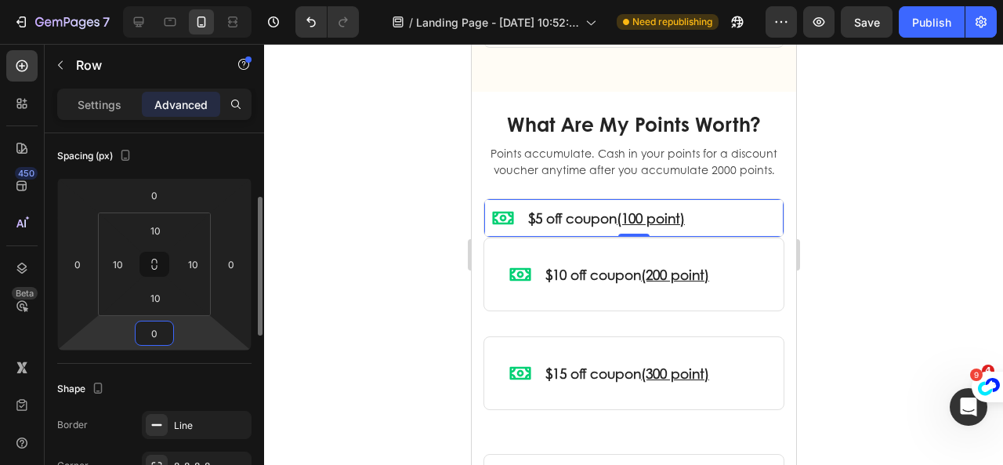
click at [156, 331] on input "0" at bounding box center [154, 333] width 31 height 24
click at [152, 331] on input "0" at bounding box center [154, 333] width 31 height 24
type input "10"
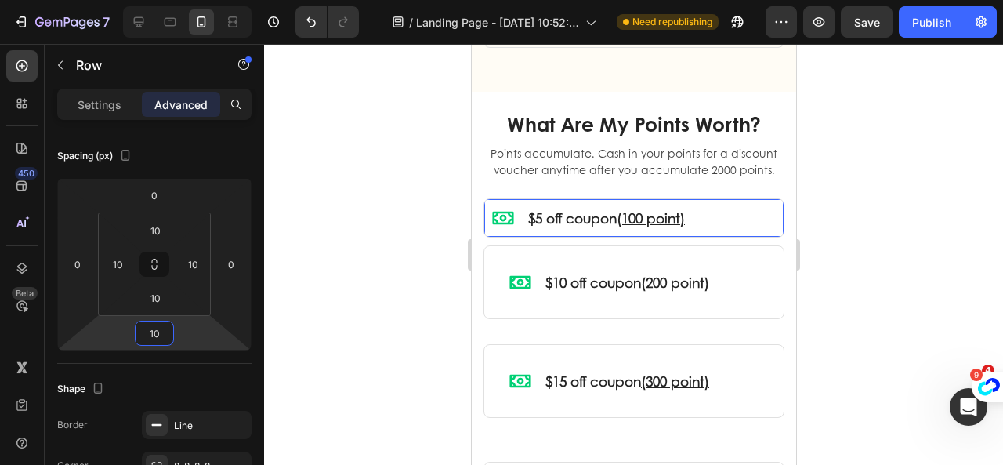
click at [829, 272] on div at bounding box center [633, 254] width 739 height 421
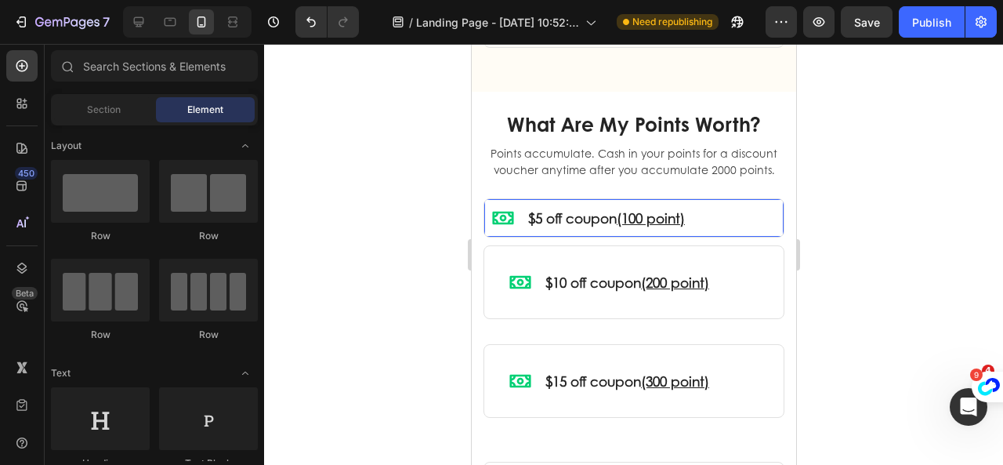
click at [765, 237] on div "Icon $5 off coupon (100 point) Text Block Row Row 0" at bounding box center [633, 217] width 301 height 39
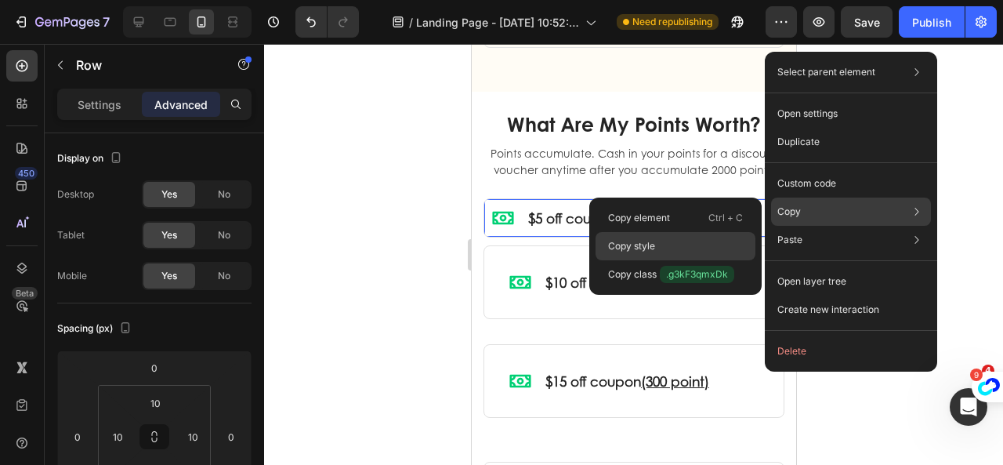
click at [664, 240] on div "Copy style" at bounding box center [675, 246] width 160 height 28
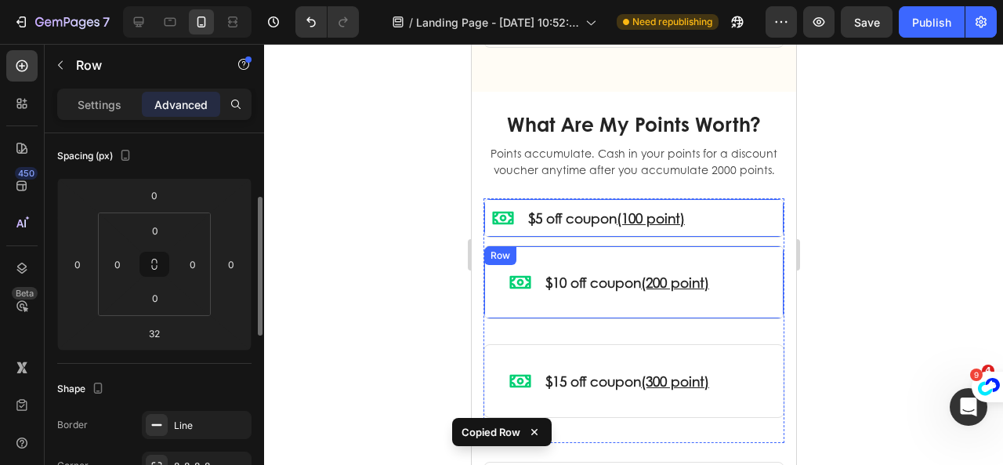
click at [754, 303] on div "Icon $10 off coupon (200 point) Text Block Row Row" at bounding box center [633, 282] width 301 height 74
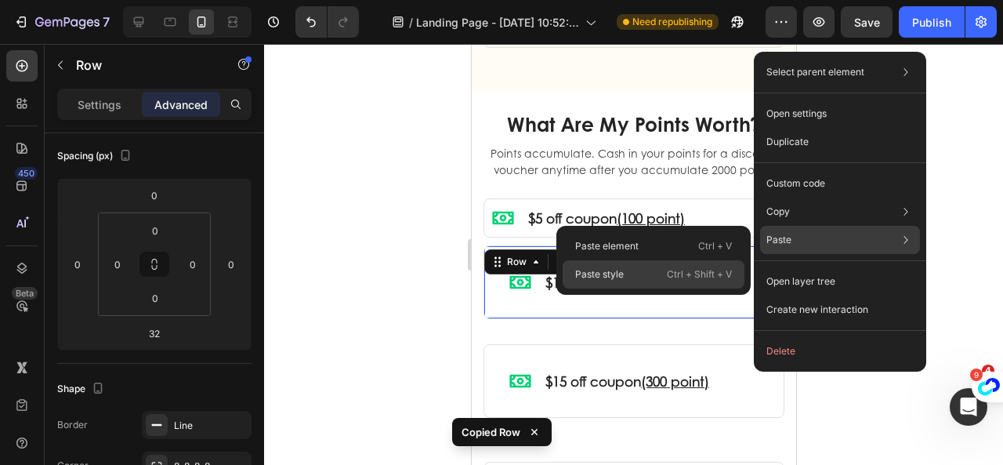
click at [675, 272] on p "Ctrl + Shift + V" at bounding box center [699, 274] width 65 height 16
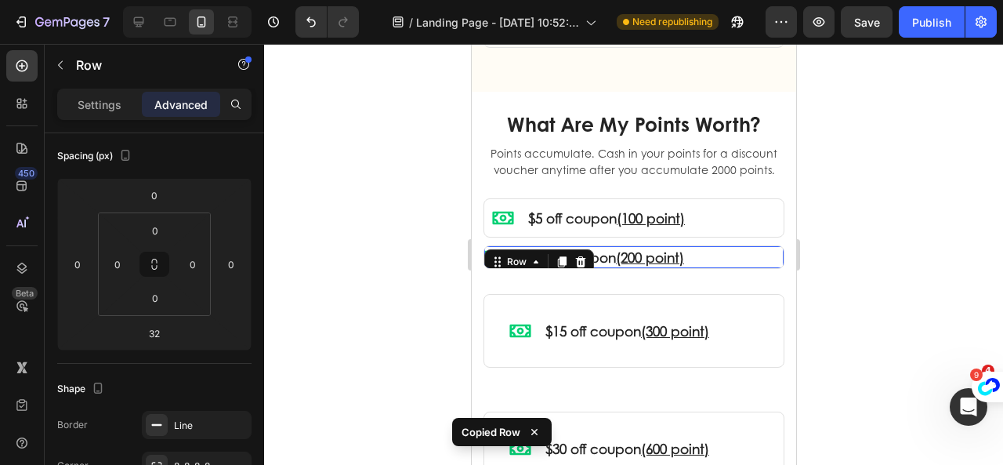
type input "10"
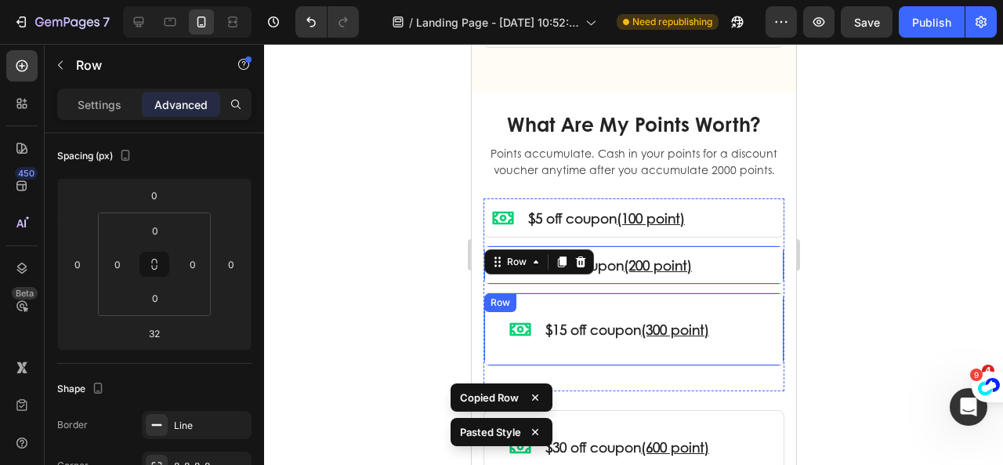
click at [757, 345] on div "Icon $15 off coupon (300 point) Text Block Row Row" at bounding box center [633, 329] width 301 height 74
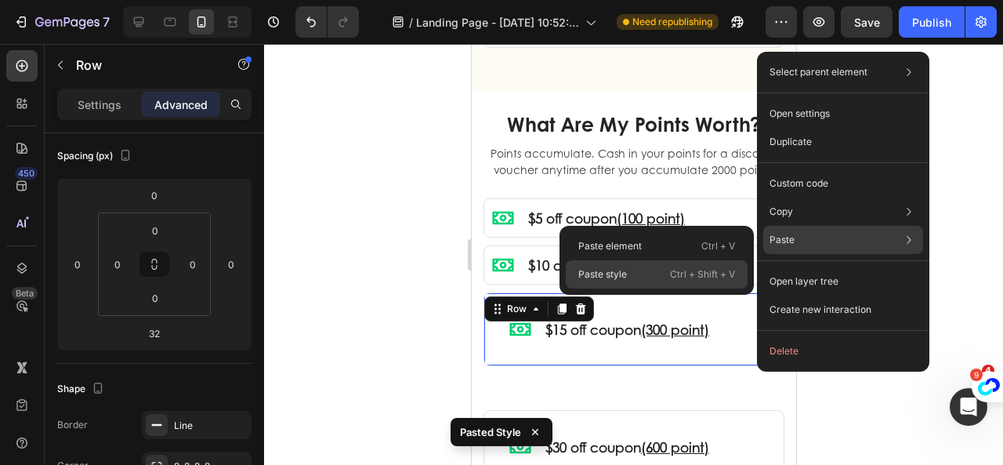
click at [677, 277] on p "Ctrl + Shift + V" at bounding box center [702, 274] width 65 height 16
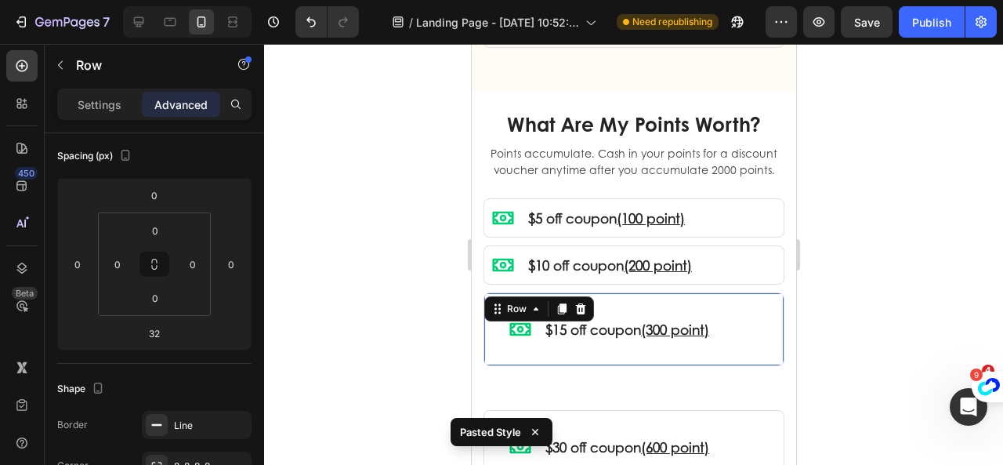
type input "10"
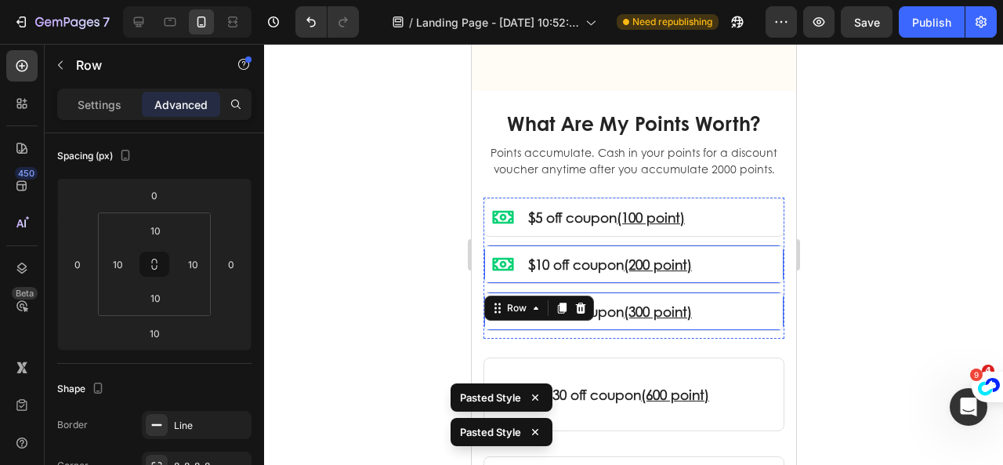
scroll to position [2270, 0]
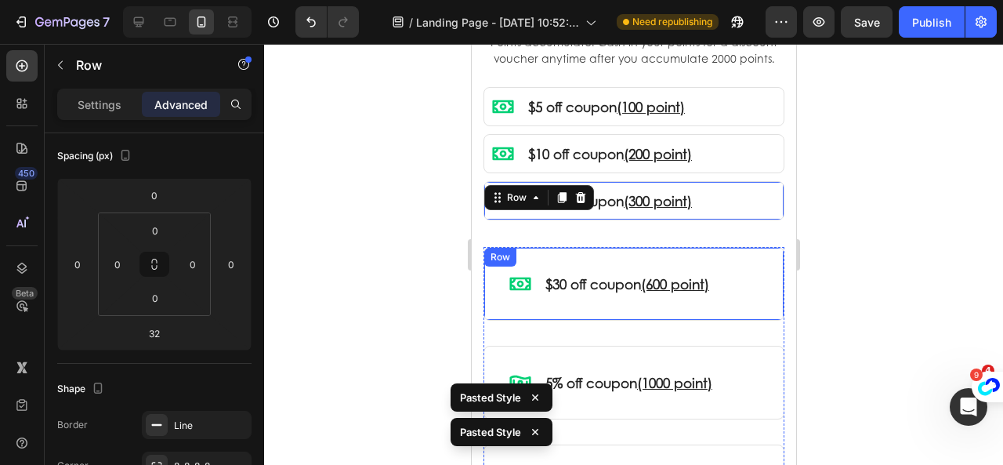
click at [747, 251] on div "Icon $30 off coupon (600 point) Text Block Row Row" at bounding box center [633, 284] width 301 height 74
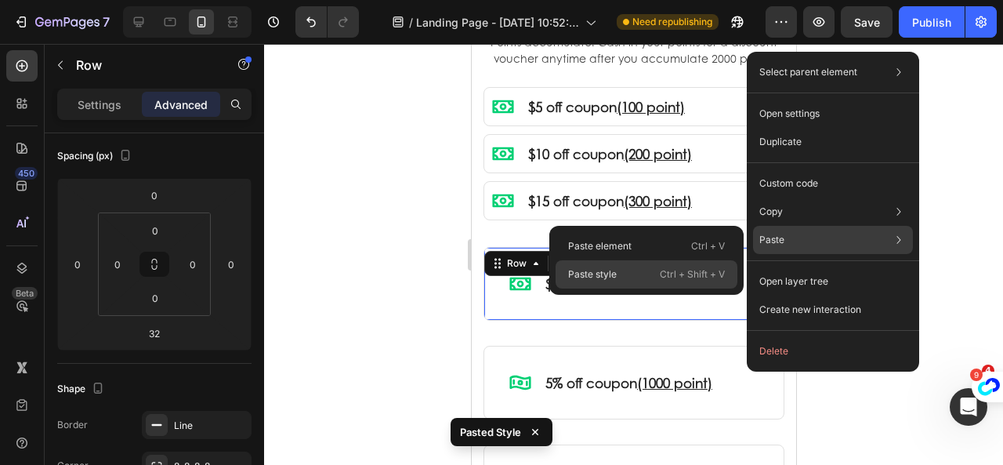
click at [678, 273] on p "Ctrl + Shift + V" at bounding box center [692, 274] width 65 height 16
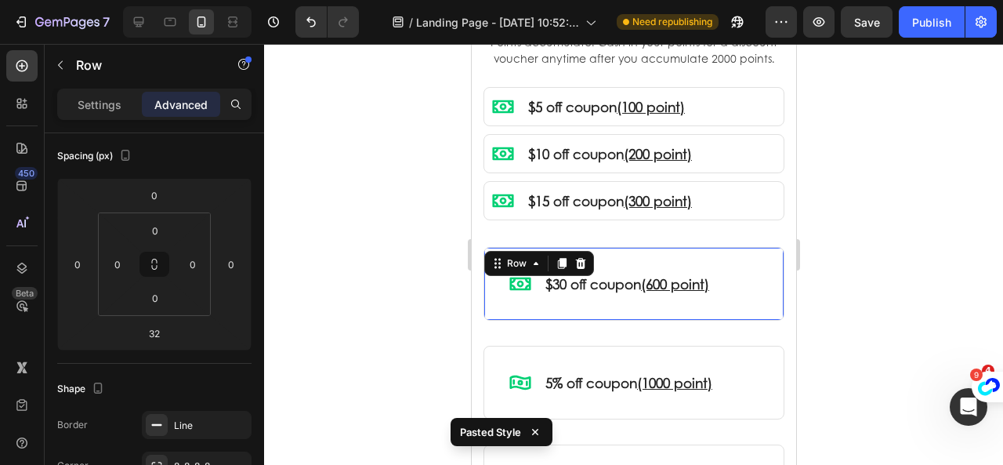
type input "10"
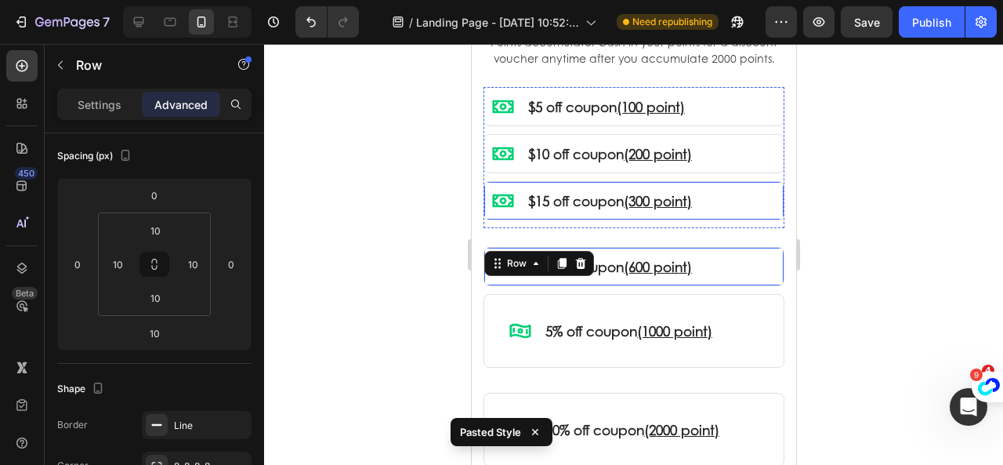
click at [737, 209] on div "Icon $15 off coupon (300 point) Text Block Row Row" at bounding box center [633, 200] width 301 height 39
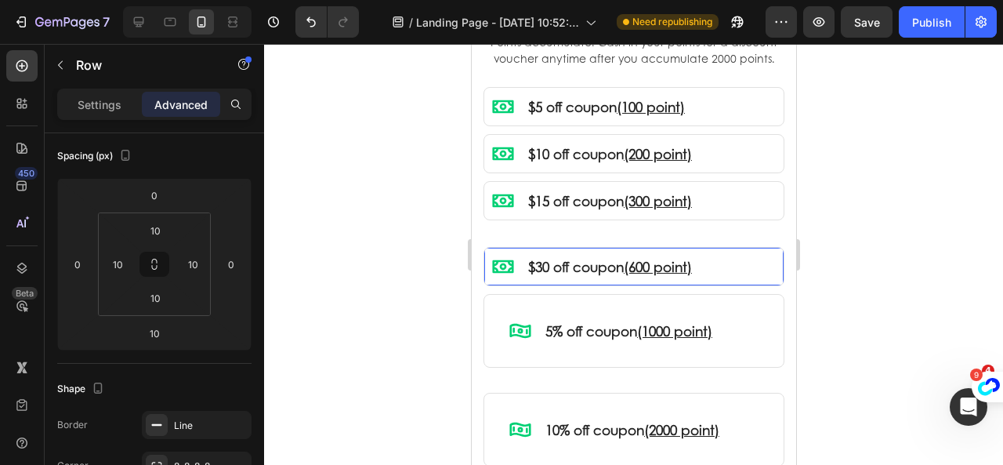
click at [670, 247] on div "Icon $30 off coupon (600 point) Text Block Row Row 10" at bounding box center [633, 266] width 301 height 39
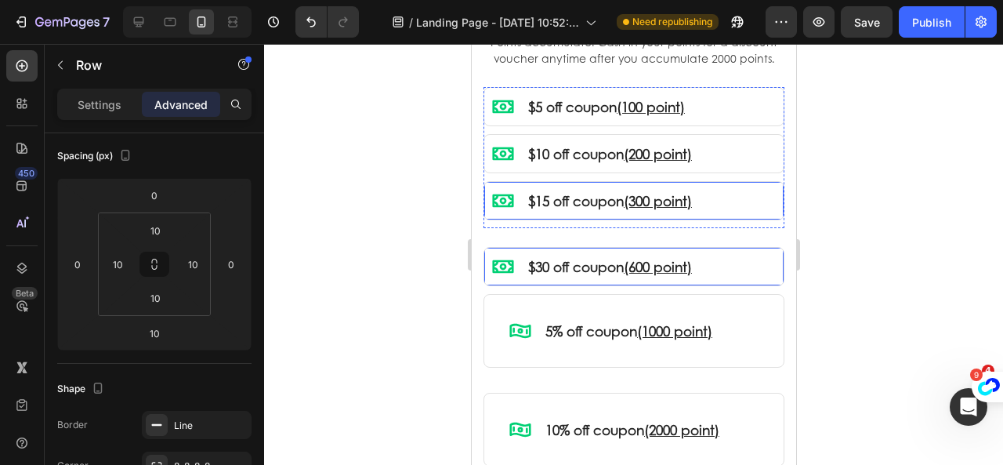
click at [541, 212] on div "Icon $15 off coupon (300 point) Text Block Row Row" at bounding box center [633, 200] width 301 height 39
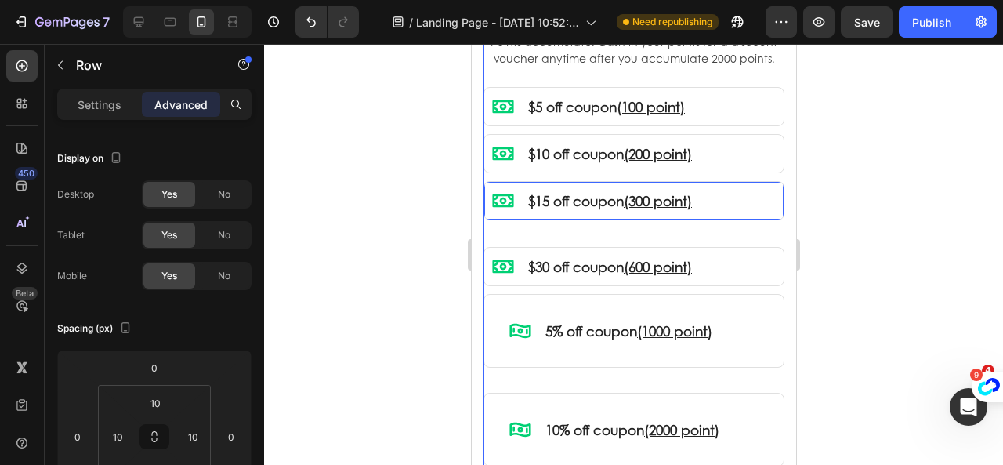
scroll to position [172, 0]
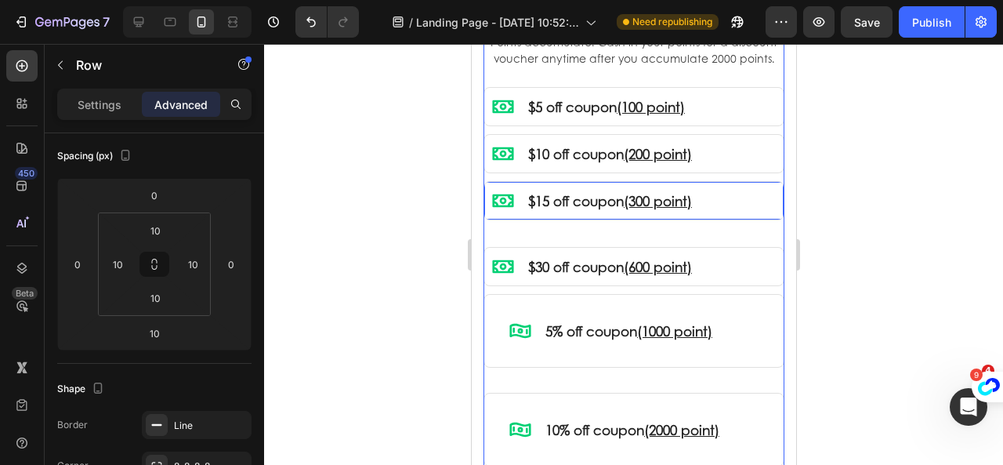
click at [537, 235] on div "What Are My Points Worth? Heading Points accumulate. Cash in your points for a …" at bounding box center [633, 290] width 301 height 583
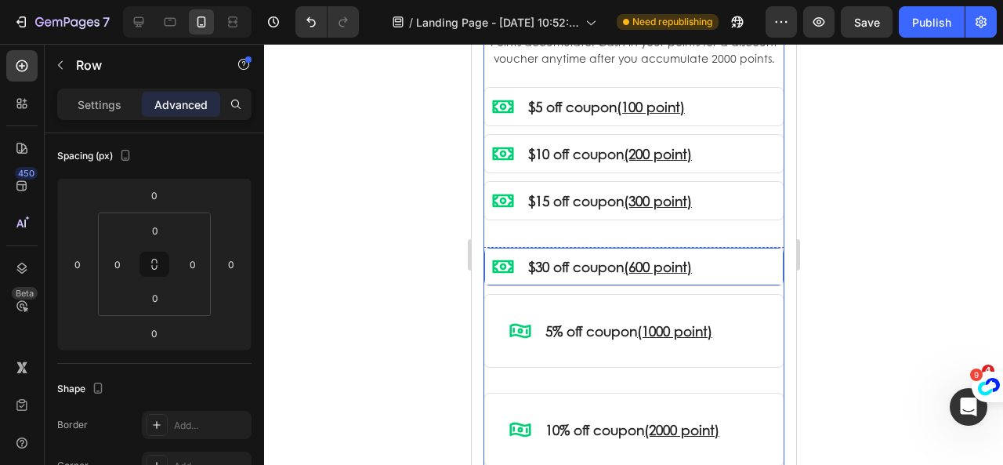
click at [565, 250] on div "Icon $30 off coupon (600 point) Text Block Row Row" at bounding box center [633, 266] width 301 height 39
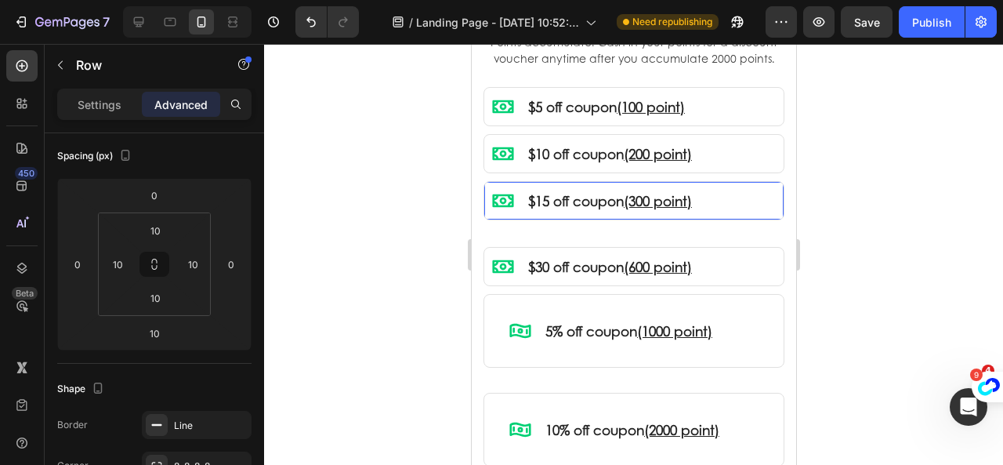
click at [572, 216] on div "Icon $15 off coupon (300 point) Text Block Row Row 10" at bounding box center [633, 200] width 301 height 39
click at [575, 228] on div "What Are My Points Worth? Heading Points accumulate. Cash in your points for a …" at bounding box center [633, 290] width 301 height 583
click at [572, 211] on div "Icon $15 off coupon (300 point) Text Block Row Row" at bounding box center [633, 200] width 301 height 39
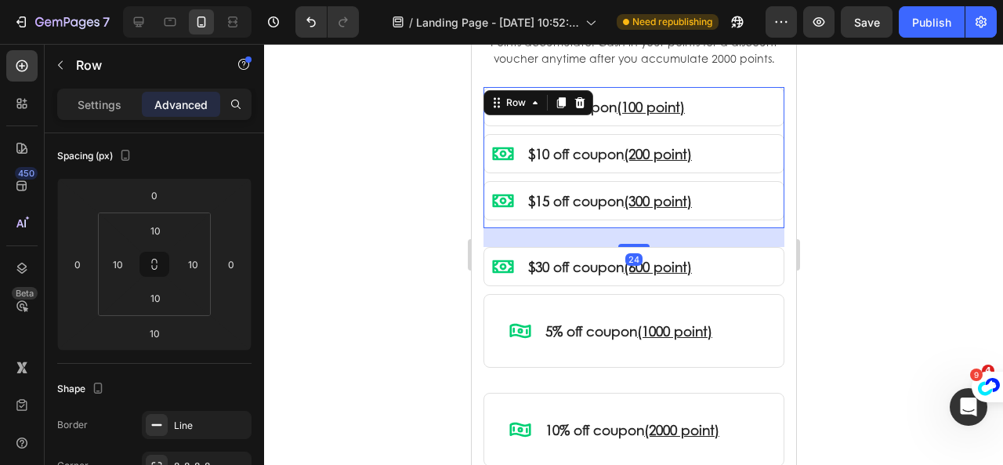
click at [572, 222] on div "Icon $15 off coupon (300 point) Text Block Row Row" at bounding box center [633, 204] width 301 height 47
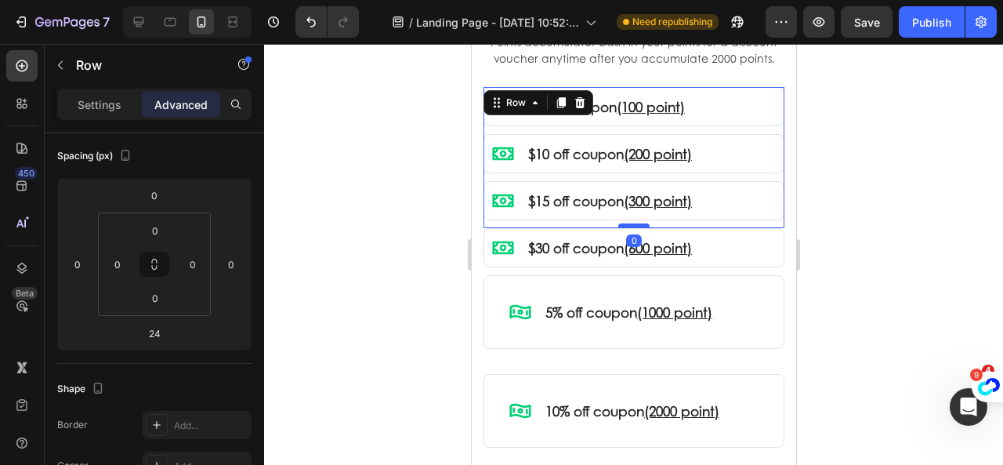
drag, startPoint x: 627, startPoint y: 244, endPoint x: 625, endPoint y: 225, distance: 18.9
click at [625, 225] on div at bounding box center [632, 225] width 31 height 5
type input "0"
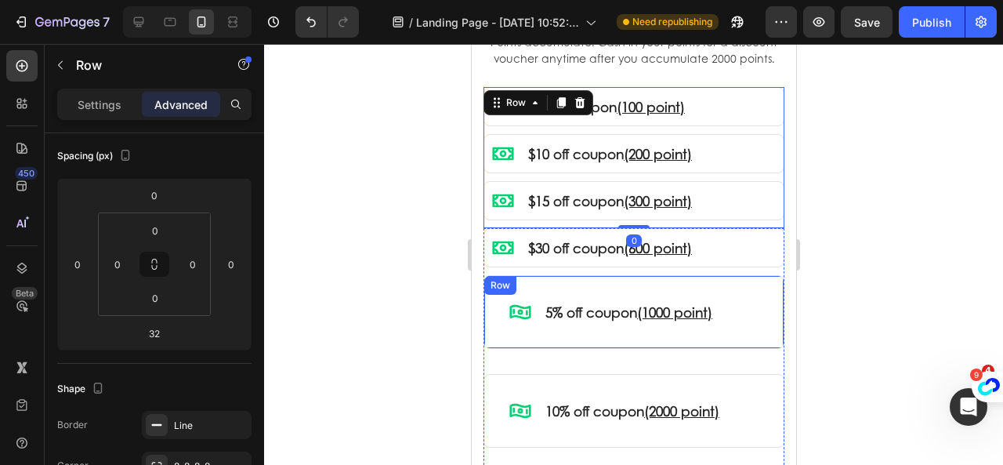
click at [741, 280] on div "Icon 5% off coupon (1000 point) Text Block Row Row" at bounding box center [633, 312] width 301 height 74
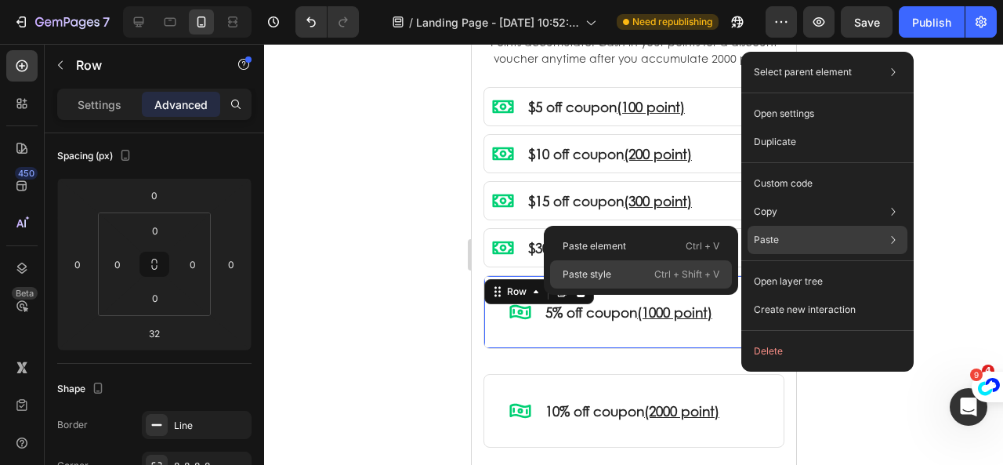
click at [675, 275] on p "Ctrl + Shift + V" at bounding box center [686, 274] width 65 height 16
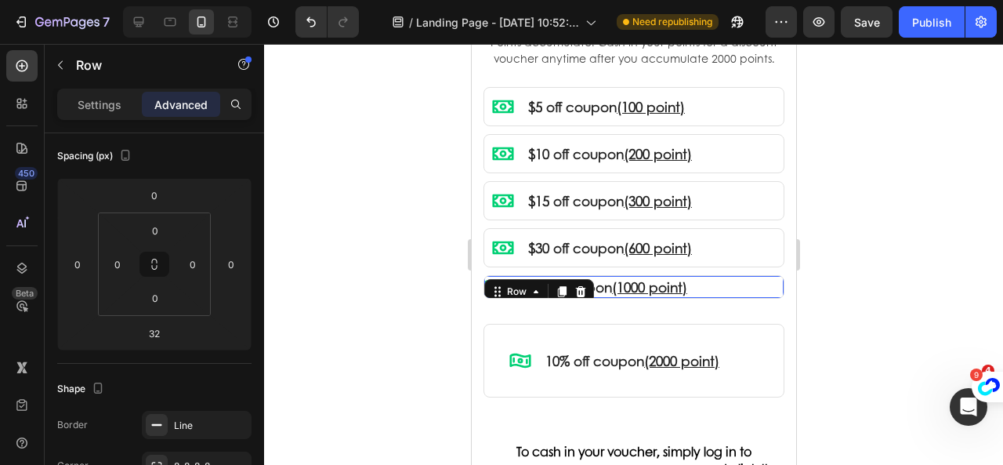
type input "10"
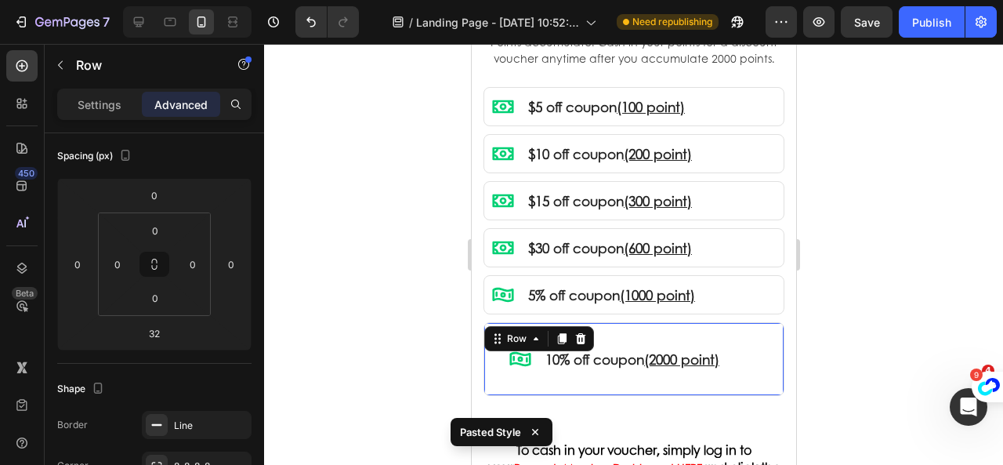
click at [734, 330] on div "Icon 10% off coupon (2000 point) Text Block Row Row 32" at bounding box center [633, 359] width 301 height 74
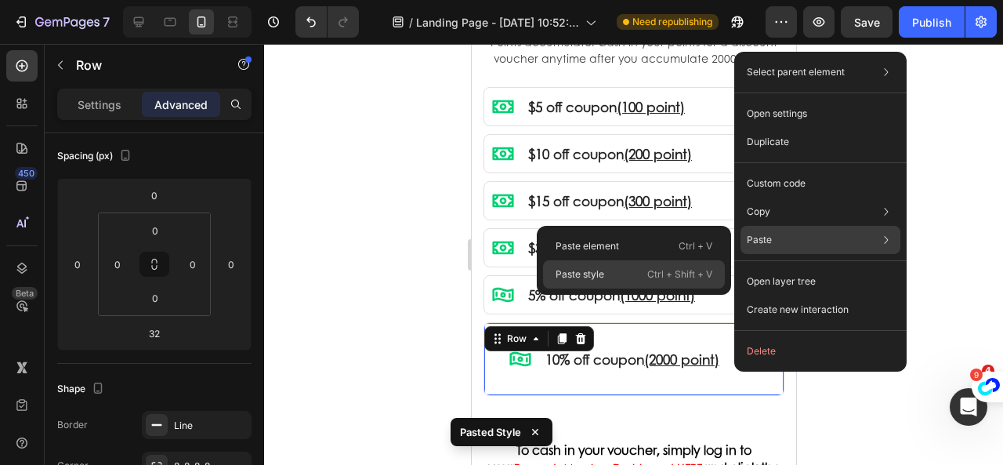
click at [687, 280] on p "Ctrl + Shift + V" at bounding box center [679, 274] width 65 height 16
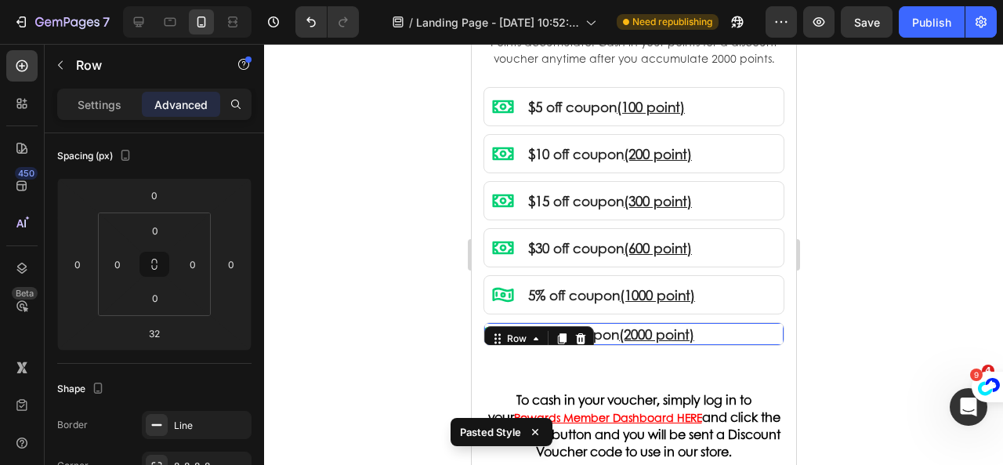
type input "10"
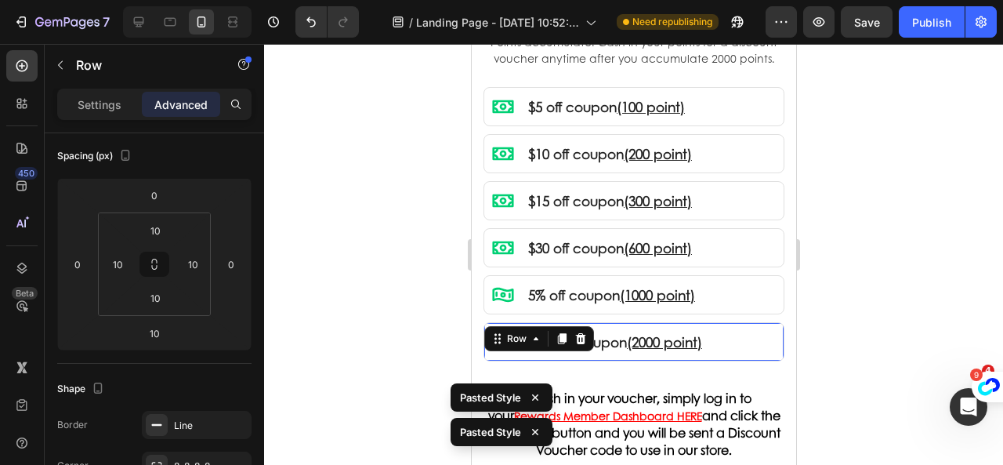
click at [863, 288] on div at bounding box center [633, 254] width 739 height 421
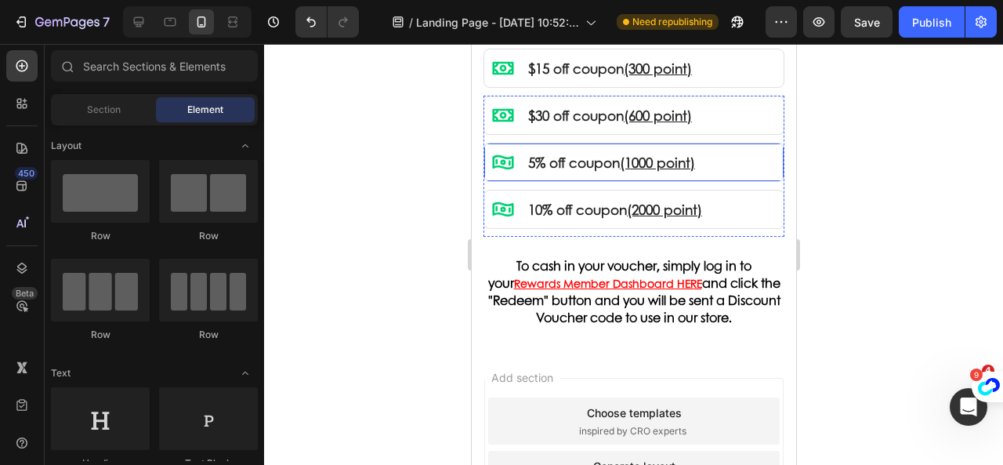
scroll to position [2427, 0]
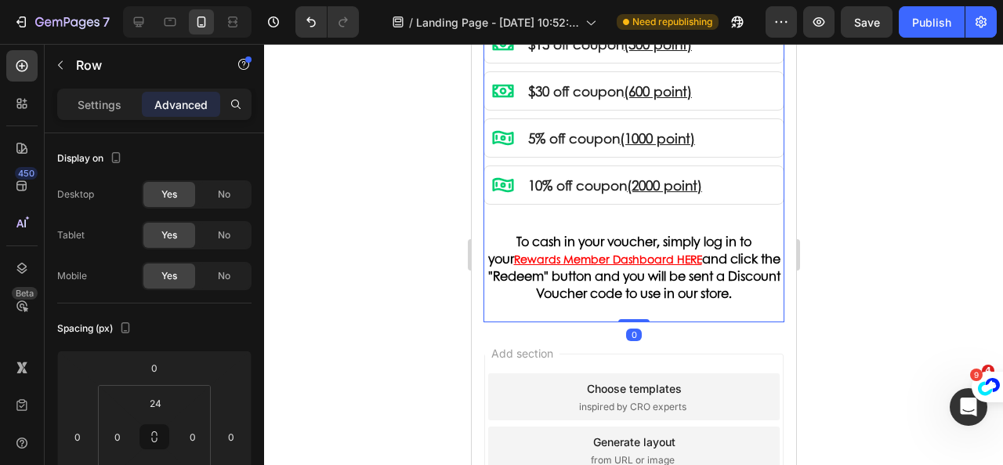
click at [738, 302] on div "What Are My Points Worth? Heading Points accumulate. Cash in your points for a …" at bounding box center [633, 73] width 301 height 498
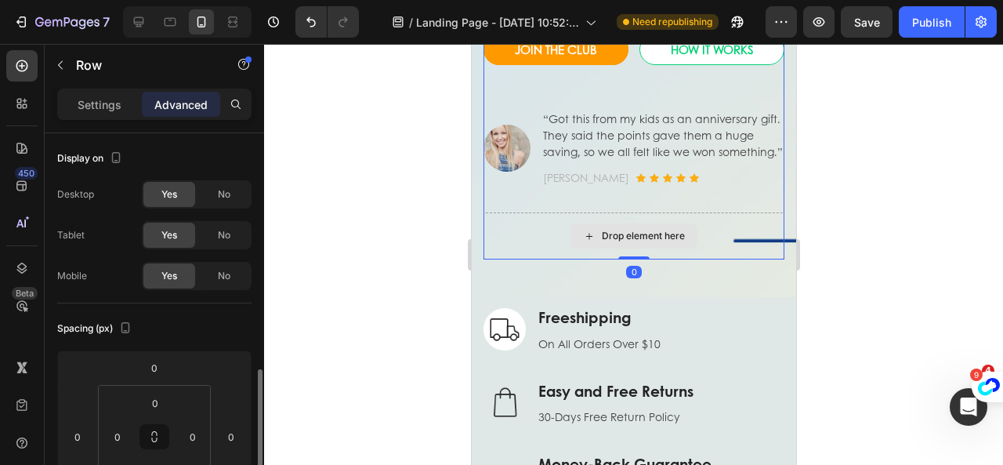
scroll to position [172, 0]
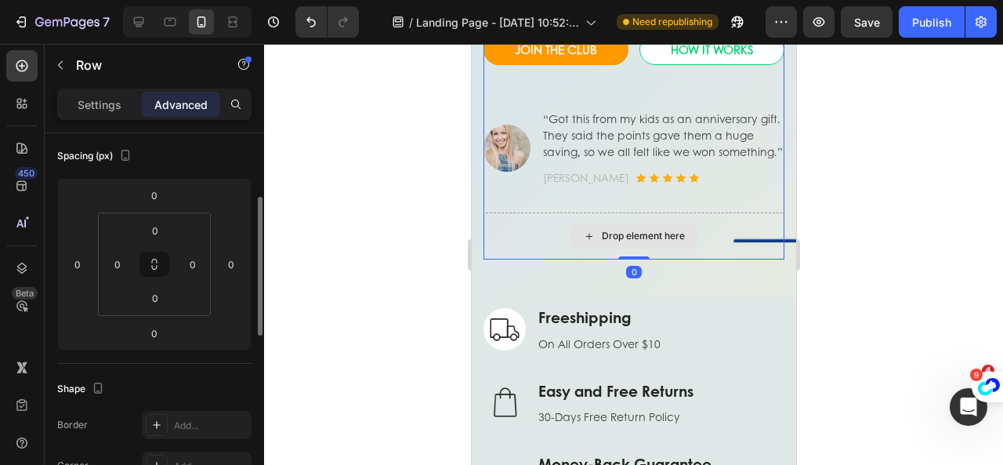
click at [721, 259] on div "Drop element here" at bounding box center [633, 235] width 301 height 47
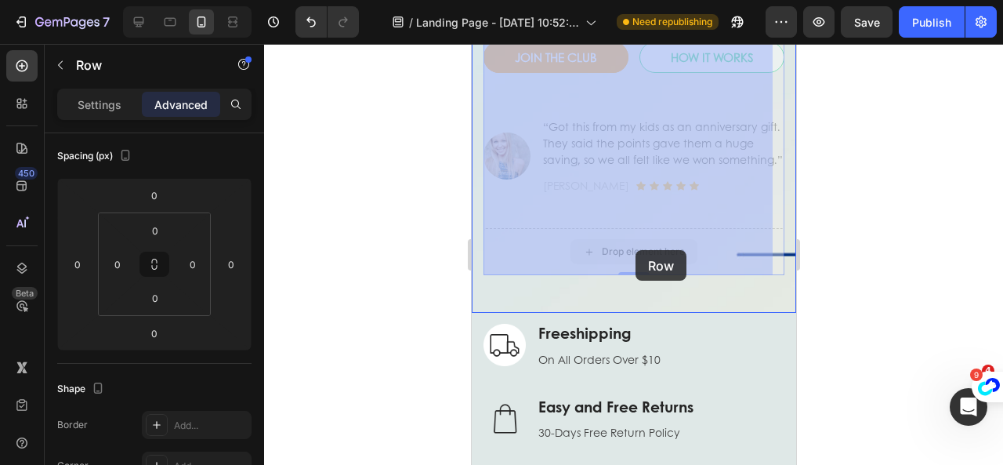
drag, startPoint x: 630, startPoint y: 269, endPoint x: 642, endPoint y: 186, distance: 84.0
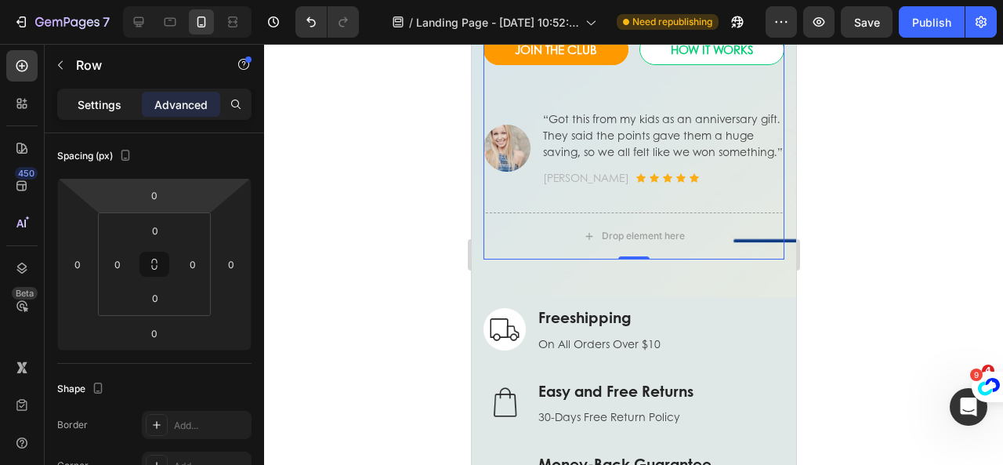
click at [98, 106] on p "Settings" at bounding box center [100, 104] width 44 height 16
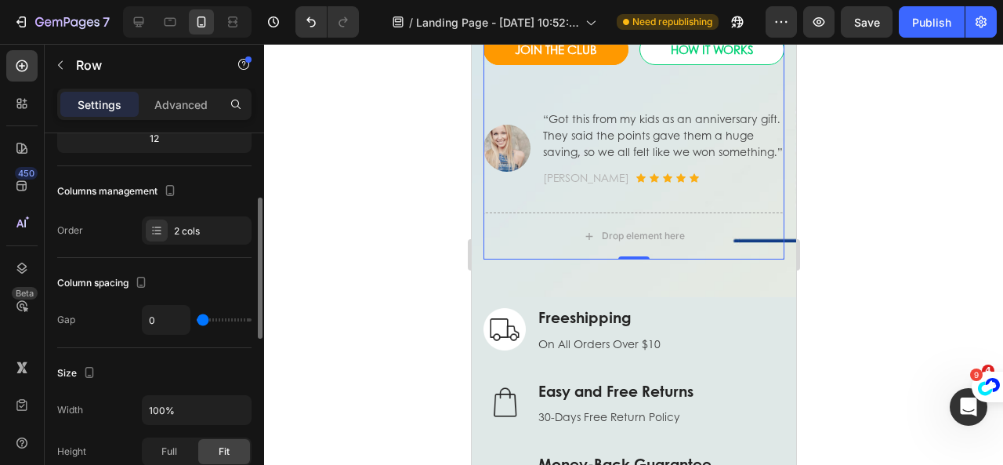
scroll to position [0, 0]
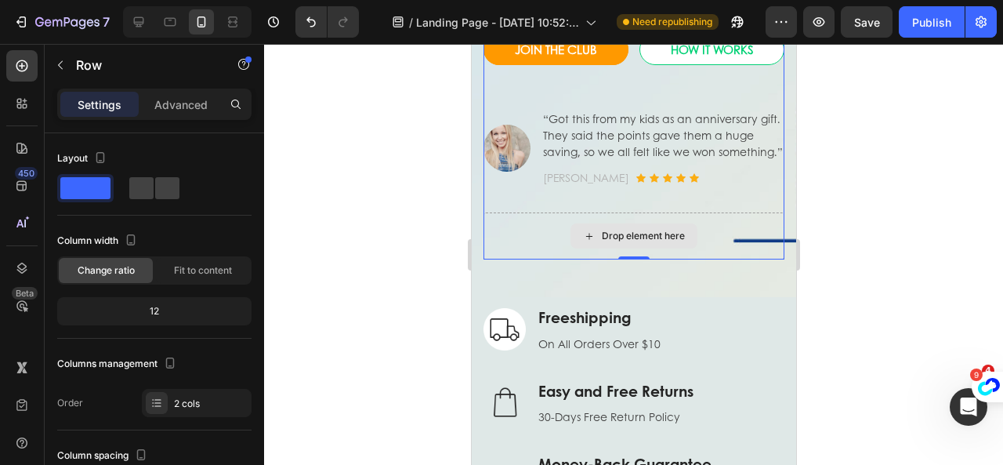
click at [519, 259] on div "Drop element here" at bounding box center [633, 235] width 301 height 47
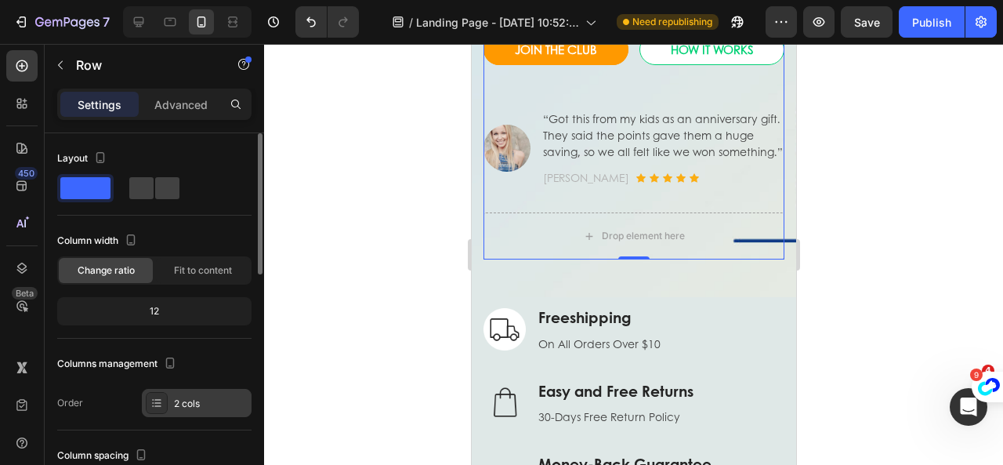
click at [155, 396] on icon at bounding box center [156, 402] width 13 height 13
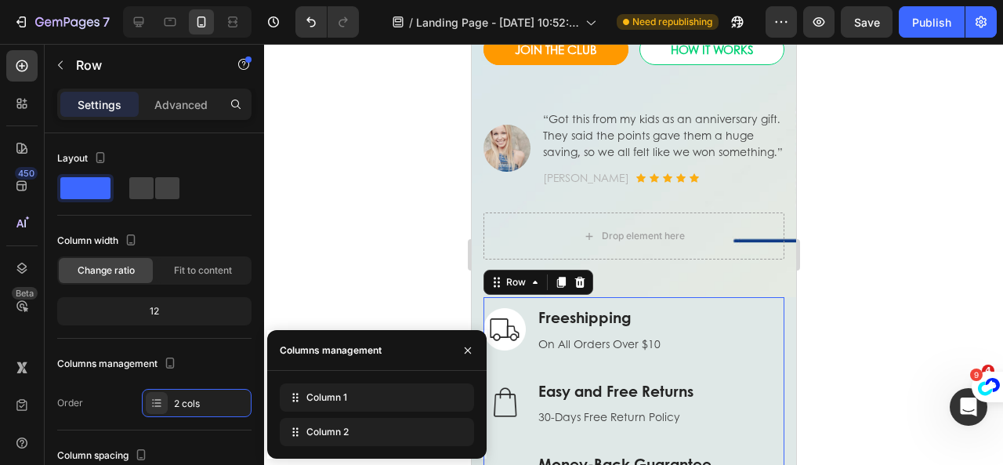
click at [763, 316] on div "Image Freeshipping Text block On All Orders Over $10 Text block Row Image Easy …" at bounding box center [633, 402] width 301 height 211
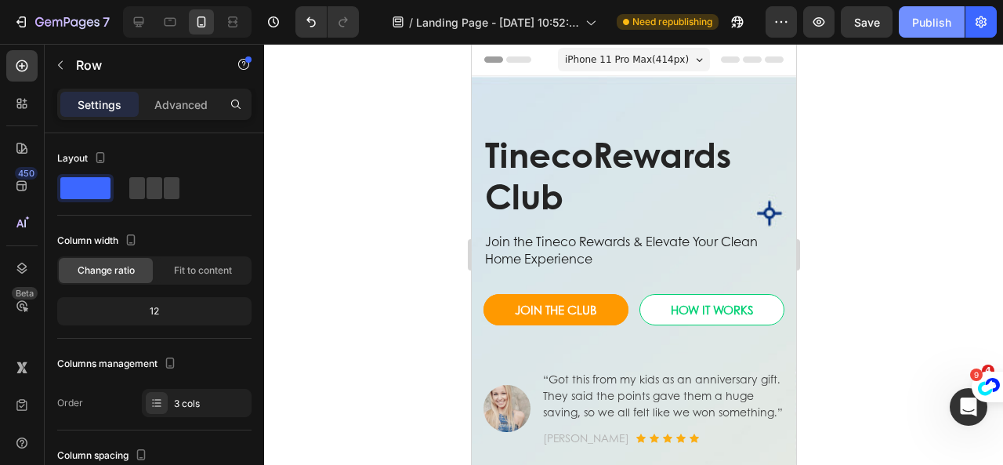
click at [931, 21] on div "Publish" at bounding box center [931, 22] width 39 height 16
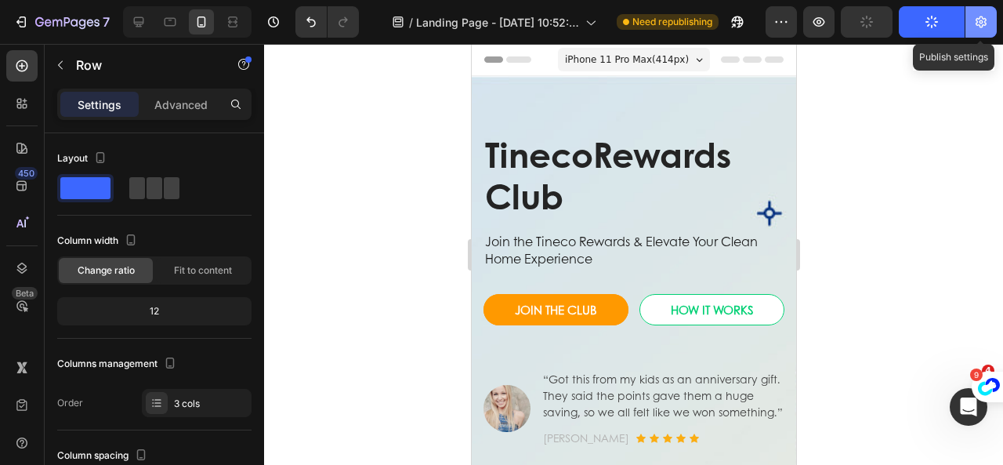
click at [977, 29] on icon "button" at bounding box center [981, 22] width 16 height 16
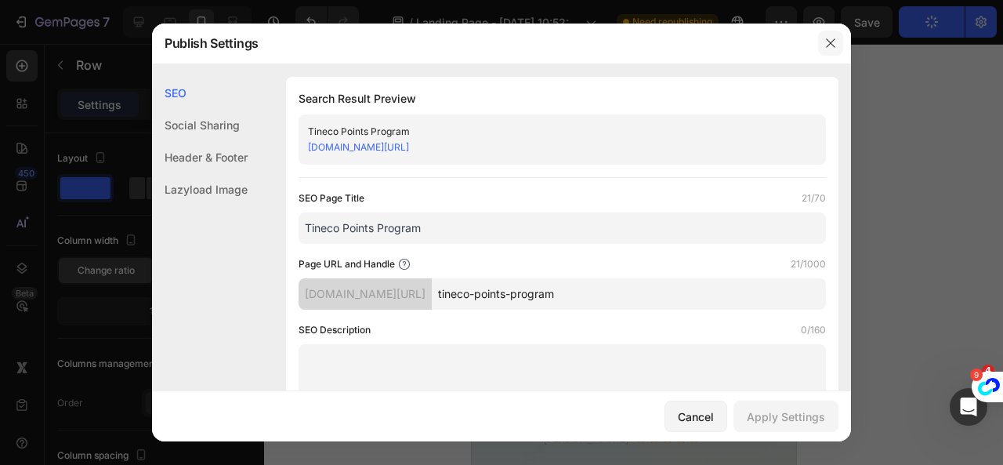
click at [831, 47] on icon "button" at bounding box center [830, 43] width 13 height 13
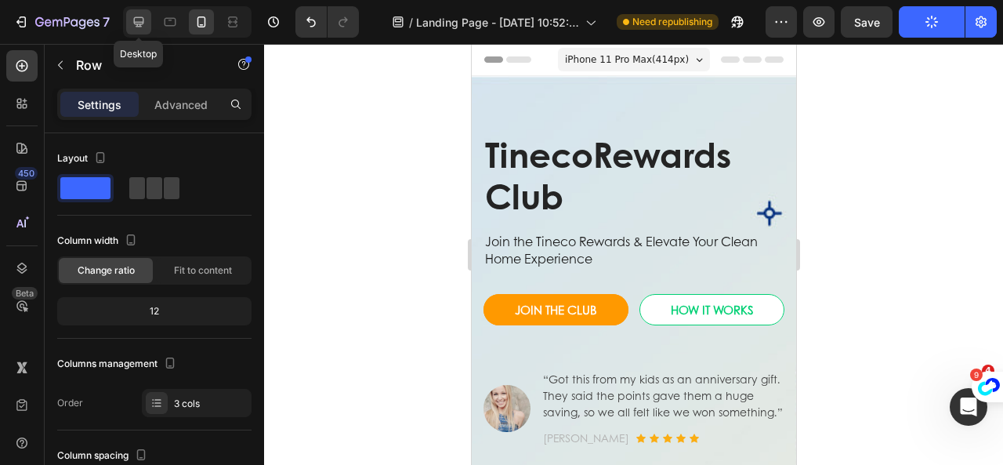
click at [141, 18] on icon at bounding box center [139, 22] width 10 height 10
type input "30"
type input "1200"
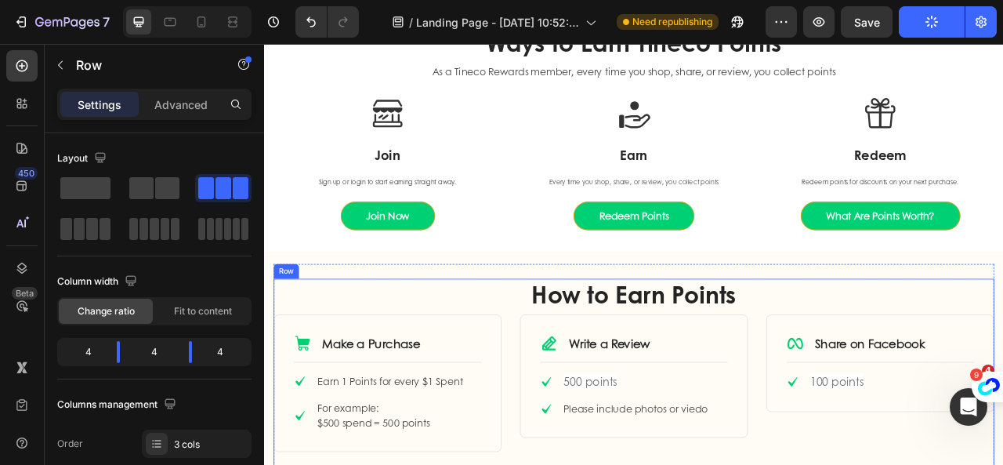
scroll to position [368, 0]
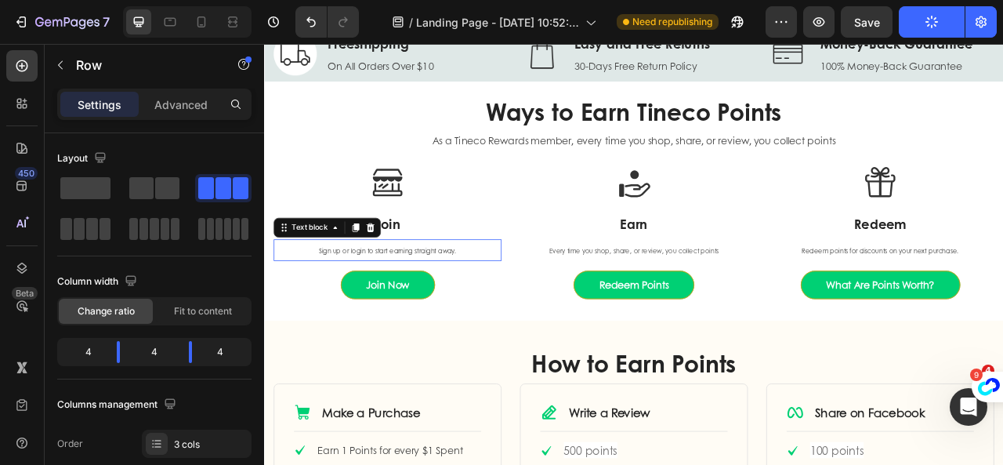
click at [447, 304] on span "Sign up or login to start earning straight away." at bounding box center [420, 306] width 175 height 11
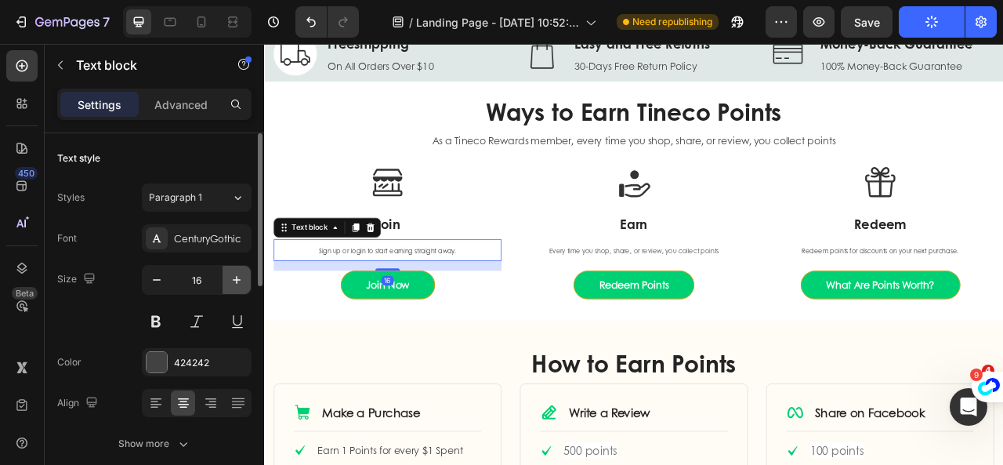
click at [239, 280] on icon "button" at bounding box center [237, 280] width 16 height 16
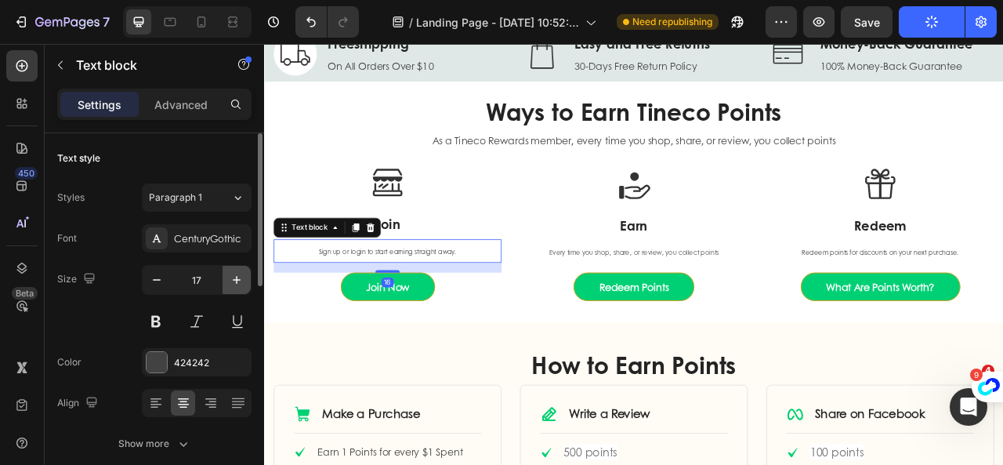
click at [239, 280] on icon "button" at bounding box center [237, 280] width 16 height 16
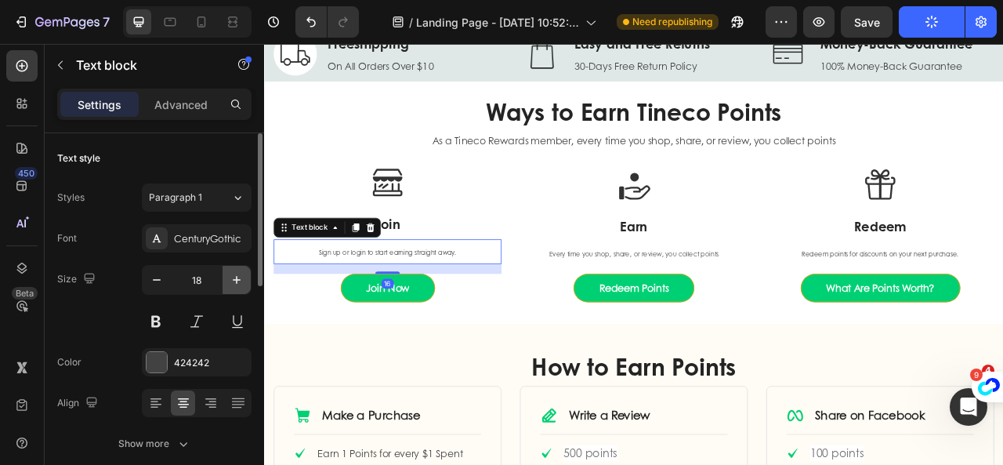
click at [239, 280] on icon "button" at bounding box center [237, 280] width 16 height 16
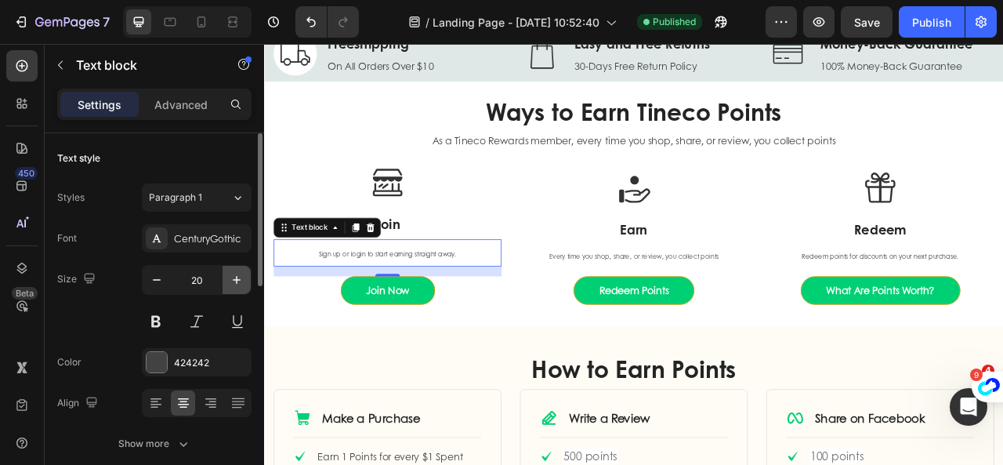
click at [239, 280] on icon "button" at bounding box center [237, 280] width 16 height 16
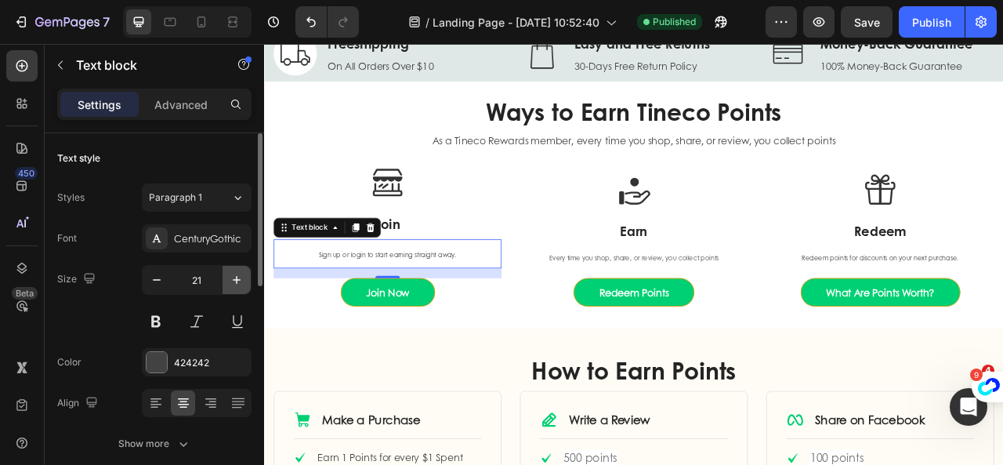
click at [239, 280] on icon "button" at bounding box center [237, 280] width 16 height 16
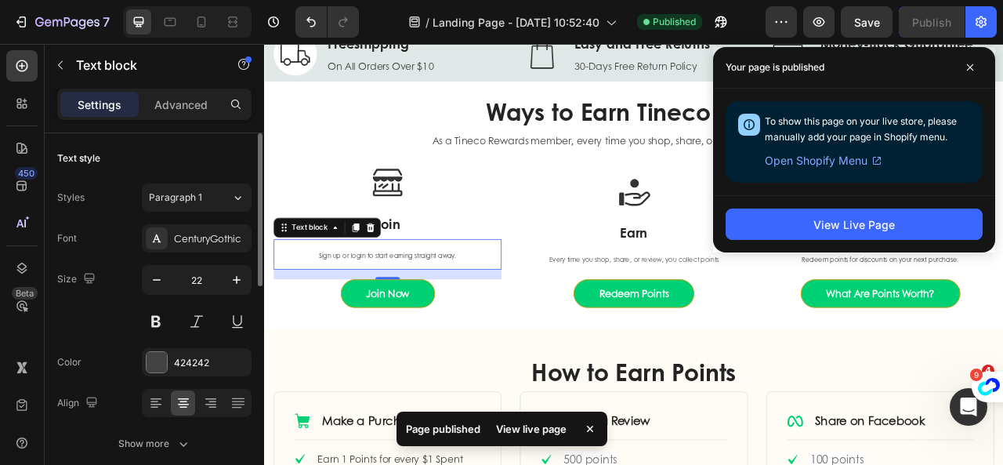
click at [129, 280] on div "Size 22" at bounding box center [154, 300] width 194 height 71
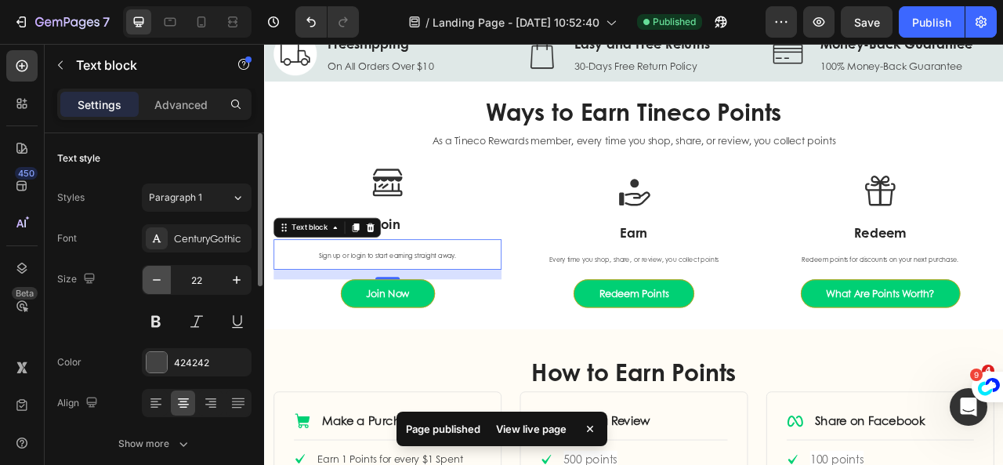
click at [144, 280] on button "button" at bounding box center [157, 280] width 28 height 28
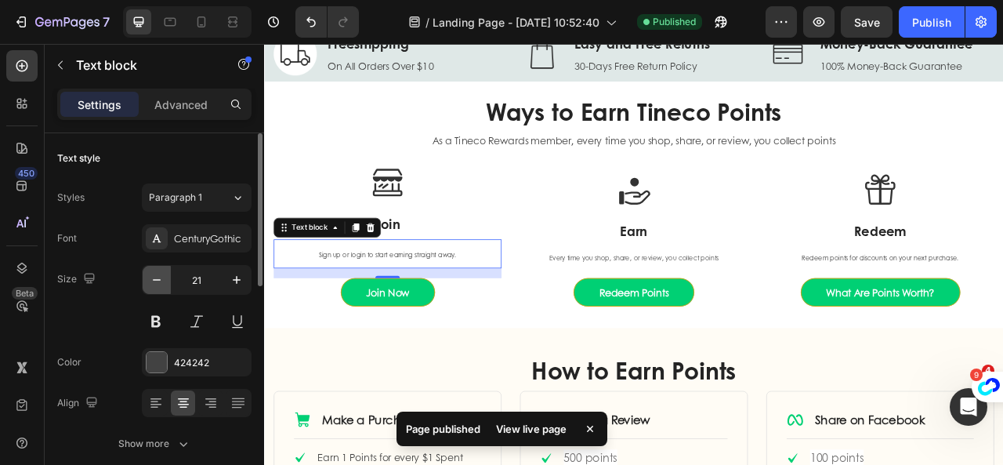
click at [145, 280] on button "button" at bounding box center [157, 280] width 28 height 28
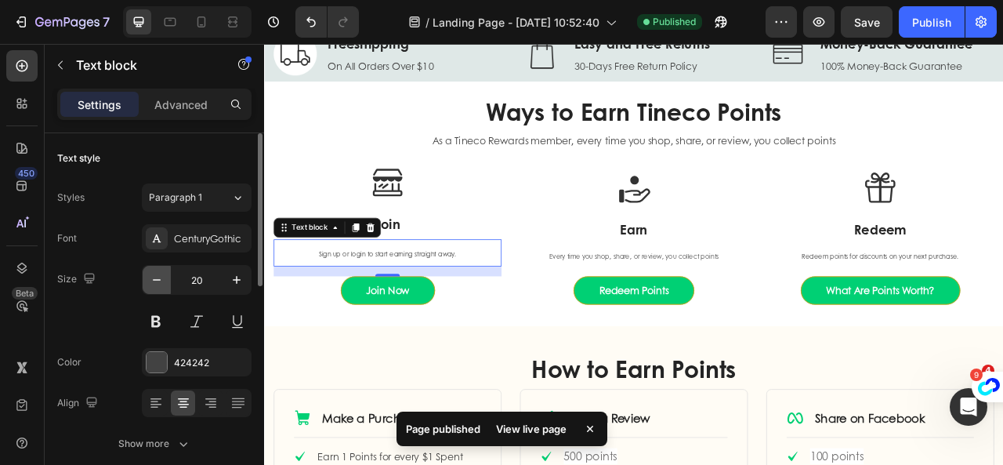
click at [144, 280] on button "button" at bounding box center [157, 280] width 28 height 28
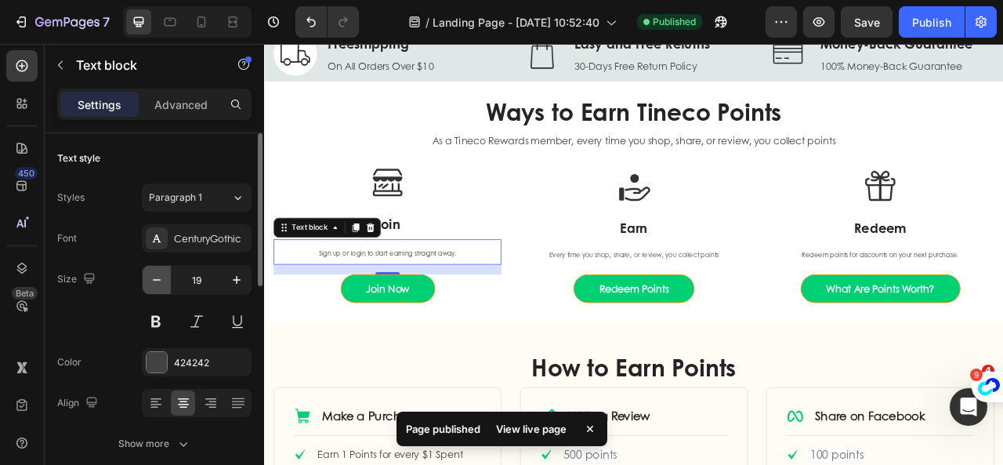
click at [144, 280] on button "button" at bounding box center [157, 280] width 28 height 28
type input "18"
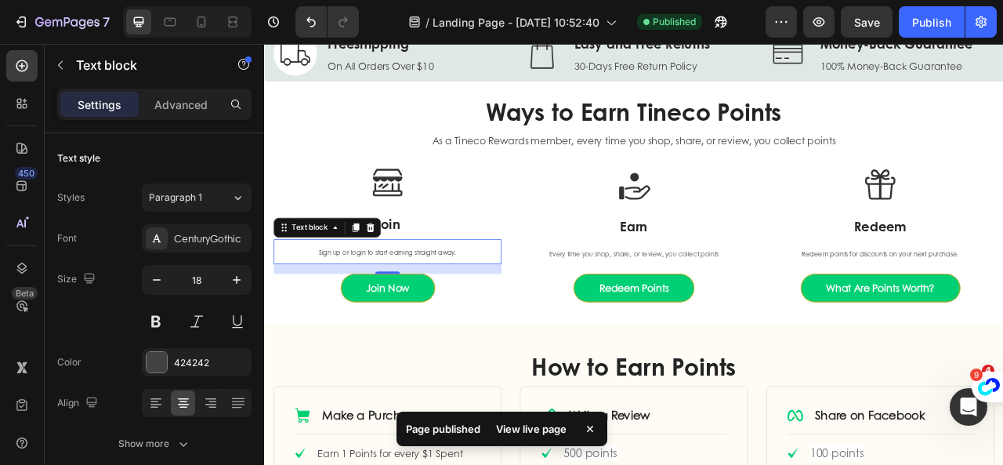
click at [416, 312] on span "Sign up or login to start earning straight away." at bounding box center [420, 308] width 175 height 11
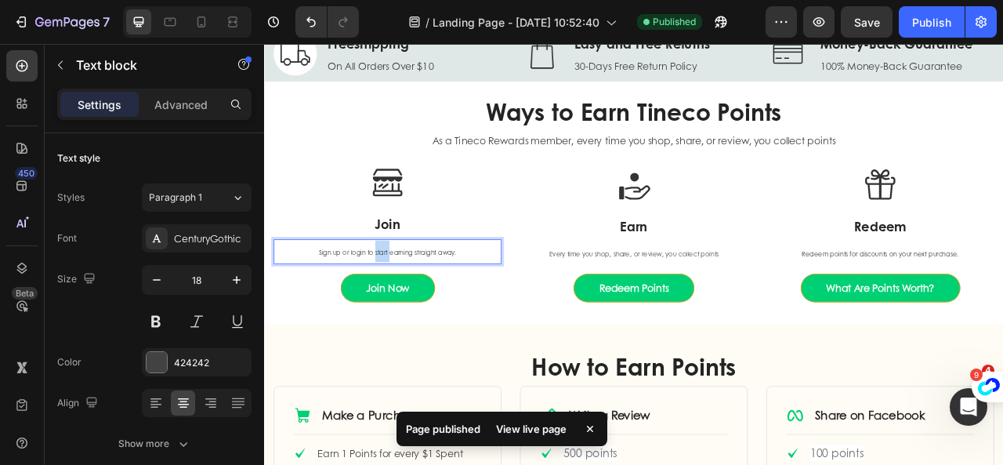
click at [416, 312] on span "Sign up or login to start earning straight away." at bounding box center [420, 308] width 175 height 11
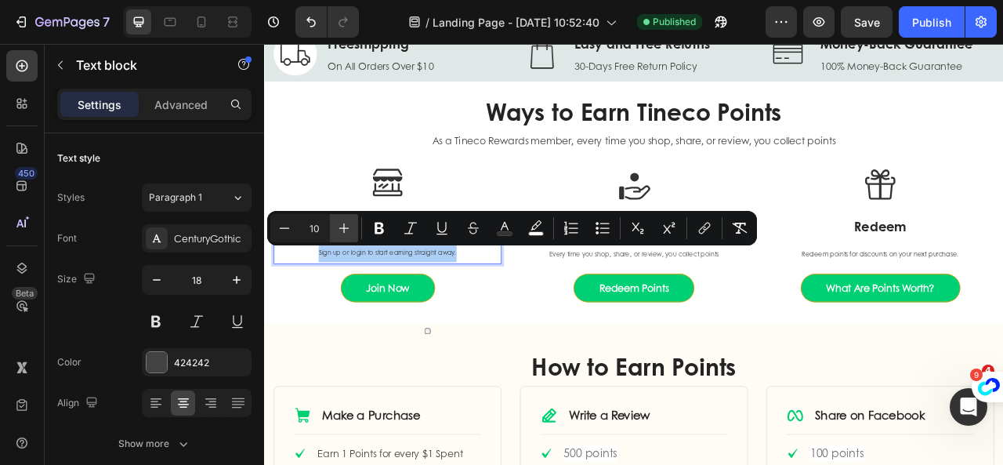
click at [343, 234] on icon "Editor contextual toolbar" at bounding box center [344, 228] width 16 height 16
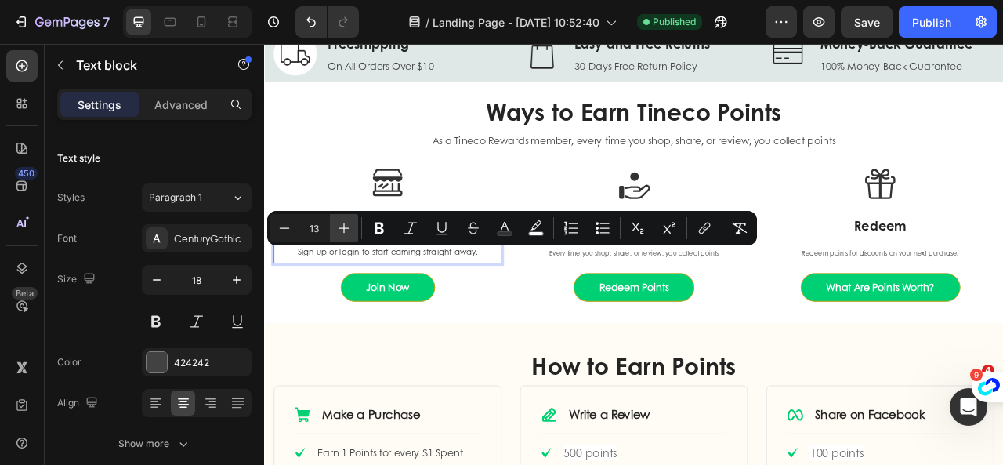
click at [343, 234] on icon "Editor contextual toolbar" at bounding box center [344, 228] width 16 height 16
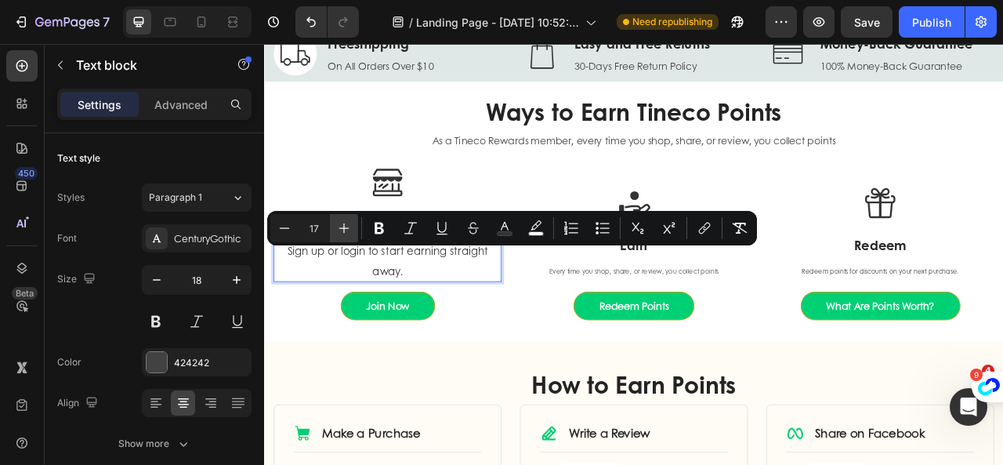
click at [343, 234] on icon "Editor contextual toolbar" at bounding box center [344, 228] width 16 height 16
type input "20"
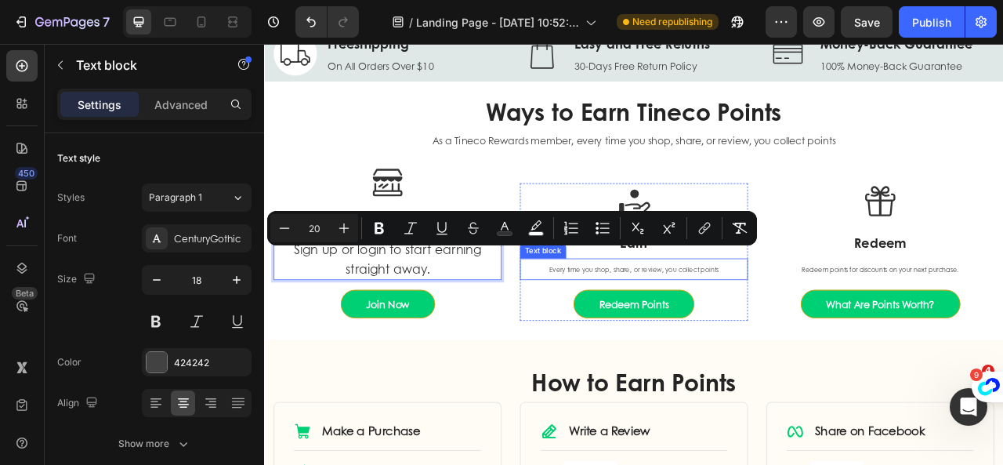
click at [682, 335] on span "Every time you shop, share, or review, you collect points" at bounding box center [734, 330] width 215 height 11
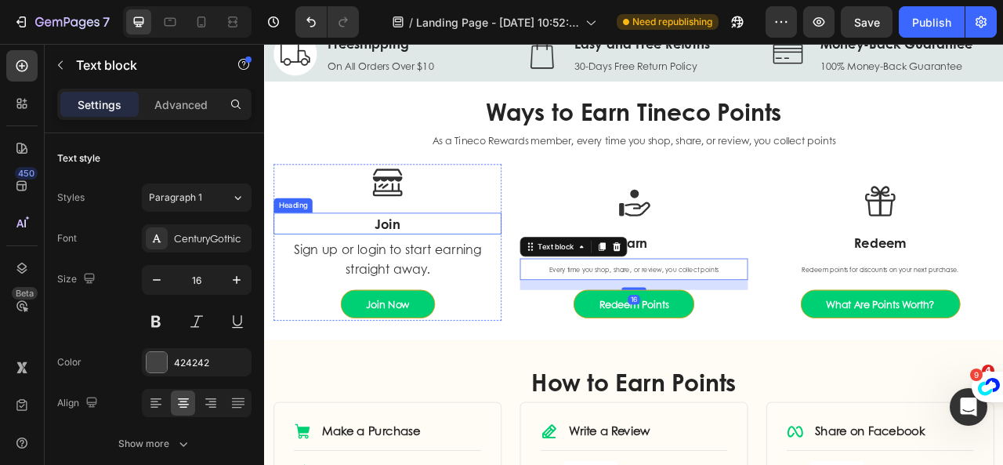
click at [431, 273] on strong "Join" at bounding box center [420, 272] width 33 height 24
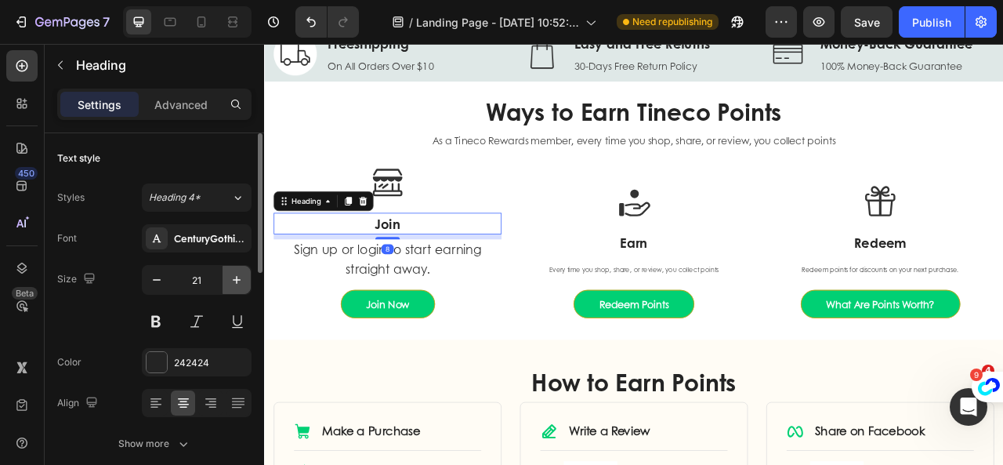
click at [232, 281] on icon "button" at bounding box center [237, 280] width 16 height 16
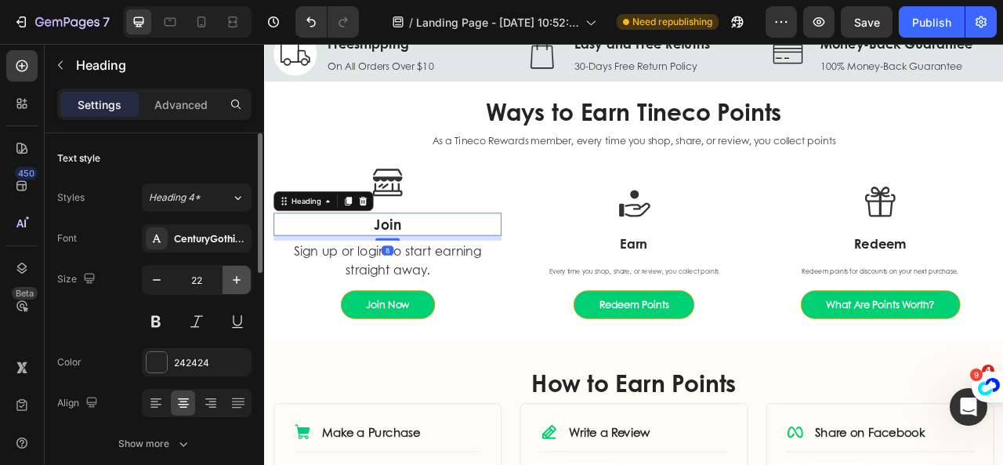
click at [232, 281] on icon "button" at bounding box center [237, 280] width 16 height 16
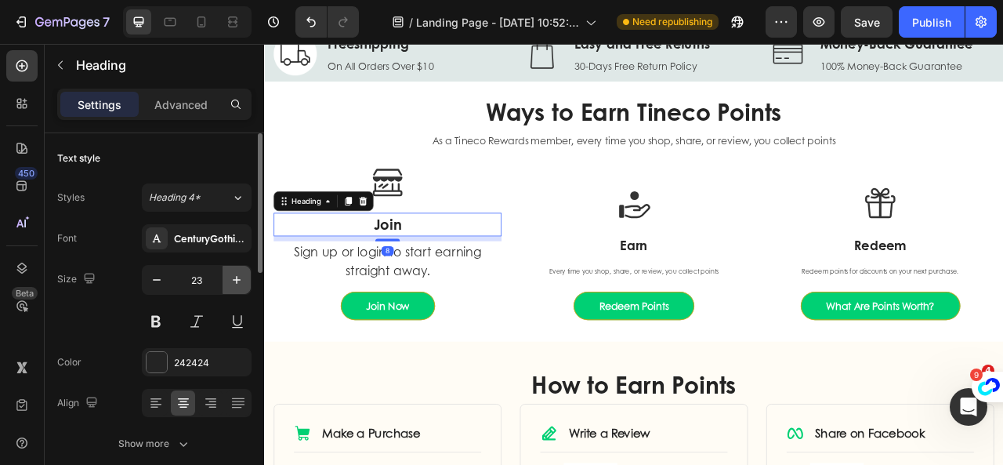
click at [232, 281] on icon "button" at bounding box center [237, 280] width 16 height 16
type input "24"
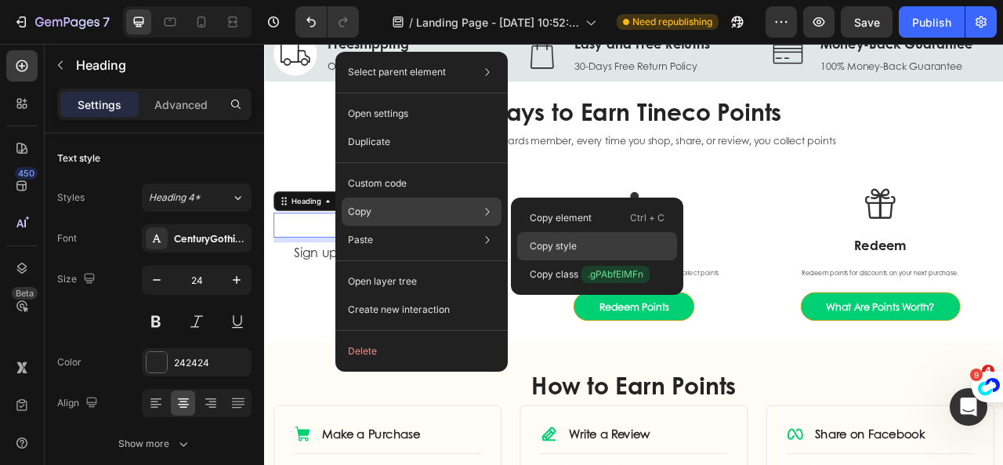
drag, startPoint x: 552, startPoint y: 243, endPoint x: 468, endPoint y: 254, distance: 84.5
click at [552, 243] on p "Copy style" at bounding box center [553, 246] width 47 height 14
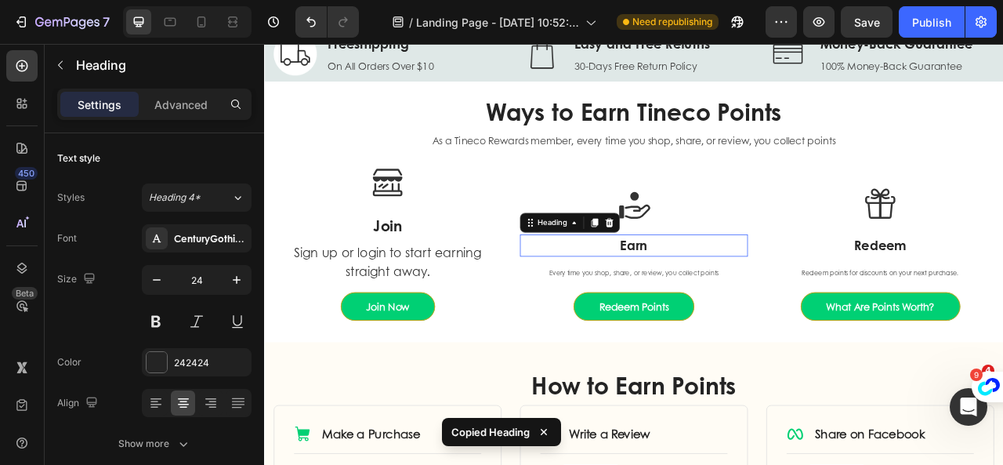
click at [732, 298] on strong "Earn" at bounding box center [734, 300] width 35 height 24
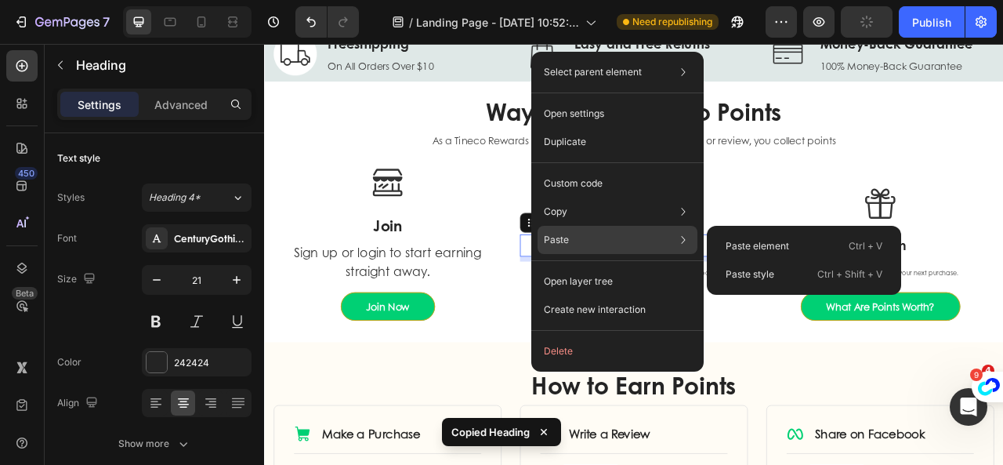
click at [673, 242] on div "Paste Paste element Ctrl + V Paste style Ctrl + Shift + V" at bounding box center [617, 240] width 160 height 28
click at [758, 277] on p "Paste style" at bounding box center [749, 274] width 49 height 14
type input "24"
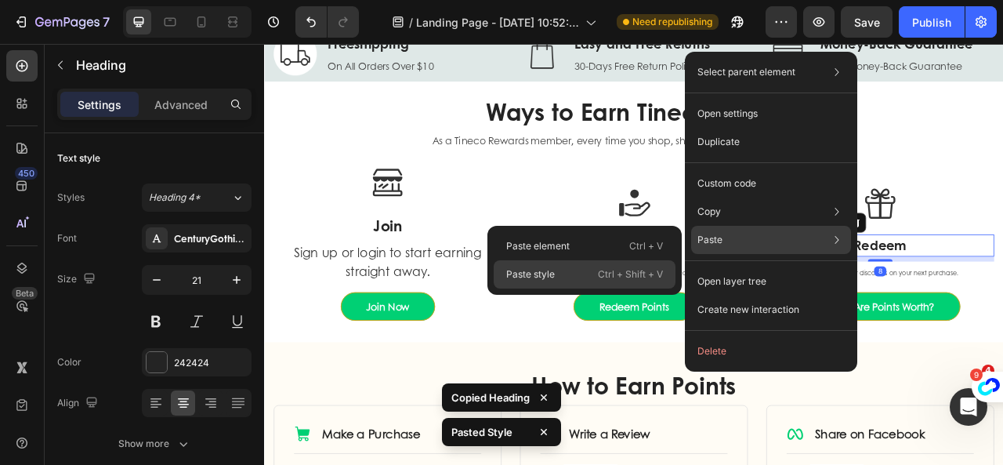
click at [602, 277] on p "Ctrl + Shift + V" at bounding box center [630, 274] width 65 height 16
type input "24"
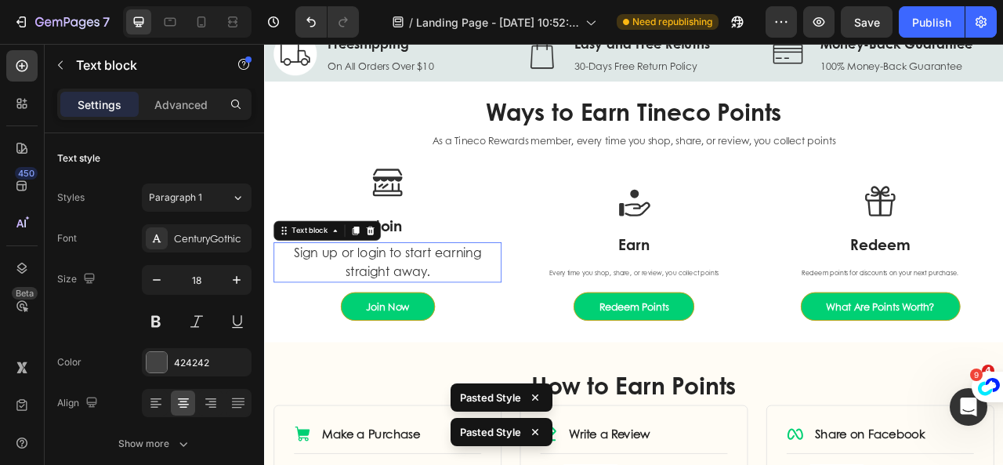
click at [438, 322] on span "Sign up or login to start earning straight away." at bounding box center [421, 321] width 238 height 46
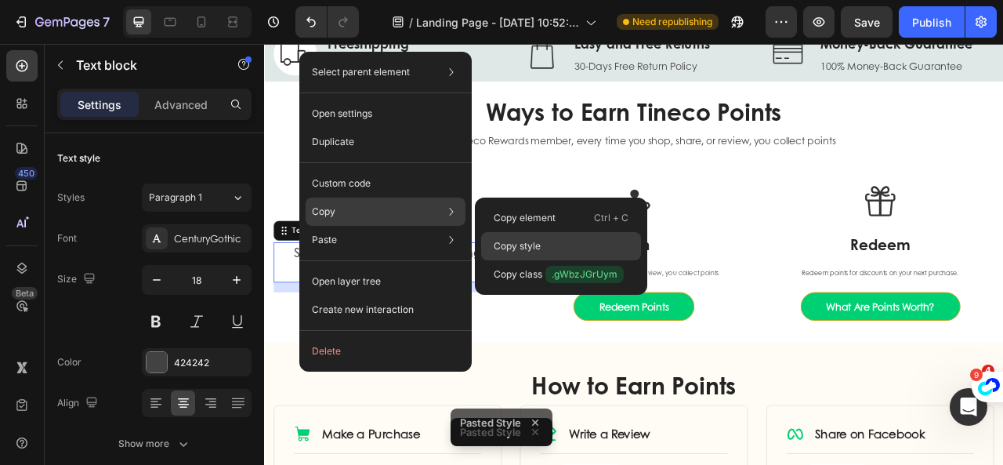
click at [503, 240] on p "Copy style" at bounding box center [517, 246] width 47 height 14
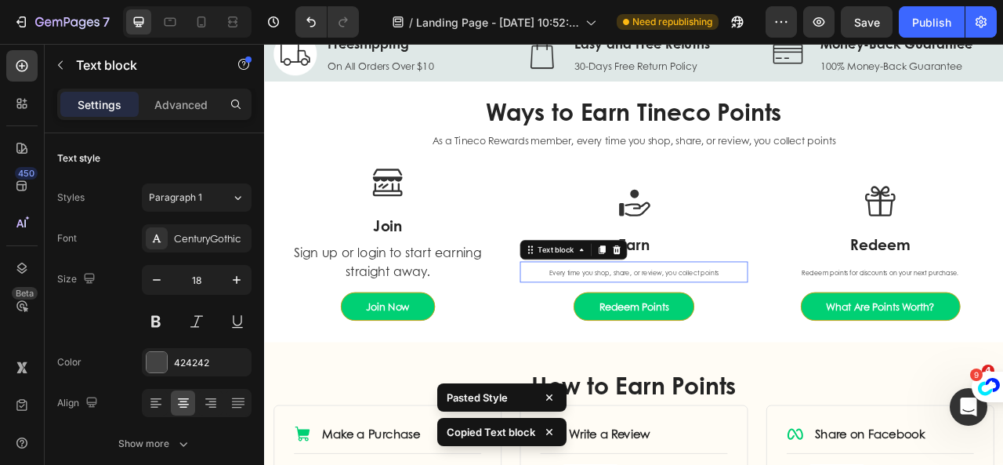
click at [682, 336] on span "Every time you shop, share, or review, you collect points" at bounding box center [734, 334] width 215 height 11
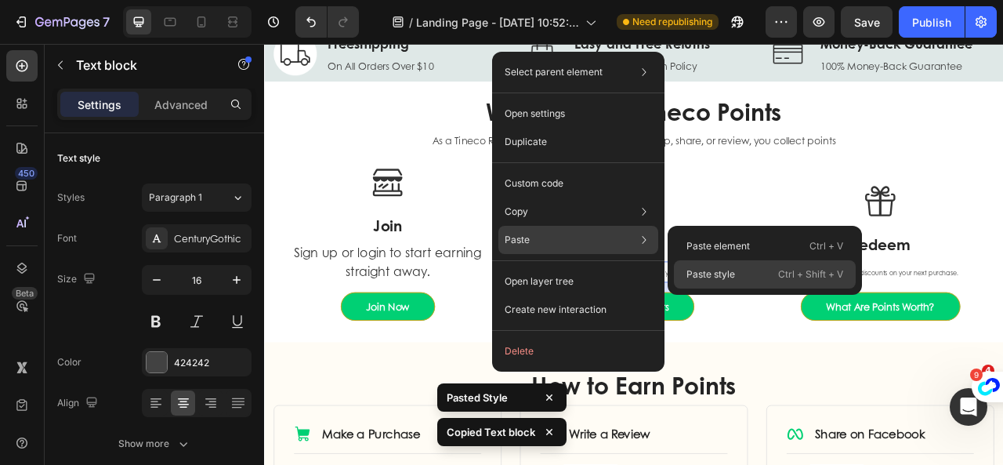
click at [718, 266] on div "Paste style Ctrl + Shift + V" at bounding box center [765, 274] width 182 height 28
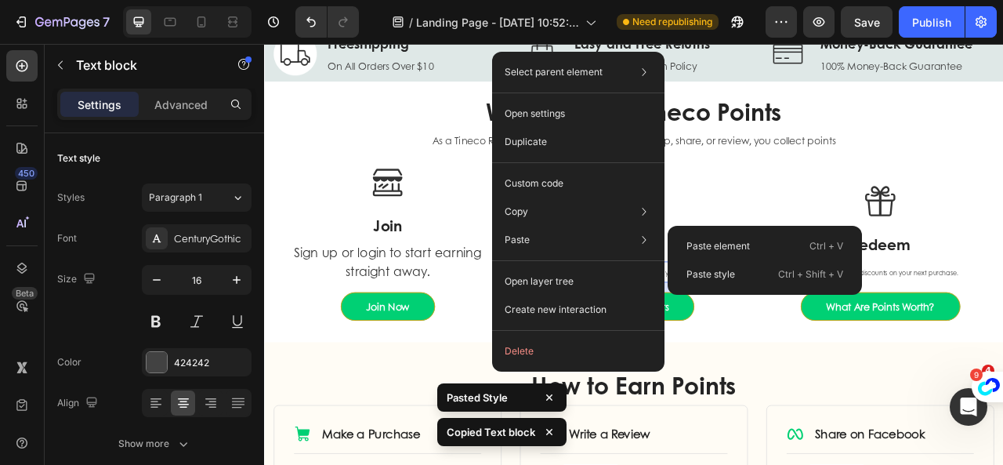
type input "18"
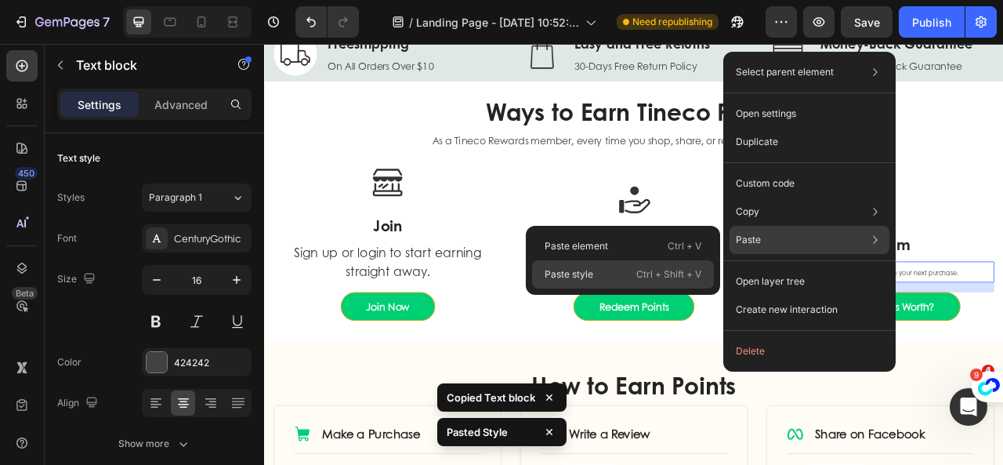
click at [650, 266] on p "Ctrl + Shift + V" at bounding box center [668, 274] width 65 height 16
type input "18"
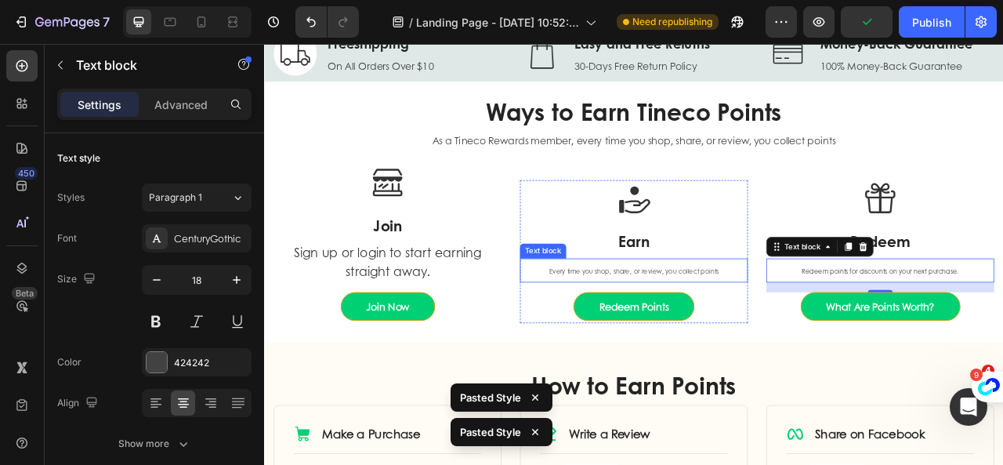
click at [635, 332] on span "Every time you shop, share, or review, you collect points" at bounding box center [734, 332] width 215 height 11
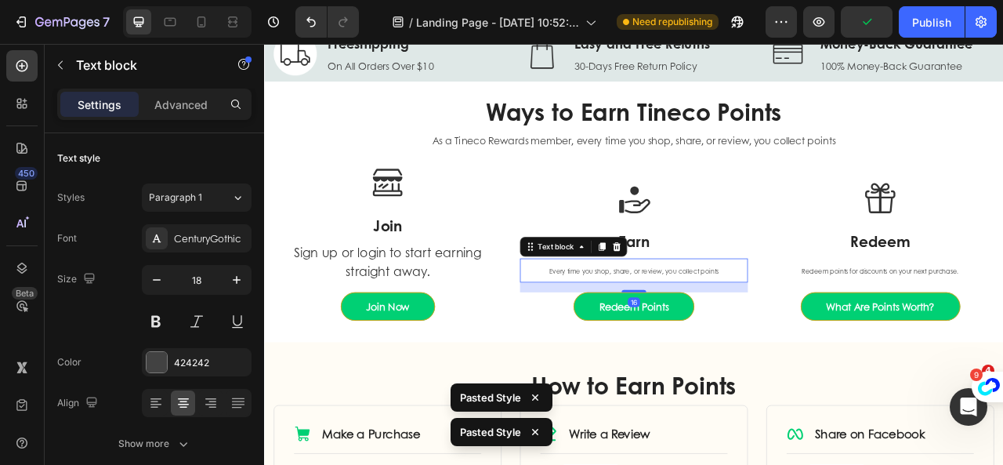
click at [635, 332] on span "Every time you shop, share, or review, you collect points" at bounding box center [734, 332] width 215 height 11
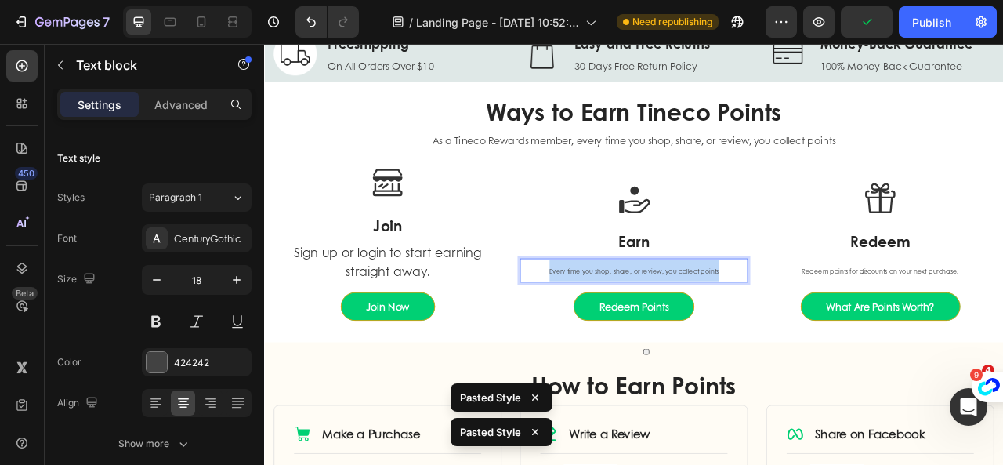
click at [635, 332] on span "Every time you shop, share, or review, you collect points" at bounding box center [734, 332] width 215 height 11
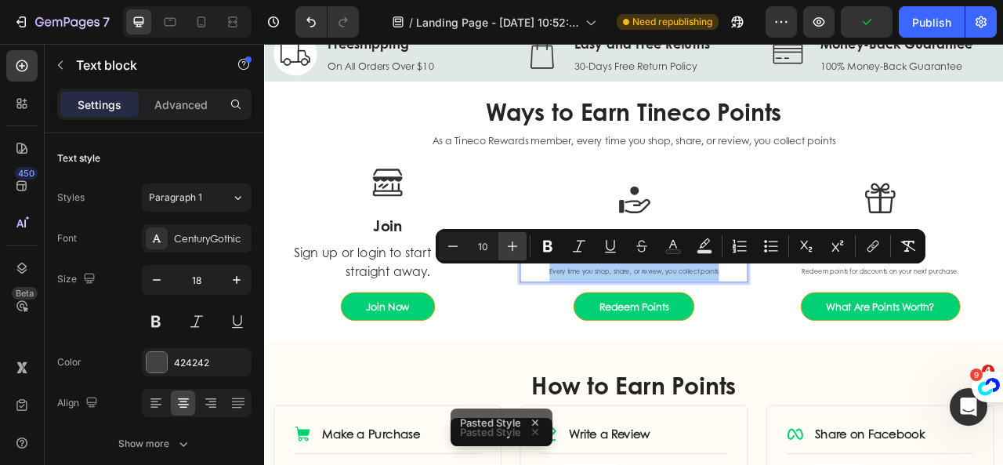
click at [509, 247] on icon "Editor contextual toolbar" at bounding box center [513, 246] width 16 height 16
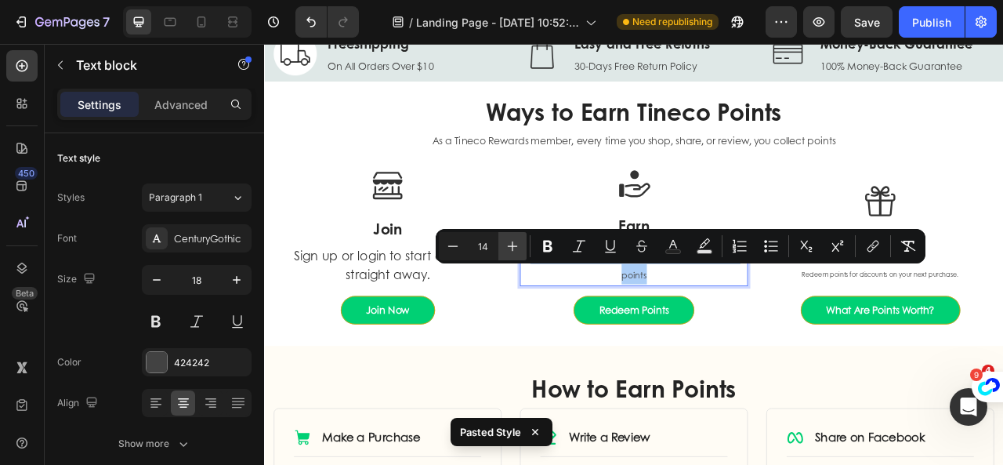
click at [509, 247] on icon "Editor contextual toolbar" at bounding box center [513, 246] width 16 height 16
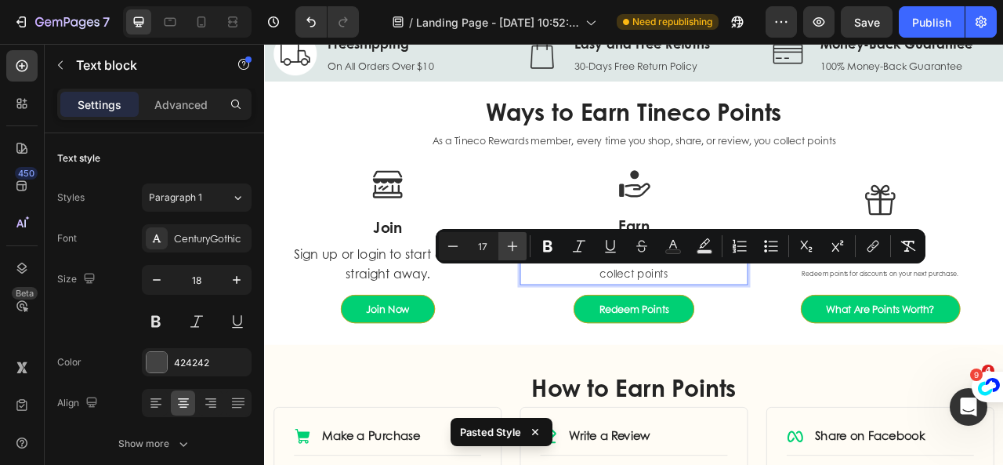
click at [509, 247] on icon "Editor contextual toolbar" at bounding box center [513, 246] width 16 height 16
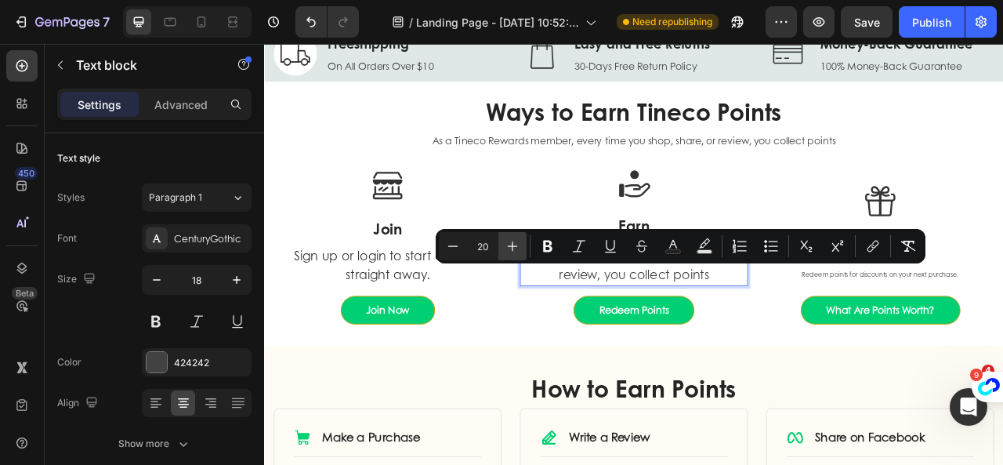
click at [509, 247] on icon "Editor contextual toolbar" at bounding box center [513, 246] width 16 height 16
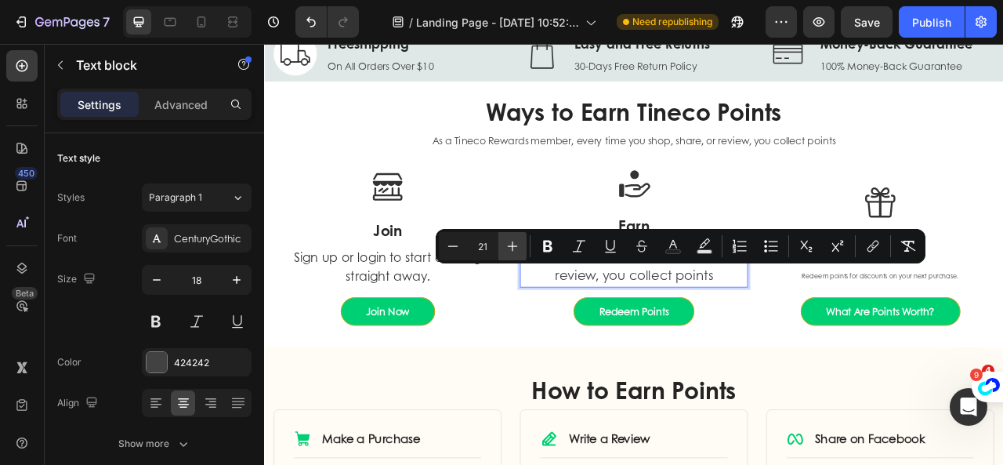
click at [509, 247] on icon "Editor contextual toolbar" at bounding box center [513, 246] width 16 height 16
type input "24"
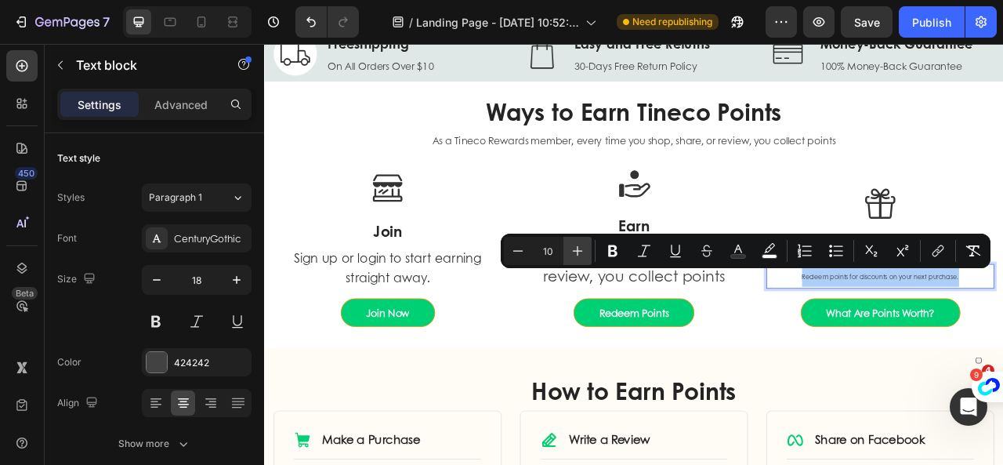
click at [580, 253] on icon "Editor contextual toolbar" at bounding box center [578, 251] width 16 height 16
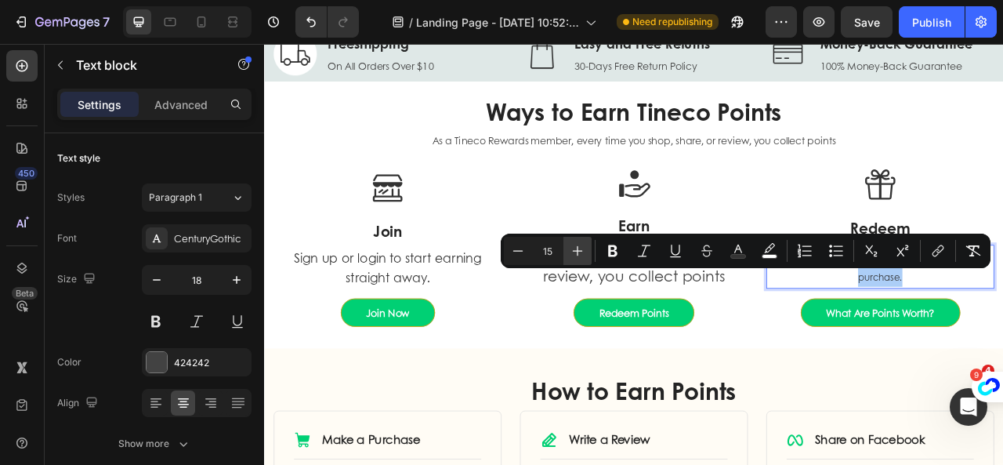
click at [580, 253] on icon "Editor contextual toolbar" at bounding box center [578, 251] width 16 height 16
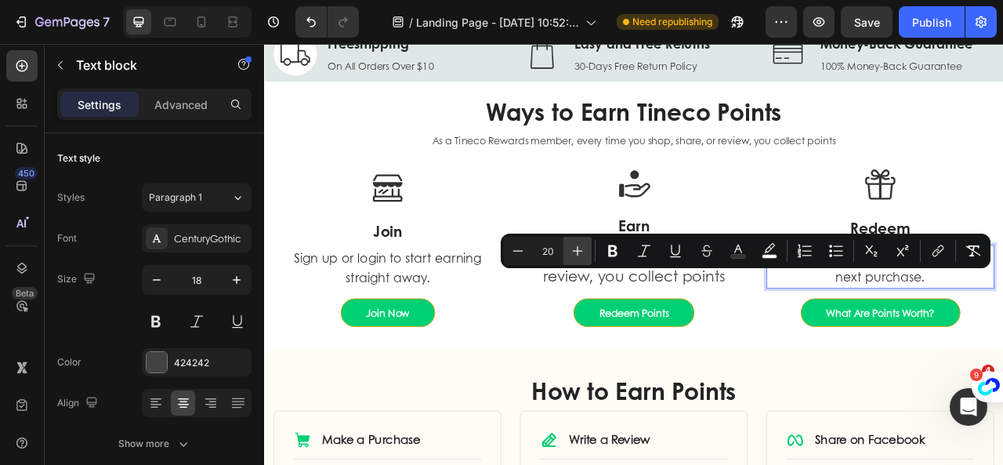
click at [580, 253] on icon "Editor contextual toolbar" at bounding box center [578, 251] width 16 height 16
type input "21"
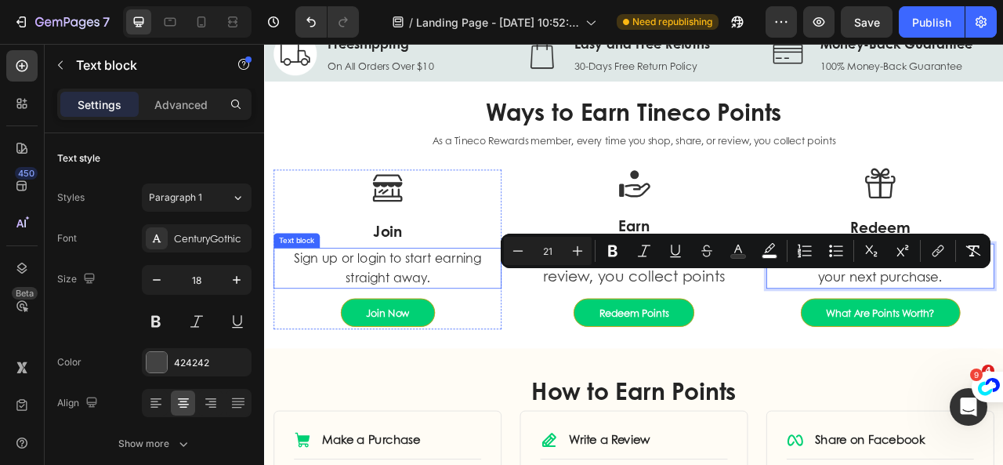
click at [390, 326] on span "Sign up or login to start earning straight away." at bounding box center [421, 328] width 238 height 46
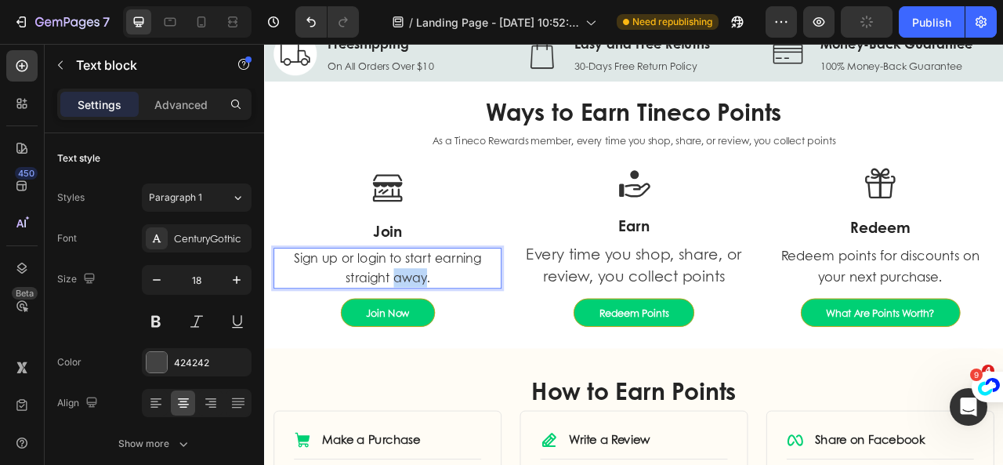
click at [426, 334] on span "Sign up or login to start earning straight away." at bounding box center [421, 328] width 238 height 46
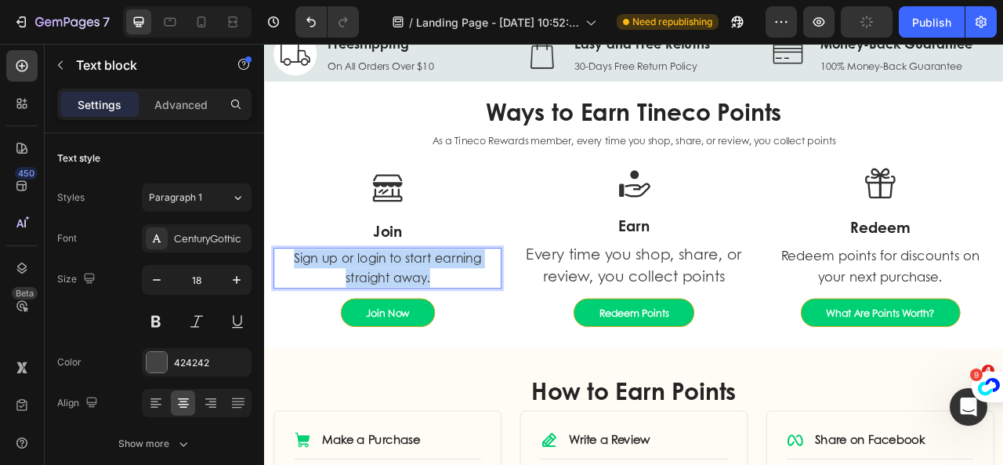
click at [426, 334] on span "Sign up or login to start earning straight away." at bounding box center [421, 328] width 238 height 46
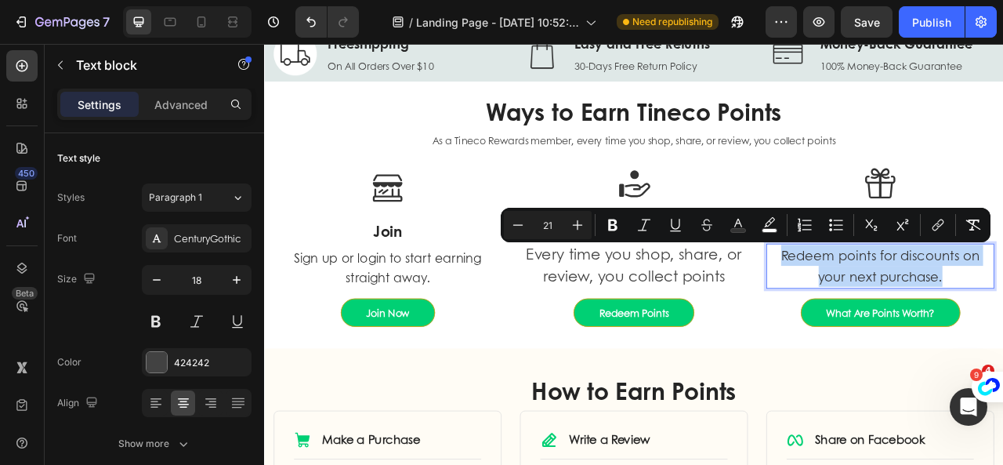
click at [563, 281] on div "Image Join Heading Sign up or login to start earning straight away. Text block …" at bounding box center [734, 308] width 917 height 222
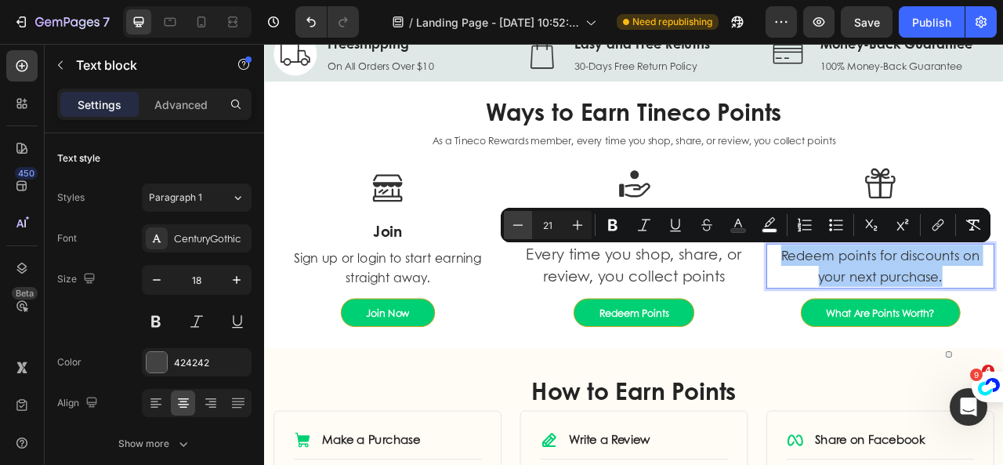
click at [512, 230] on icon "Editor contextual toolbar" at bounding box center [518, 225] width 16 height 16
type input "20"
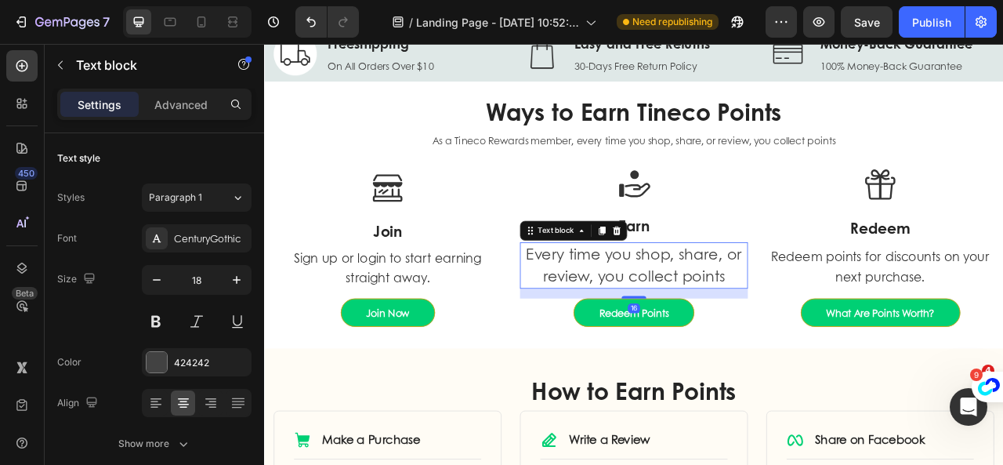
click at [674, 311] on span "Every time you shop, share, or review, you collect points" at bounding box center [734, 324] width 274 height 54
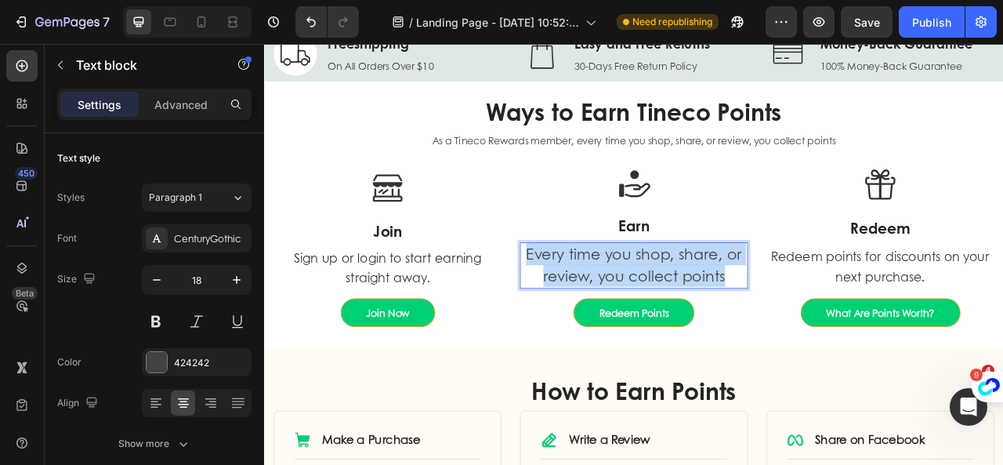
click at [674, 311] on span "Every time you shop, share, or review, you collect points" at bounding box center [734, 324] width 274 height 54
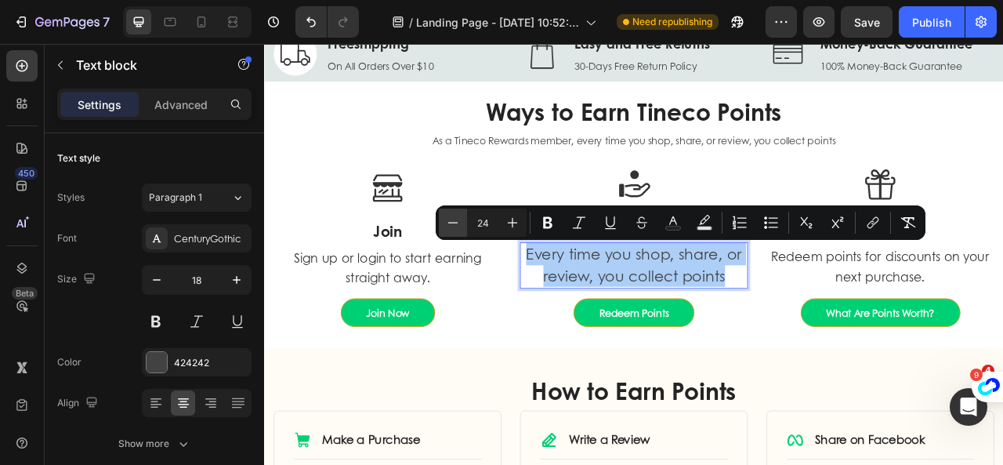
click at [450, 226] on icon "Editor contextual toolbar" at bounding box center [453, 223] width 16 height 16
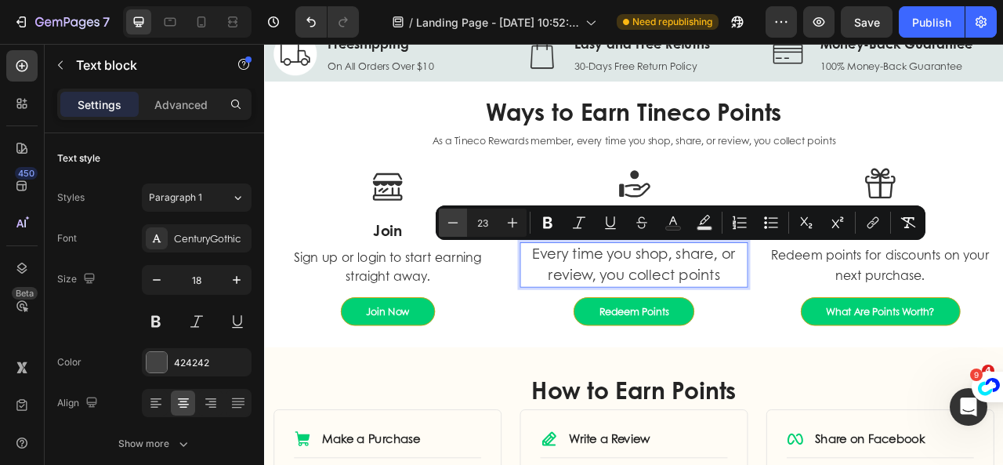
click at [450, 226] on icon "Editor contextual toolbar" at bounding box center [453, 223] width 16 height 16
type input "20"
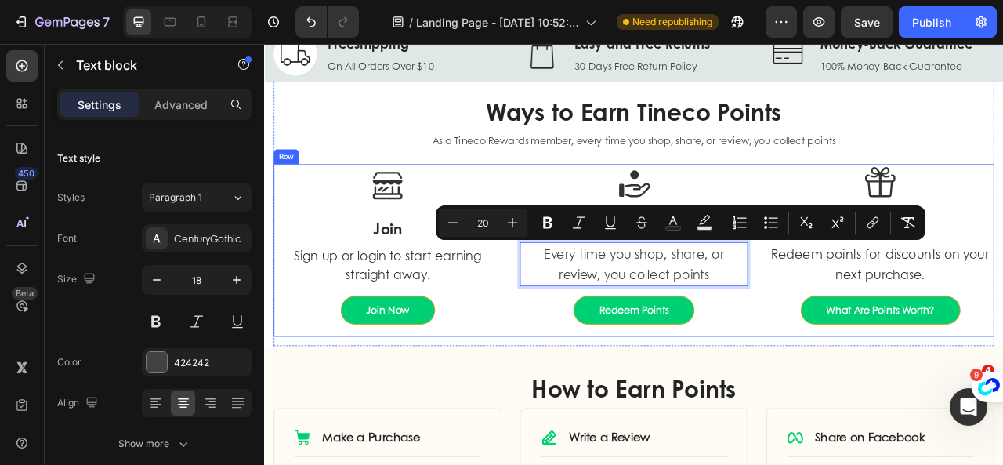
click at [819, 408] on div "Image Earn Heading Every time you shop, share, or review, you collect points Te…" at bounding box center [734, 306] width 290 height 219
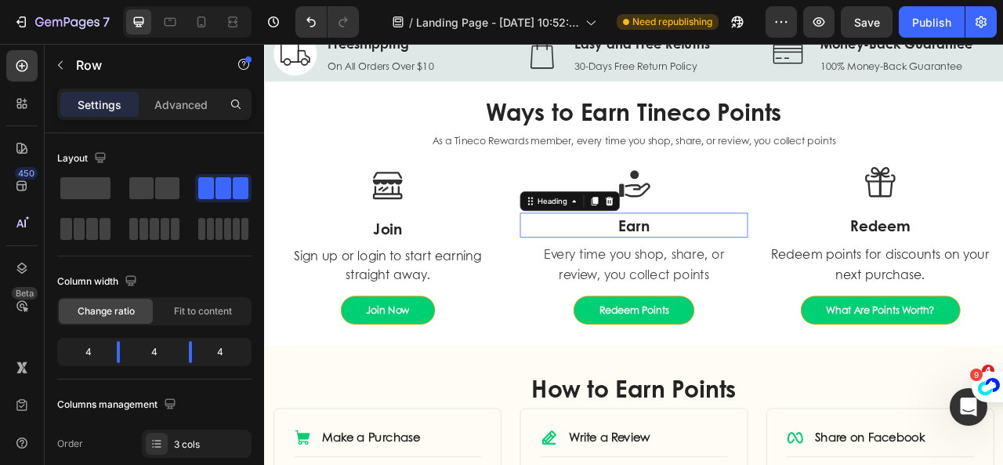
click at [725, 284] on strong "Earn" at bounding box center [733, 274] width 39 height 27
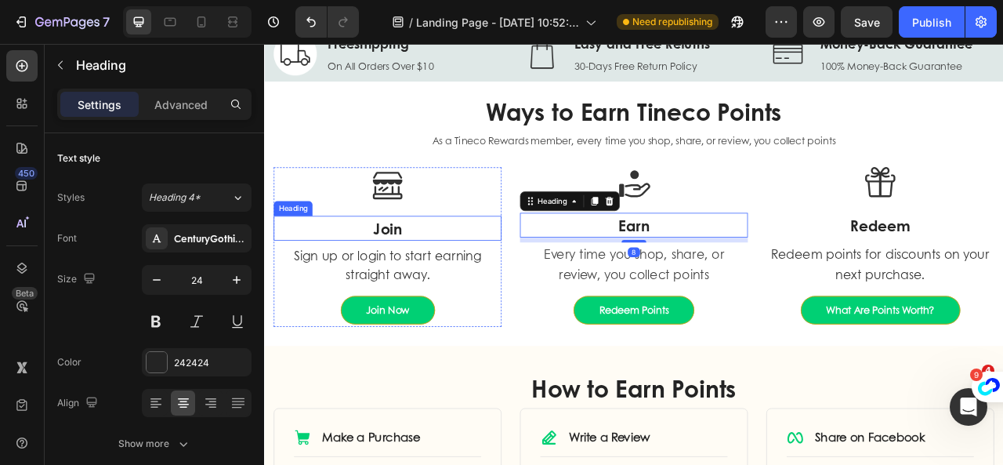
click at [439, 278] on h3 "Join" at bounding box center [421, 277] width 290 height 31
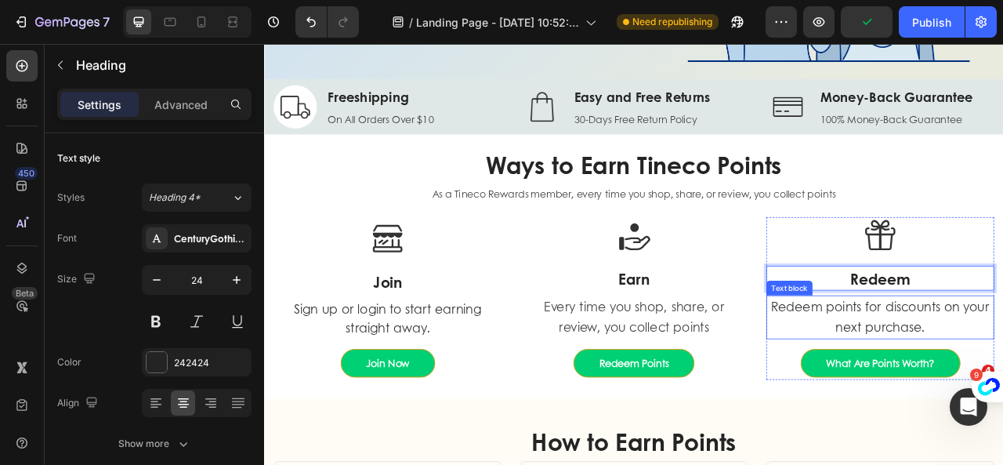
scroll to position [290, 0]
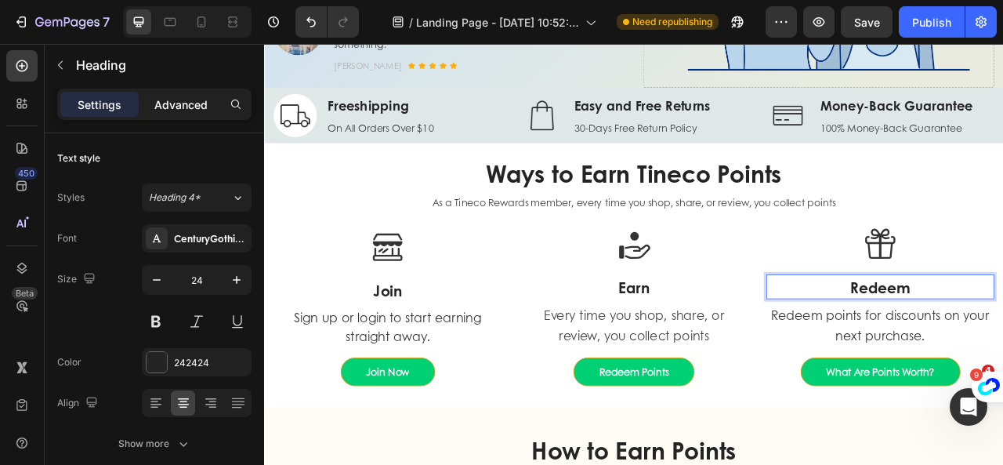
click at [183, 110] on p "Advanced" at bounding box center [180, 104] width 53 height 16
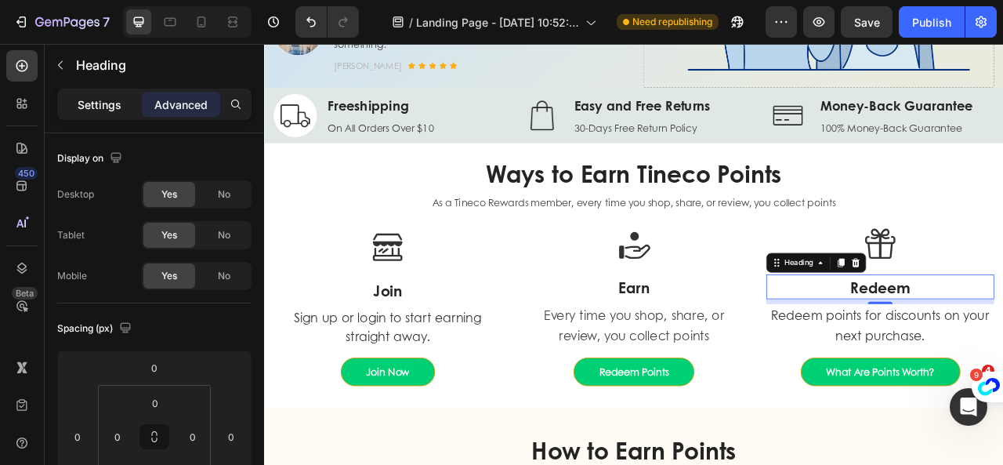
click at [105, 107] on p "Settings" at bounding box center [100, 104] width 44 height 16
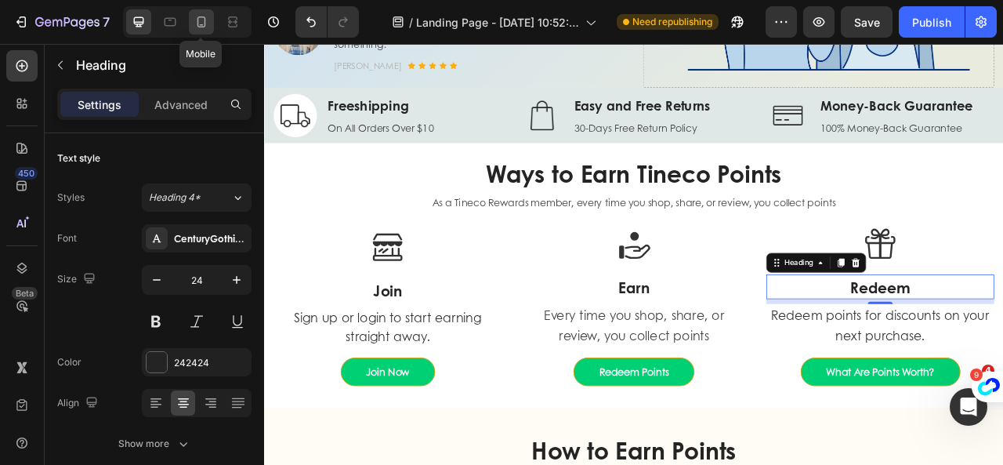
click at [197, 31] on div at bounding box center [201, 21] width 25 height 25
type input "16"
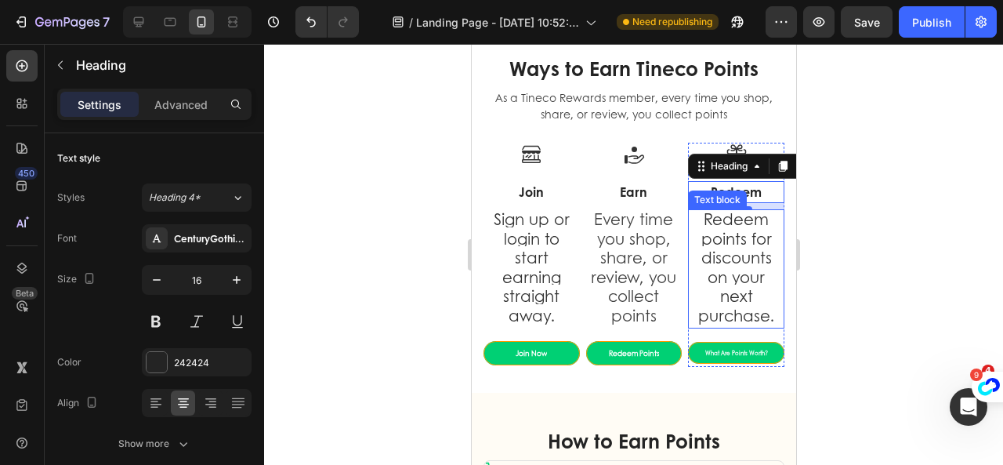
scroll to position [688, 0]
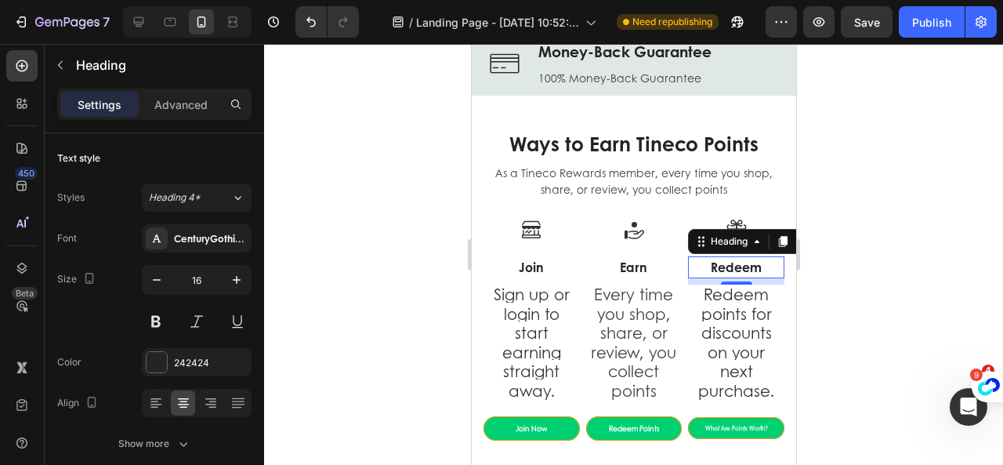
click at [858, 250] on div at bounding box center [633, 254] width 739 height 421
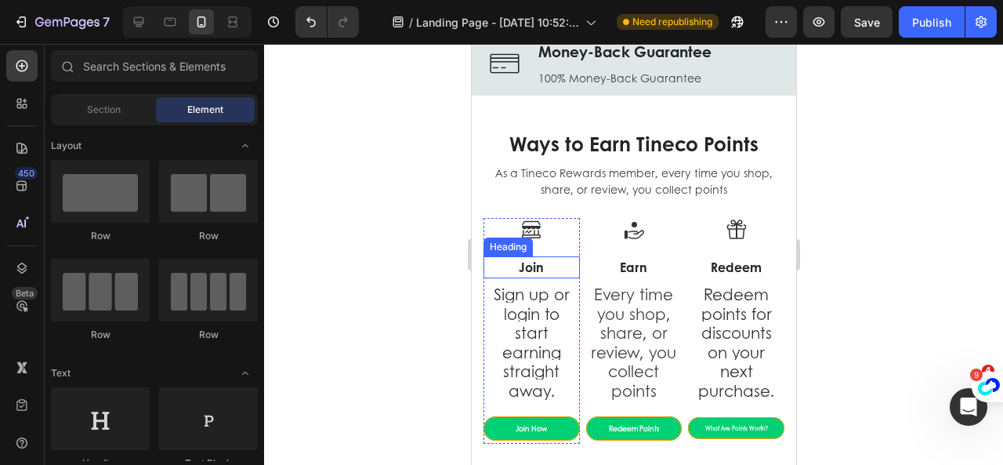
click at [524, 269] on strong "Join" at bounding box center [530, 267] width 25 height 18
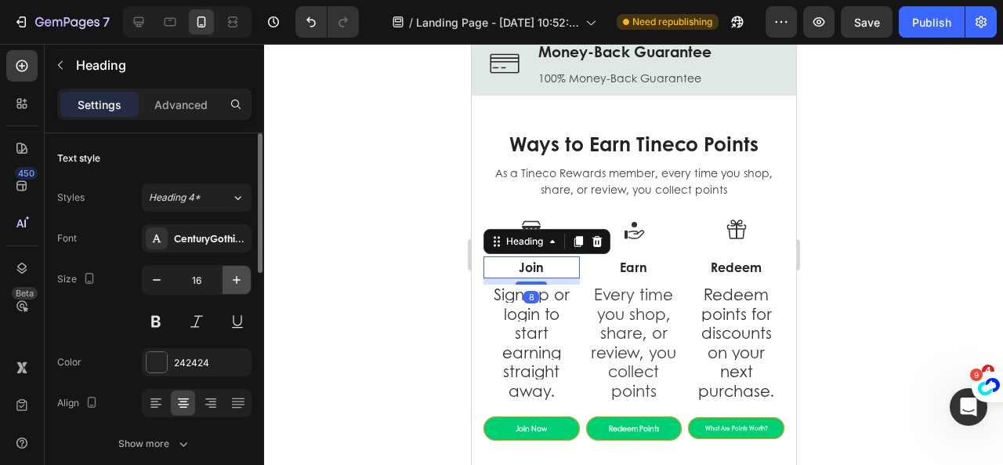
click at [232, 280] on icon "button" at bounding box center [237, 280] width 16 height 16
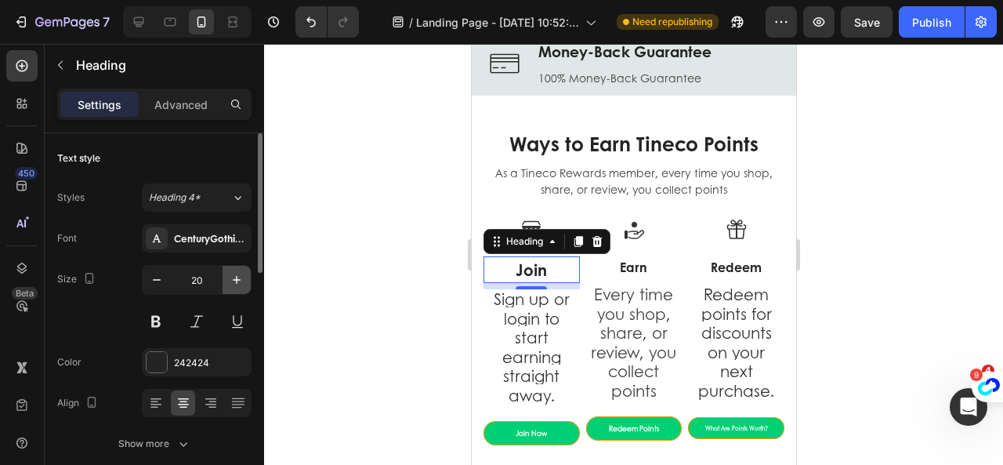
click at [232, 280] on icon "button" at bounding box center [237, 280] width 16 height 16
click at [230, 281] on icon "button" at bounding box center [237, 280] width 16 height 16
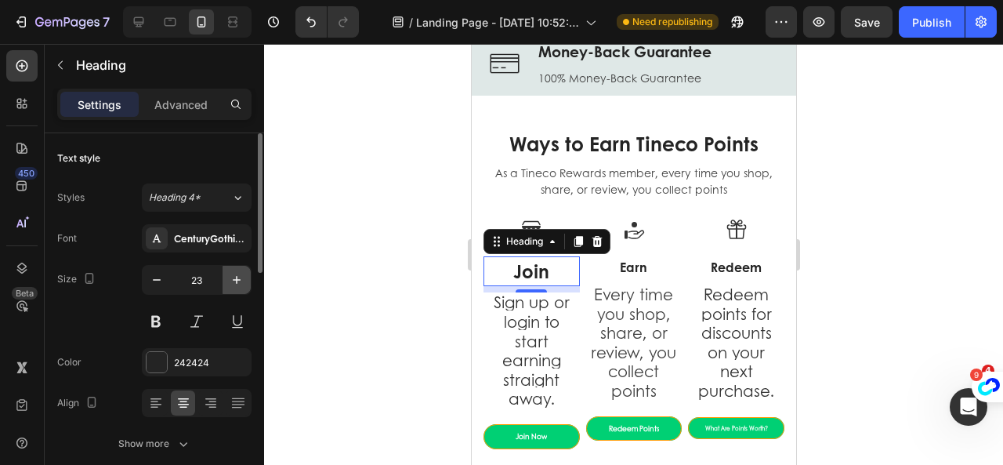
click at [230, 281] on icon "button" at bounding box center [237, 280] width 16 height 16
type input "24"
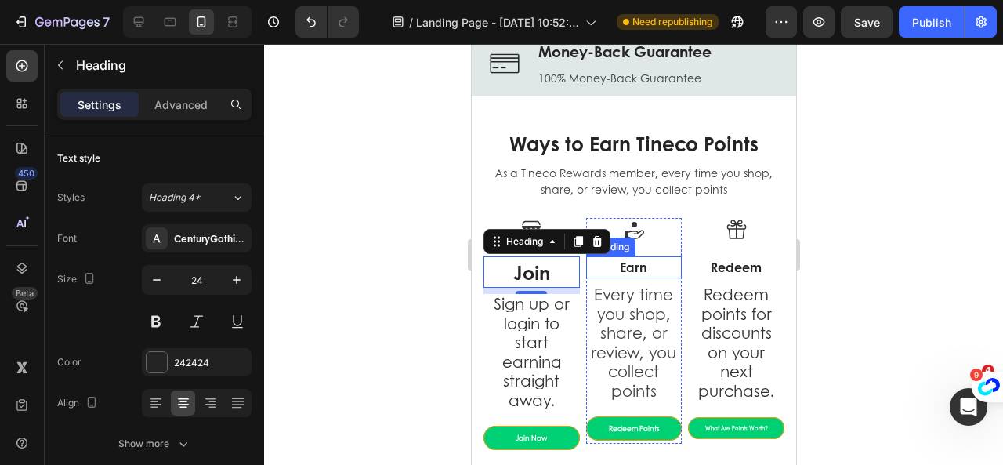
click at [605, 270] on h3 "Earn" at bounding box center [633, 267] width 96 height 22
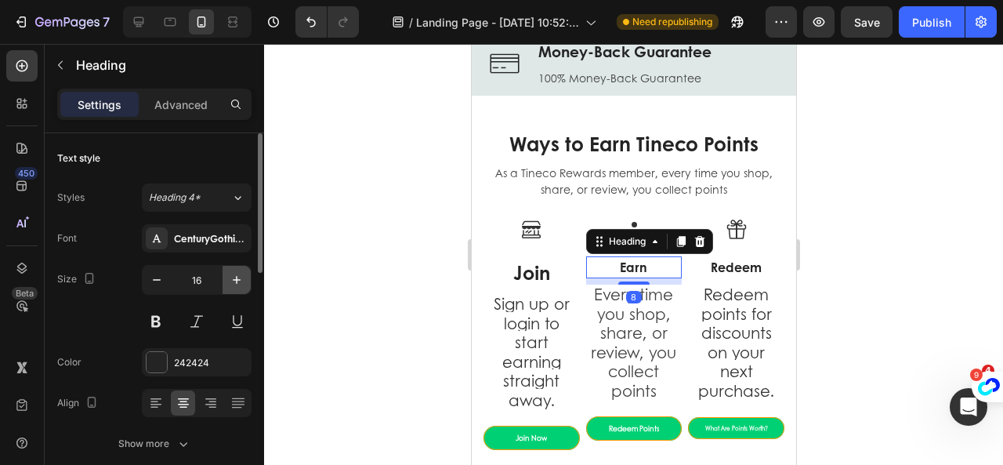
click at [247, 277] on button "button" at bounding box center [236, 280] width 28 height 28
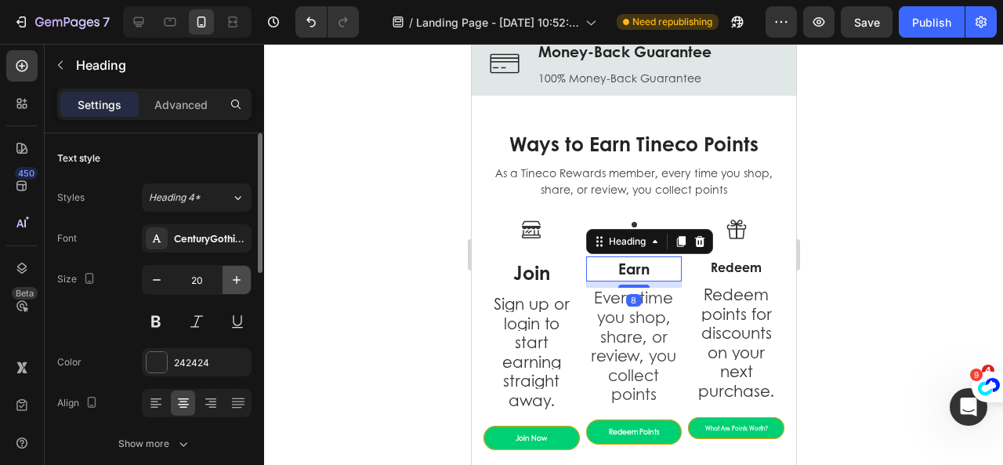
click at [247, 277] on button "button" at bounding box center [236, 280] width 28 height 28
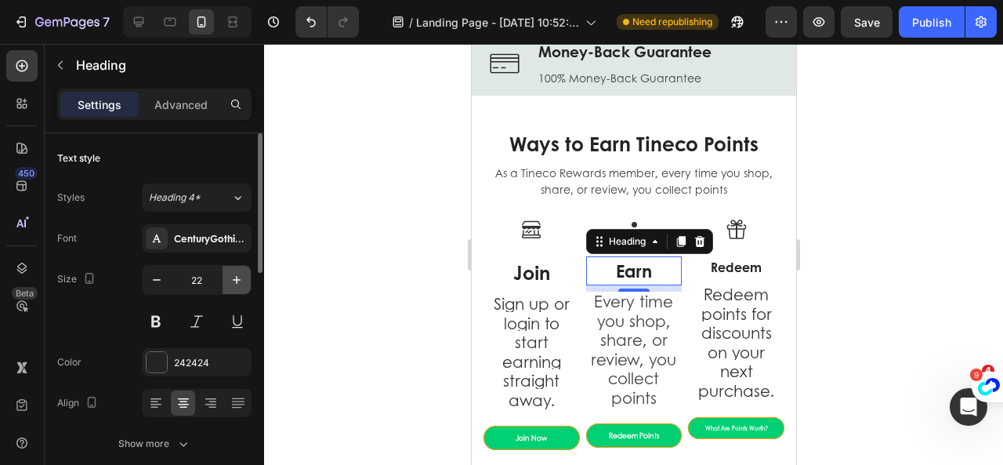
click at [247, 277] on button "button" at bounding box center [236, 280] width 28 height 28
type input "24"
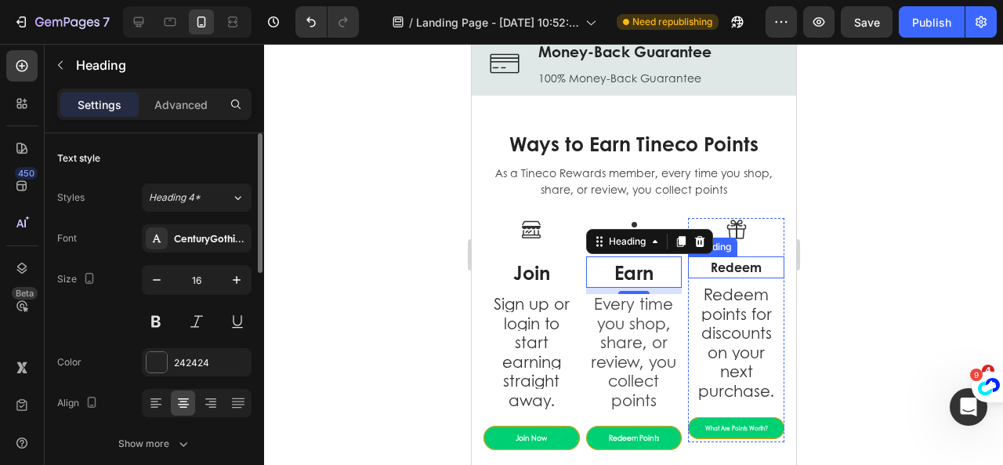
click at [694, 262] on p "⁠⁠⁠⁠⁠⁠⁠ Redeem" at bounding box center [735, 267] width 93 height 19
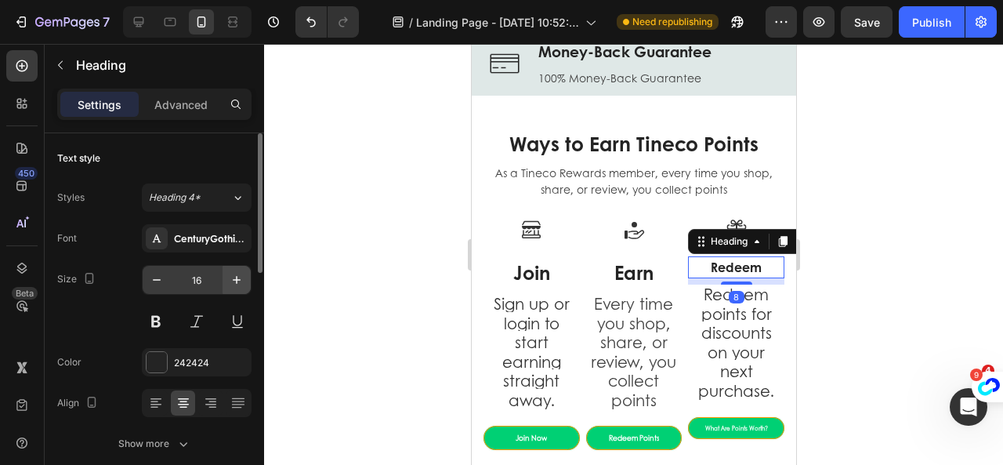
click at [240, 286] on icon "button" at bounding box center [237, 280] width 16 height 16
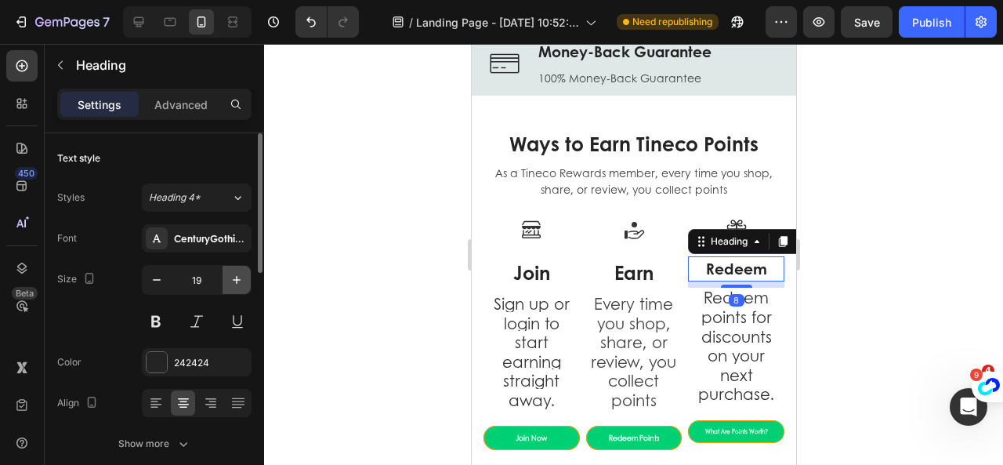
click at [240, 286] on icon "button" at bounding box center [237, 280] width 16 height 16
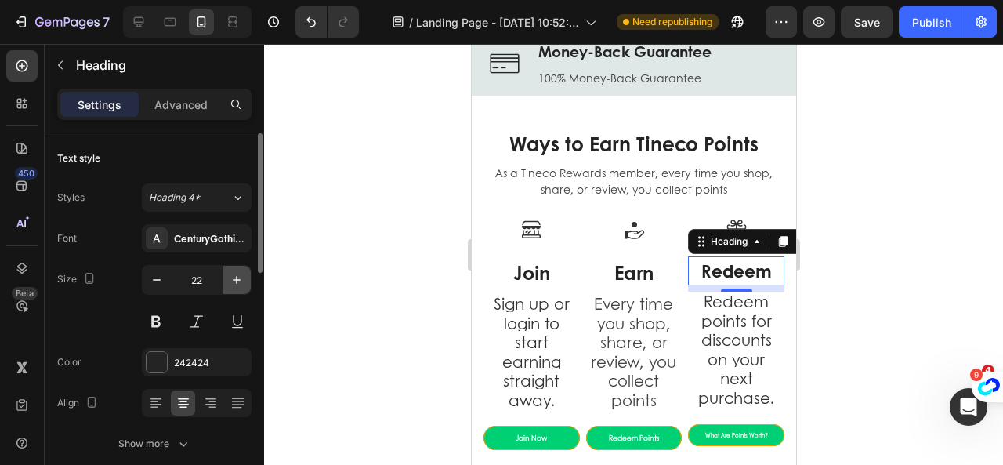
click at [240, 286] on icon "button" at bounding box center [237, 280] width 16 height 16
type input "24"
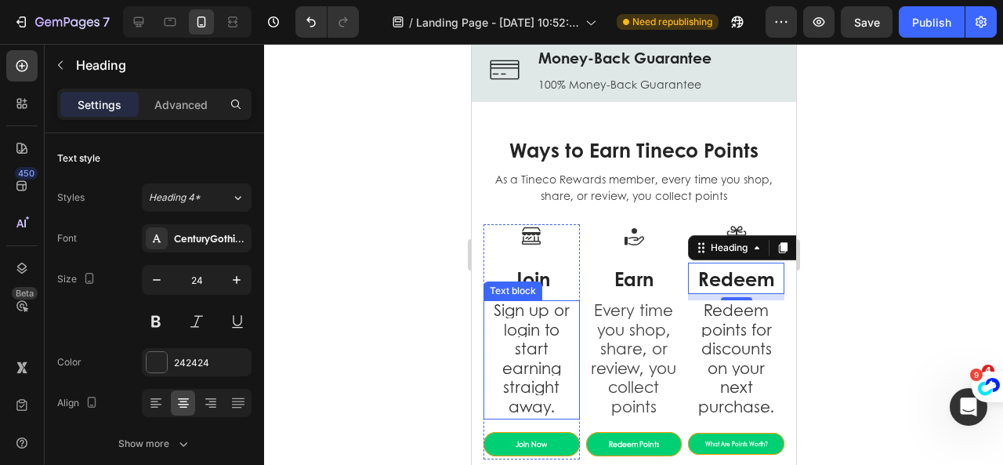
scroll to position [766, 0]
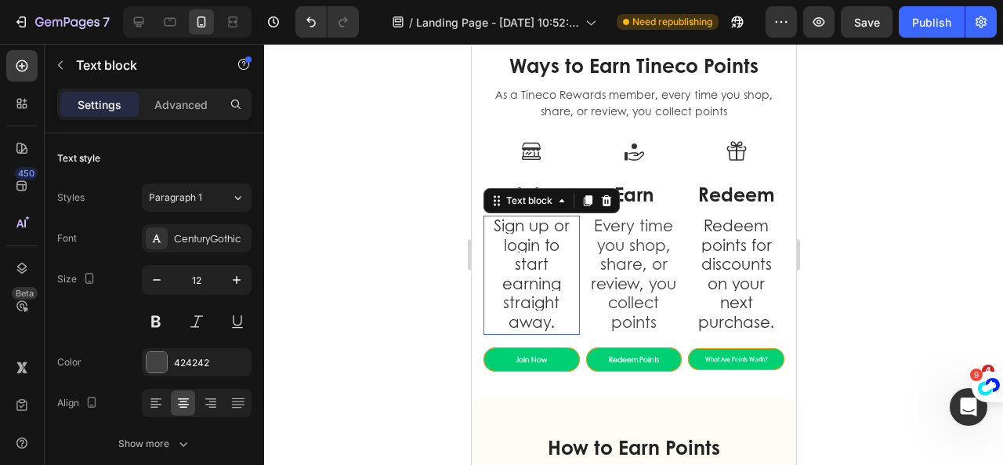
click at [520, 289] on span "Sign up or login to start earning straight away." at bounding box center [531, 273] width 76 height 118
click at [953, 320] on div at bounding box center [633, 254] width 739 height 421
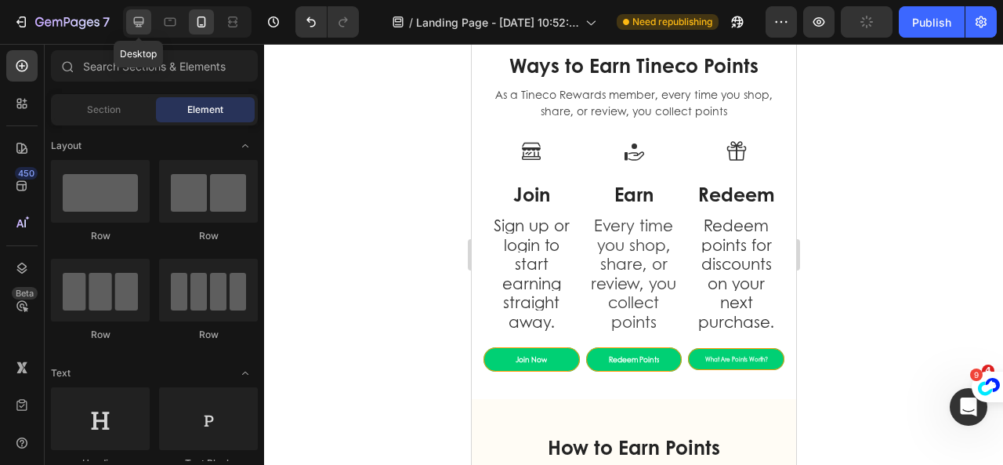
click at [143, 18] on icon at bounding box center [139, 22] width 16 height 16
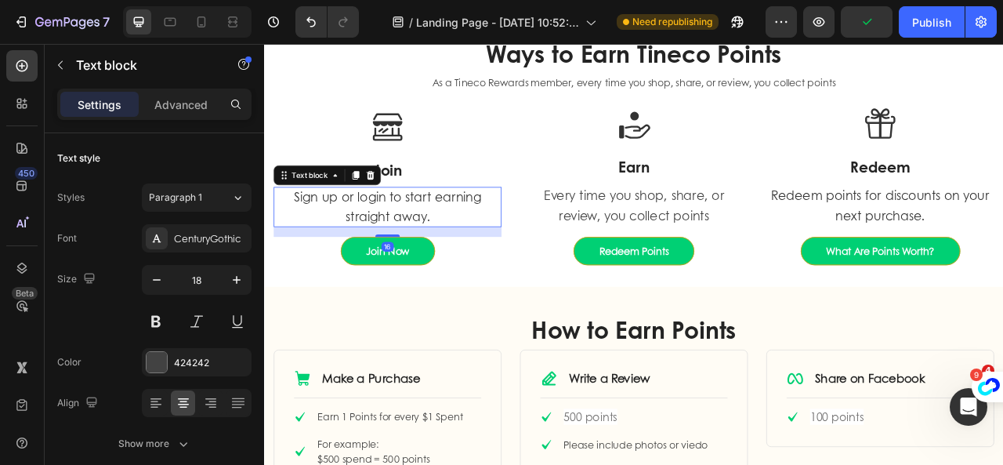
click at [432, 253] on span "Sign up or login to start earning straight away." at bounding box center [421, 250] width 238 height 46
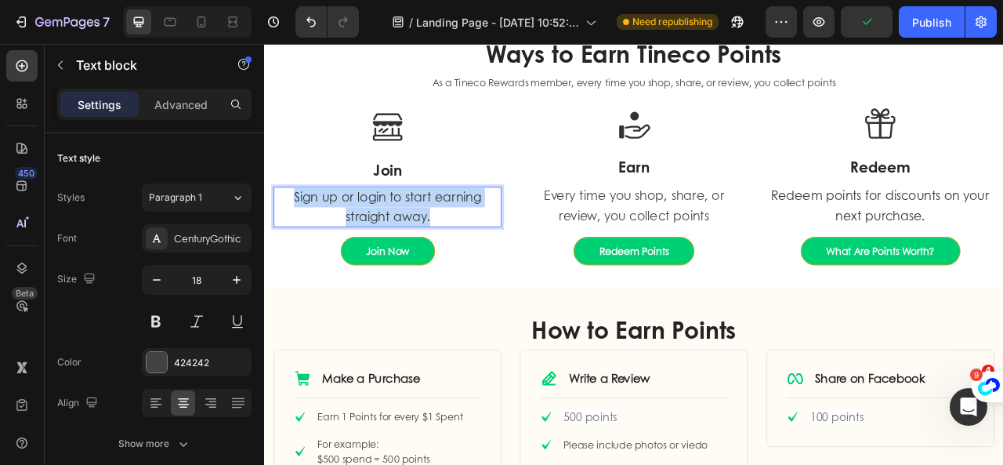
click at [432, 253] on span "Sign up or login to start earning straight away." at bounding box center [421, 250] width 238 height 46
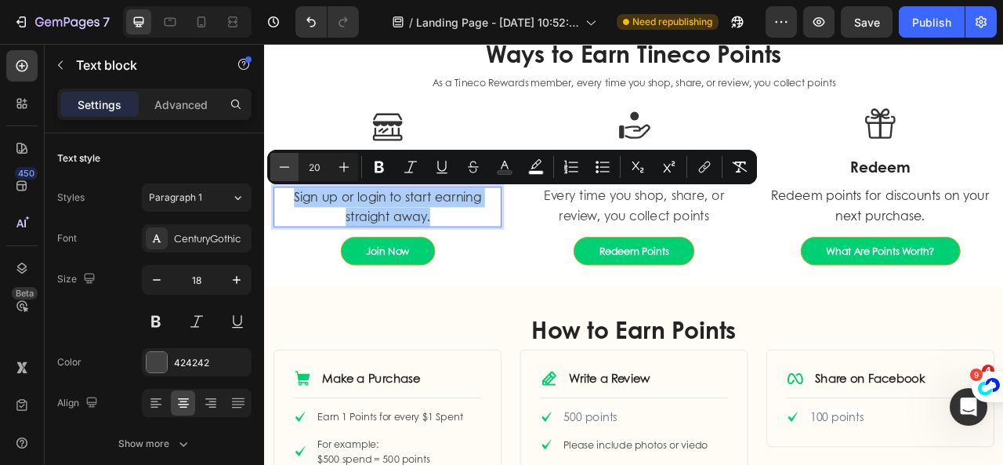
click at [284, 170] on icon "Editor contextual toolbar" at bounding box center [285, 167] width 16 height 16
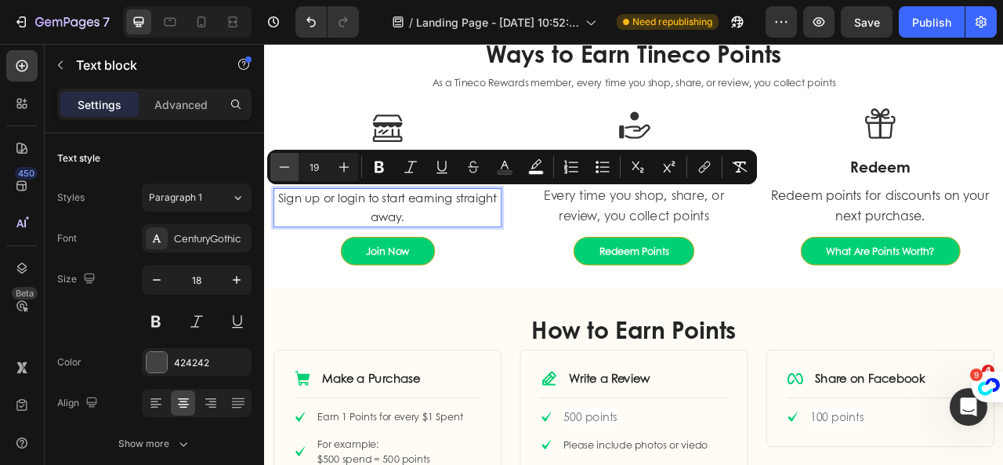
click at [284, 170] on icon "Editor contextual toolbar" at bounding box center [285, 167] width 16 height 16
type input "18"
click at [708, 252] on span "Every time you shop, share, or review, you collect points" at bounding box center [735, 249] width 230 height 48
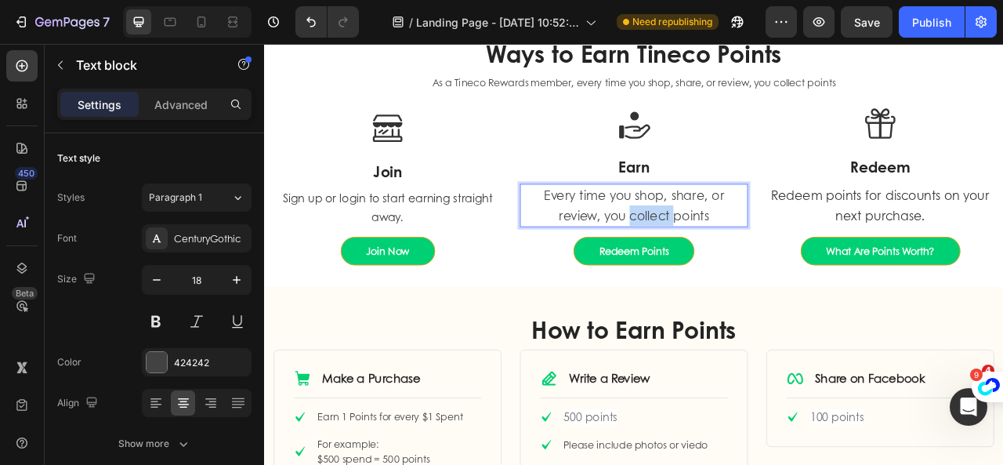
click at [708, 252] on span "Every time you shop, share, or review, you collect points" at bounding box center [735, 249] width 230 height 48
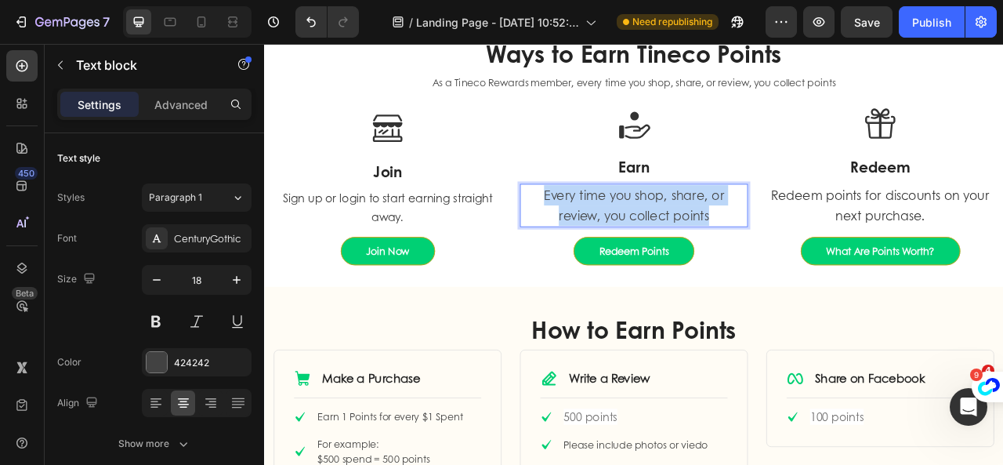
click at [708, 252] on span "Every time you shop, share, or review, you collect points" at bounding box center [735, 249] width 230 height 48
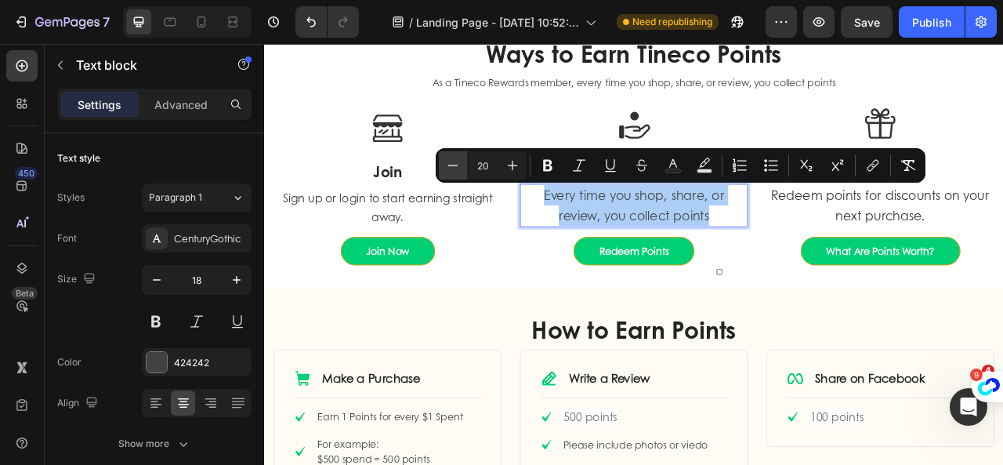
click at [456, 164] on icon "Editor contextual toolbar" at bounding box center [453, 165] width 16 height 16
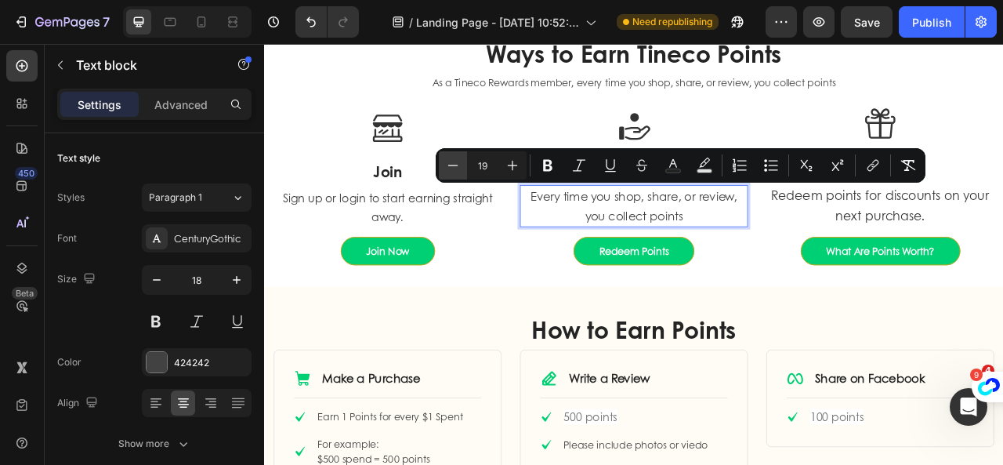
click at [456, 164] on icon "Editor contextual toolbar" at bounding box center [453, 165] width 16 height 16
type input "18"
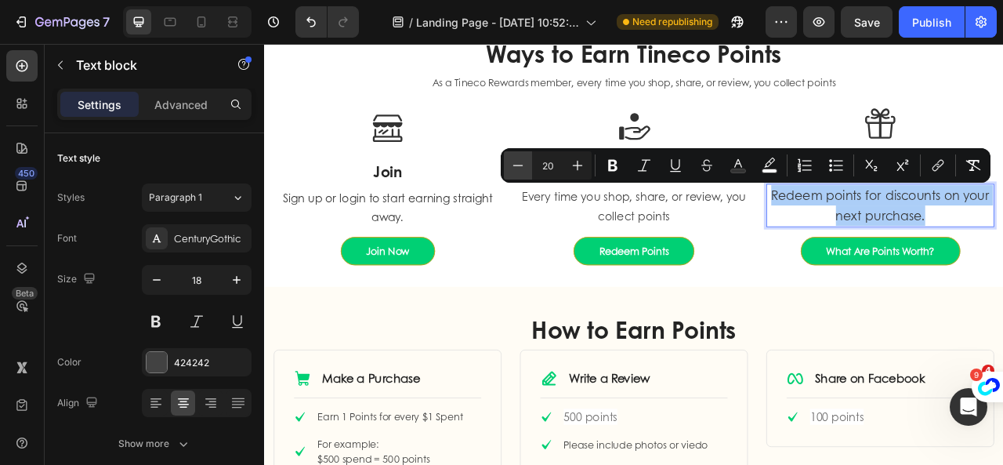
click at [516, 170] on icon "Editor contextual toolbar" at bounding box center [518, 165] width 16 height 16
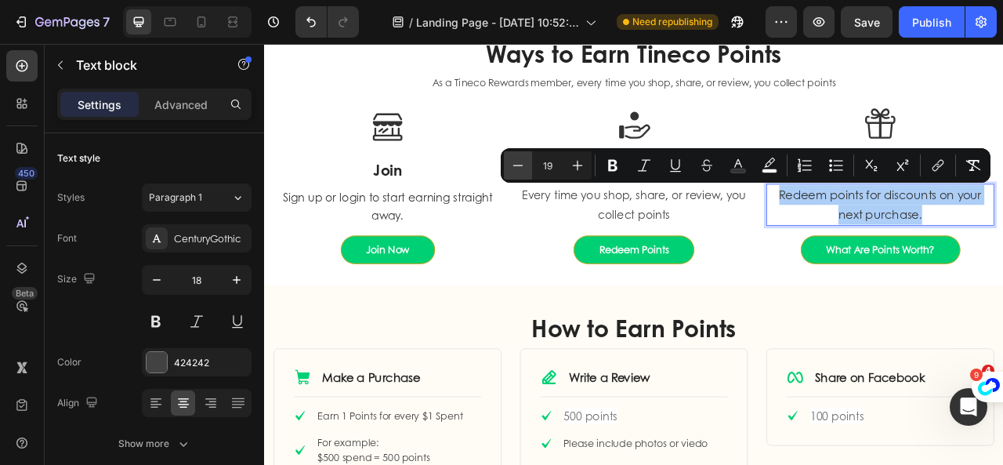
click at [516, 170] on icon "Editor contextual toolbar" at bounding box center [518, 165] width 16 height 16
type input "18"
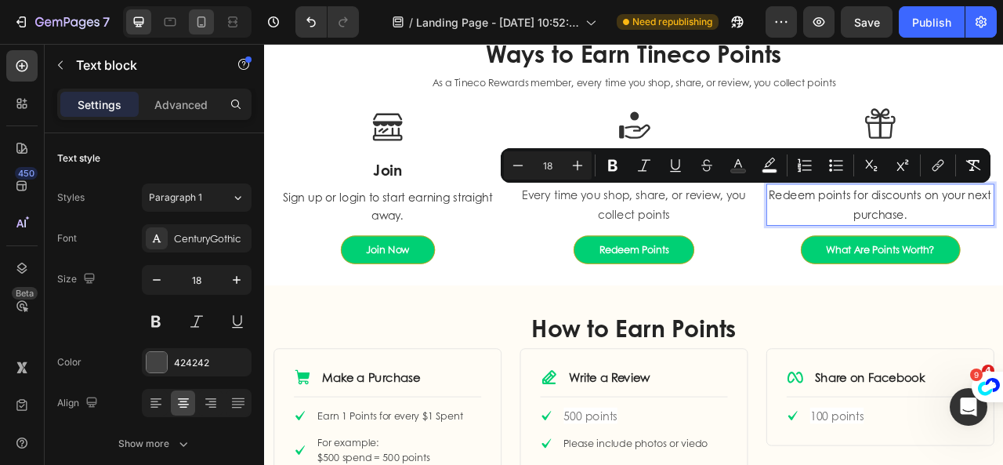
click at [202, 21] on icon at bounding box center [201, 22] width 16 height 16
type input "12"
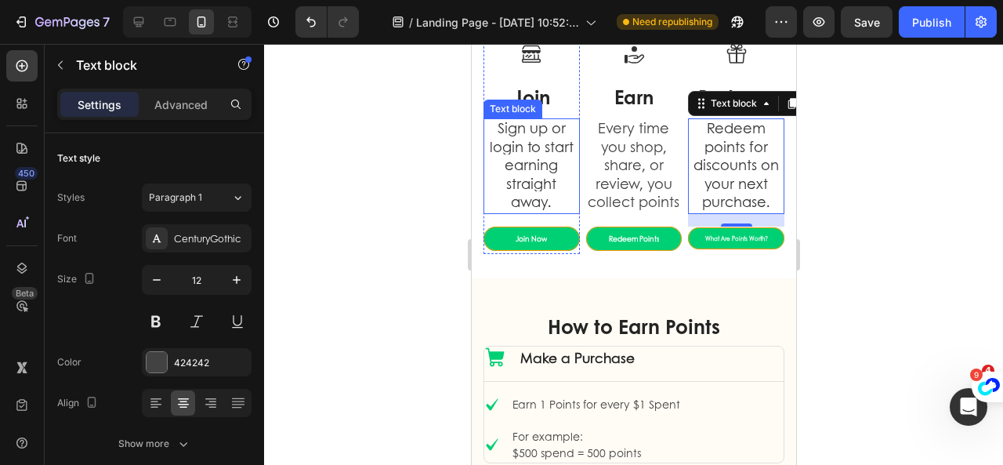
scroll to position [882, 0]
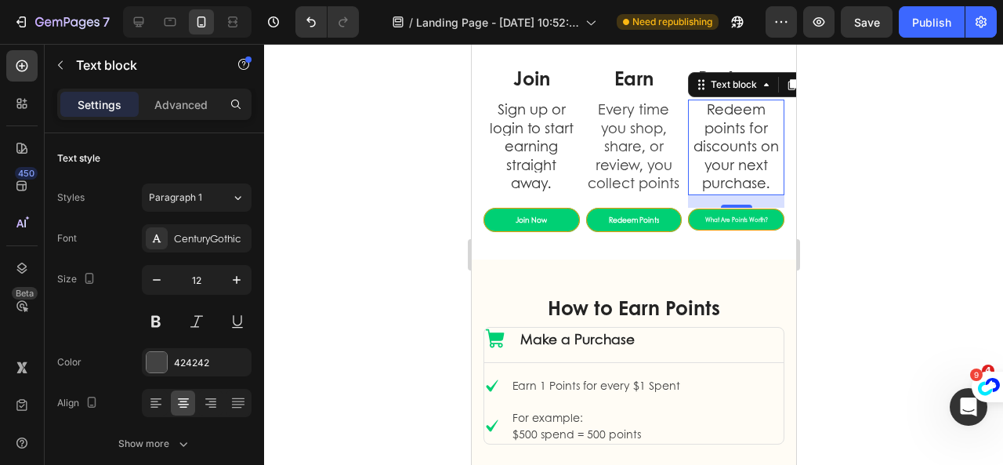
click at [838, 263] on div at bounding box center [633, 254] width 739 height 421
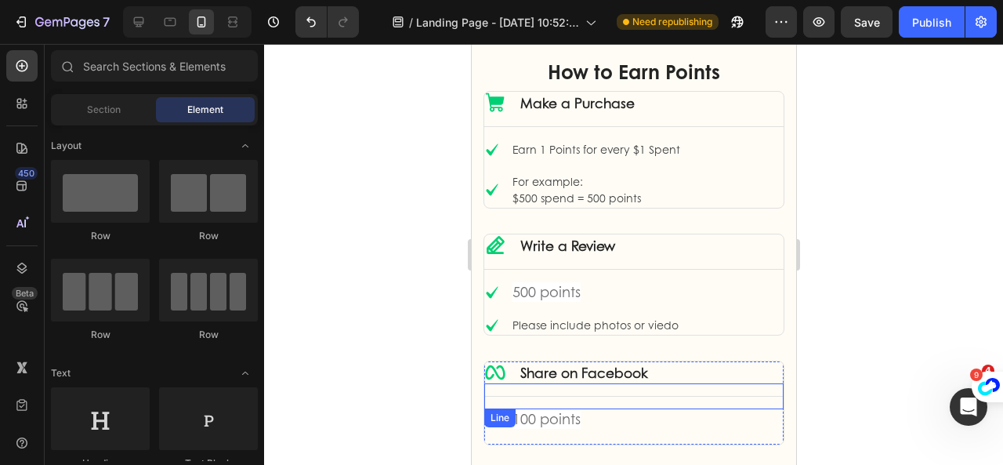
scroll to position [1039, 0]
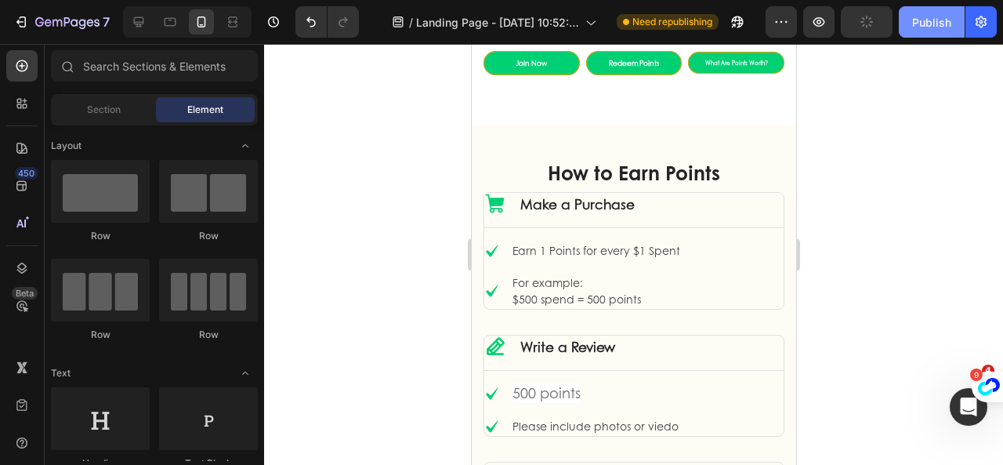
click at [911, 25] on button "Publish" at bounding box center [932, 21] width 66 height 31
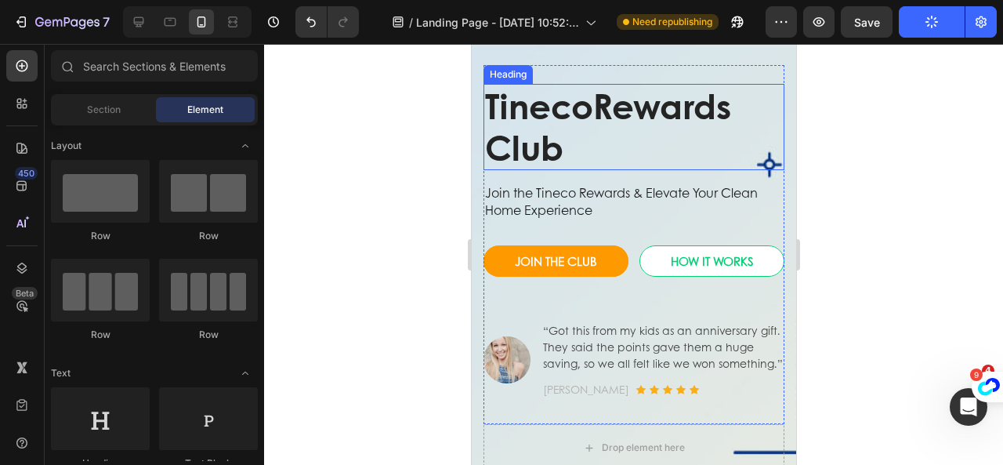
scroll to position [0, 0]
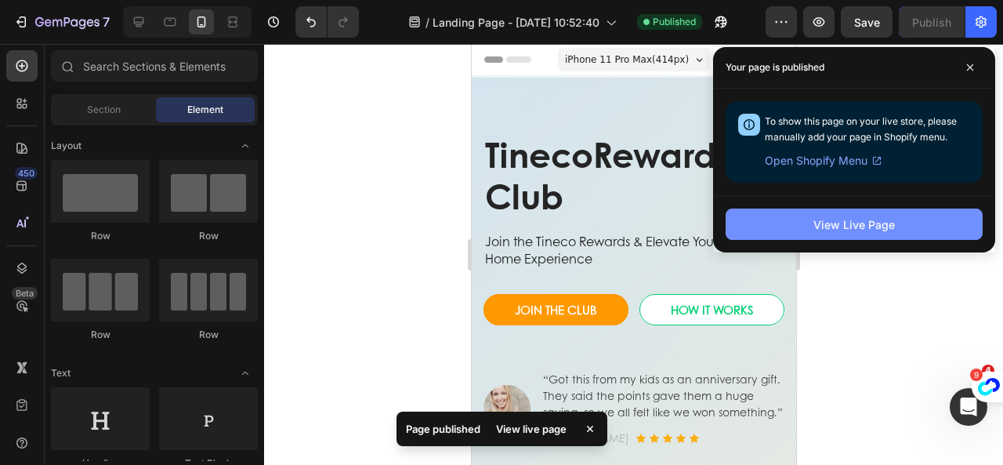
click at [864, 222] on div "View Live Page" at bounding box center [853, 224] width 81 height 16
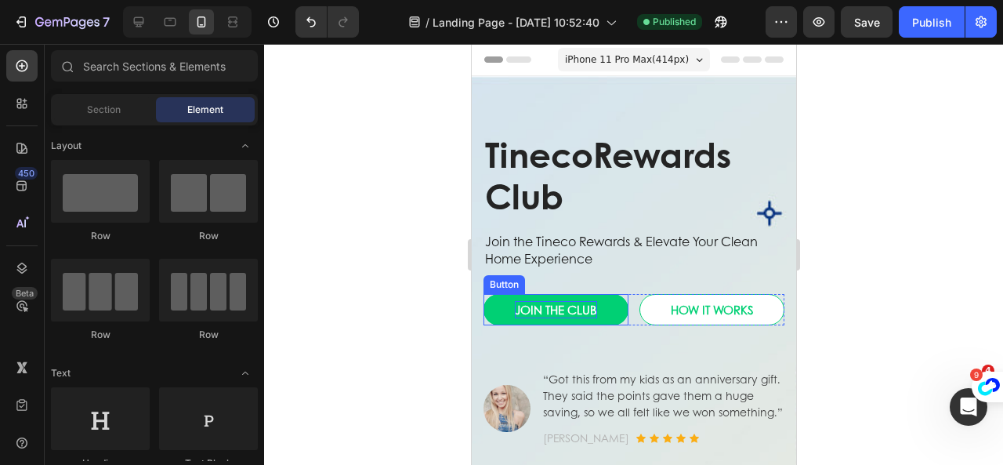
click at [564, 309] on div "JOIN THE CLUB" at bounding box center [555, 310] width 82 height 18
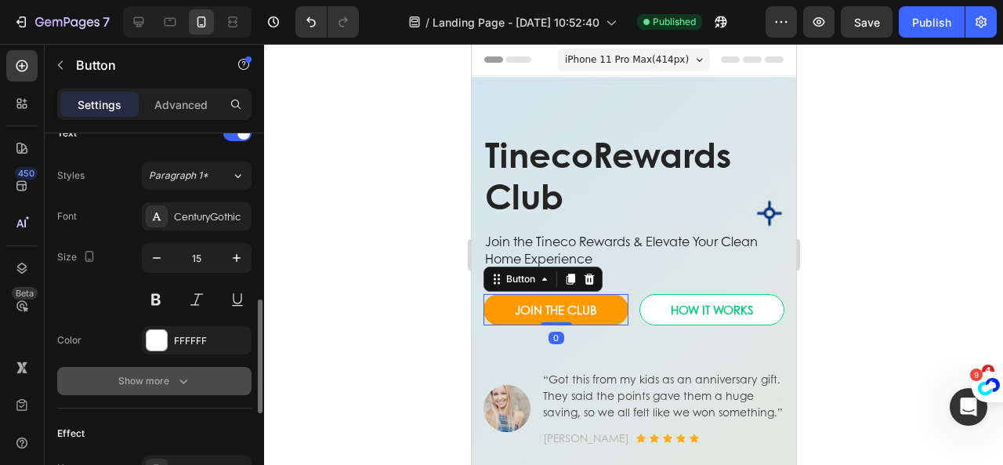
scroll to position [783, 0]
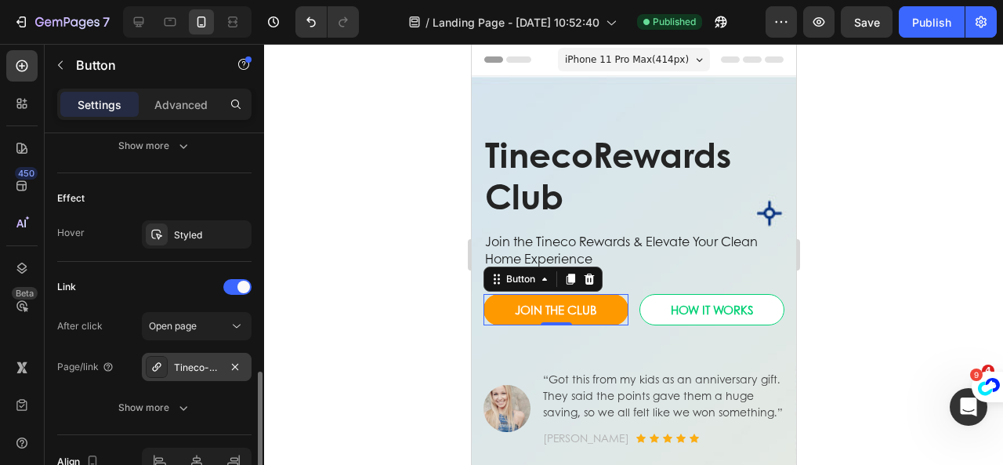
click at [149, 370] on div at bounding box center [157, 367] width 22 height 22
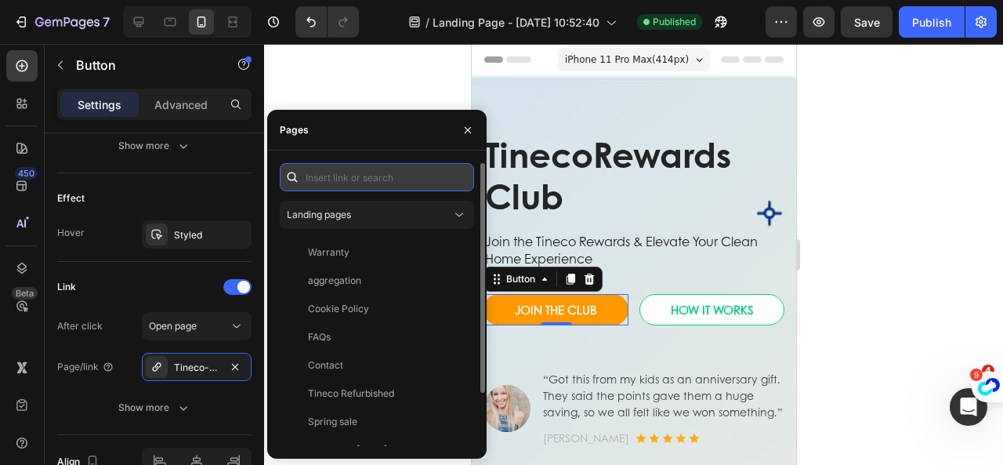
click at [379, 168] on input "text" at bounding box center [377, 177] width 194 height 28
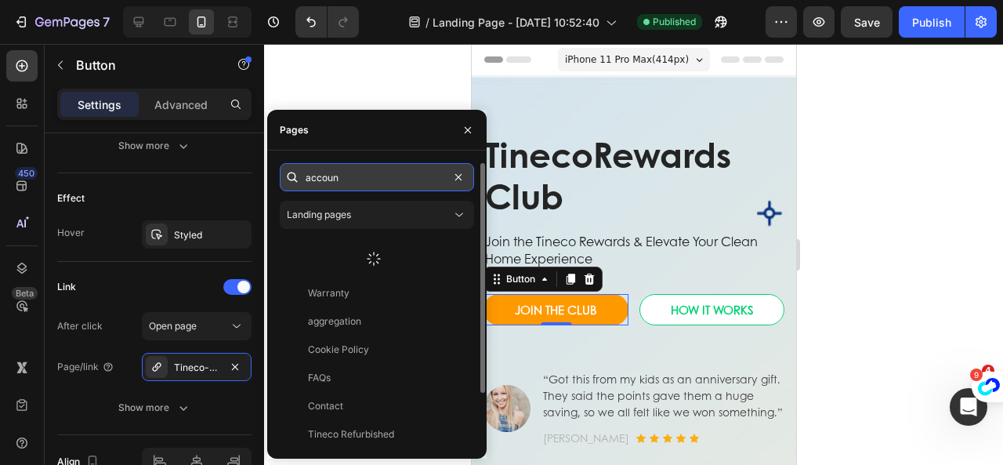
type input "account"
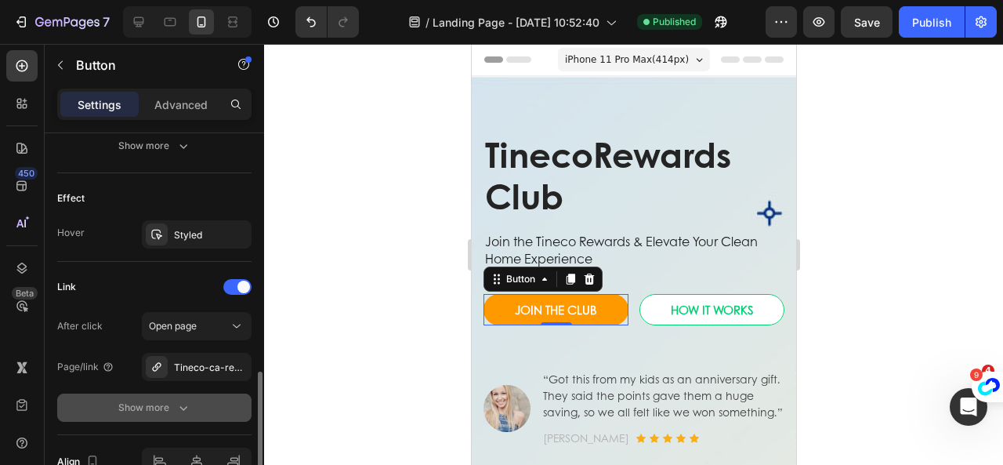
click at [227, 397] on button "Show more" at bounding box center [154, 407] width 194 height 28
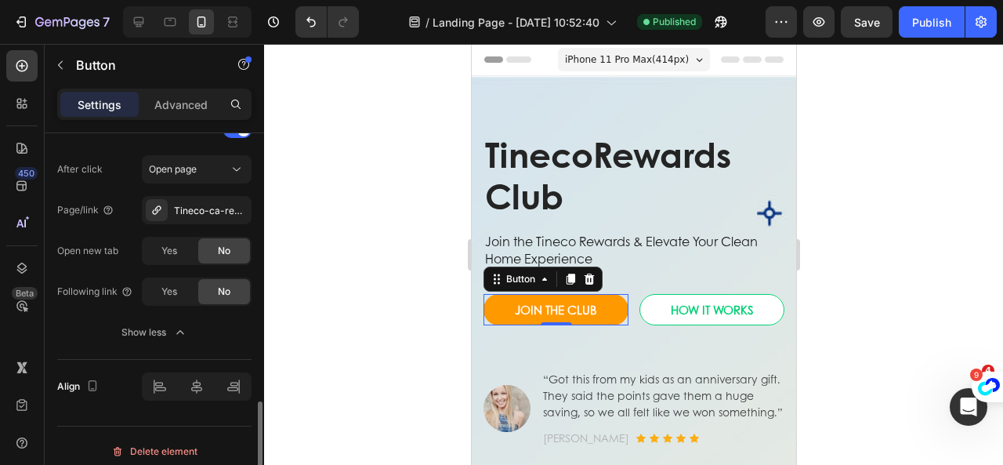
scroll to position [862, 0]
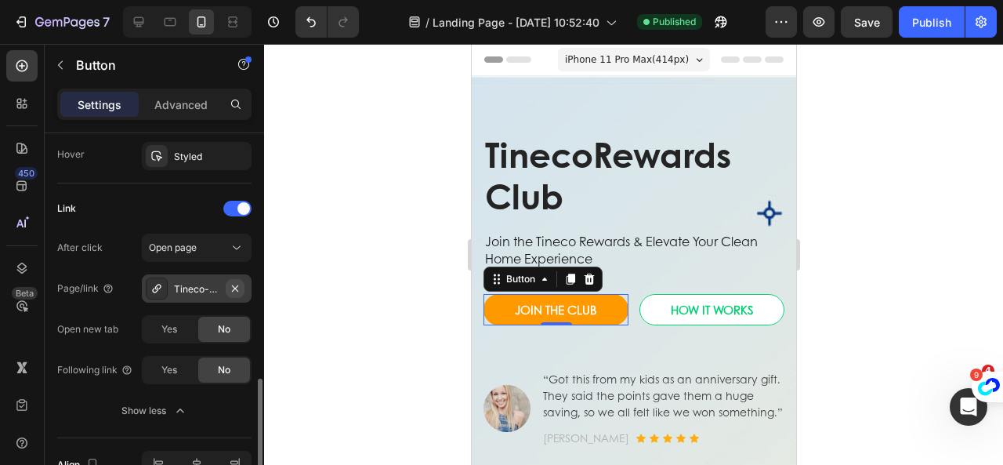
click at [226, 284] on button "button" at bounding box center [235, 288] width 19 height 19
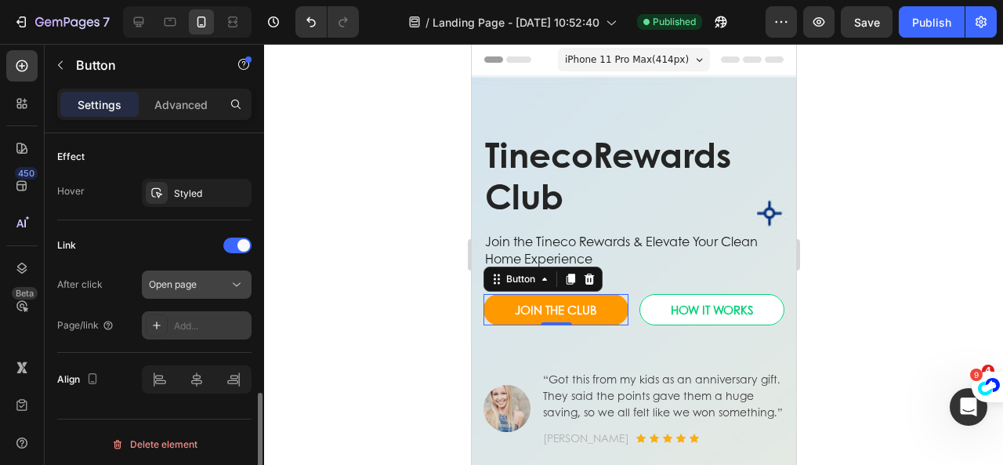
click at [212, 289] on button "Open page" at bounding box center [197, 284] width 110 height 28
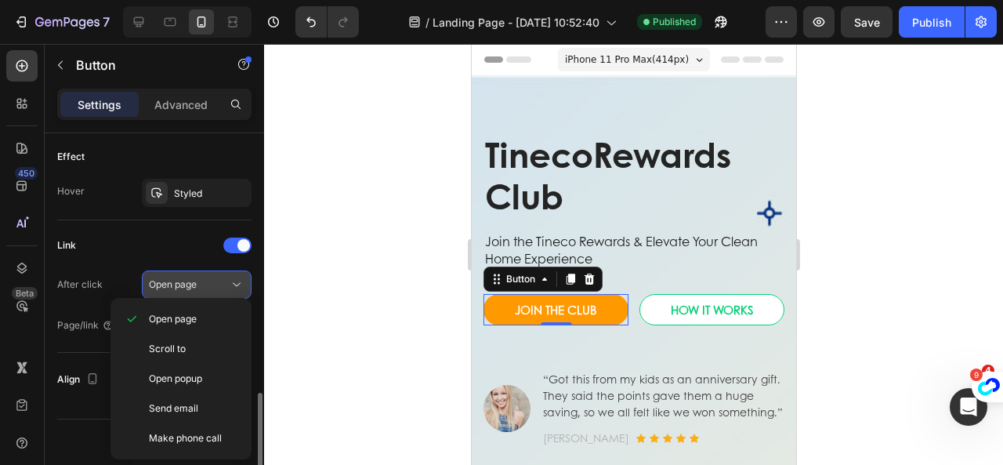
click at [229, 277] on icon at bounding box center [237, 285] width 16 height 16
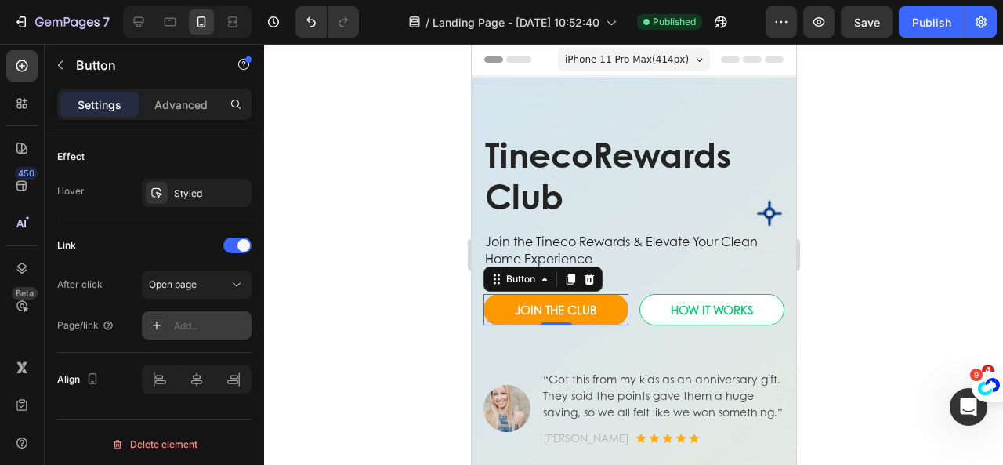
click at [201, 319] on div "Add..." at bounding box center [211, 326] width 74 height 14
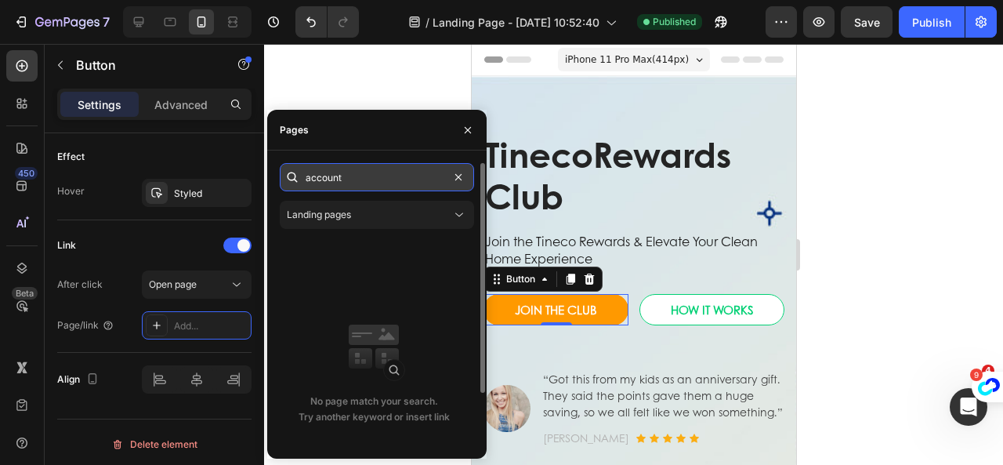
click at [348, 175] on input "account" at bounding box center [377, 177] width 194 height 28
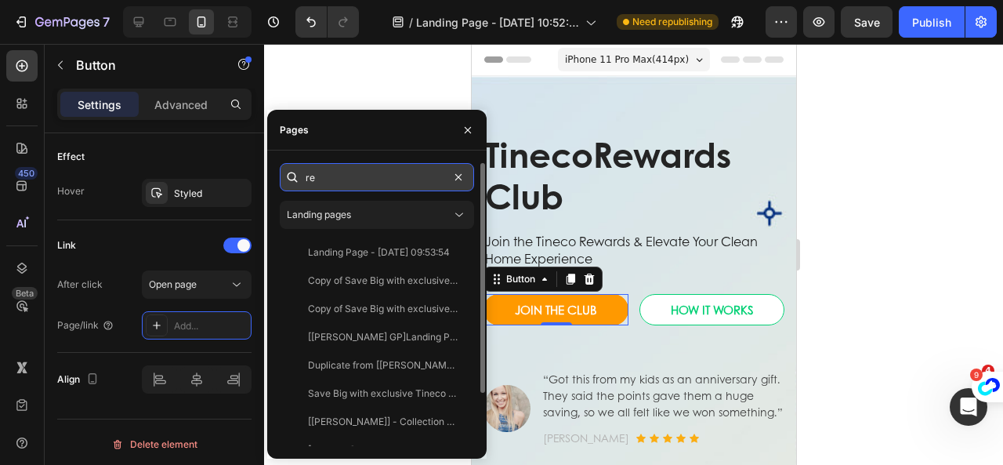
scroll to position [0, 0]
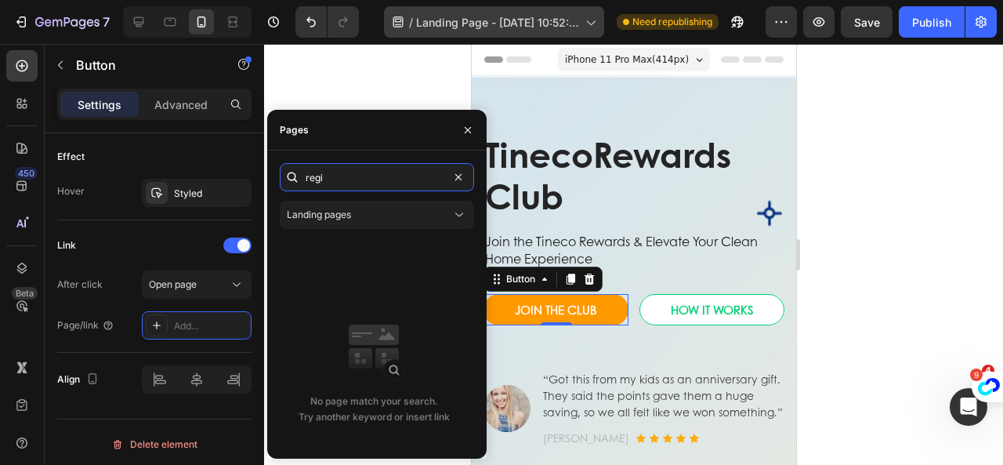
type input "regi"
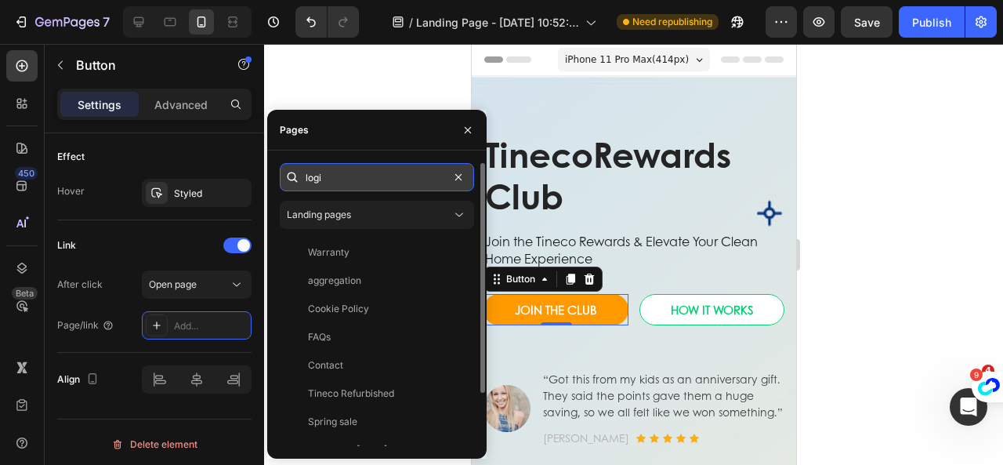
type input "login"
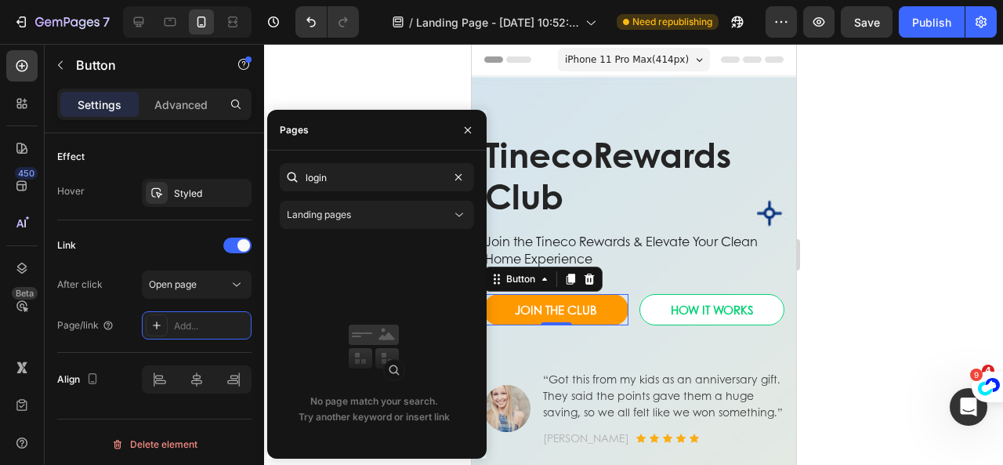
click at [858, 176] on div at bounding box center [633, 254] width 739 height 421
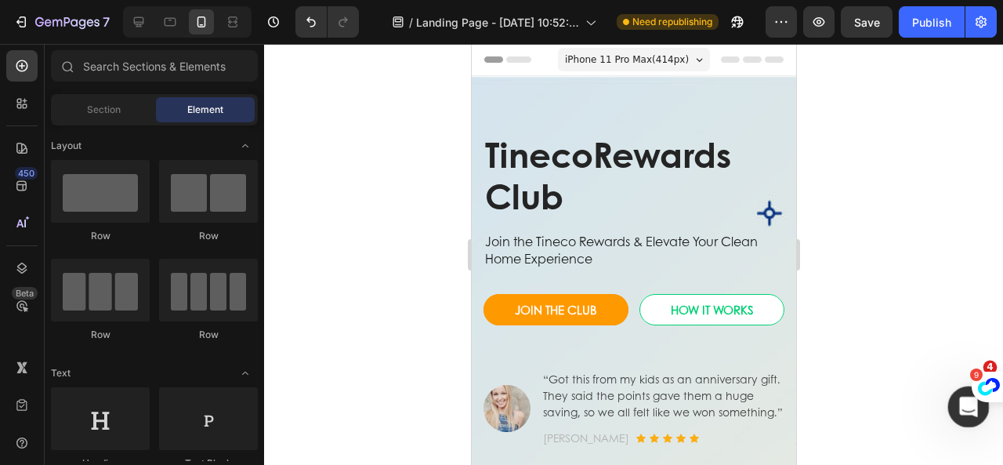
click at [956, 410] on div "打开 Intercom Messenger" at bounding box center [966, 404] width 52 height 52
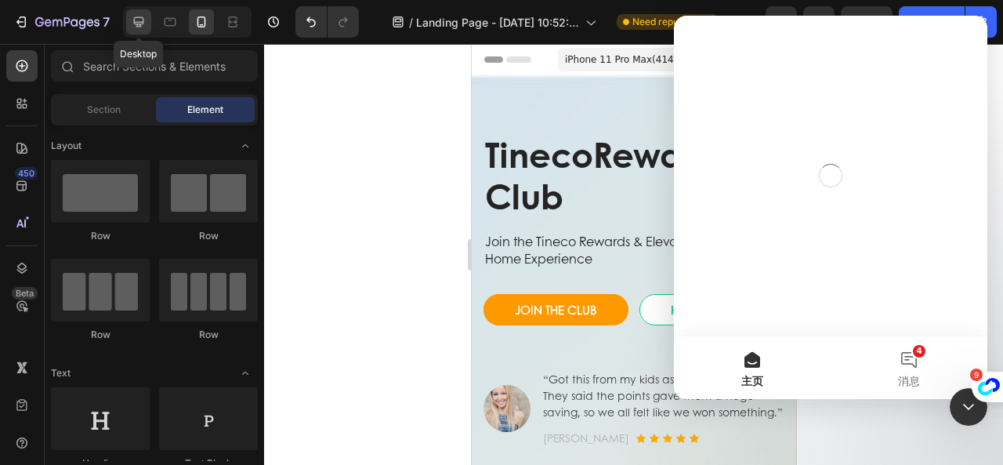
click at [130, 26] on div at bounding box center [138, 21] width 25 height 25
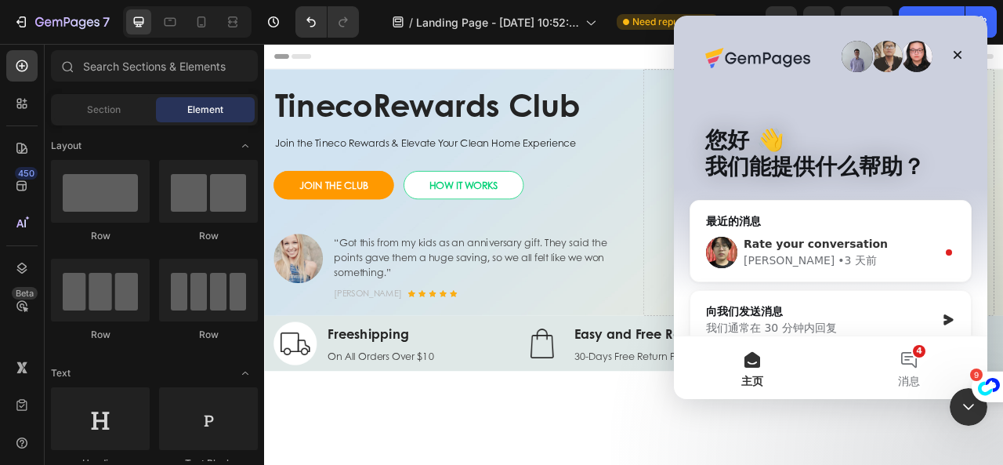
click at [857, 252] on div "Ethan • 3 天前" at bounding box center [839, 260] width 193 height 16
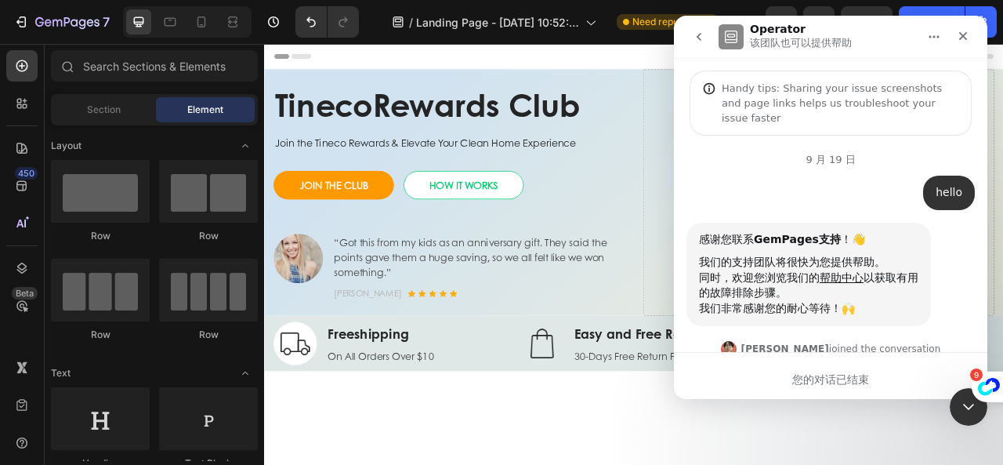
scroll to position [111, 0]
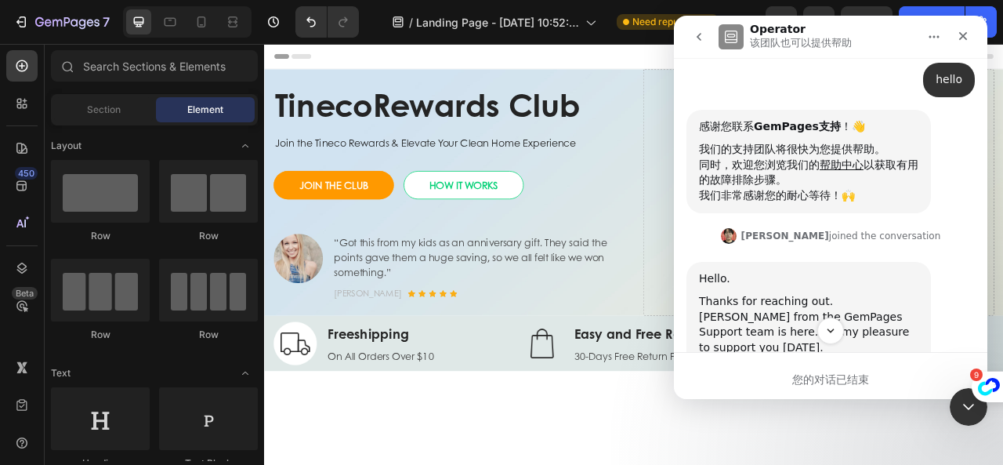
click at [701, 36] on icon "go back" at bounding box center [699, 37] width 13 height 13
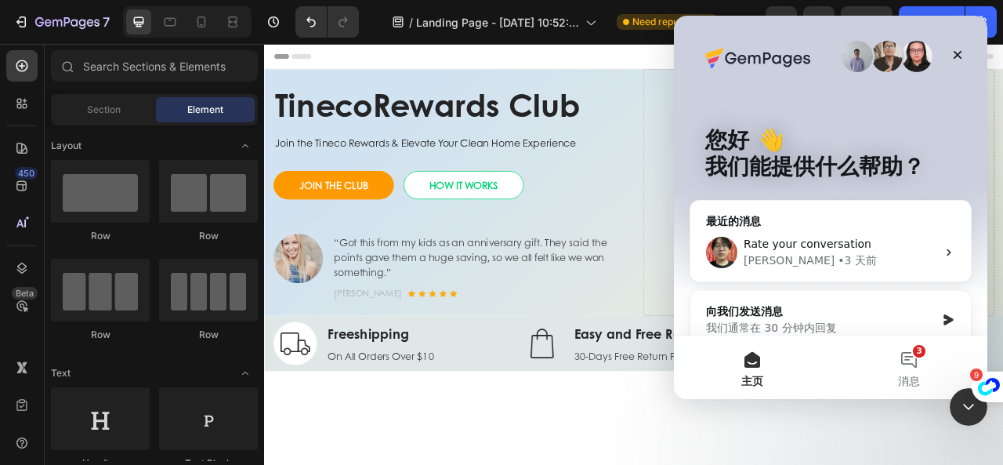
scroll to position [0, 0]
click at [917, 360] on button "3 消息" at bounding box center [908, 367] width 157 height 63
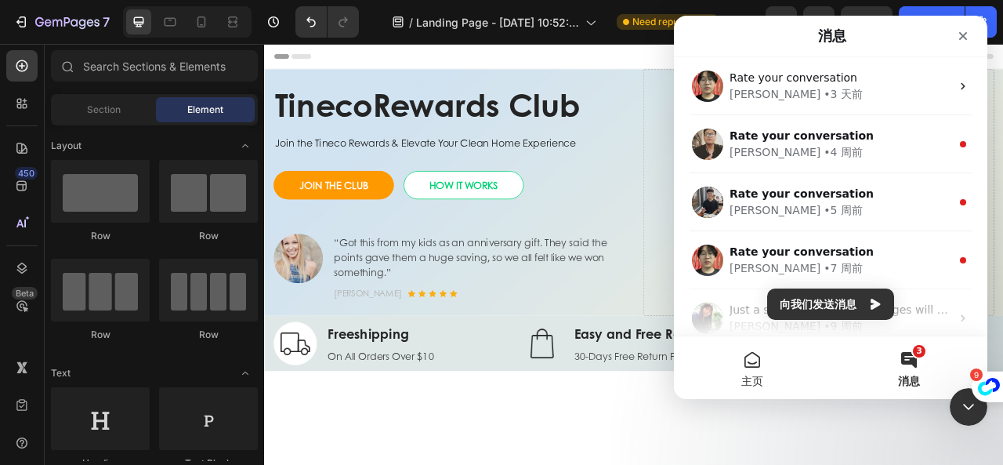
click at [752, 381] on span "主页" at bounding box center [752, 380] width 22 height 11
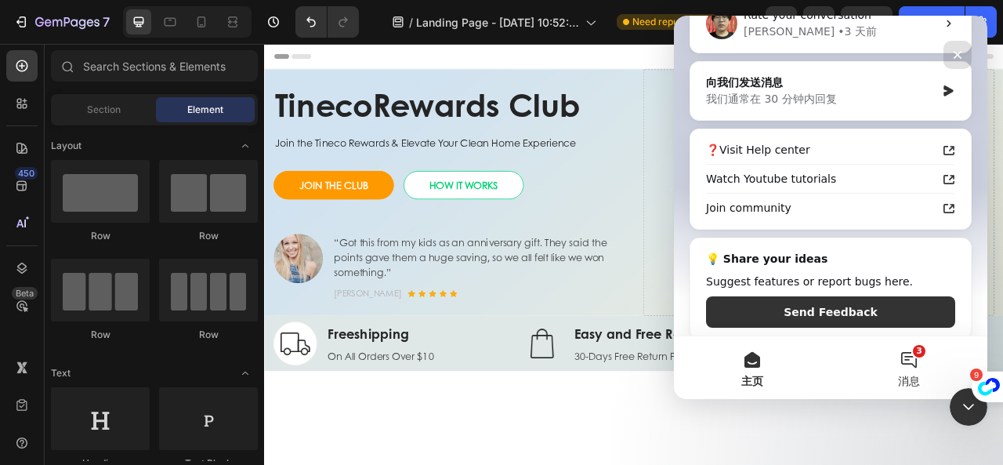
scroll to position [238, 0]
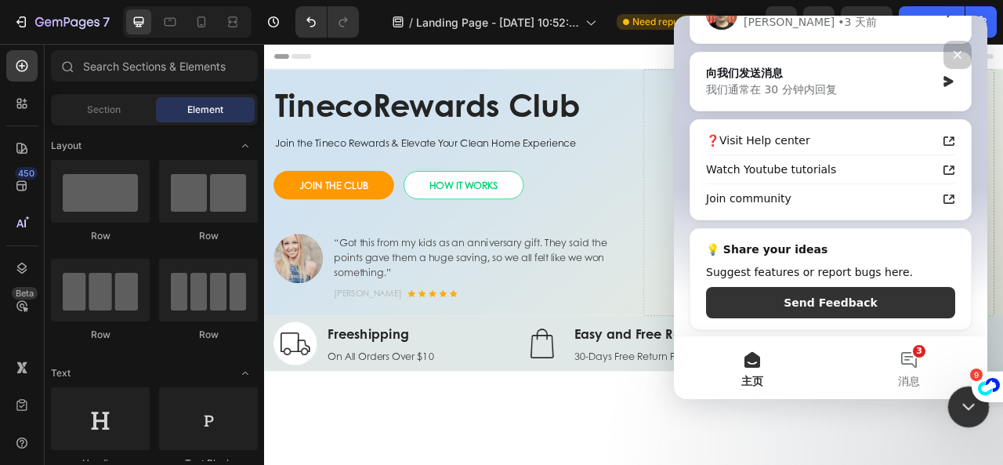
click at [960, 408] on icon "关闭 Intercom Messenger" at bounding box center [966, 404] width 19 height 19
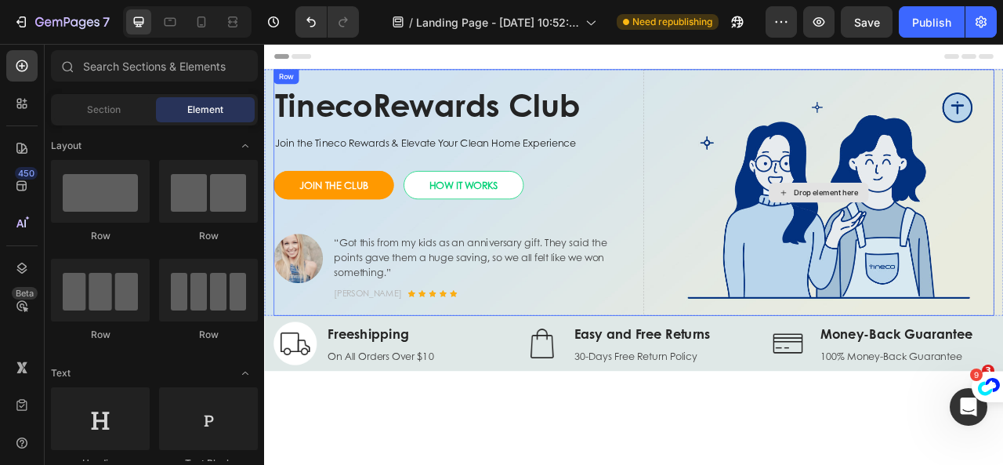
scroll to position [0, 0]
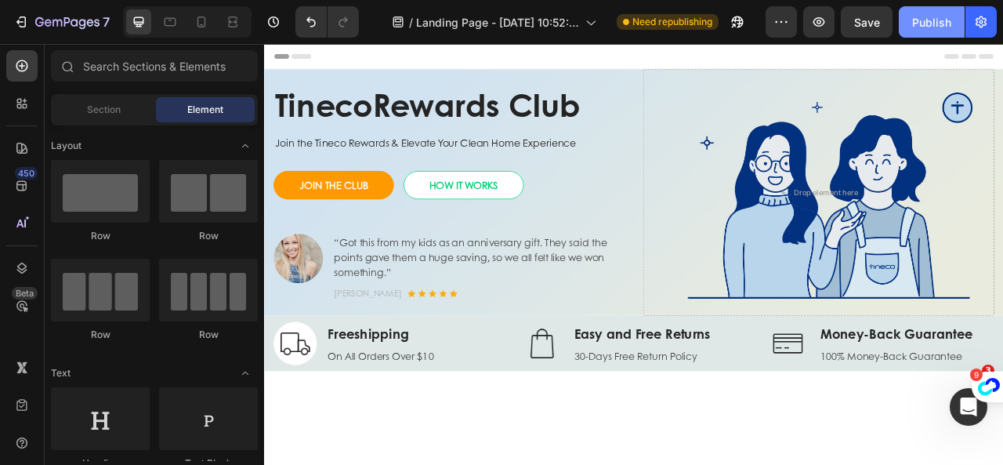
click at [907, 23] on button "Publish" at bounding box center [932, 21] width 66 height 31
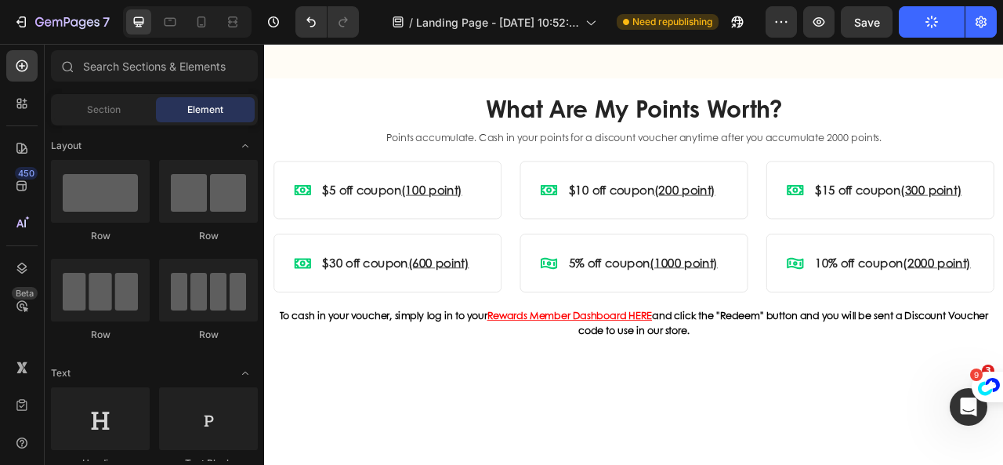
scroll to position [1567, 0]
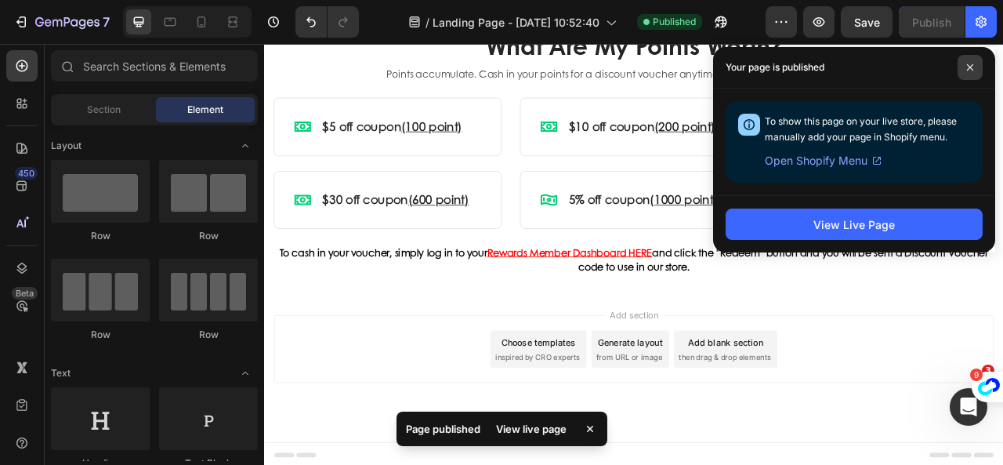
click at [973, 65] on icon at bounding box center [970, 67] width 8 height 8
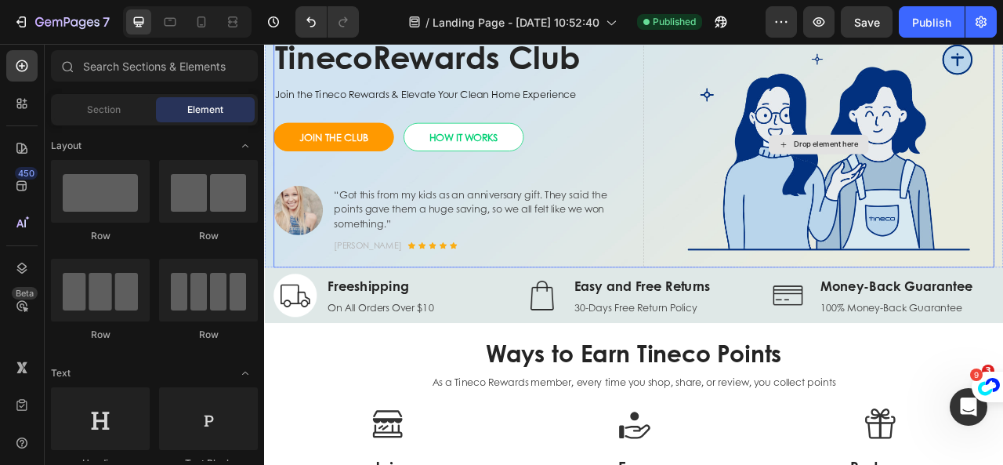
scroll to position [0, 0]
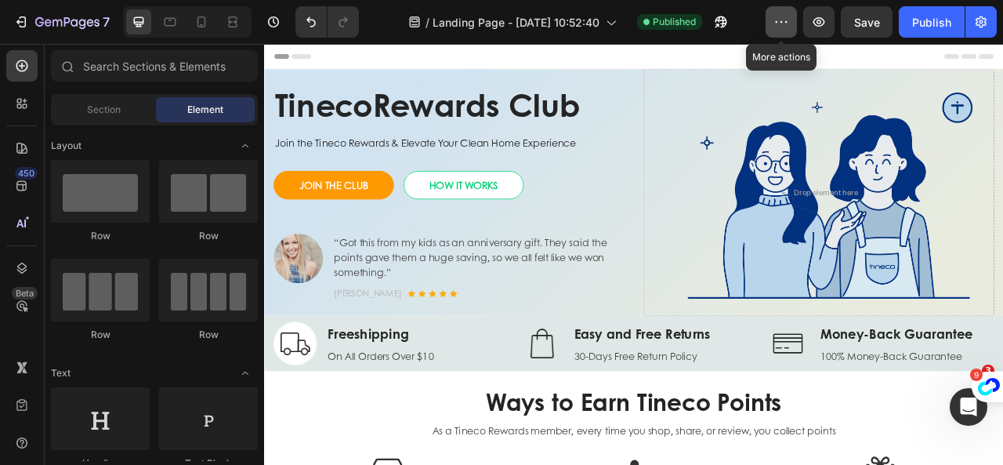
click at [779, 13] on button "button" at bounding box center [780, 21] width 31 height 31
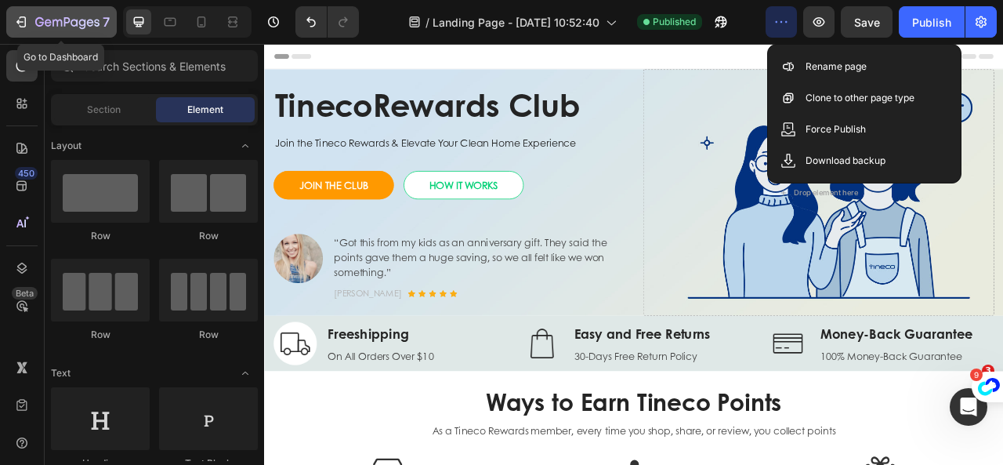
click at [47, 26] on icon "button" at bounding box center [48, 22] width 7 height 7
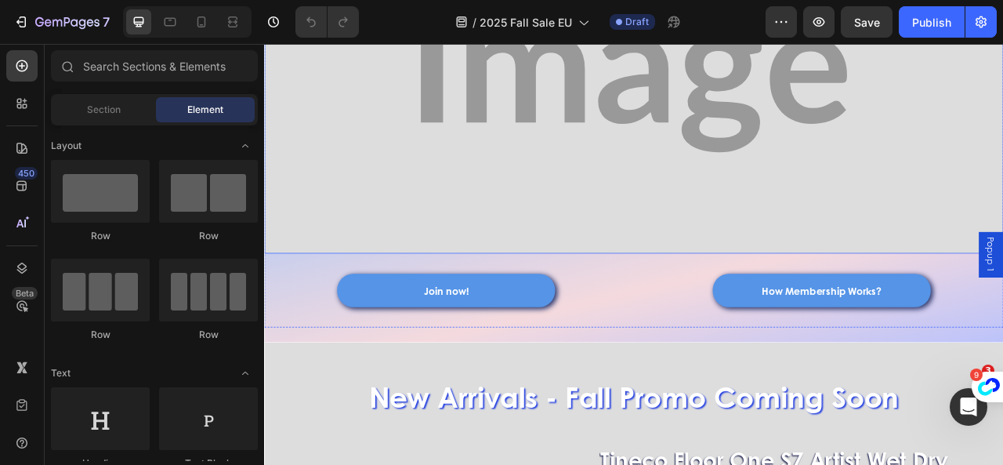
scroll to position [313, 0]
